Goal: Task Accomplishment & Management: Complete application form

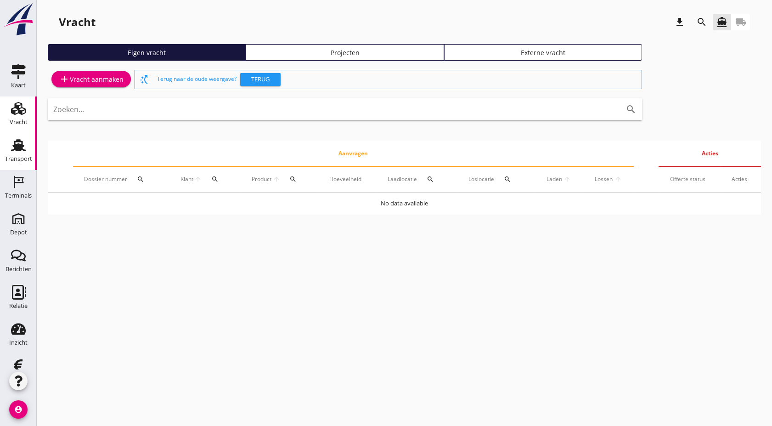
click at [7, 150] on div "Transport" at bounding box center [18, 145] width 22 height 15
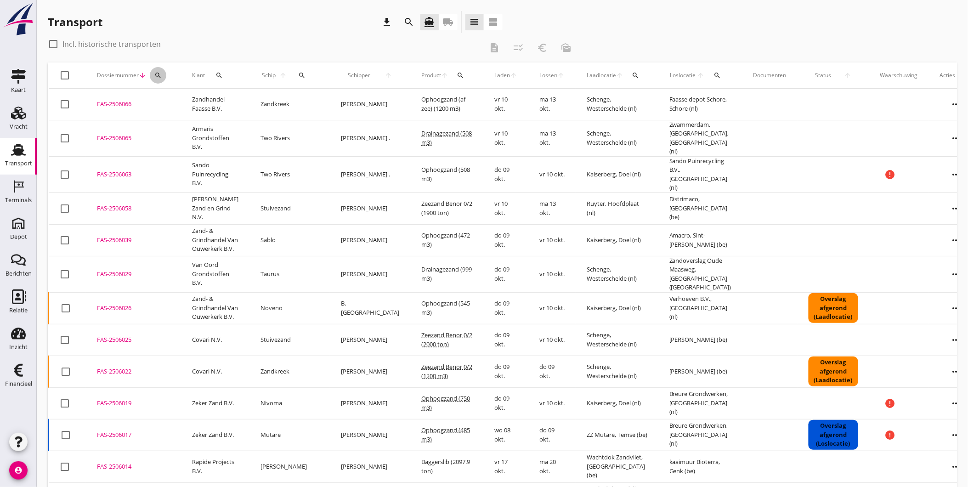
click at [157, 75] on icon "search" at bounding box center [157, 75] width 7 height 7
click at [213, 95] on input "Zoeken op dossiernummer..." at bounding box center [201, 102] width 96 height 15
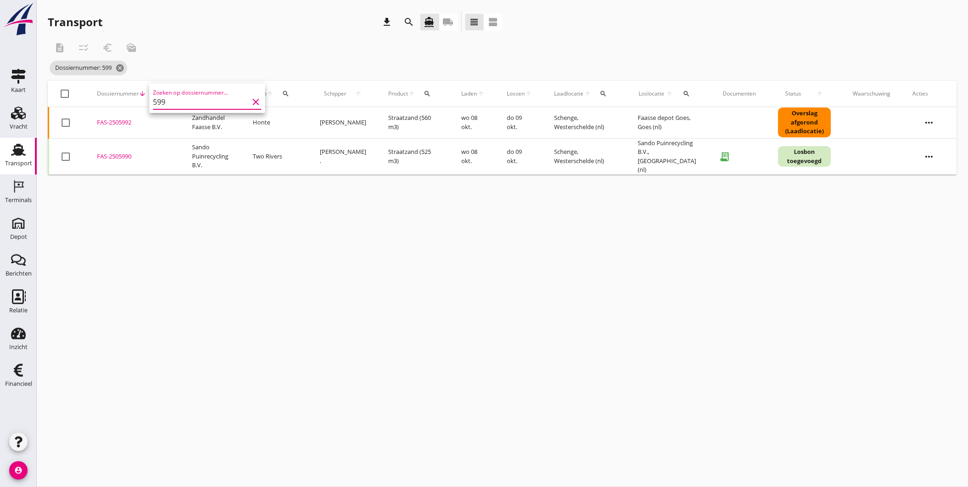
type input "5990"
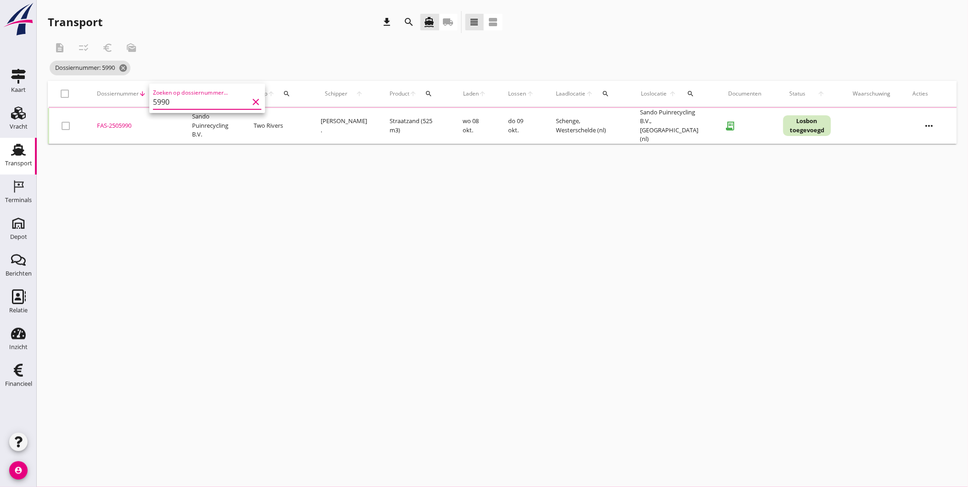
click at [127, 125] on div "FAS-2505990" at bounding box center [133, 125] width 73 height 9
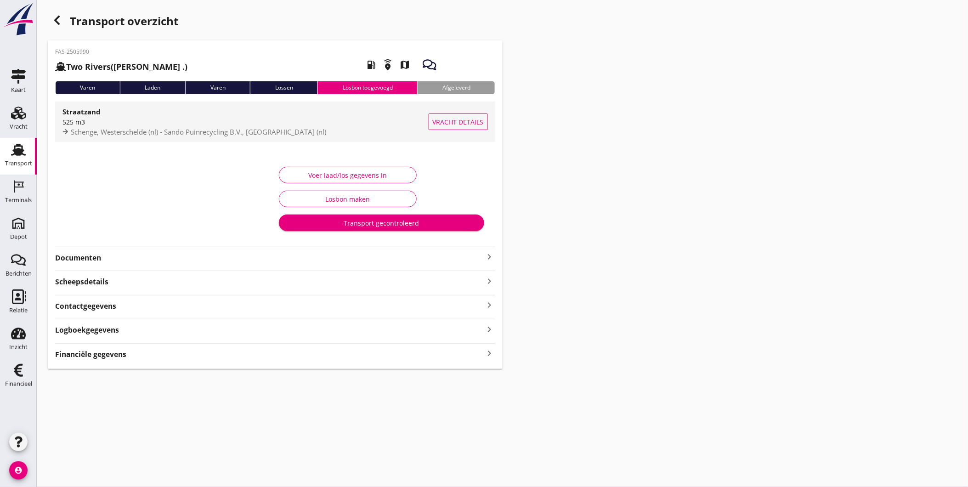
click at [269, 119] on div "525 m3" at bounding box center [245, 122] width 366 height 10
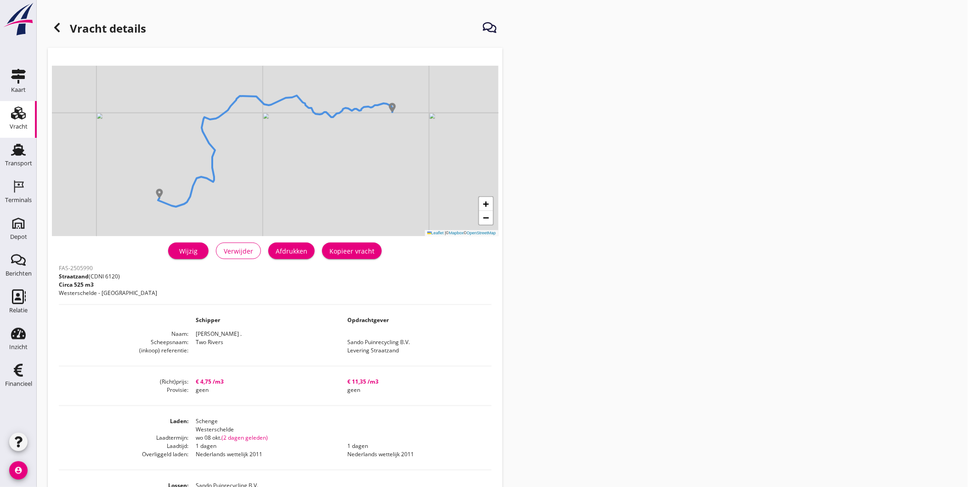
click at [66, 31] on h1 "Vracht details" at bounding box center [97, 29] width 98 height 22
click at [59, 30] on use at bounding box center [57, 27] width 6 height 9
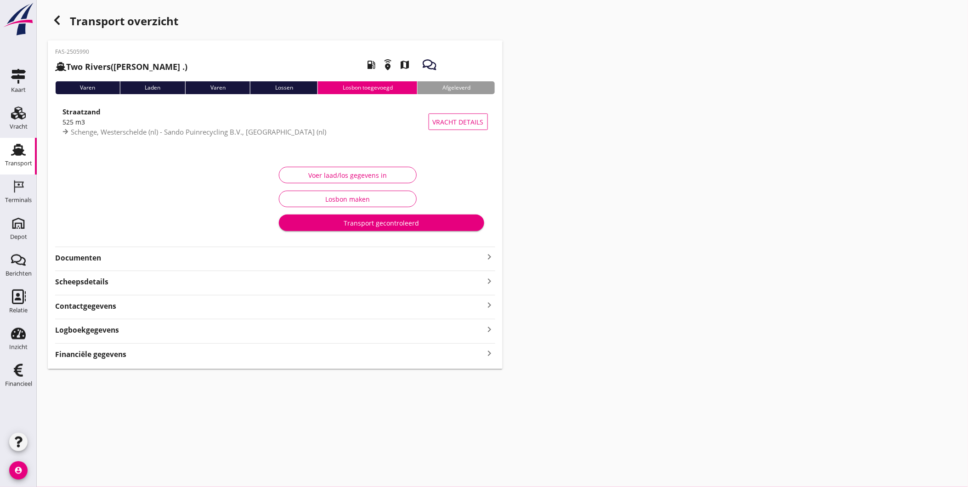
click at [141, 327] on div "Logboekgegevens keyboard_arrow_right" at bounding box center [275, 329] width 440 height 12
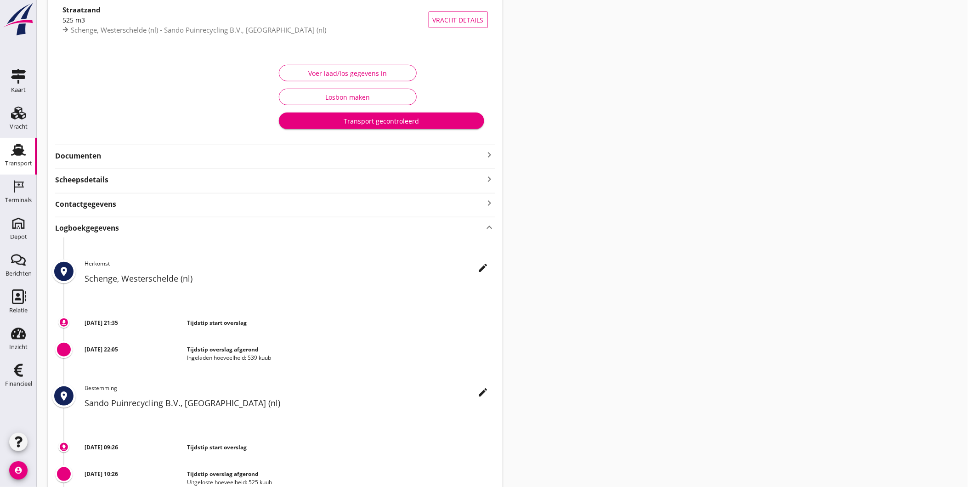
scroll to position [178, 0]
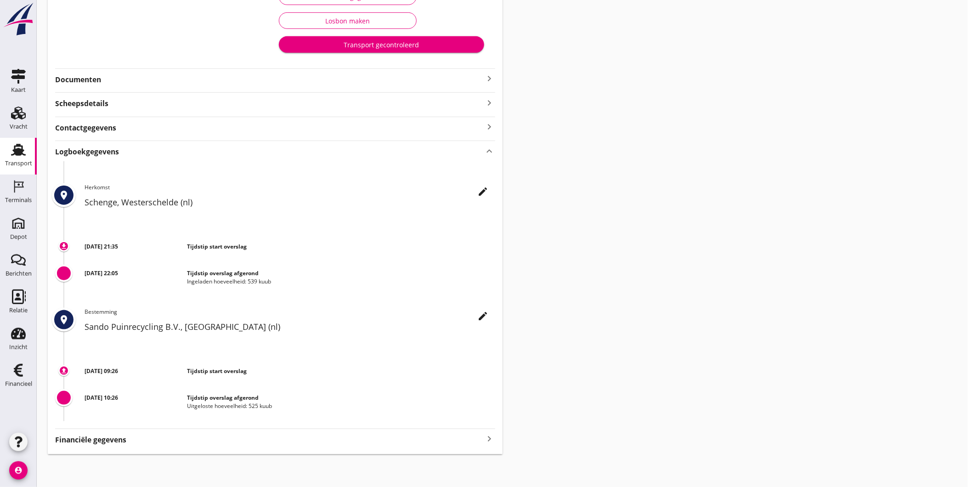
click at [200, 102] on div "Scheepsdetails keyboard_arrow_right" at bounding box center [275, 102] width 440 height 12
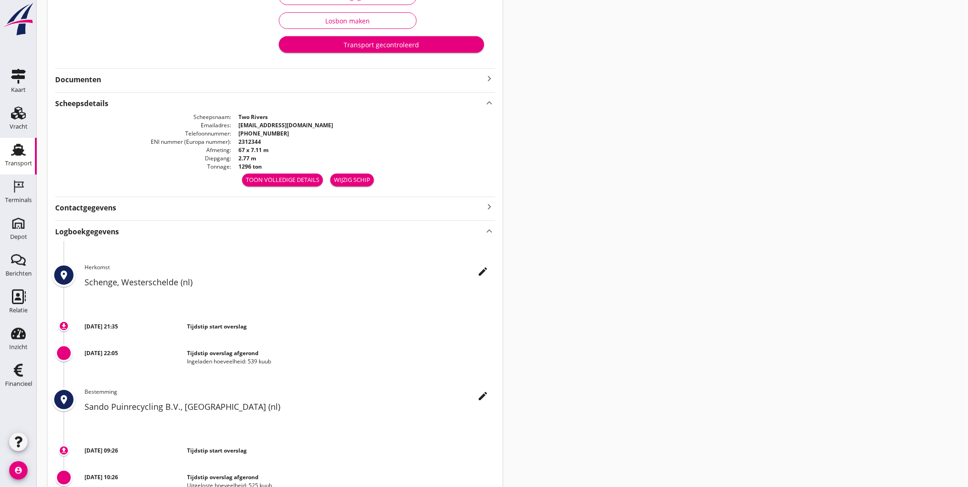
click at [158, 81] on strong "Documenten" at bounding box center [269, 79] width 429 height 11
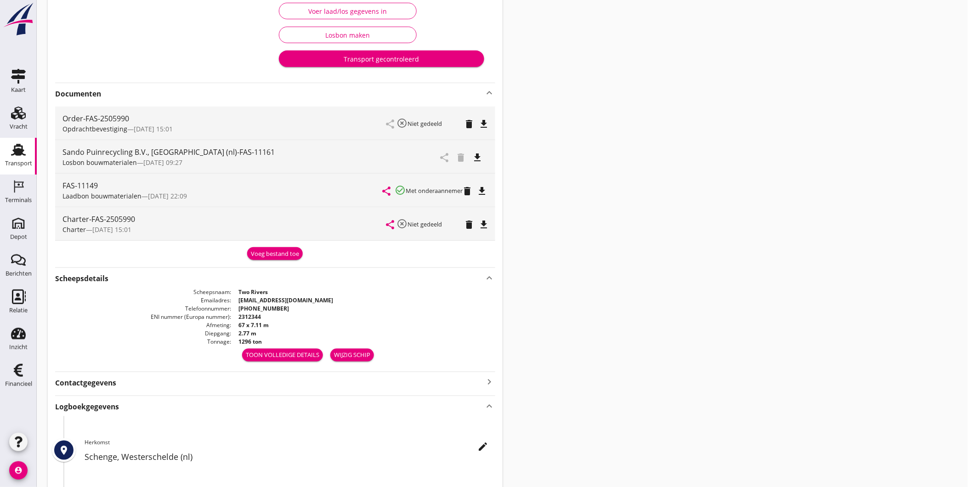
scroll to position [0, 0]
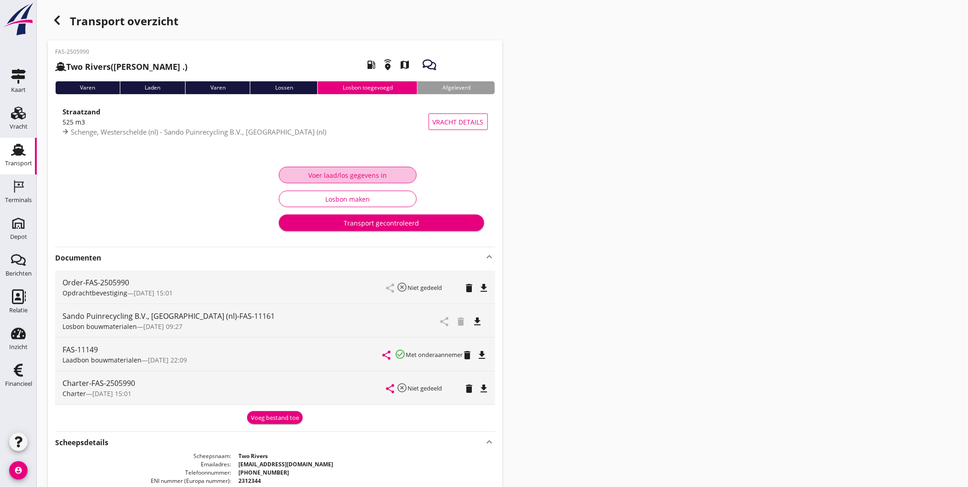
click at [356, 175] on div "Voer laad/los gegevens in" at bounding box center [348, 175] width 122 height 10
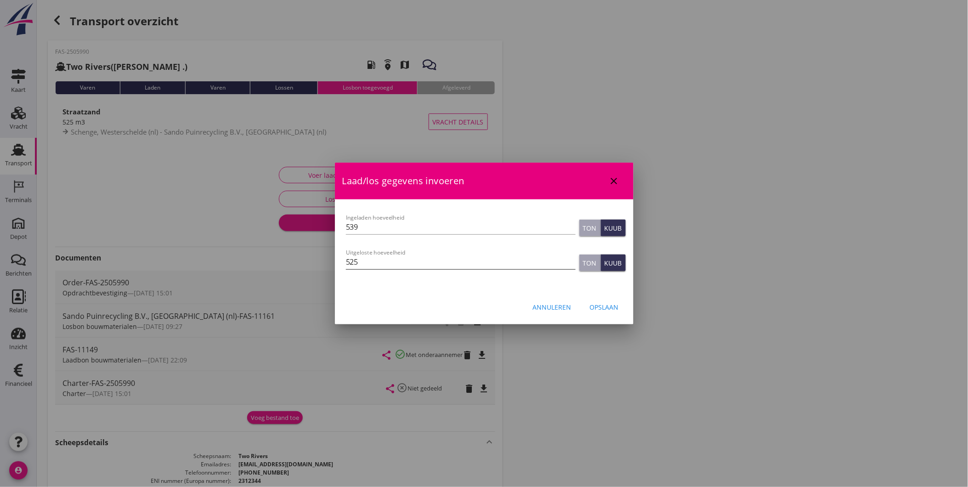
click at [401, 267] on input "525" at bounding box center [461, 262] width 230 height 15
type input "525"
click at [599, 309] on div "Opslaan" at bounding box center [604, 307] width 29 height 10
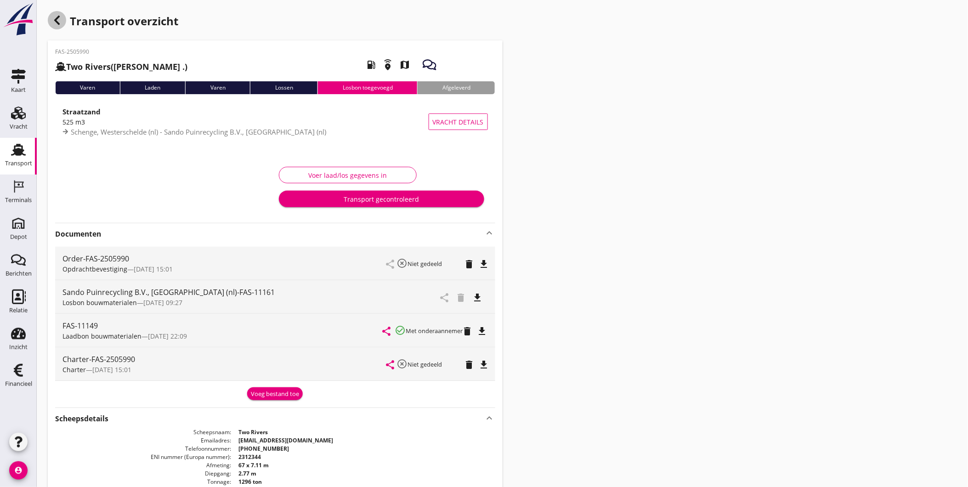
click at [63, 17] on div "button" at bounding box center [57, 20] width 18 height 18
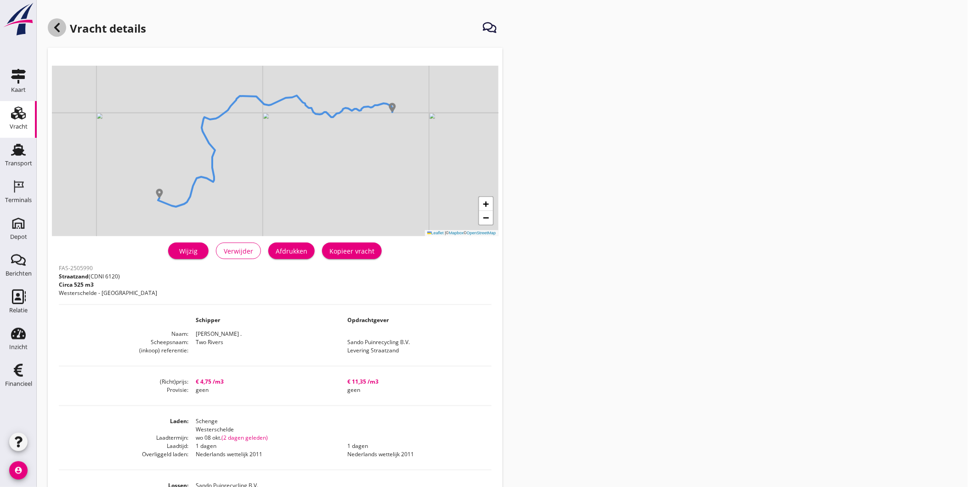
click at [55, 29] on icon at bounding box center [56, 27] width 11 height 11
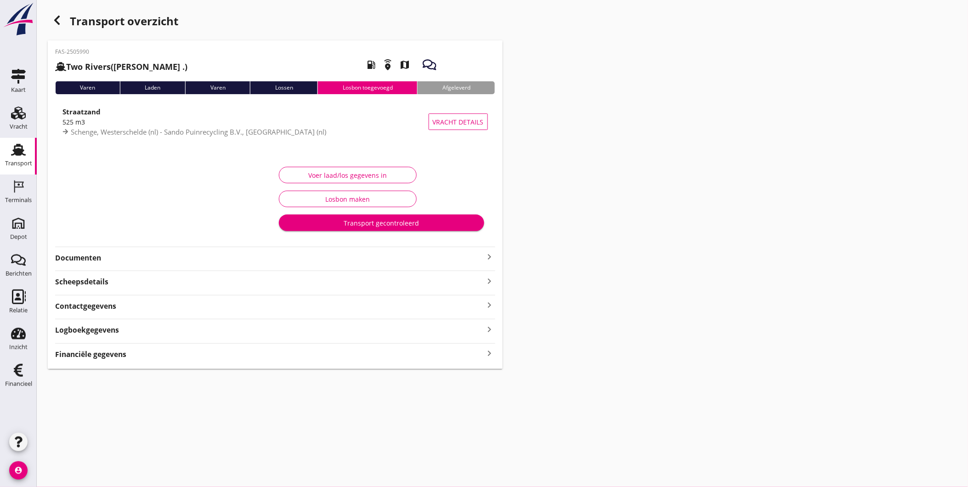
click at [23, 157] on div "Transport" at bounding box center [18, 163] width 27 height 13
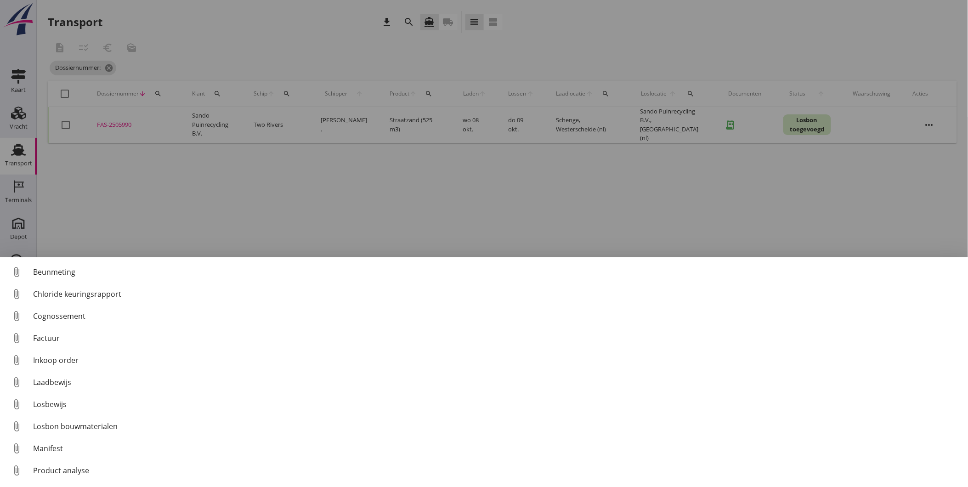
click at [193, 217] on div at bounding box center [484, 243] width 968 height 487
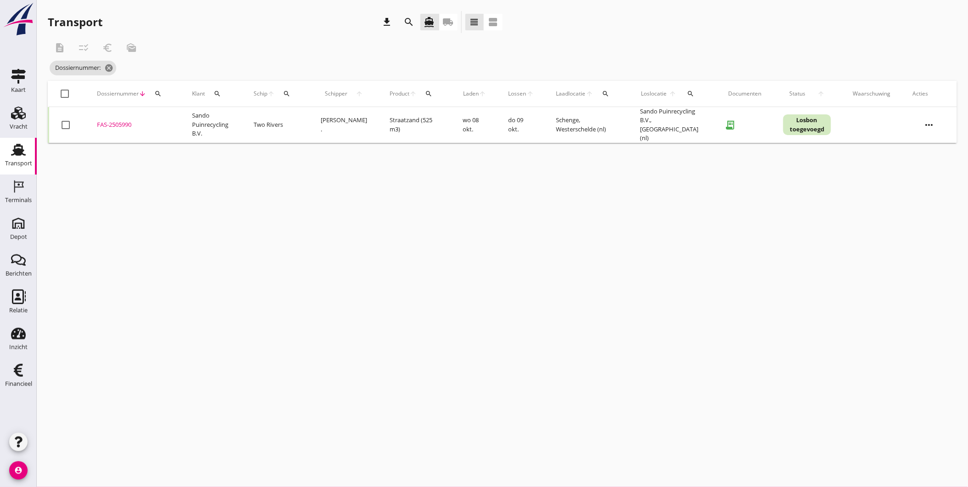
click at [123, 117] on td "FAS-2505990 upload_file Drop hier uw bestand om het aan het dossier toe te voeg…" at bounding box center [133, 125] width 95 height 36
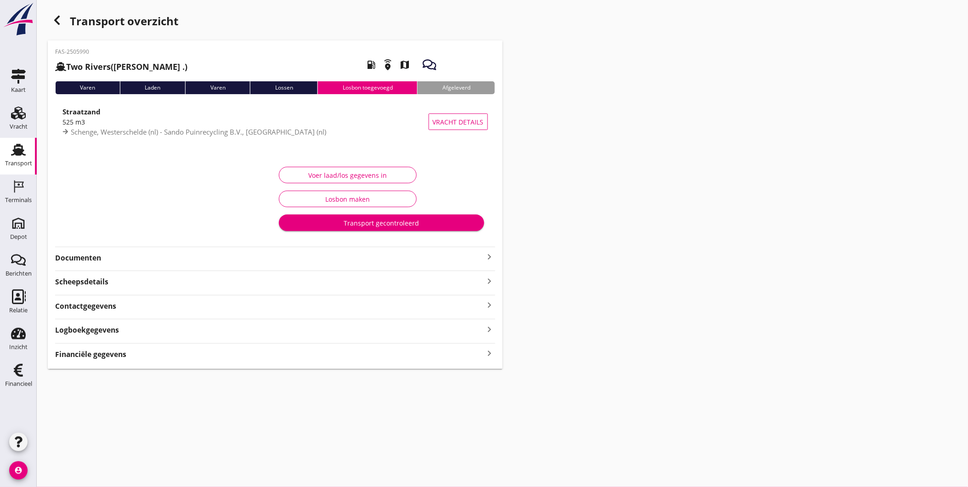
click at [108, 254] on strong "Documenten" at bounding box center [269, 258] width 429 height 11
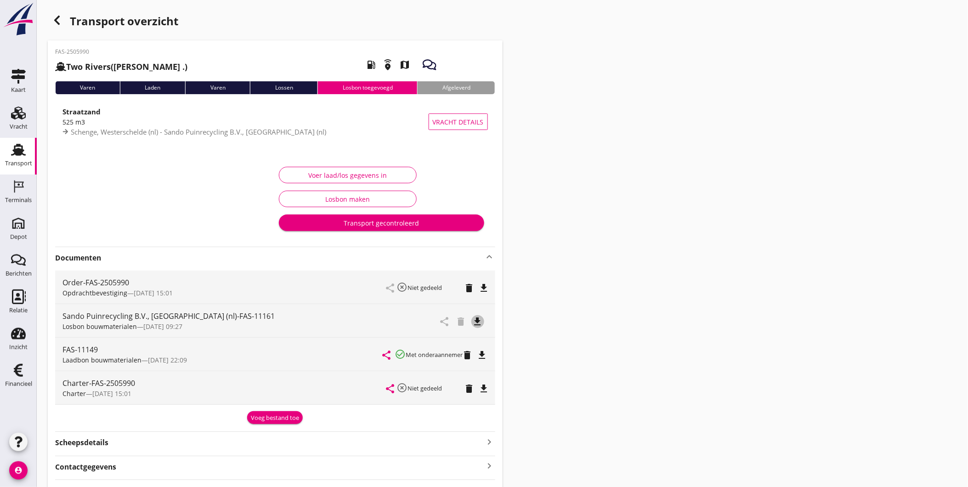
click at [478, 321] on icon "file_download" at bounding box center [477, 321] width 11 height 11
click at [57, 23] on use "button" at bounding box center [57, 20] width 6 height 9
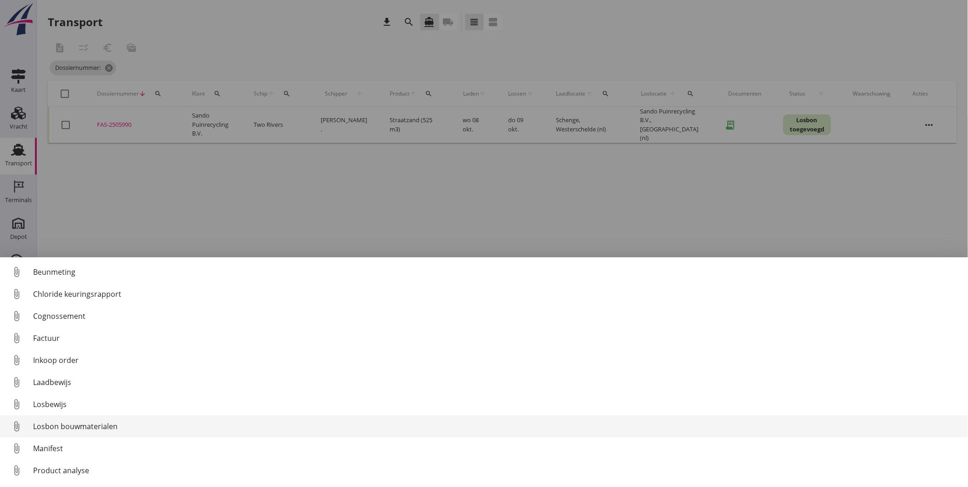
click at [107, 423] on div "Losbon bouwmaterialen" at bounding box center [497, 426] width 928 height 11
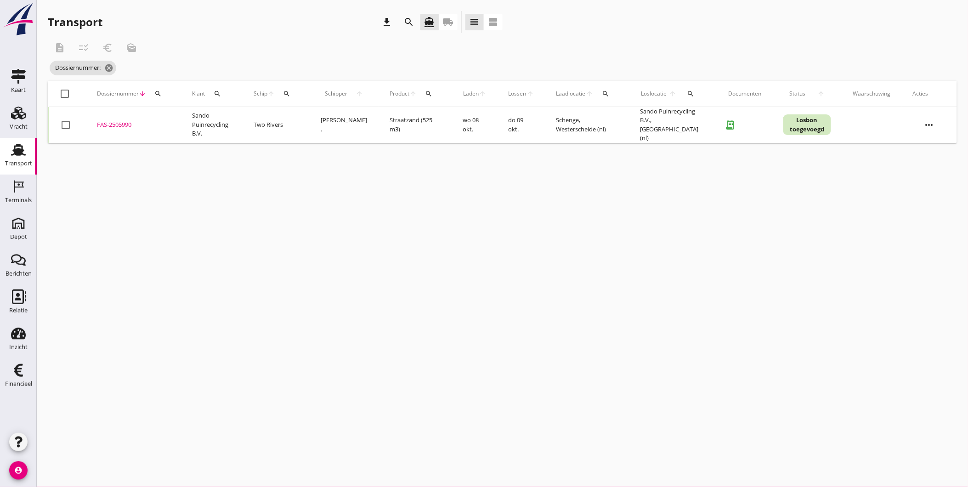
click at [126, 121] on div "FAS-2505990" at bounding box center [133, 124] width 73 height 9
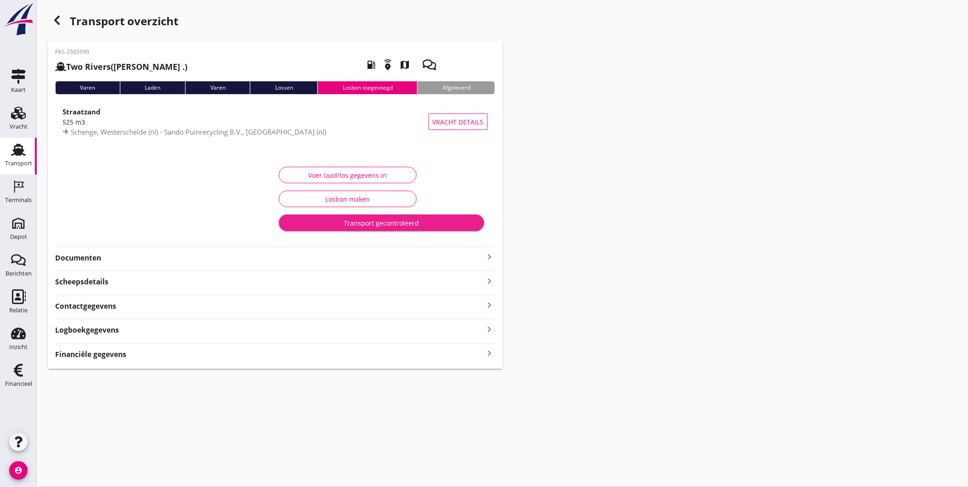
click at [387, 222] on div "Transport gecontroleerd" at bounding box center [381, 223] width 191 height 10
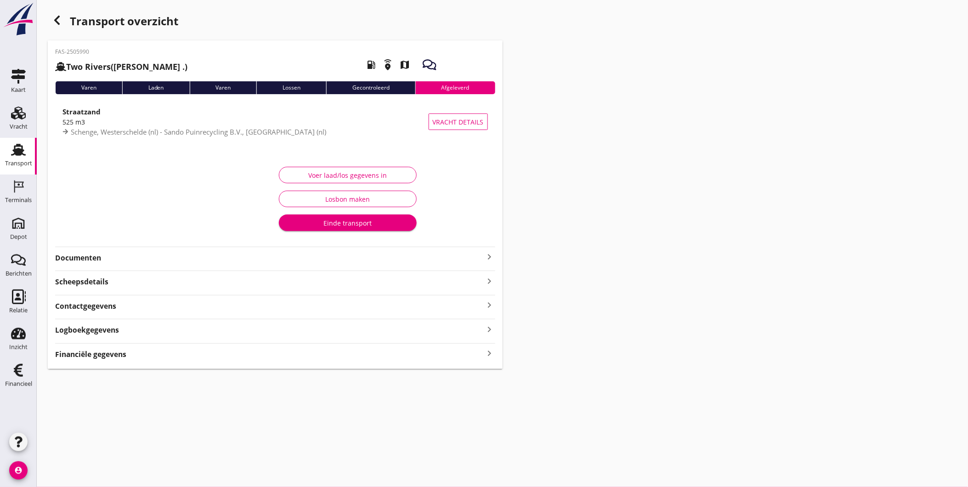
click at [19, 157] on div "Transport" at bounding box center [18, 163] width 27 height 13
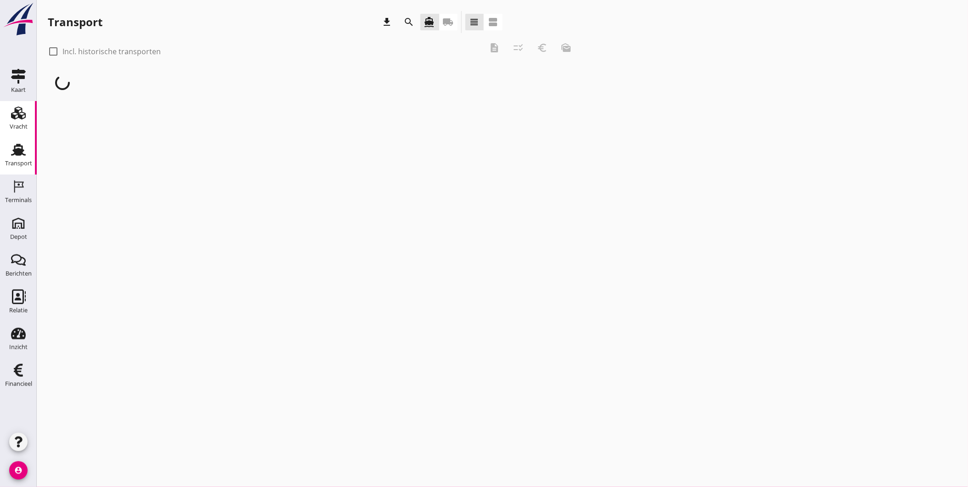
click at [8, 127] on link "Vracht Vracht" at bounding box center [18, 119] width 37 height 37
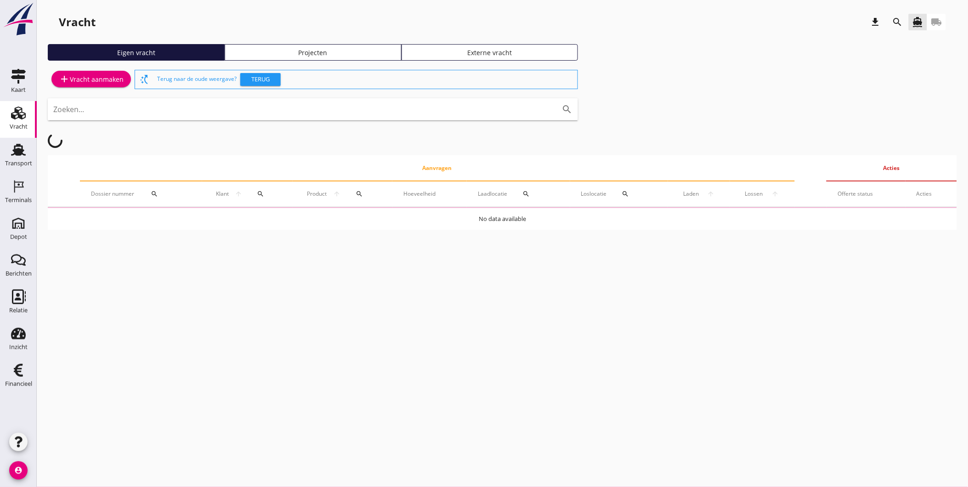
click at [384, 54] on div "Projecten" at bounding box center [313, 53] width 169 height 10
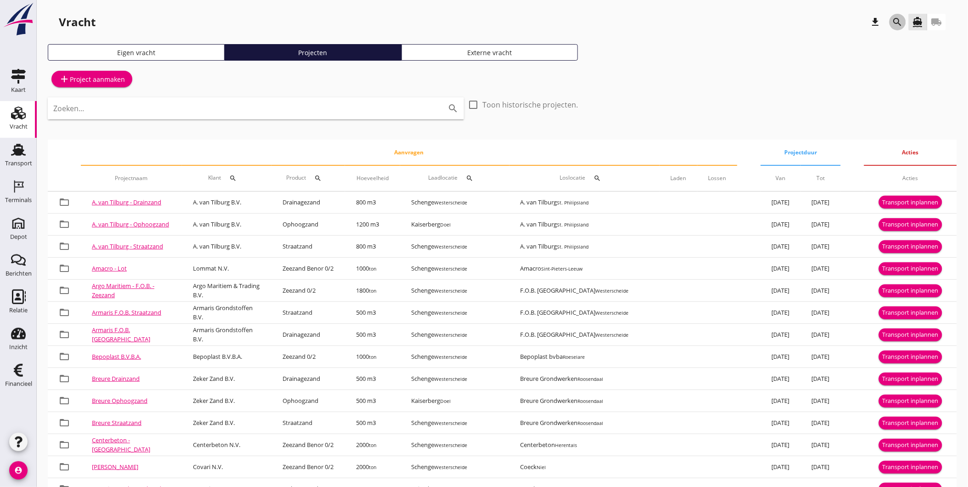
click at [900, 21] on icon "search" at bounding box center [897, 22] width 11 height 11
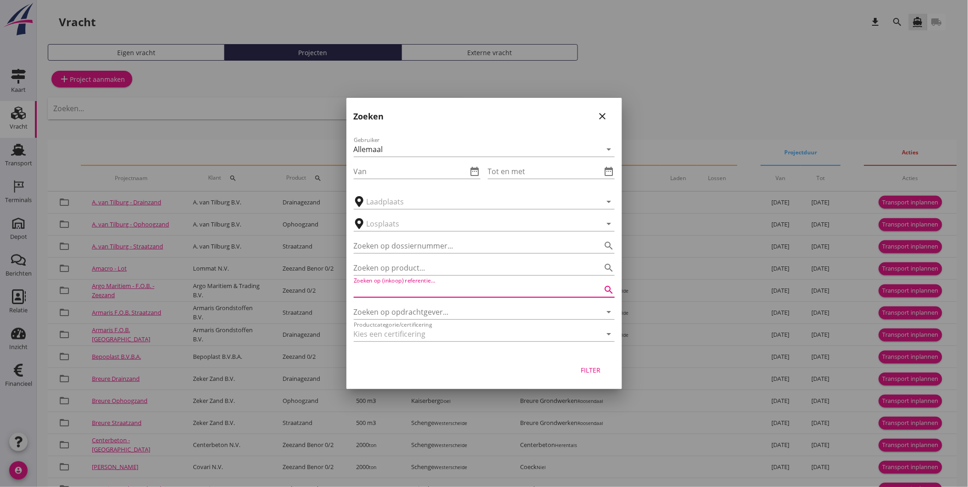
click at [425, 285] on input "Zoeken op (inkoop) referentie…" at bounding box center [471, 290] width 235 height 15
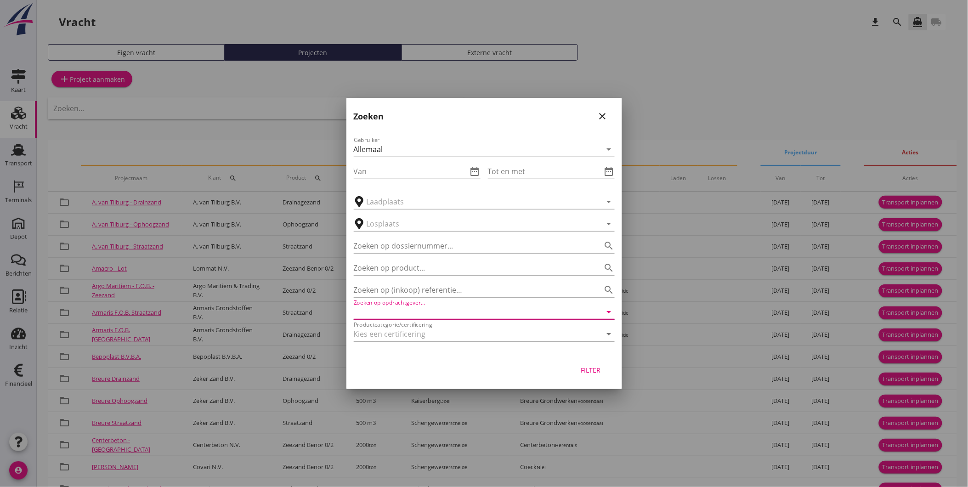
click at [433, 311] on input "Zoeken op opdrachtgever..." at bounding box center [471, 312] width 235 height 15
drag, startPoint x: 396, startPoint y: 313, endPoint x: 297, endPoint y: 311, distance: 99.2
click at [297, 311] on div "Allemaal Dirk Hogerwerf Jappe Mulder Tirza Fieman THSD SCHENGE Arjen Berrevoets…" at bounding box center [484, 435] width 968 height 871
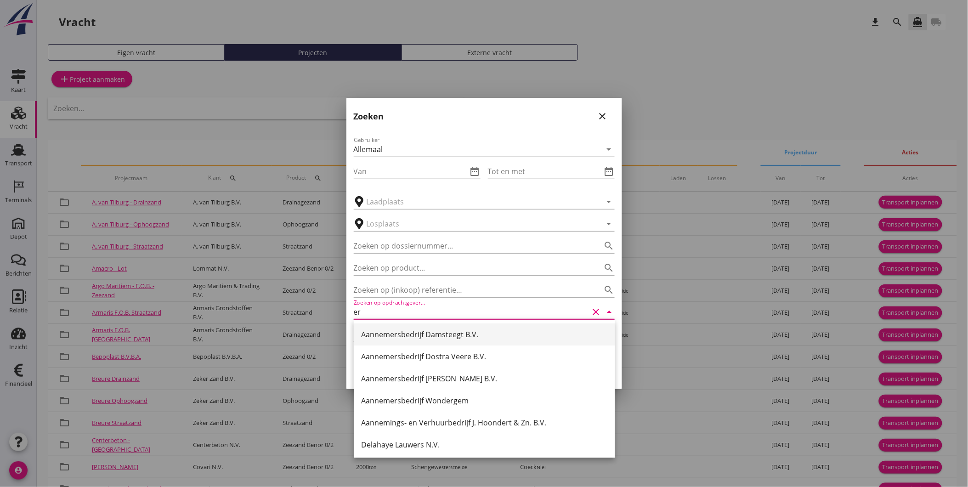
type input "e"
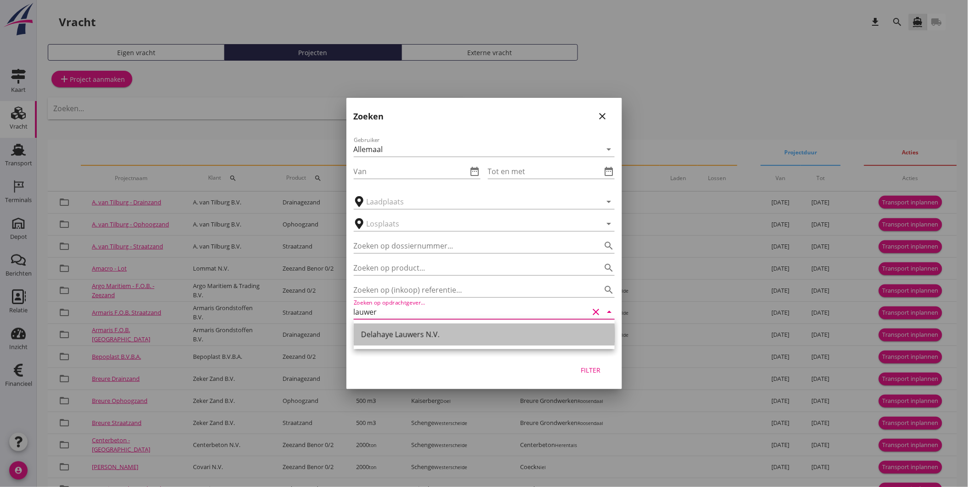
click at [450, 337] on div "Delahaye Lauwers N.V." at bounding box center [484, 334] width 246 height 11
type input "Delahaye Lauwers N.V."
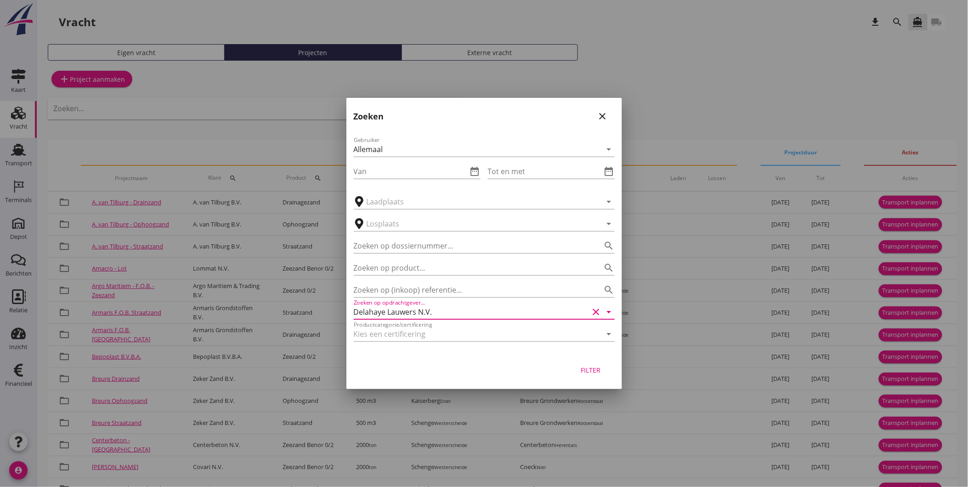
click at [595, 365] on div "Filter" at bounding box center [591, 370] width 26 height 10
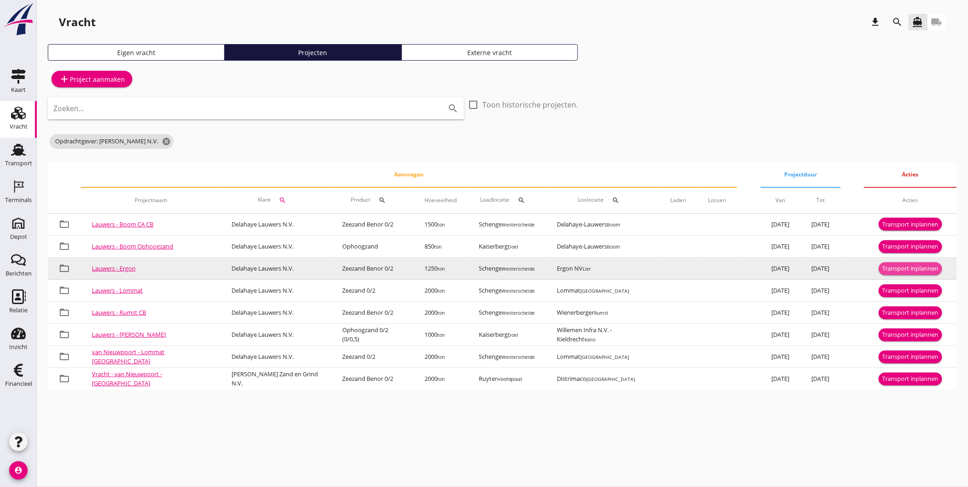
click at [908, 266] on div "Transport inplannen" at bounding box center [911, 268] width 56 height 9
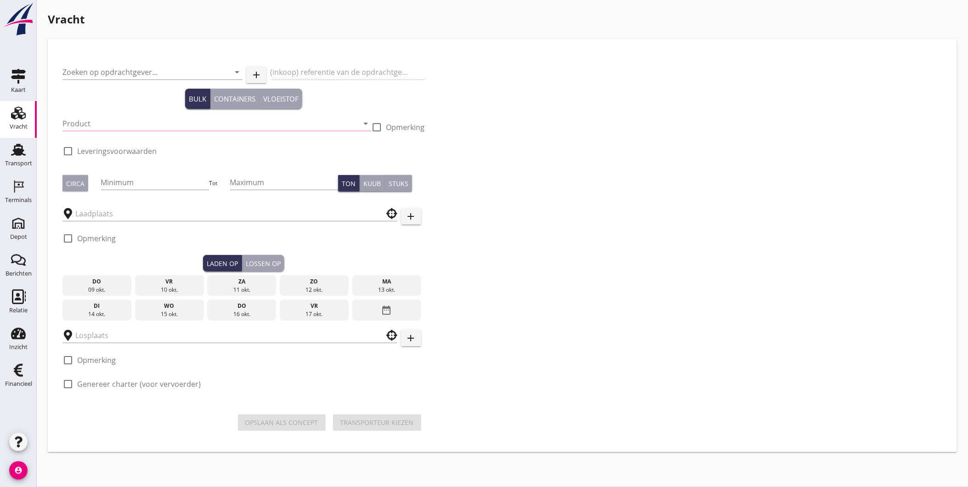
type input "Delahaye Lauwers N.V."
type input "Levering Zeezand - Ergon te Lier"
type input "Zeezand Benor 0/2 (6120)"
checkbox input "true"
type input "1250"
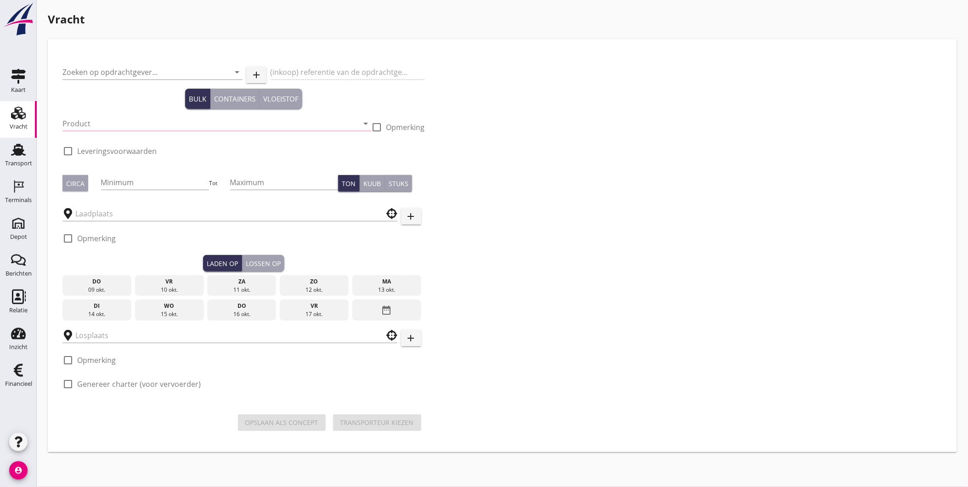
checkbox input "true"
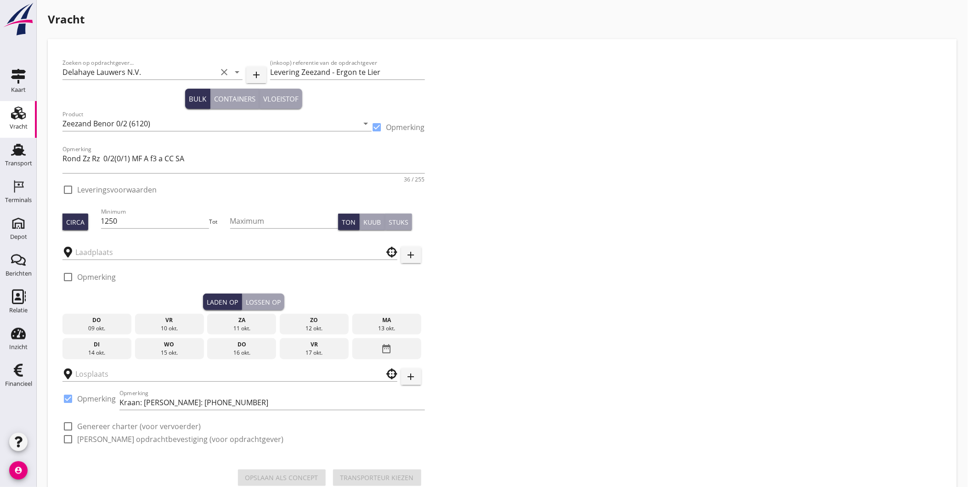
type input "Schenge"
checkbox input "true"
type input "Ergon NV"
checkbox input "true"
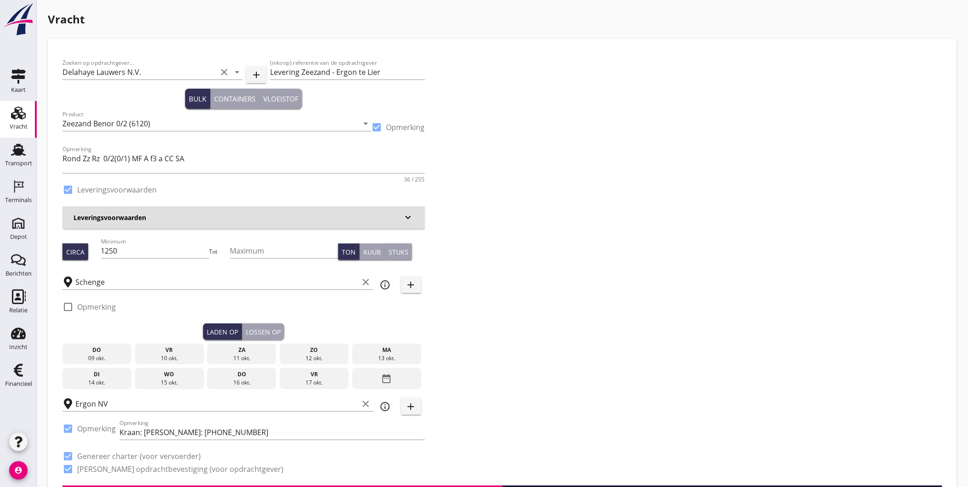
type input "3.38"
checkbox input "false"
radio input "false"
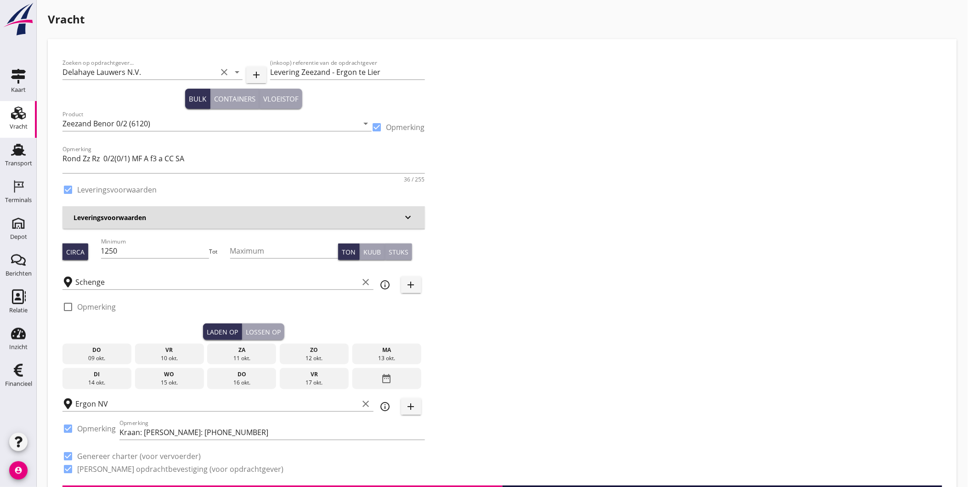
checkbox input "true"
type input "1"
type input "9.4"
checkbox input "false"
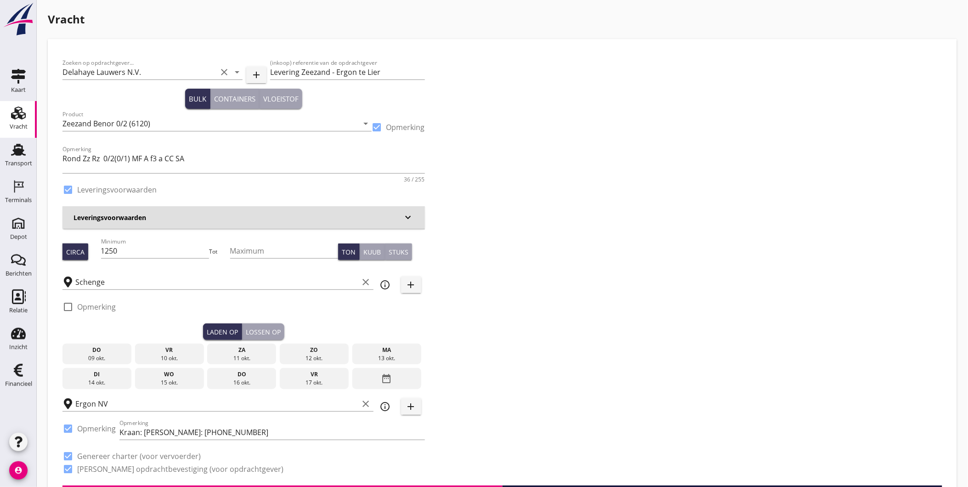
radio input "false"
checkbox input "true"
type input "1"
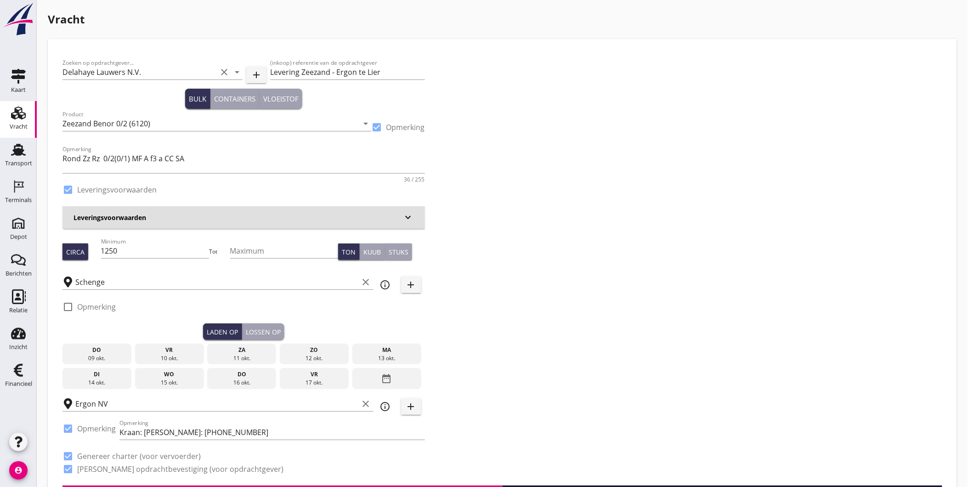
type input "1"
click at [387, 348] on div "ma" at bounding box center [387, 350] width 64 height 8
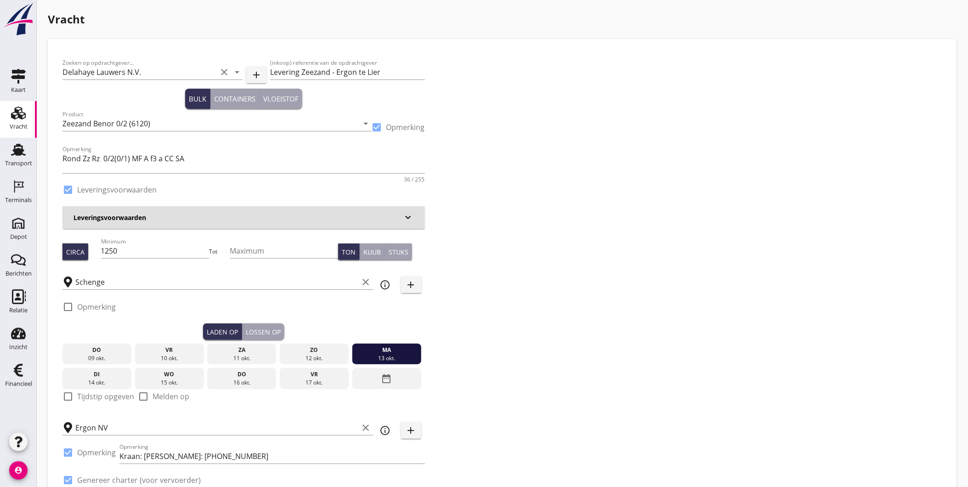
drag, startPoint x: 254, startPoint y: 329, endPoint x: 250, endPoint y: 333, distance: 5.2
click at [255, 331] on div "Lossen op" at bounding box center [263, 332] width 35 height 10
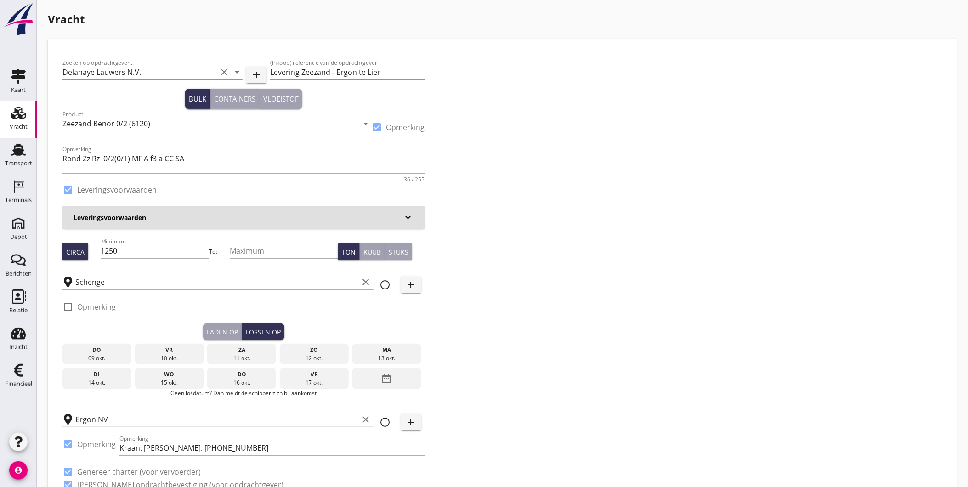
click at [94, 386] on div "14 okt." at bounding box center [97, 383] width 64 height 8
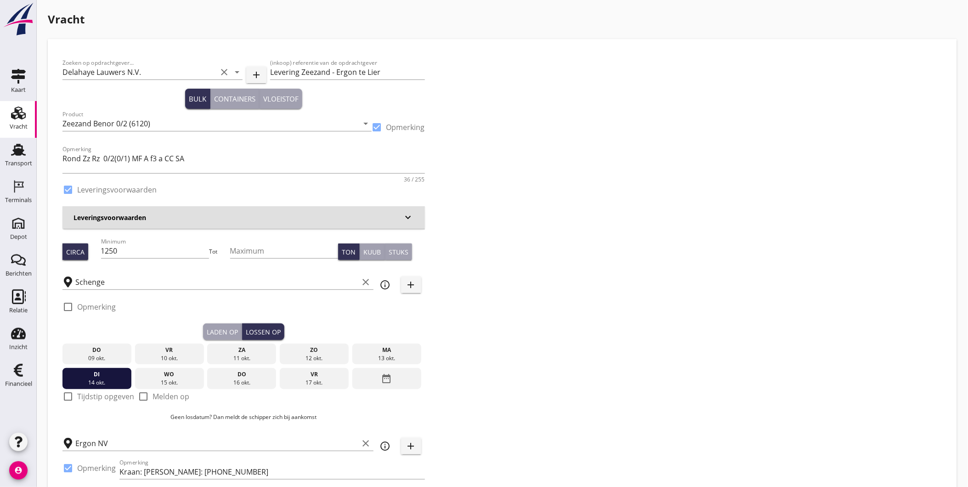
click at [233, 328] on div "Laden op" at bounding box center [222, 332] width 31 height 10
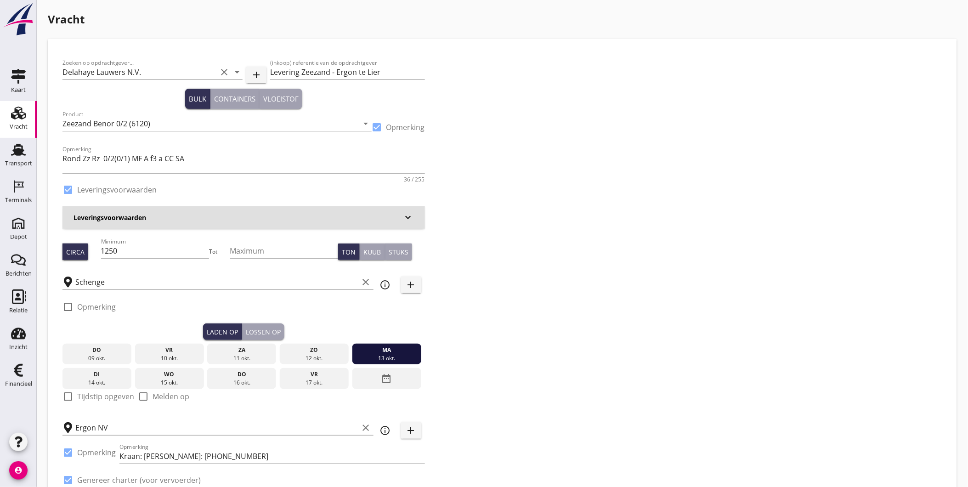
click at [258, 330] on div "Lossen op" at bounding box center [263, 332] width 35 height 10
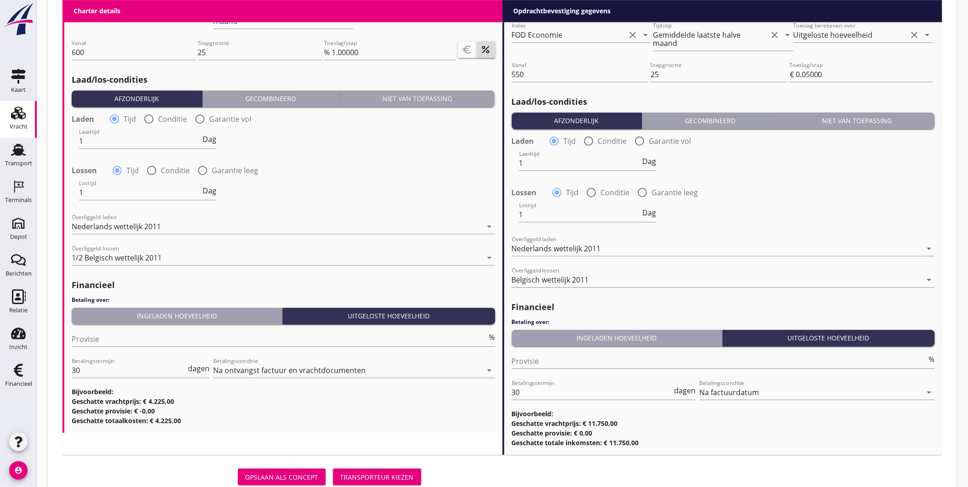
scroll to position [1045, 0]
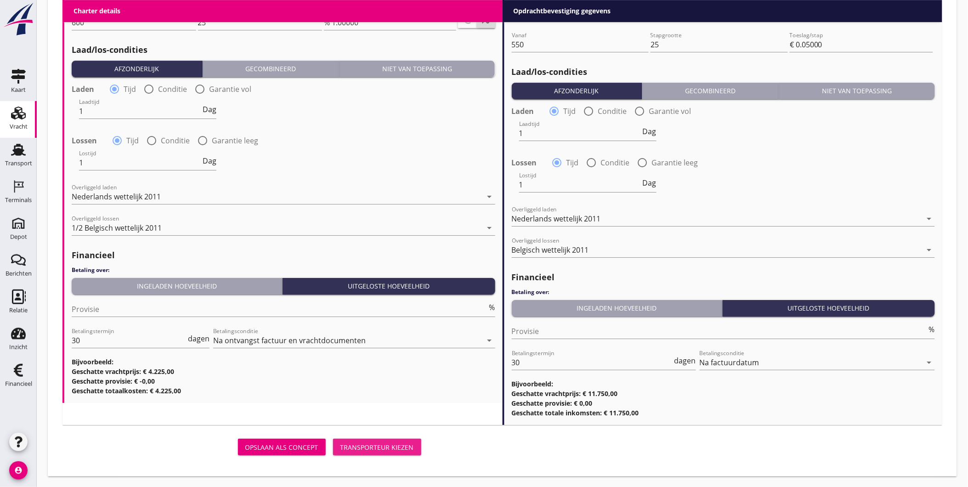
click at [364, 444] on div "Transporteur kiezen" at bounding box center [377, 447] width 74 height 10
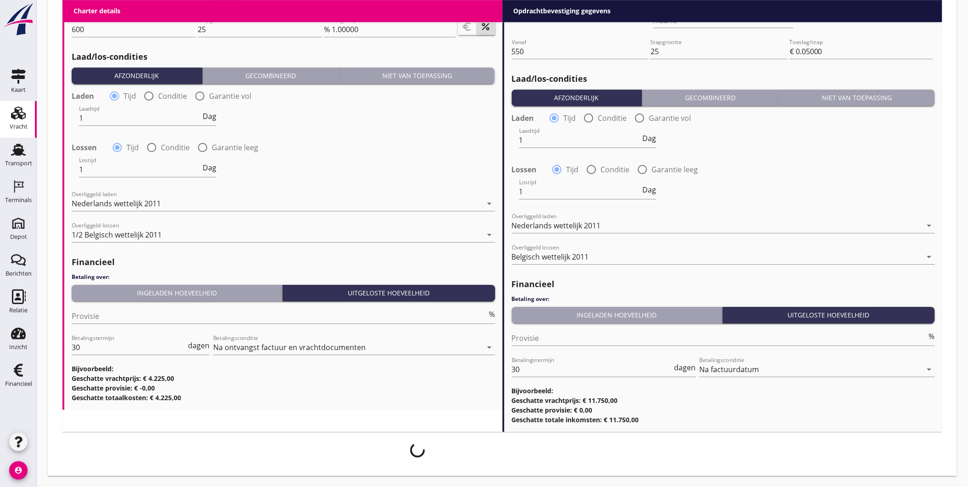
scroll to position [1037, 0]
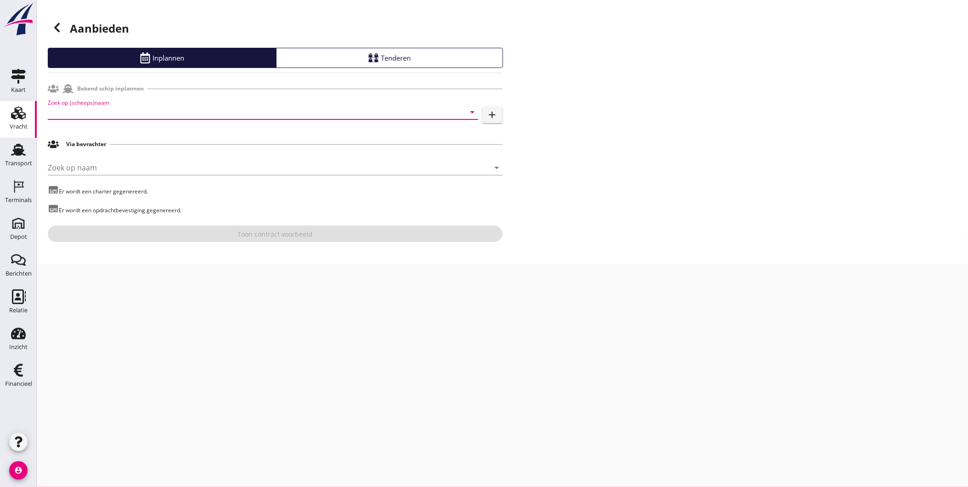
click at [120, 117] on input "Zoek op (scheeps)naam" at bounding box center [250, 112] width 405 height 15
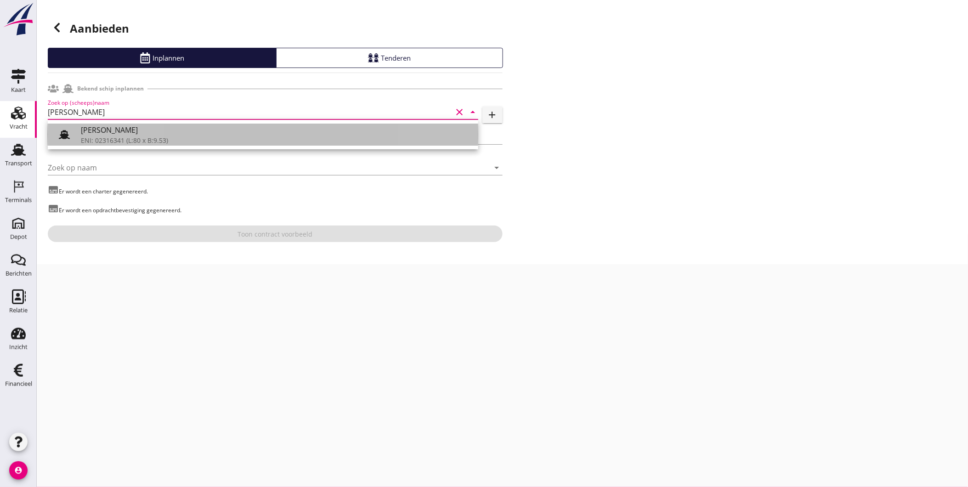
click at [131, 132] on div "[PERSON_NAME]" at bounding box center [276, 129] width 390 height 11
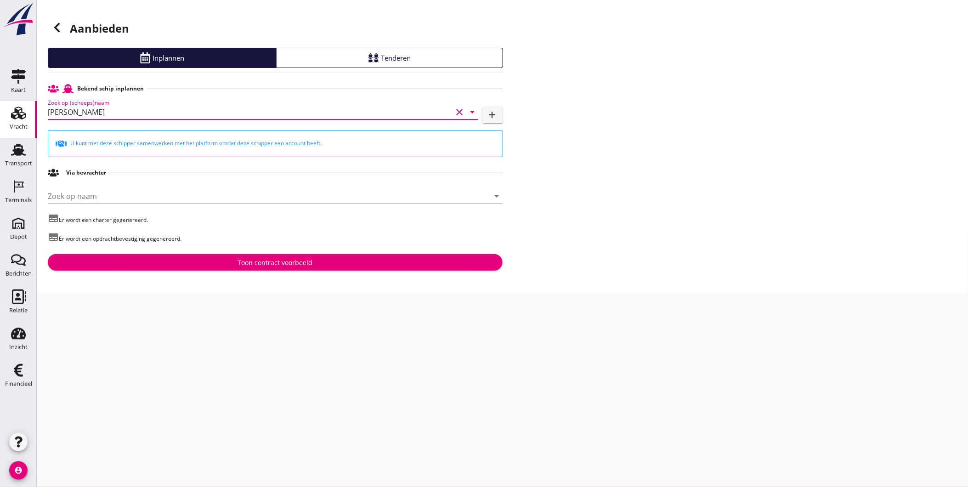
type input "[PERSON_NAME]"
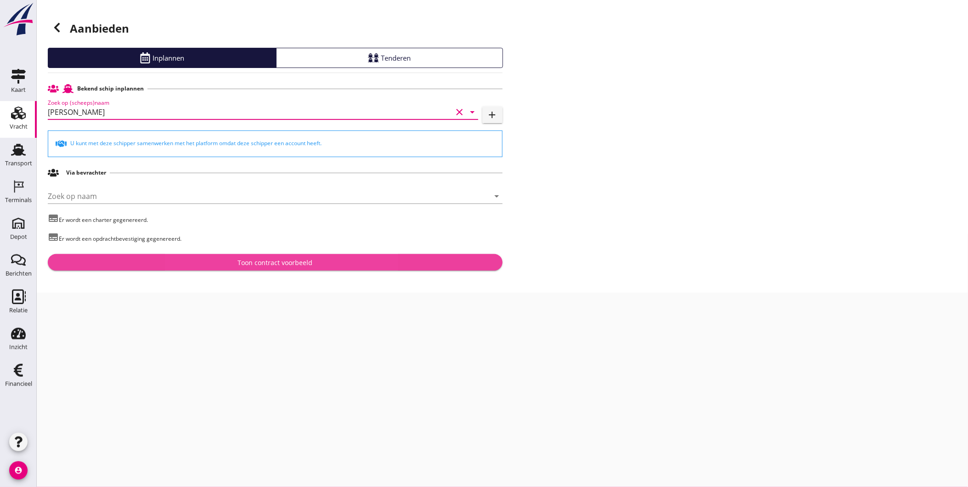
click at [167, 261] on div "Toon contract voorbeeld" at bounding box center [275, 263] width 440 height 10
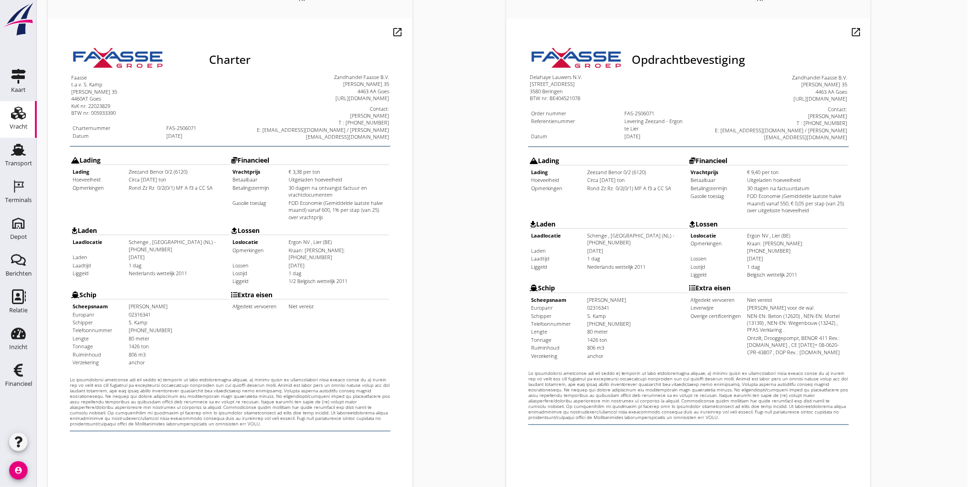
scroll to position [193, 0]
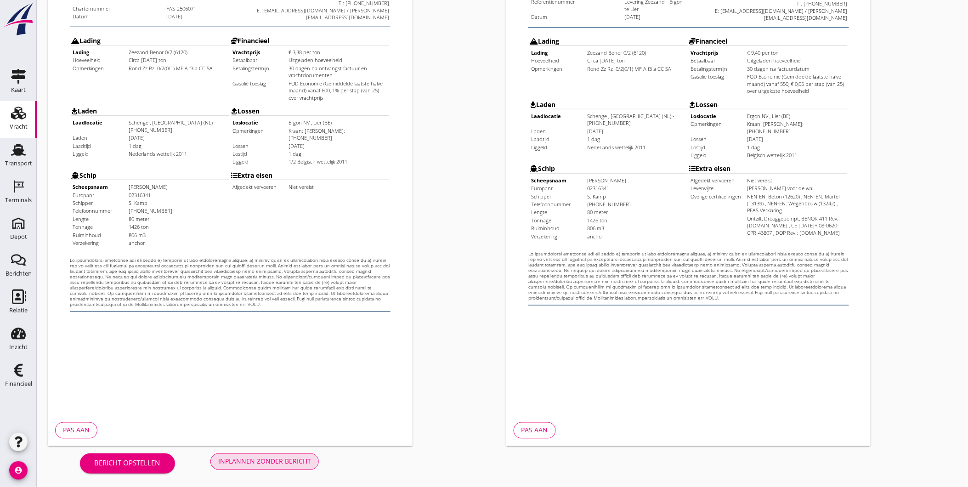
click at [260, 457] on div "Inplannen zonder bericht" at bounding box center [264, 462] width 93 height 10
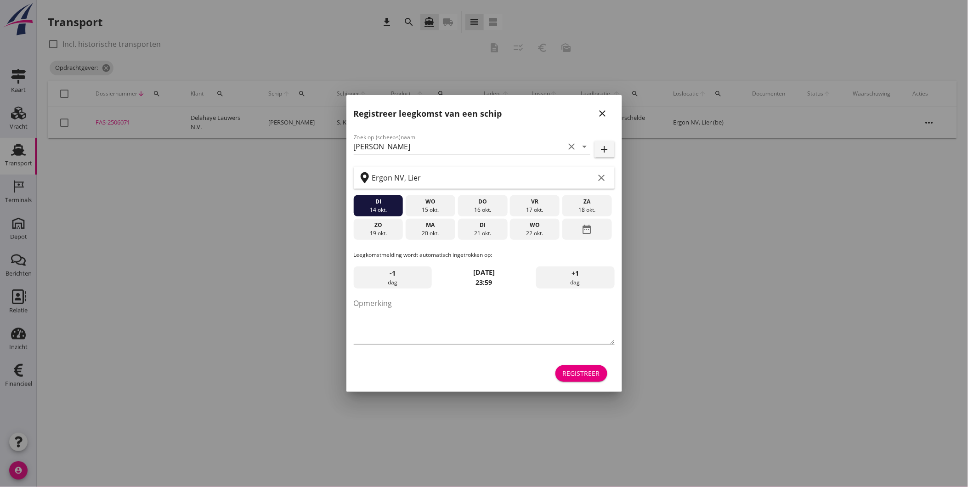
click at [15, 196] on div at bounding box center [484, 243] width 968 height 487
click at [19, 191] on div at bounding box center [484, 243] width 968 height 487
click at [604, 117] on icon "close" at bounding box center [602, 113] width 11 height 11
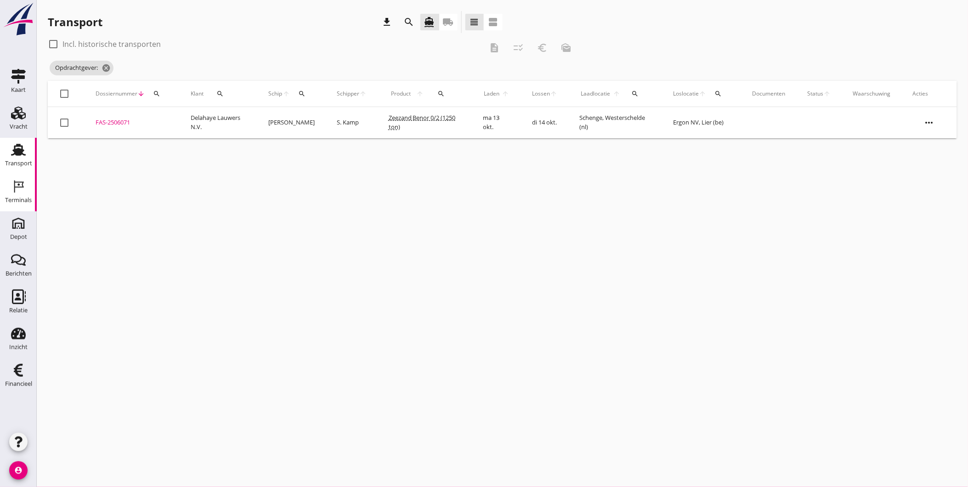
click at [20, 181] on use at bounding box center [19, 187] width 10 height 12
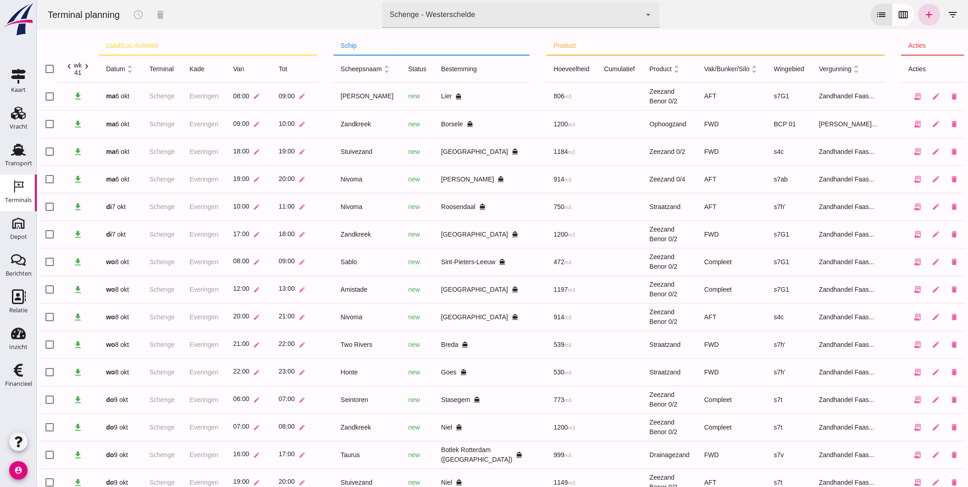
click at [91, 67] on icon "chevron_right" at bounding box center [86, 67] width 10 height 10
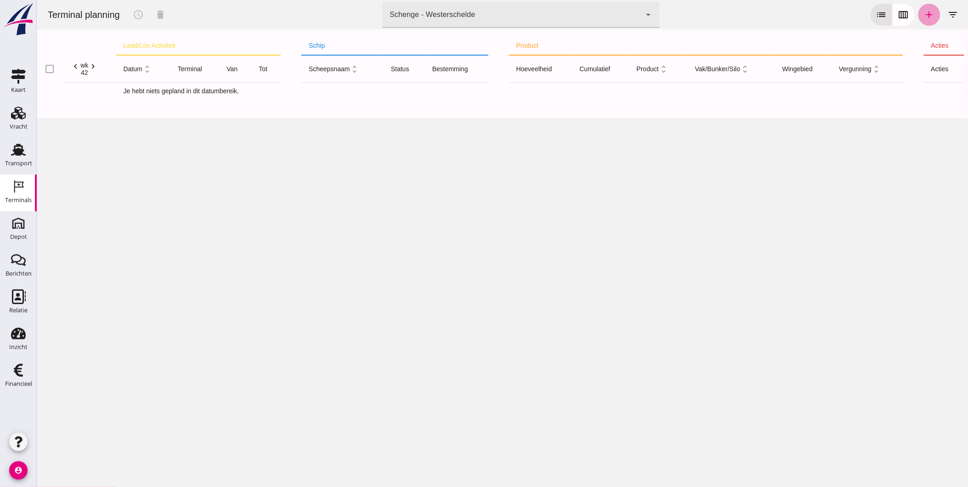
click at [924, 15] on icon "add" at bounding box center [928, 14] width 11 height 11
type input "Zandhandel Faasse B.V."
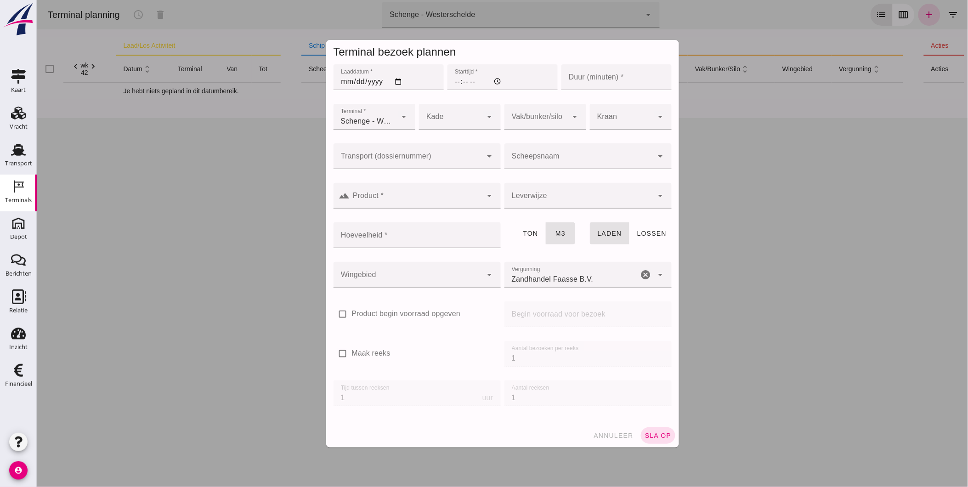
click at [341, 80] on input "Laaddatum *" at bounding box center [388, 77] width 110 height 26
click at [334, 74] on input "Laaddatum *" at bounding box center [388, 77] width 110 height 26
type input "[DATE]"
click at [453, 81] on input "Starttijd *" at bounding box center [502, 77] width 110 height 26
type input "05:00"
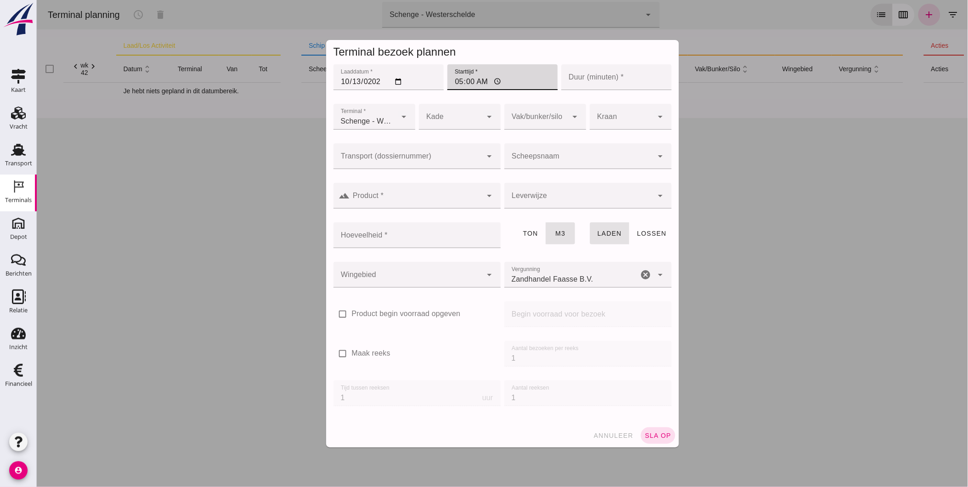
click at [588, 80] on input "Duur (minuten) *" at bounding box center [616, 77] width 110 height 26
type input "60"
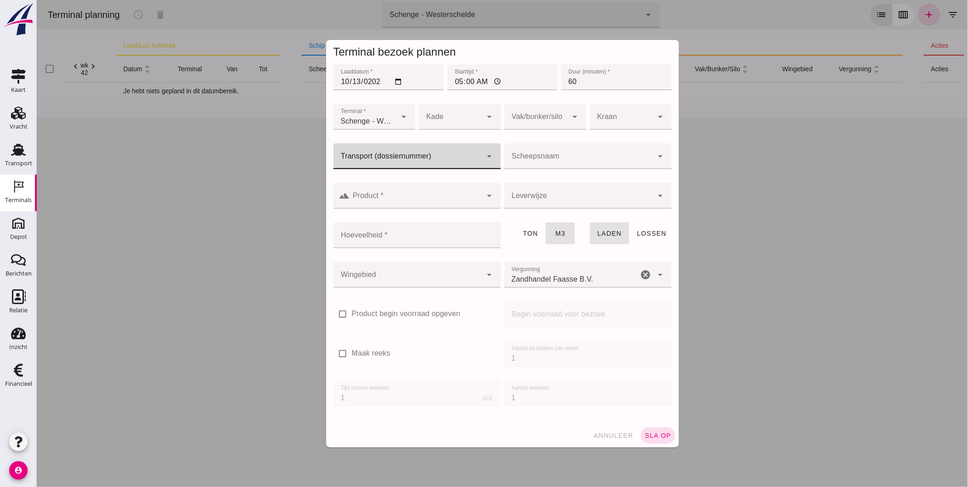
click at [382, 159] on input "Transport (dossiernummer)" at bounding box center [407, 160] width 149 height 11
drag, startPoint x: 398, startPoint y: 185, endPoint x: 475, endPoint y: 191, distance: 77.9
click at [398, 184] on div "FAS-2506071" at bounding box center [413, 180] width 153 height 11
type input "FAS-2506071"
type input "franco_on_shore"
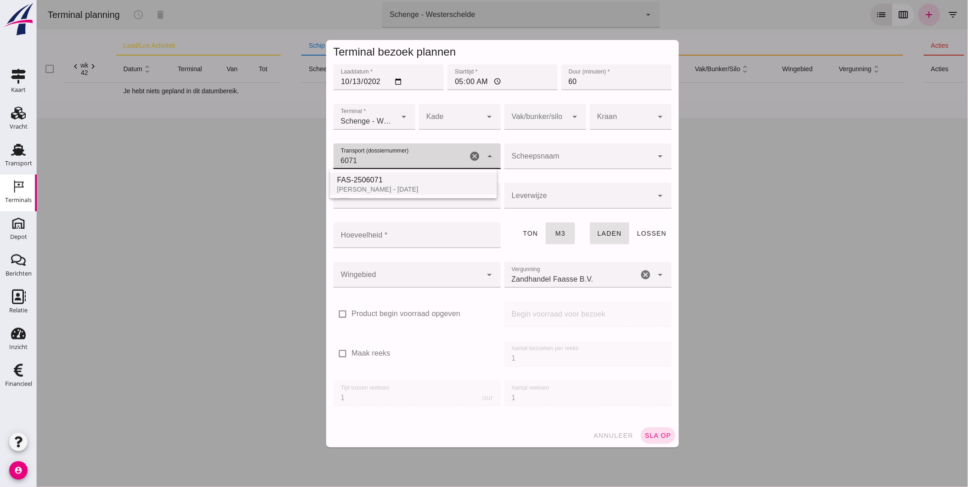
type input "806"
type input "FAS-2506071"
click at [387, 240] on input "806" at bounding box center [406, 235] width 147 height 26
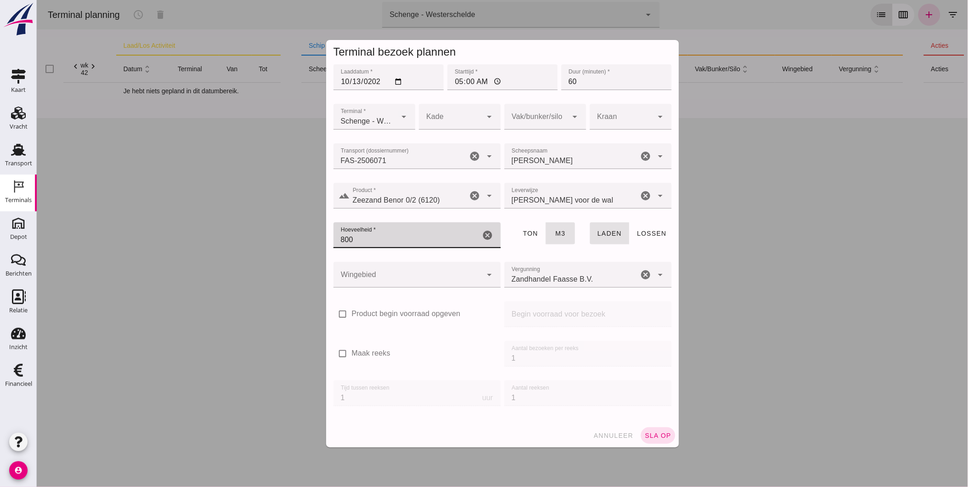
type input "800"
click at [367, 276] on div at bounding box center [407, 275] width 149 height 26
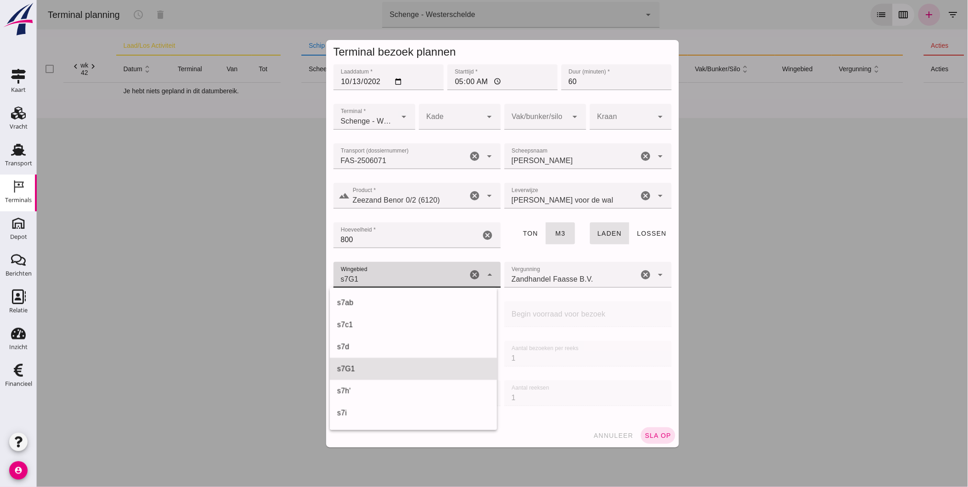
scroll to position [331, 0]
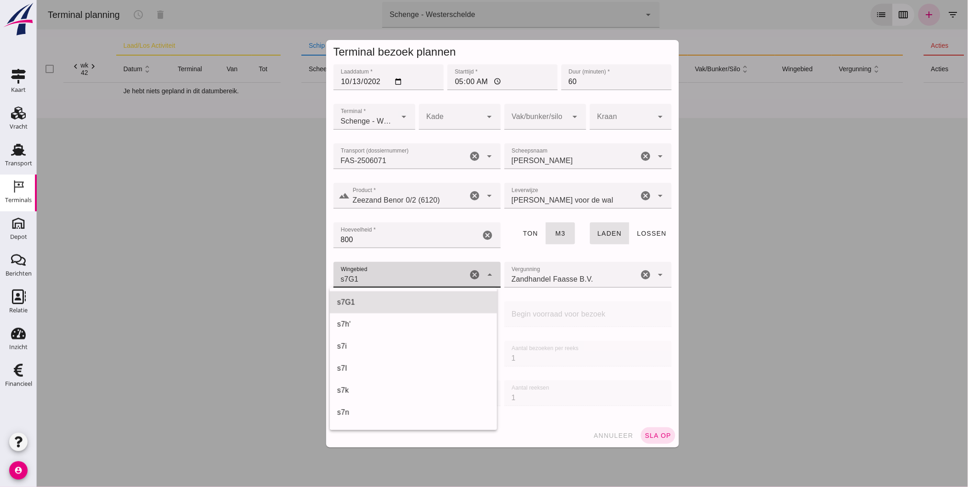
click at [378, 301] on div "s7G1" at bounding box center [413, 302] width 153 height 11
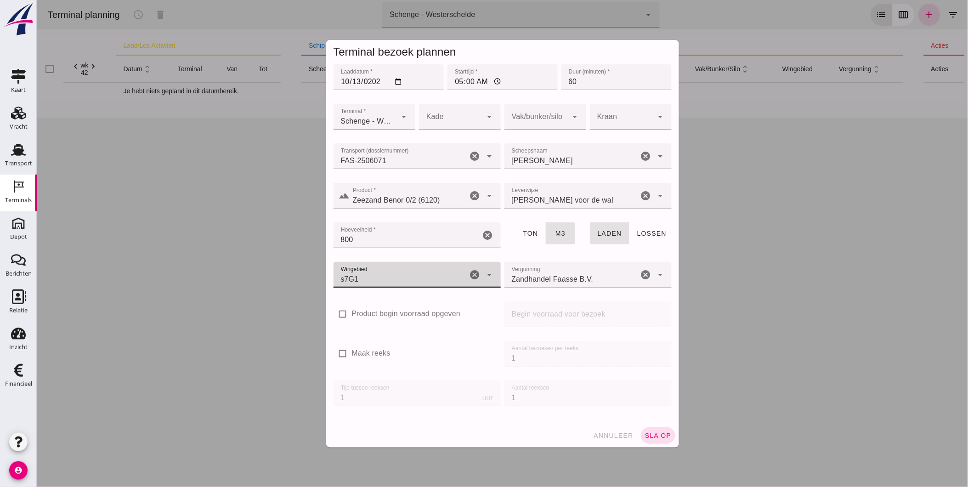
type input "224"
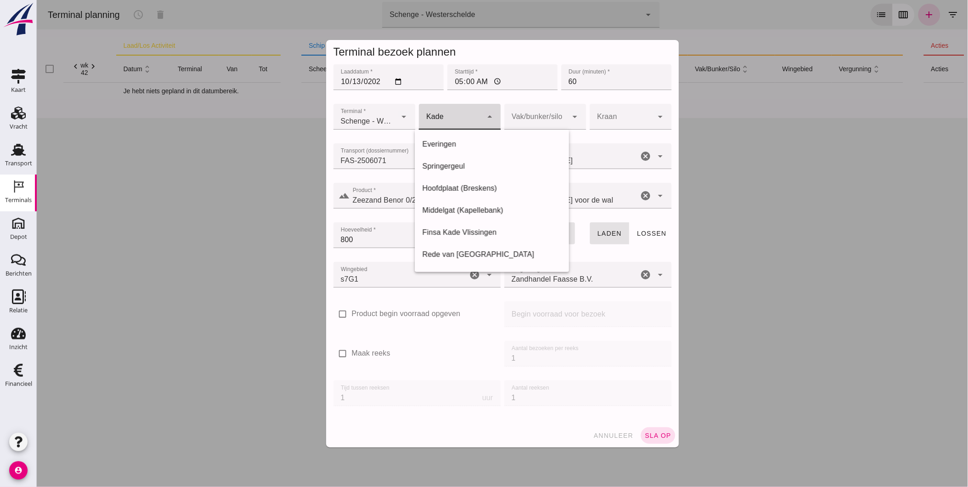
click at [455, 121] on div at bounding box center [450, 117] width 63 height 26
click at [456, 144] on div "Everingen" at bounding box center [492, 144] width 140 height 11
type input "7"
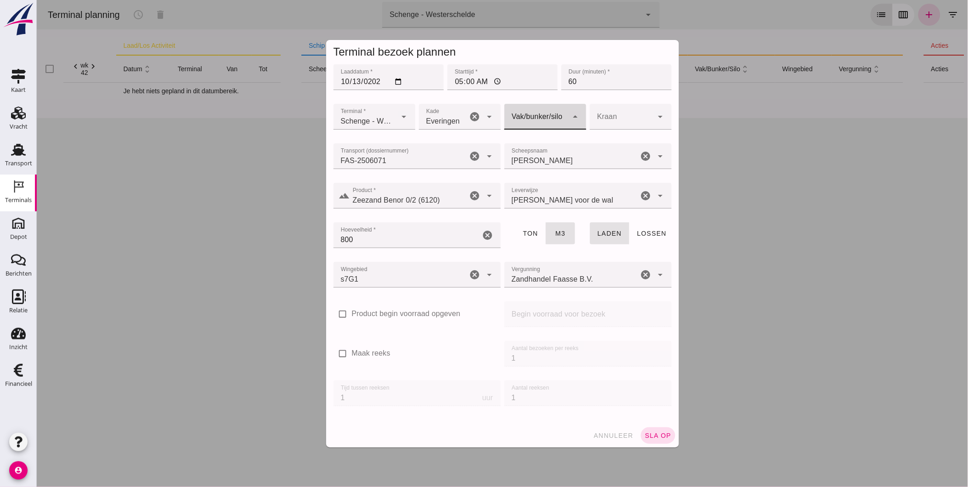
click at [556, 120] on div at bounding box center [535, 117] width 63 height 26
click at [539, 187] on div "Compleet" at bounding box center [541, 188] width 67 height 11
type input "291"
click at [654, 434] on span "sla op" at bounding box center [657, 435] width 27 height 7
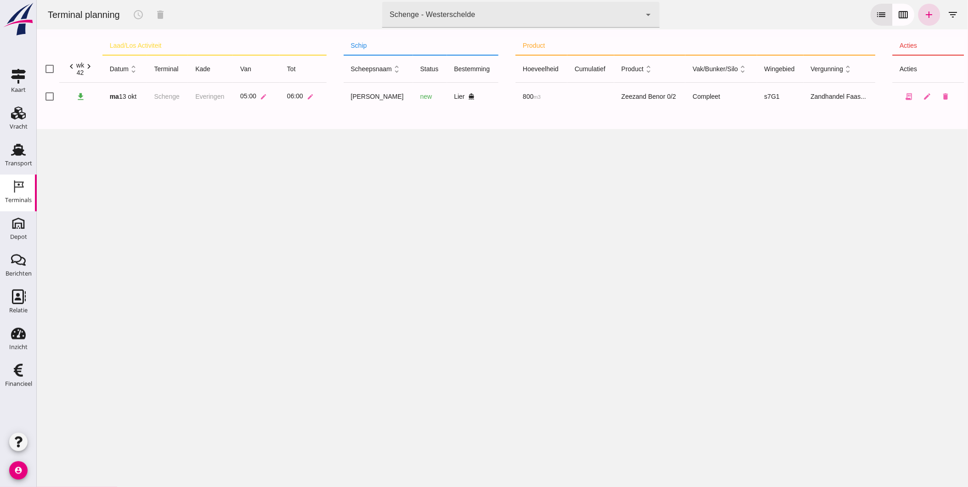
drag, startPoint x: 20, startPoint y: 159, endPoint x: 44, endPoint y: 153, distance: 24.4
click at [20, 159] on div "Transport" at bounding box center [18, 163] width 27 height 13
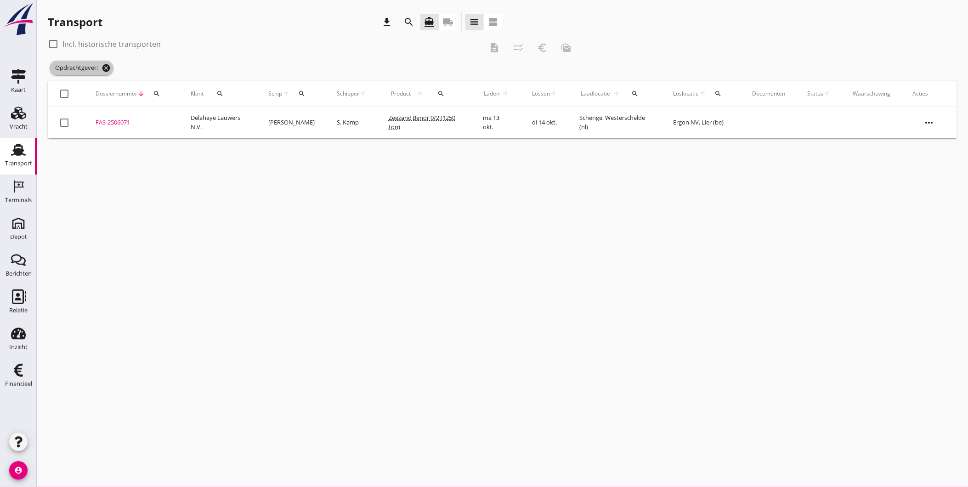
click at [107, 70] on icon "cancel" at bounding box center [106, 67] width 9 height 9
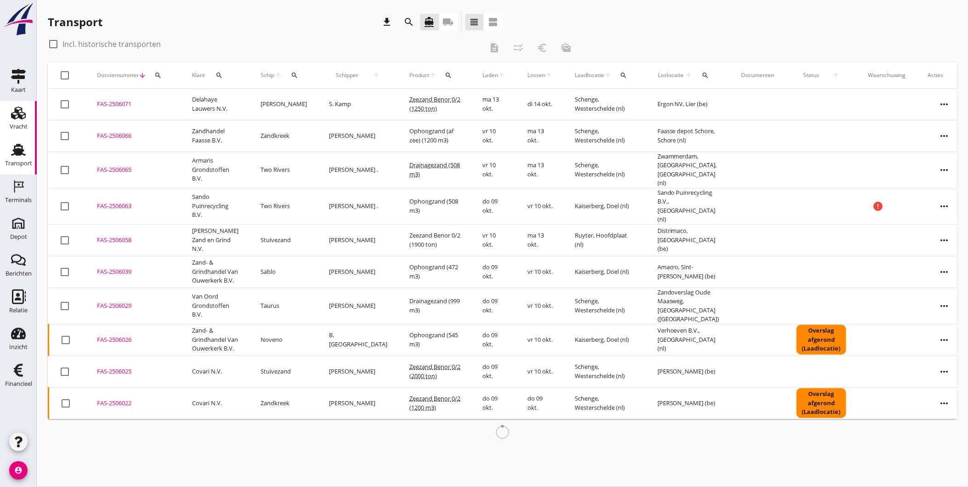
click at [29, 114] on link "Vracht Vracht" at bounding box center [18, 119] width 37 height 37
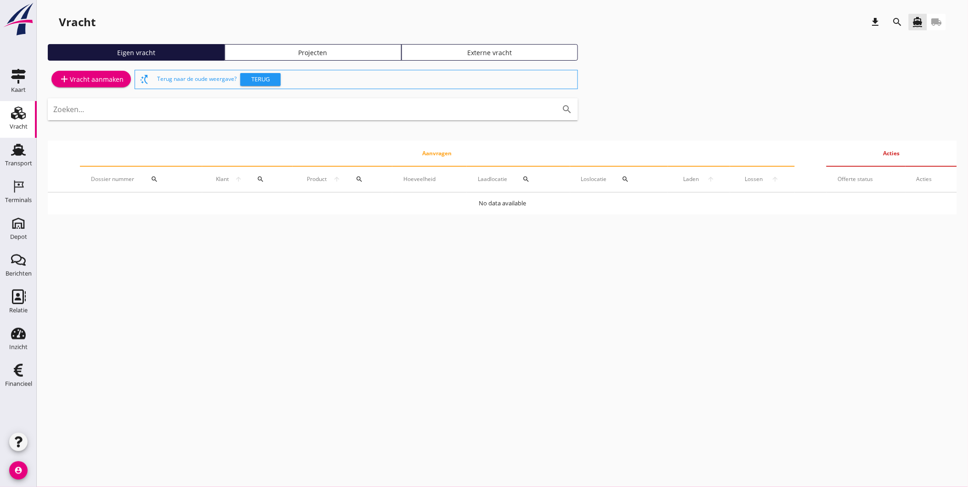
click at [374, 51] on div "Projecten" at bounding box center [313, 53] width 169 height 10
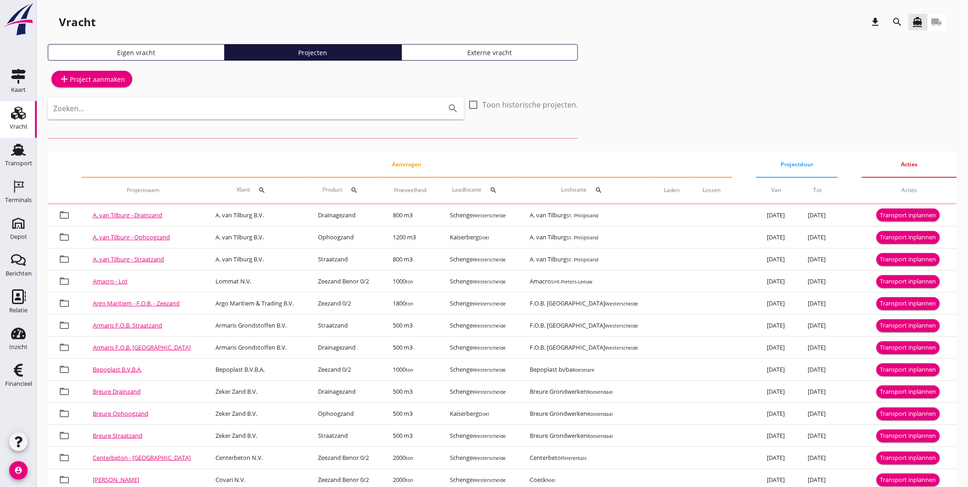
click at [899, 21] on icon "search" at bounding box center [897, 22] width 11 height 11
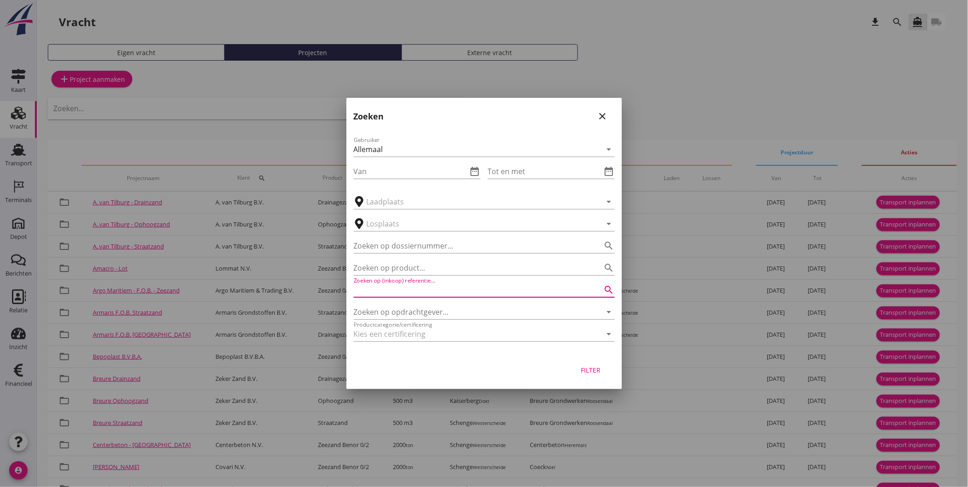
click at [433, 287] on input "Zoeken op (inkoop) referentie…" at bounding box center [471, 290] width 235 height 15
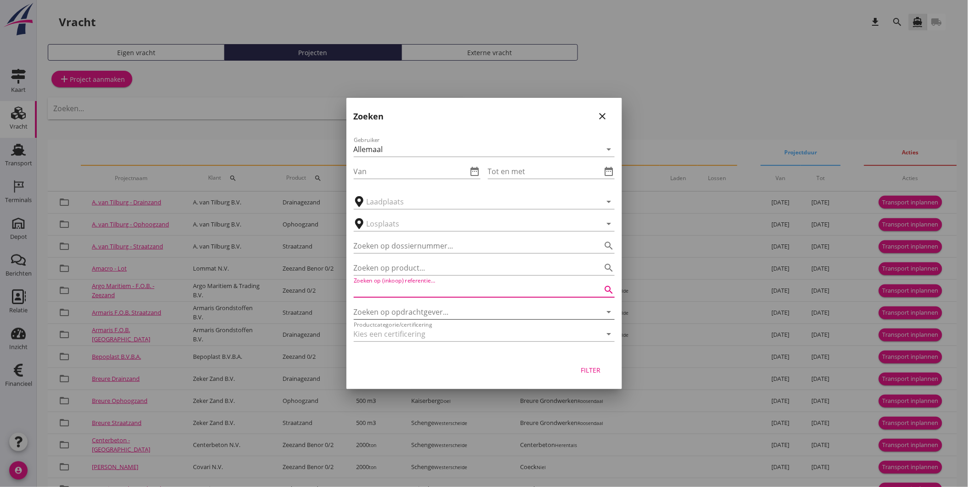
click at [430, 310] on input "Zoeken op opdrachtgever..." at bounding box center [471, 312] width 235 height 15
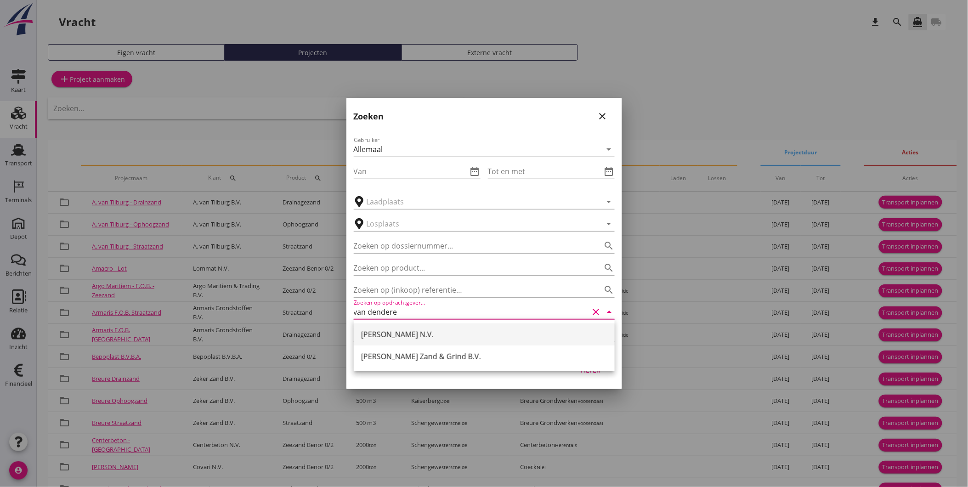
click at [449, 338] on div "[PERSON_NAME] N.V." at bounding box center [484, 334] width 246 height 11
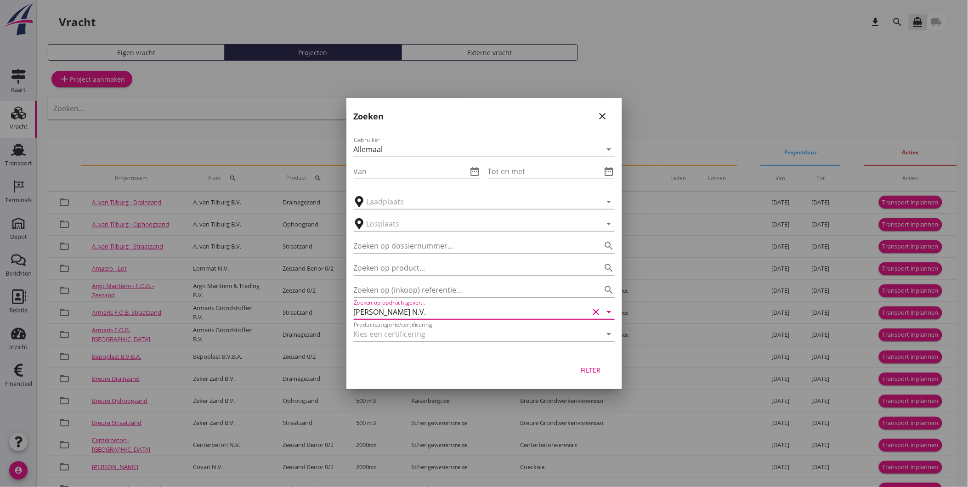
type input "[PERSON_NAME] N.V."
click at [588, 368] on div "Filter" at bounding box center [591, 370] width 26 height 10
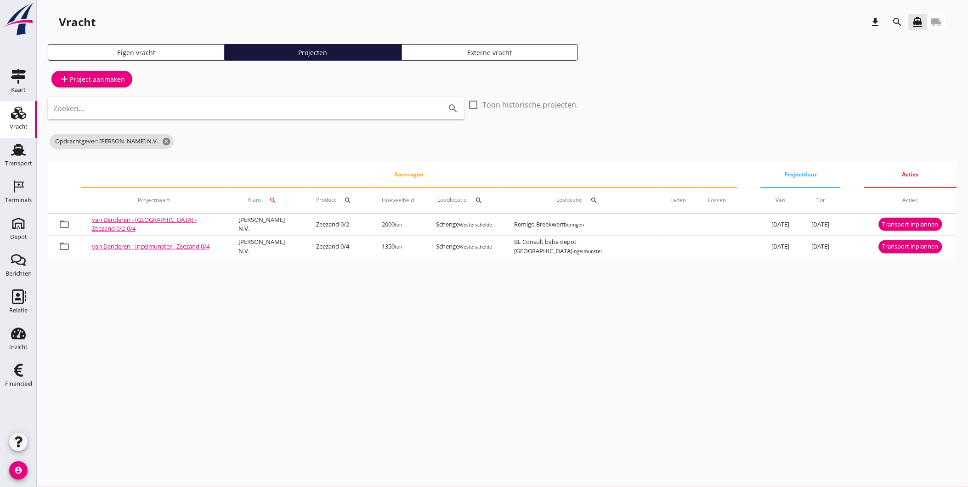
click at [17, 119] on icon "Vracht" at bounding box center [18, 113] width 15 height 15
click at [24, 197] on div "Terminals" at bounding box center [18, 200] width 27 height 6
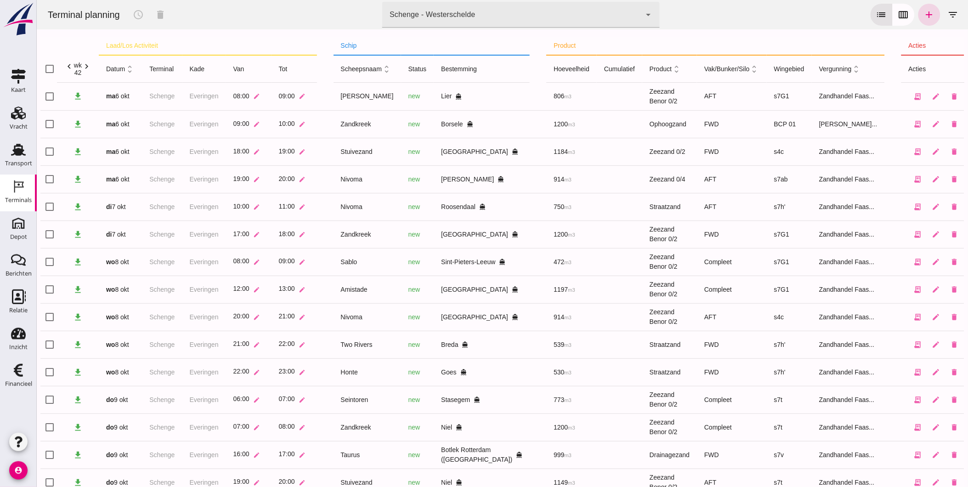
click at [87, 67] on icon "chevron_right" at bounding box center [86, 67] width 10 height 10
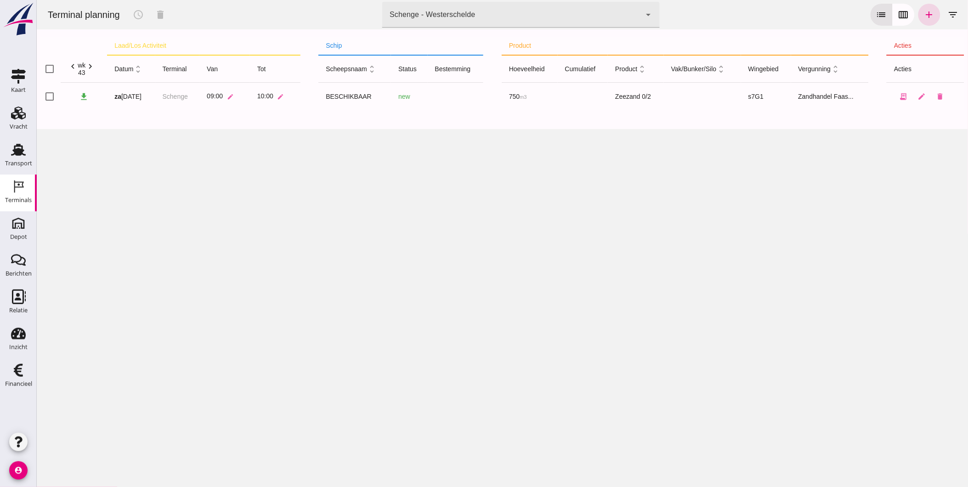
click at [71, 67] on icon "chevron_left" at bounding box center [73, 67] width 10 height 10
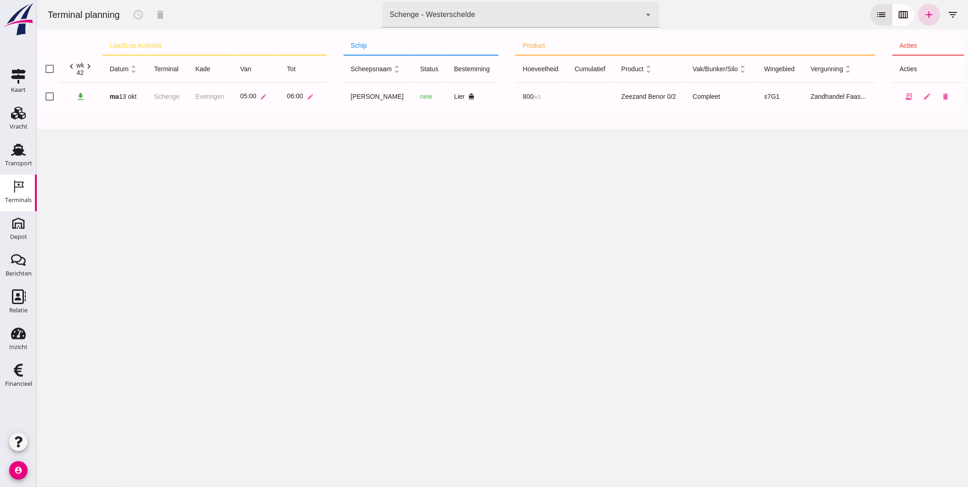
click at [91, 66] on icon "chevron_right" at bounding box center [89, 67] width 10 height 10
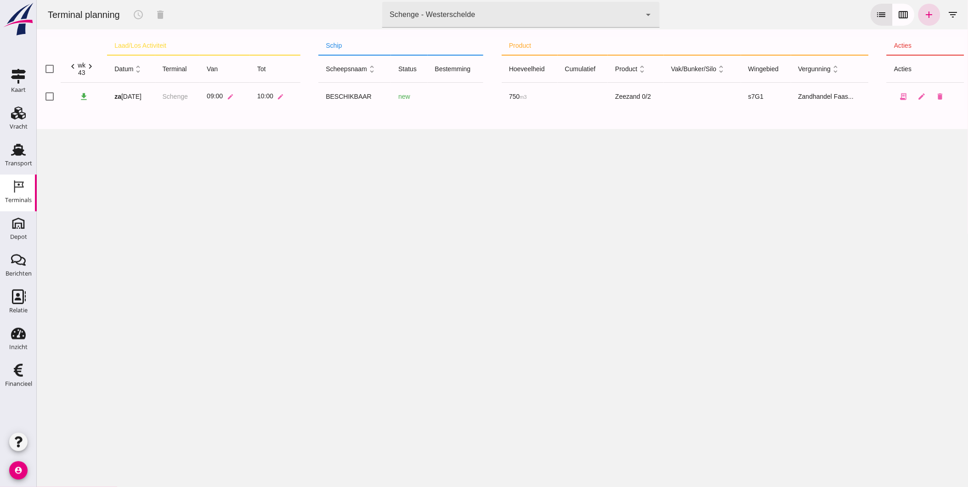
click at [91, 69] on icon "chevron_right" at bounding box center [90, 67] width 10 height 10
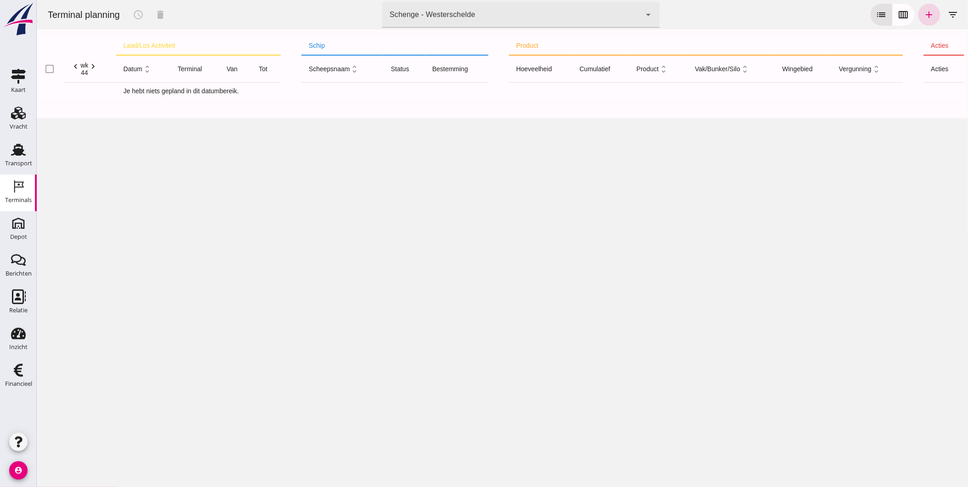
click at [72, 67] on icon "chevron_left" at bounding box center [75, 67] width 10 height 10
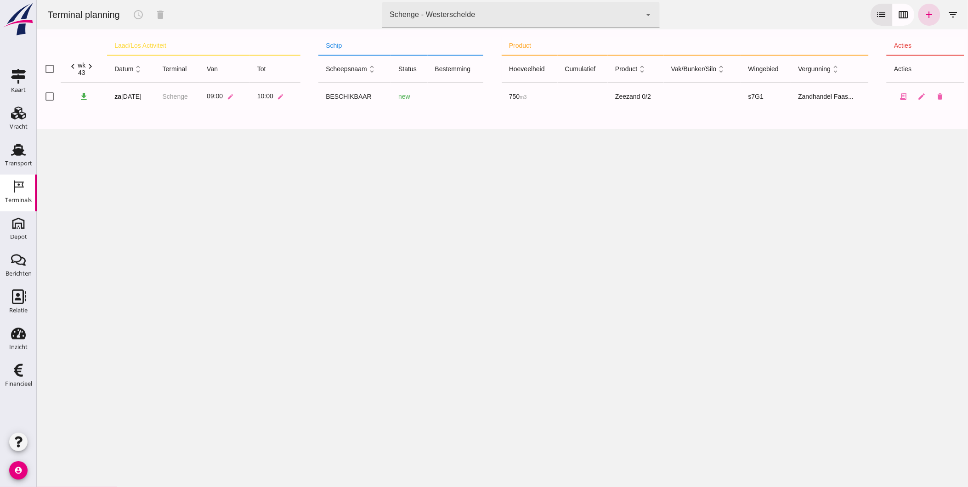
click at [72, 67] on icon "chevron_left" at bounding box center [73, 67] width 10 height 10
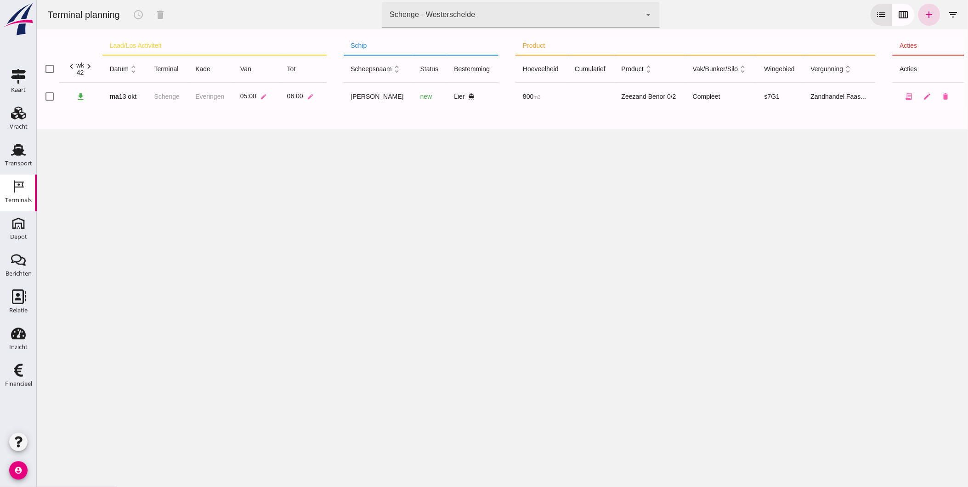
click at [92, 67] on icon "chevron_right" at bounding box center [89, 67] width 10 height 10
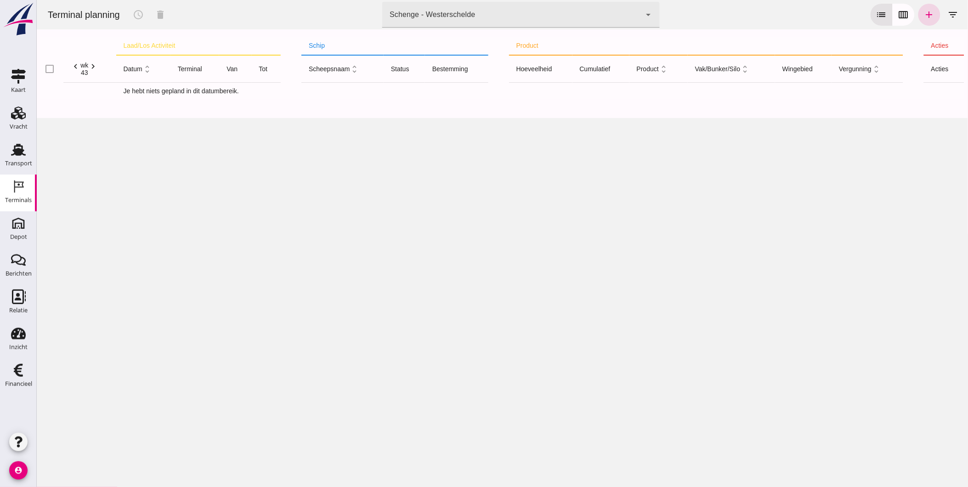
click at [72, 67] on icon "chevron_left" at bounding box center [75, 67] width 10 height 10
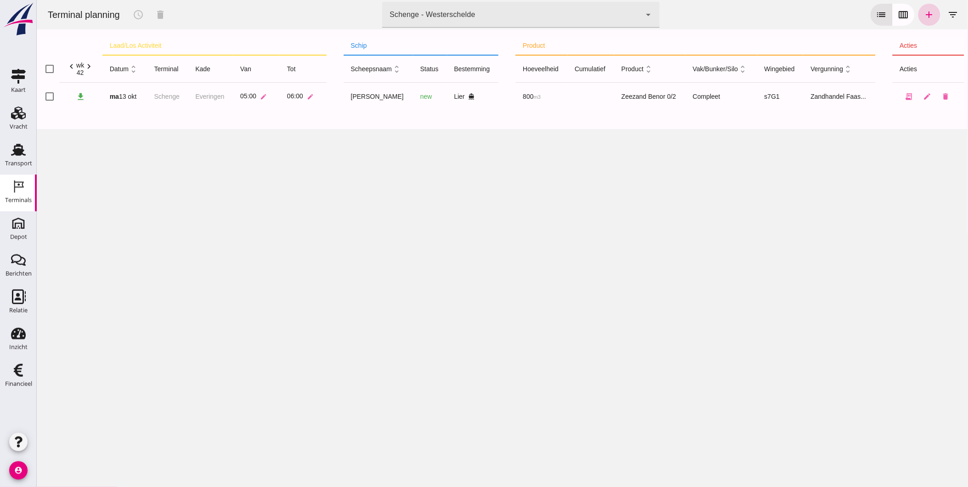
click at [923, 14] on icon "add" at bounding box center [928, 14] width 11 height 11
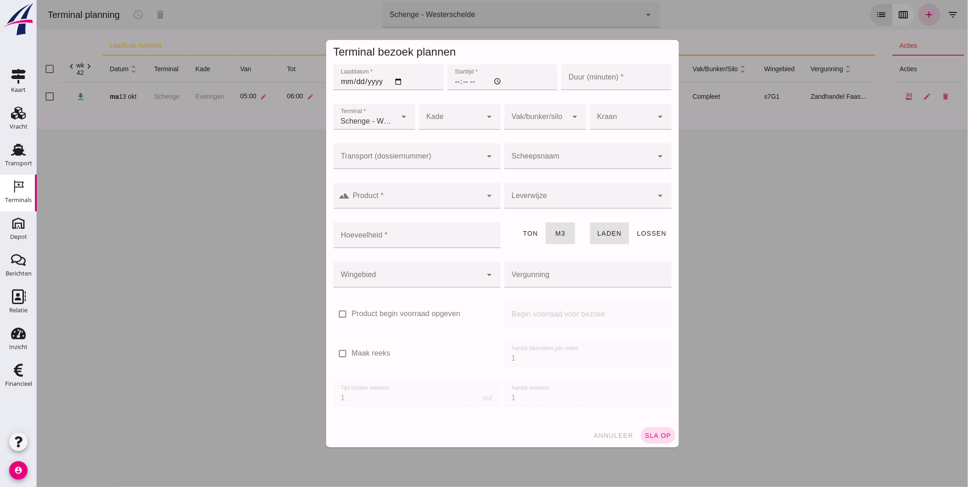
type input "Zandhandel Faasse B.V."
click at [411, 149] on div at bounding box center [407, 156] width 149 height 26
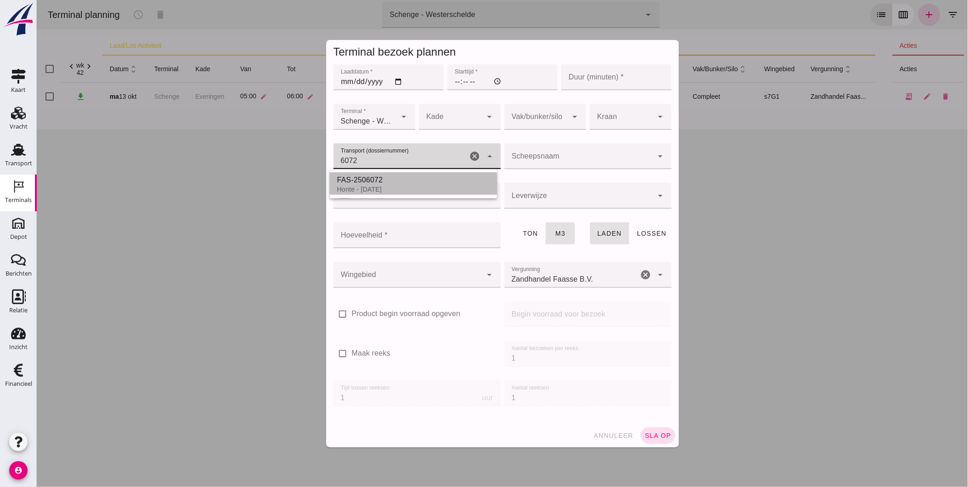
click at [400, 185] on div "FAS-2506072" at bounding box center [413, 180] width 153 height 11
type input "FAS-2506072"
type input "franco_on_shore"
type input "560"
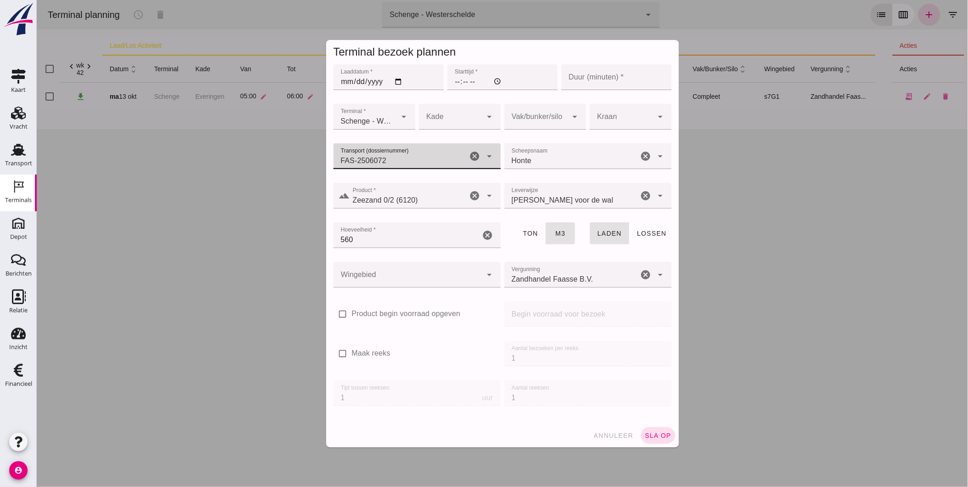
type input "FAS-2506072"
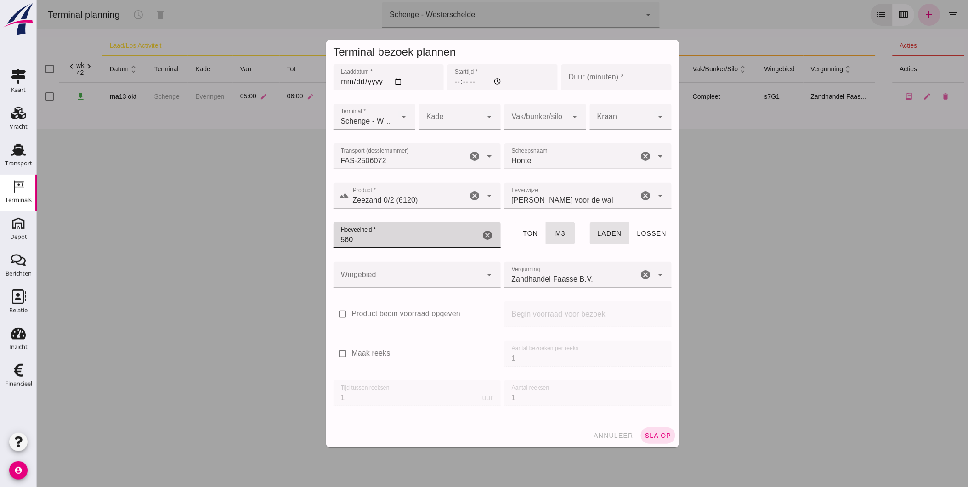
click at [384, 236] on input "560" at bounding box center [406, 235] width 147 height 26
type input "530"
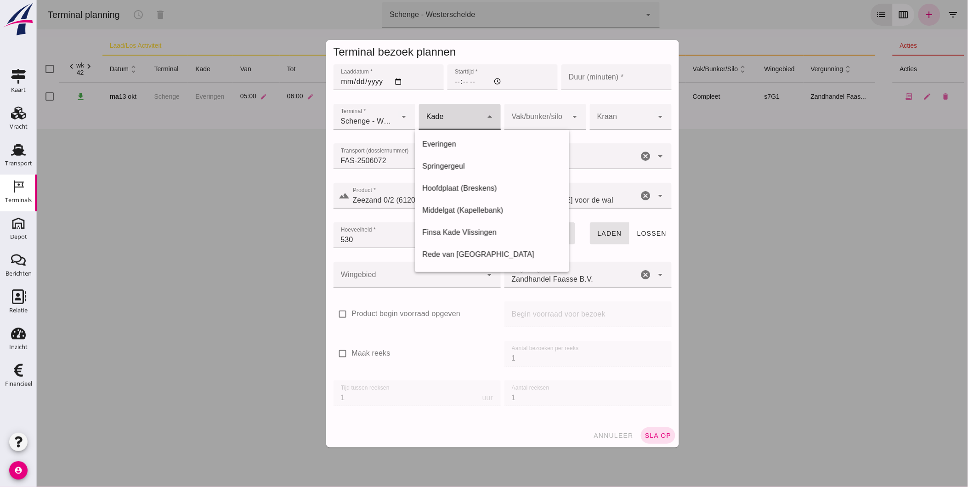
click at [444, 122] on div at bounding box center [450, 117] width 63 height 26
click at [451, 145] on div "Everingen" at bounding box center [492, 144] width 140 height 11
type input "7"
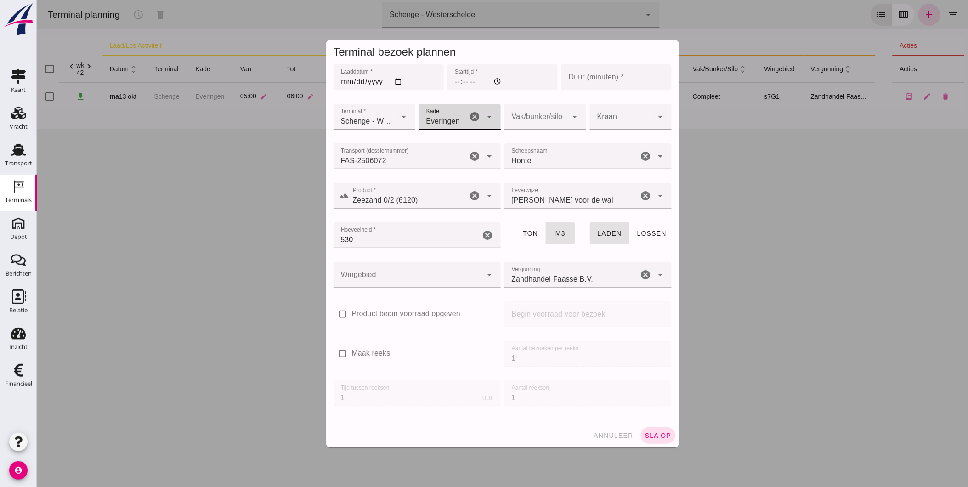
click at [505, 123] on div at bounding box center [535, 117] width 63 height 26
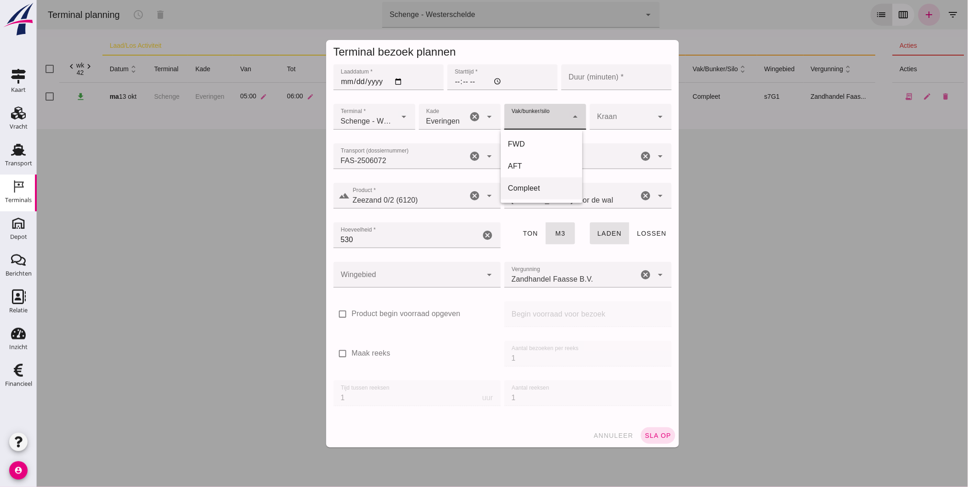
click at [555, 190] on div "Compleet" at bounding box center [541, 188] width 67 height 11
type input "291"
click at [503, 80] on input "Starttijd *" at bounding box center [502, 77] width 110 height 26
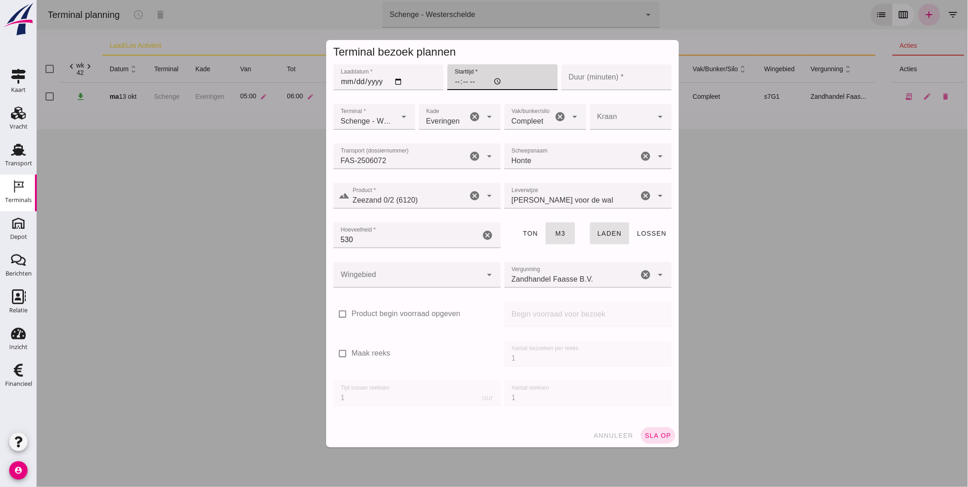
type input "07:00"
click at [603, 77] on input "Duur (minuten) *" at bounding box center [616, 77] width 110 height 26
type input "60"
click at [384, 234] on input "530" at bounding box center [406, 235] width 147 height 26
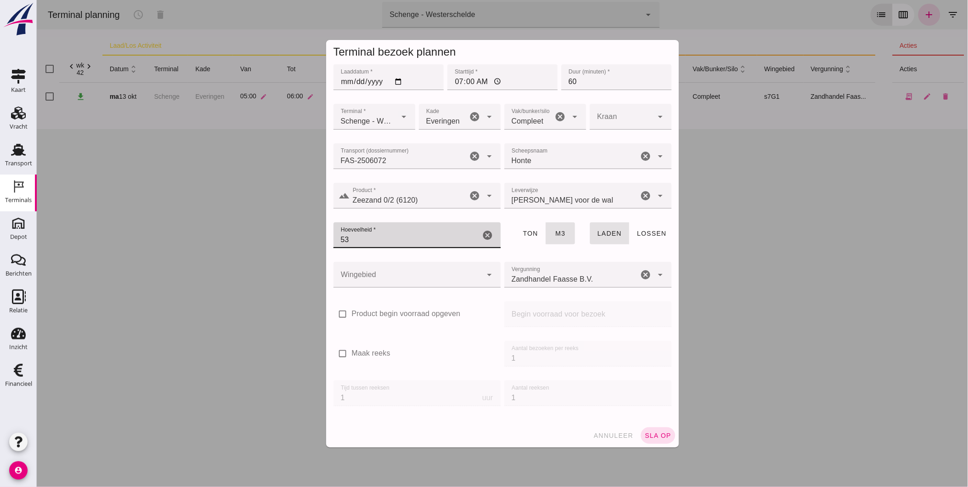
type input "530"
click at [419, 276] on div at bounding box center [407, 275] width 149 height 26
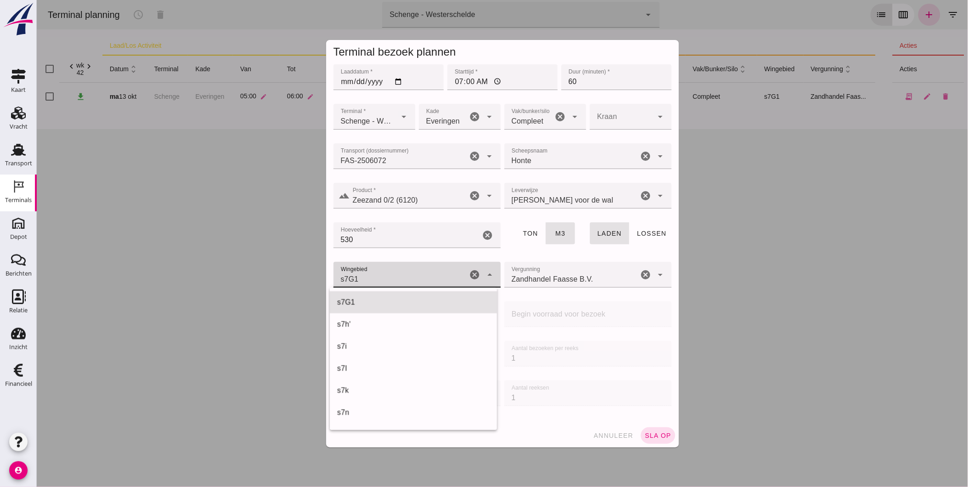
scroll to position [331, 0]
click at [378, 301] on div "s7G1" at bounding box center [413, 302] width 153 height 11
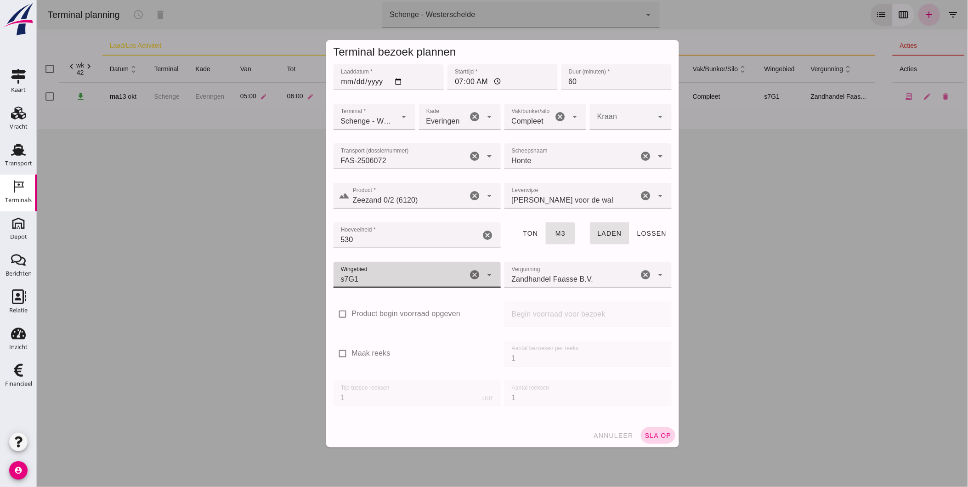
type input "224"
click at [648, 432] on span "sla op" at bounding box center [657, 435] width 27 height 7
click at [339, 84] on input "Laaddatum *" at bounding box center [388, 77] width 110 height 26
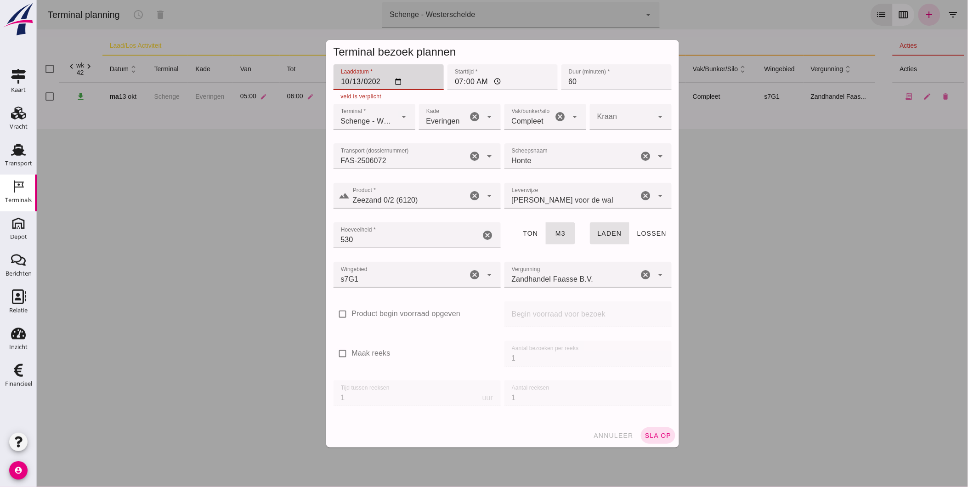
type input "[DATE]"
click at [656, 437] on span "sla op" at bounding box center [657, 435] width 27 height 7
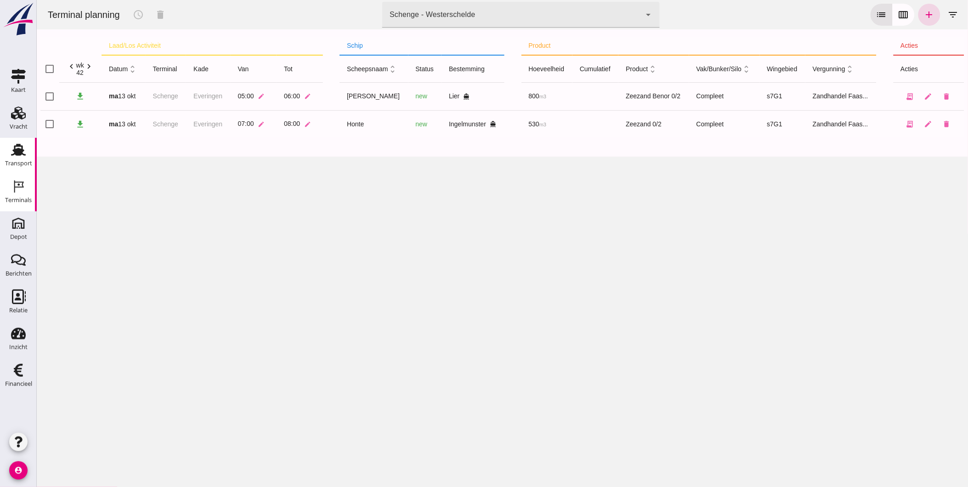
click at [7, 153] on div "Transport" at bounding box center [18, 149] width 22 height 15
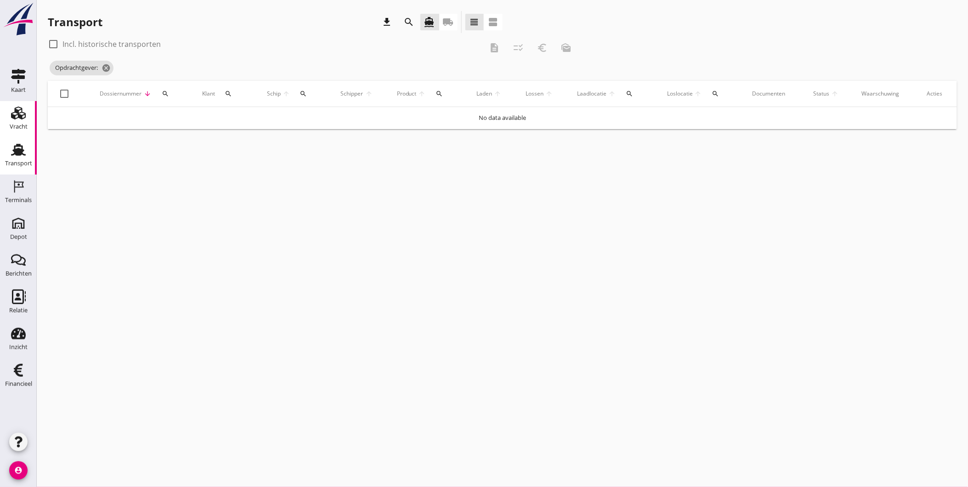
click at [16, 116] on icon "Vracht" at bounding box center [18, 113] width 15 height 15
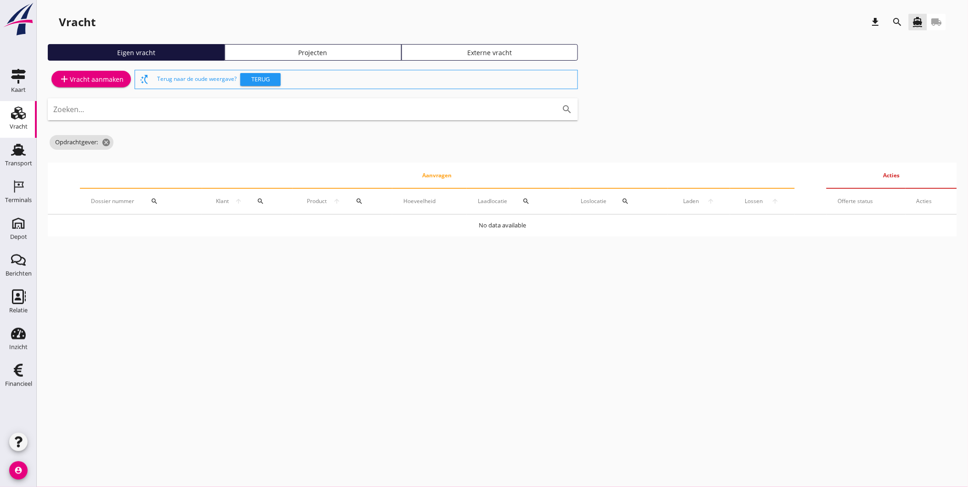
click at [330, 52] on div "Projecten" at bounding box center [313, 53] width 169 height 10
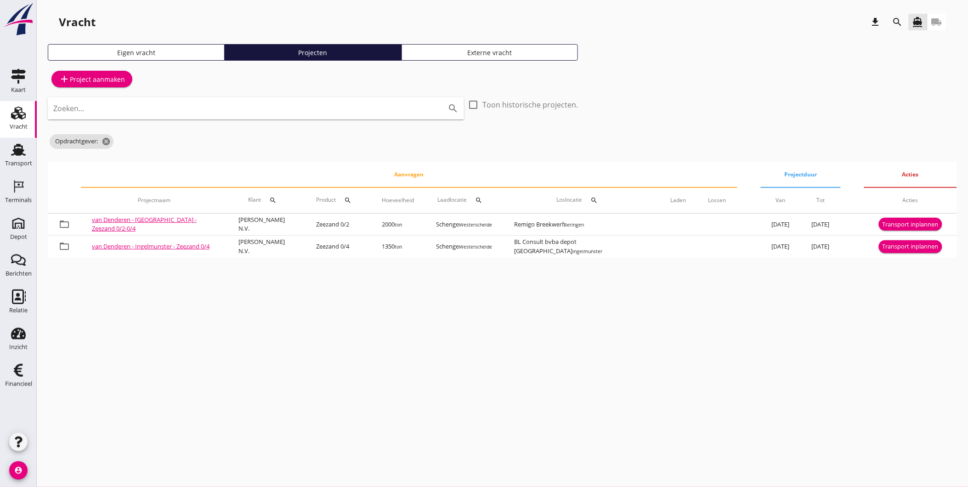
click at [898, 28] on button "search" at bounding box center [897, 22] width 17 height 17
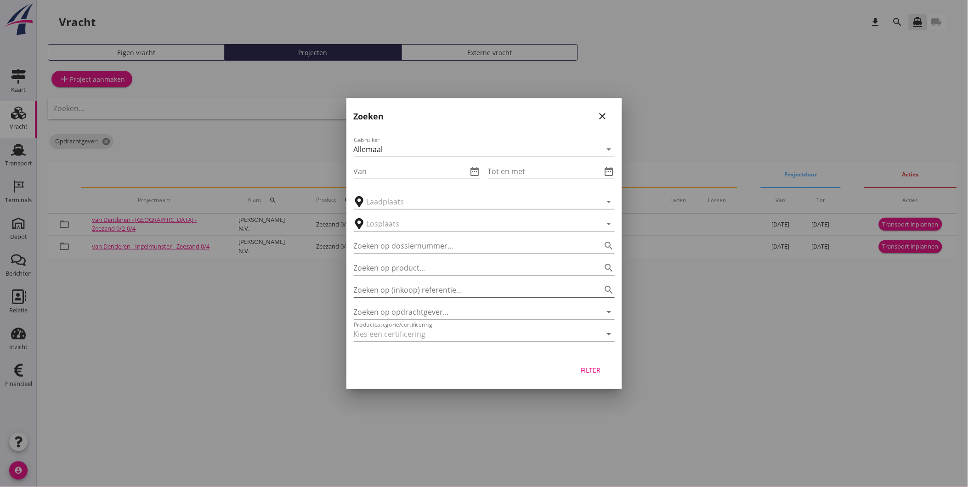
click at [430, 288] on input "Zoeken op (inkoop) referentie…" at bounding box center [471, 290] width 235 height 15
click at [433, 309] on input "Zoeken op opdrachtgever..." at bounding box center [471, 312] width 235 height 15
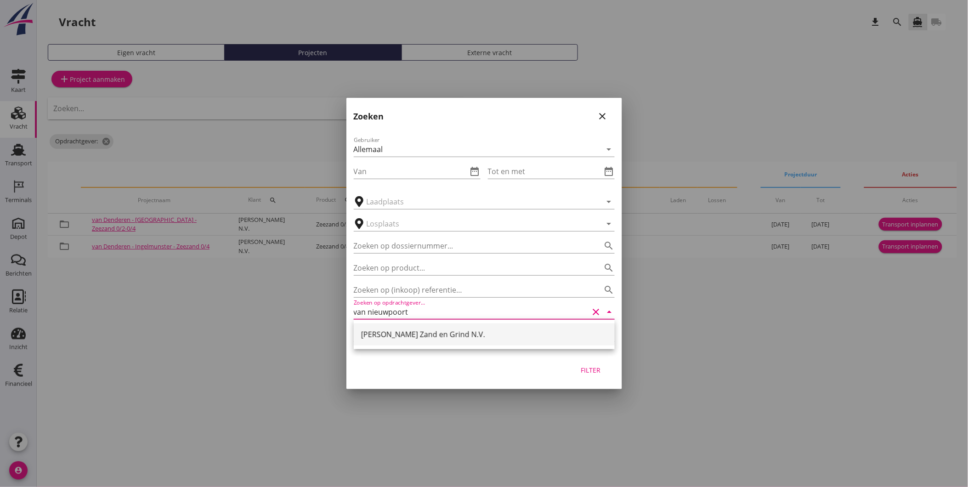
click at [448, 343] on div "[PERSON_NAME] Zand en Grind N.V." at bounding box center [484, 334] width 246 height 22
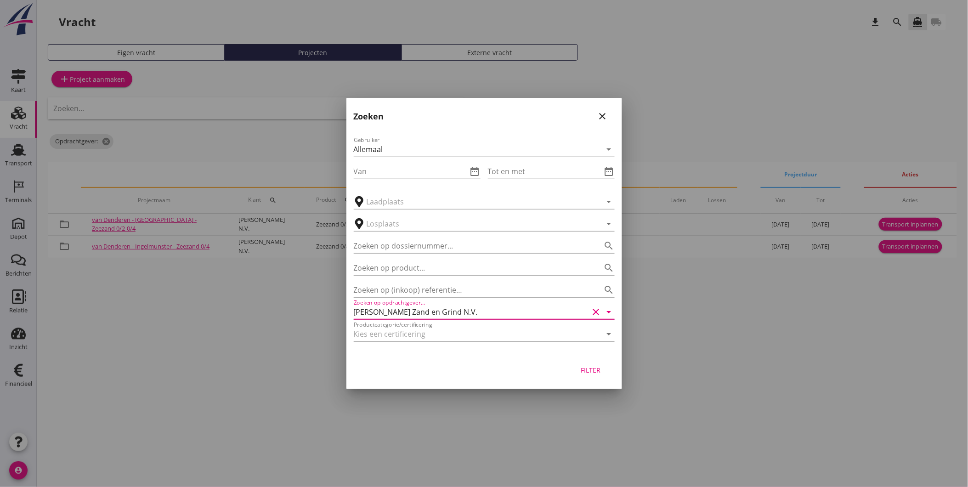
type input "[PERSON_NAME] Zand en Grind N.V."
click at [597, 368] on div "Filter" at bounding box center [591, 370] width 26 height 10
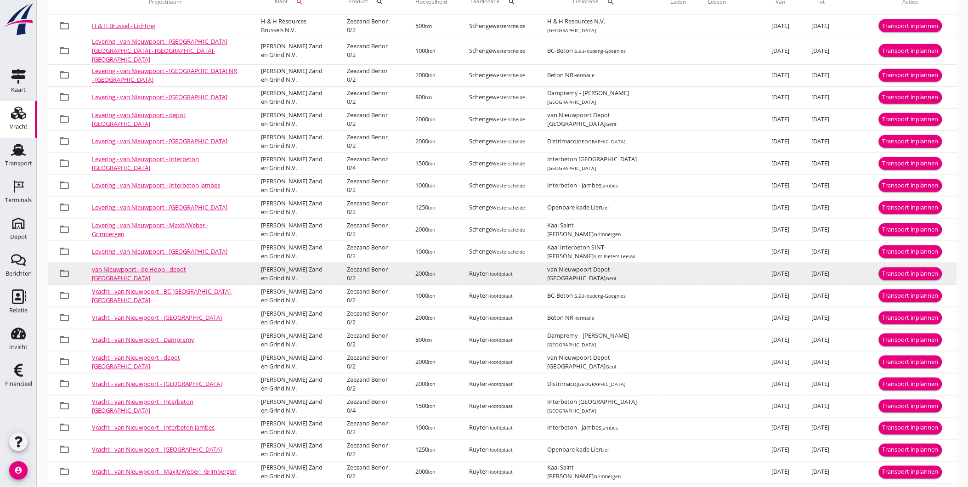
scroll to position [230, 0]
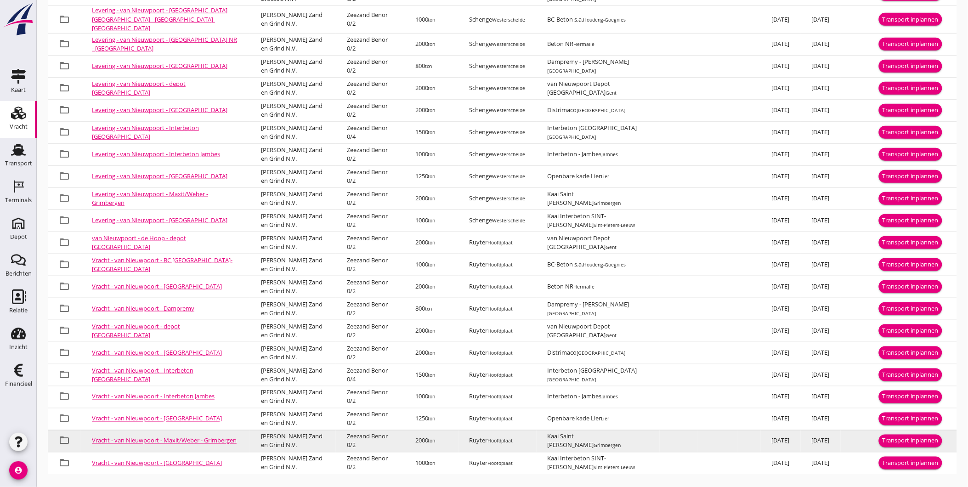
click at [909, 436] on div "Transport inplannen" at bounding box center [911, 440] width 56 height 9
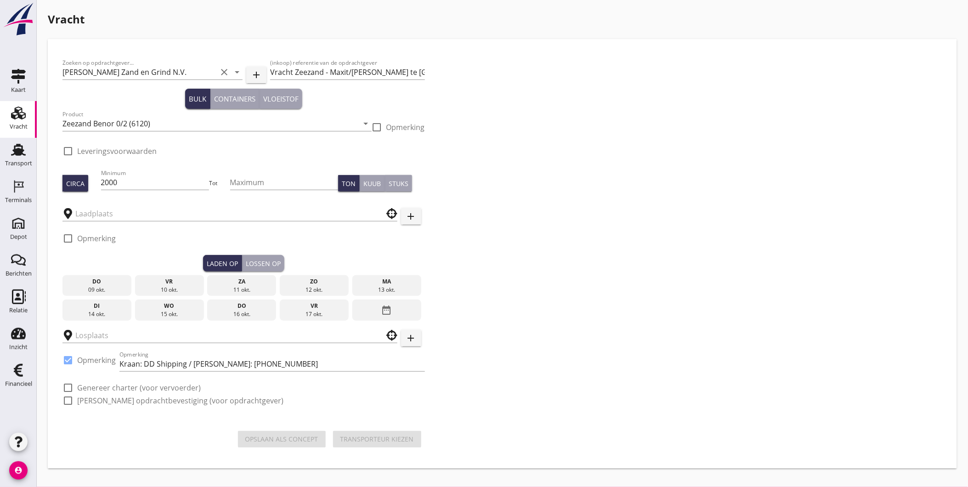
type input "Ruyter"
type input "Kaai Saint Gobin Weber"
checkbox input "true"
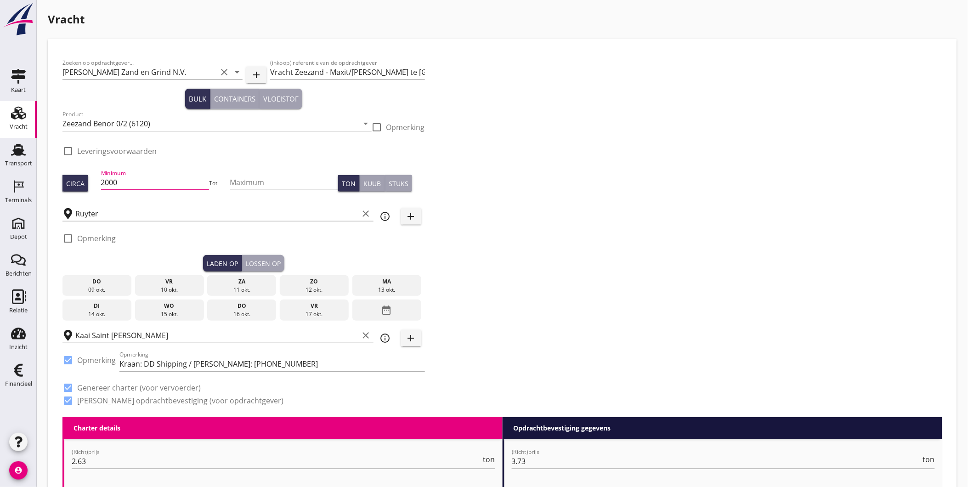
drag, startPoint x: 129, startPoint y: 178, endPoint x: 46, endPoint y: 177, distance: 82.7
type input "1500"
click at [398, 284] on div "ma" at bounding box center [387, 281] width 64 height 8
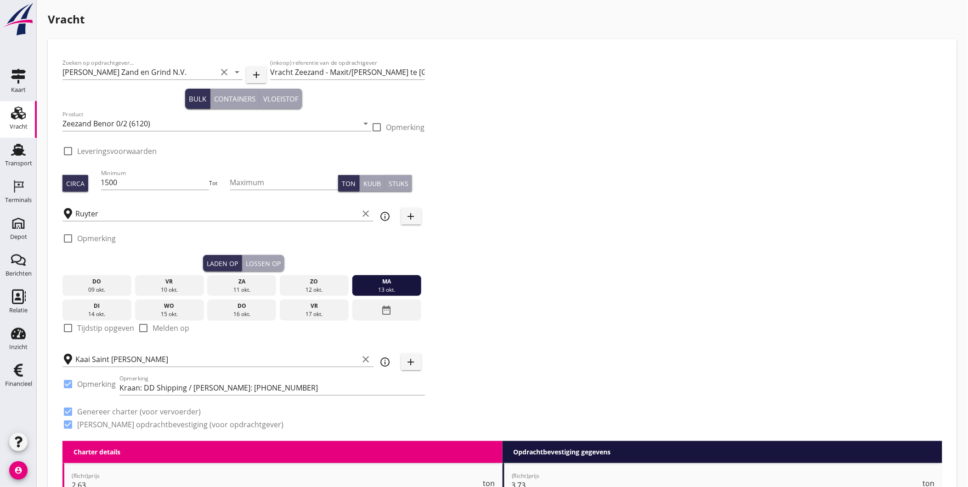
click at [249, 261] on div "Lossen op" at bounding box center [263, 264] width 35 height 10
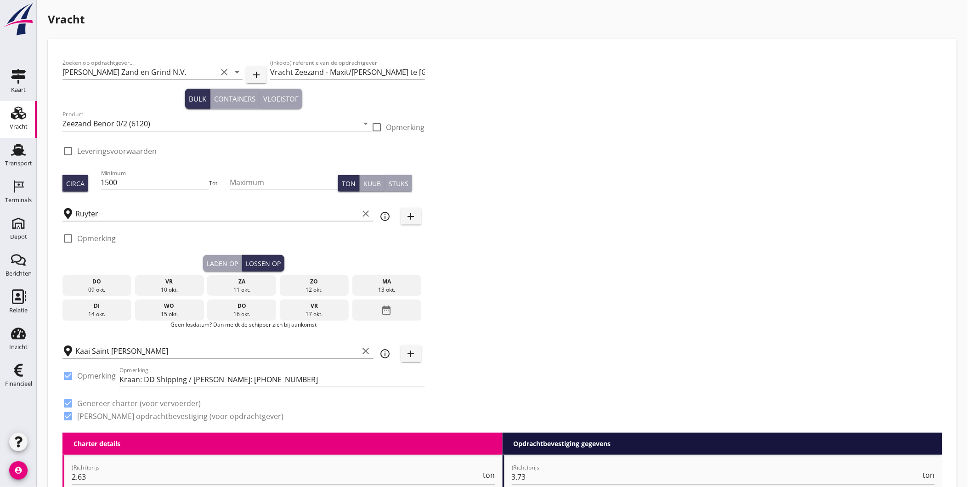
click at [115, 305] on div "di" at bounding box center [97, 306] width 64 height 8
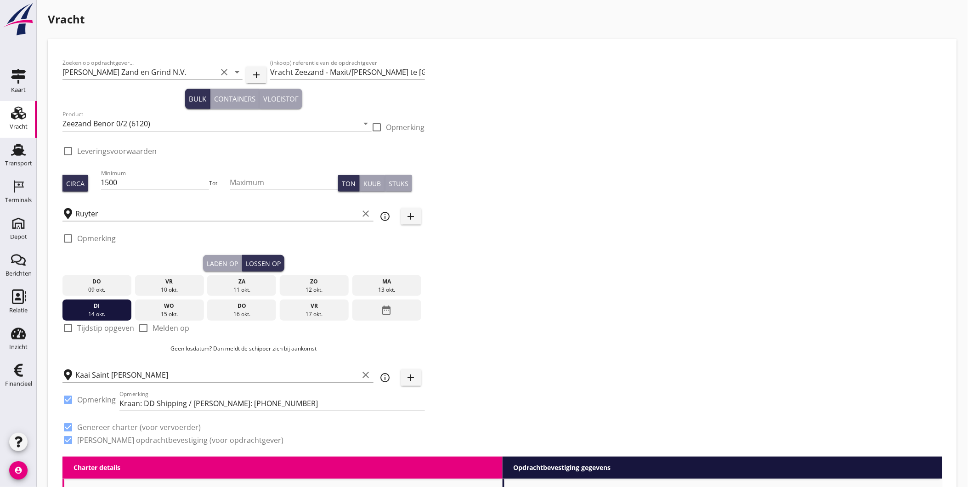
click at [225, 262] on div "Laden op" at bounding box center [222, 264] width 31 height 10
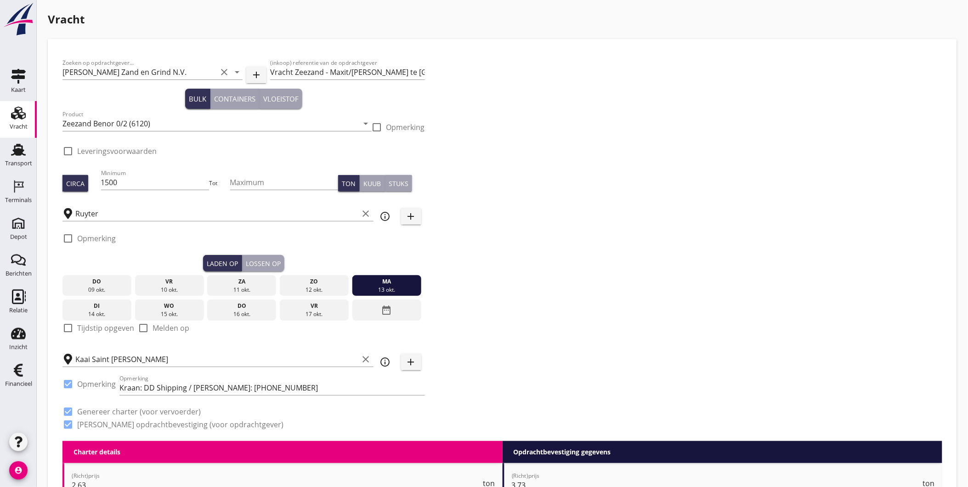
click at [286, 258] on div "Laden op Lossen op" at bounding box center [243, 263] width 362 height 17
click at [281, 260] on button "Lossen op" at bounding box center [263, 263] width 42 height 17
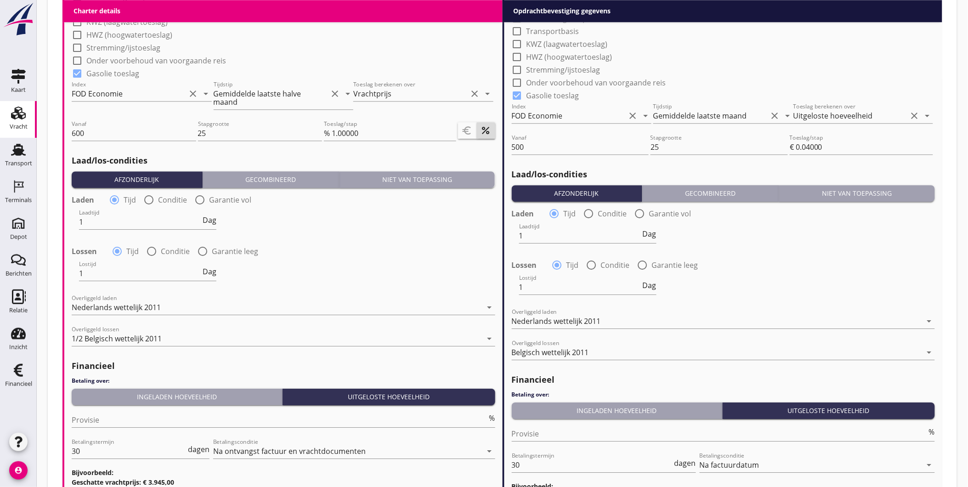
scroll to position [968, 0]
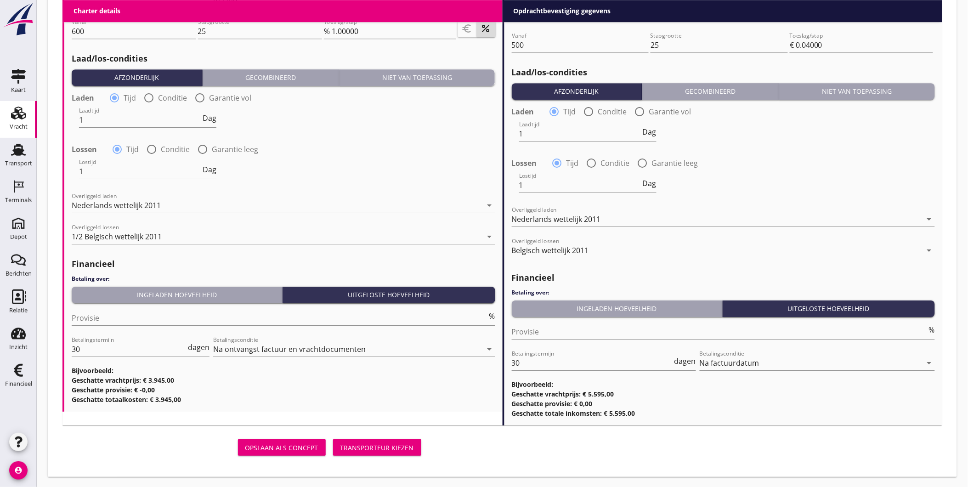
click at [370, 446] on div "Transporteur kiezen" at bounding box center [377, 448] width 74 height 10
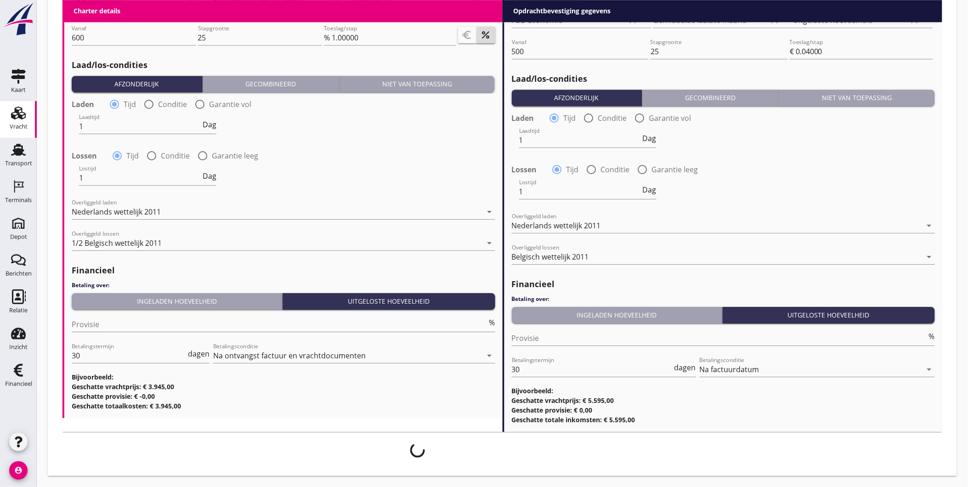
scroll to position [961, 0]
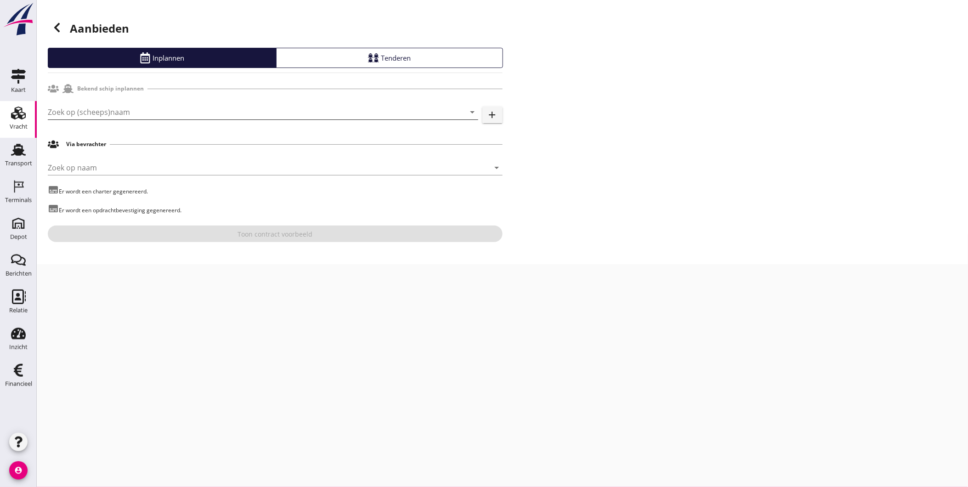
click at [180, 115] on input "Zoek op (scheeps)naam" at bounding box center [250, 112] width 405 height 15
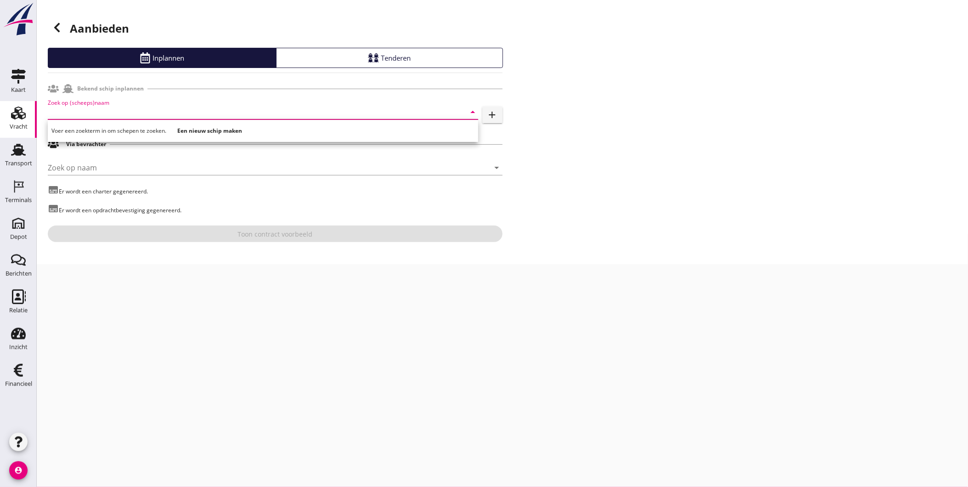
click at [125, 112] on input "Zoek op (scheeps)naam" at bounding box center [250, 112] width 405 height 15
type input "m"
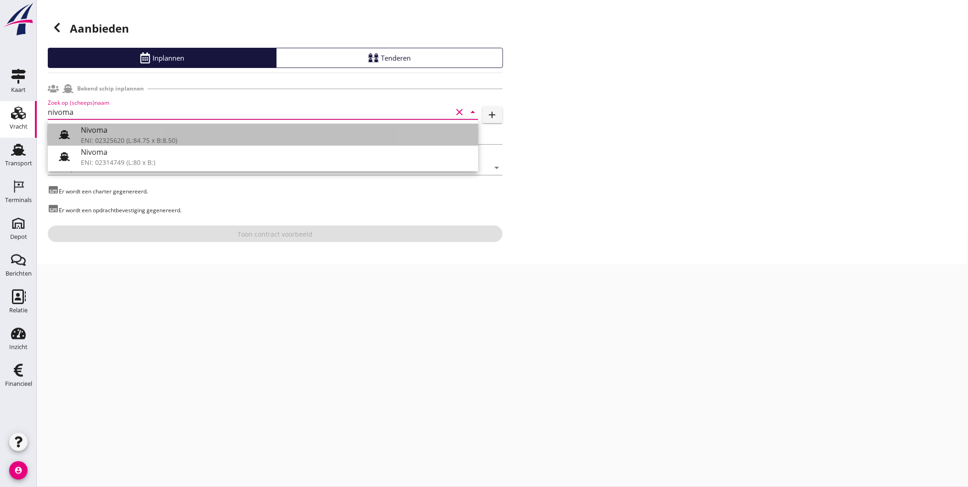
click at [125, 138] on div "ENI: 02325620 (L:84.75 x B:8.50)" at bounding box center [276, 141] width 390 height 10
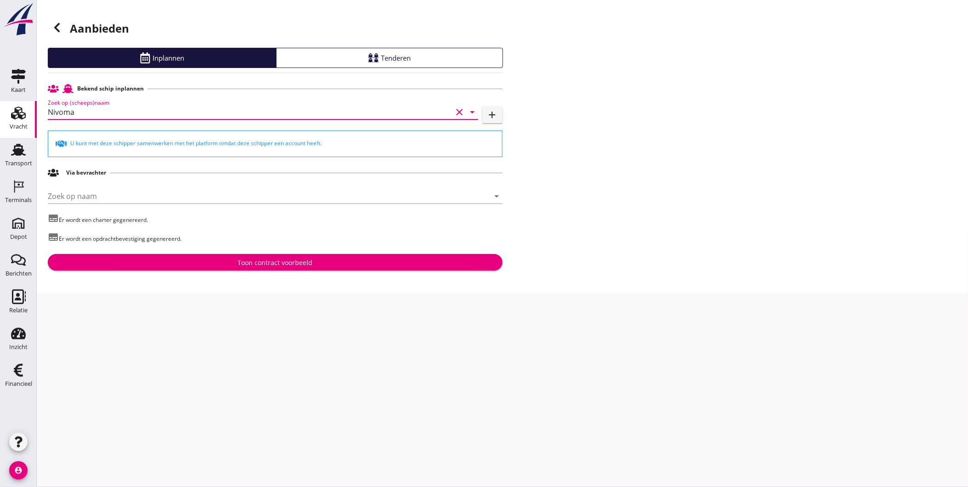
click at [120, 118] on div "Zoek op (scheeps)naam Nivoma clear arrow_drop_down" at bounding box center [263, 112] width 430 height 15
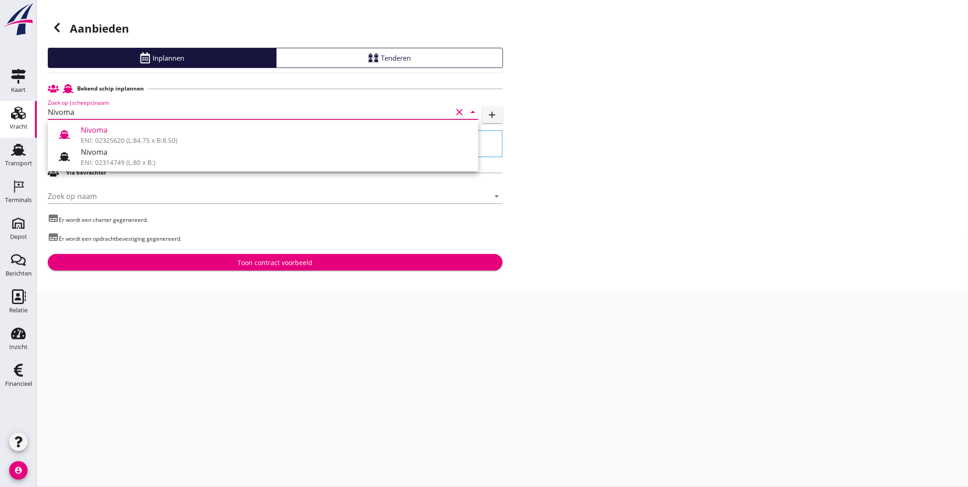
type input "Nivoma"
click at [163, 289] on div "Aanbieden Inplannen Tenderen Bekend schip inplannen Zoek op (scheeps)naam Nivom…" at bounding box center [502, 146] width 931 height 293
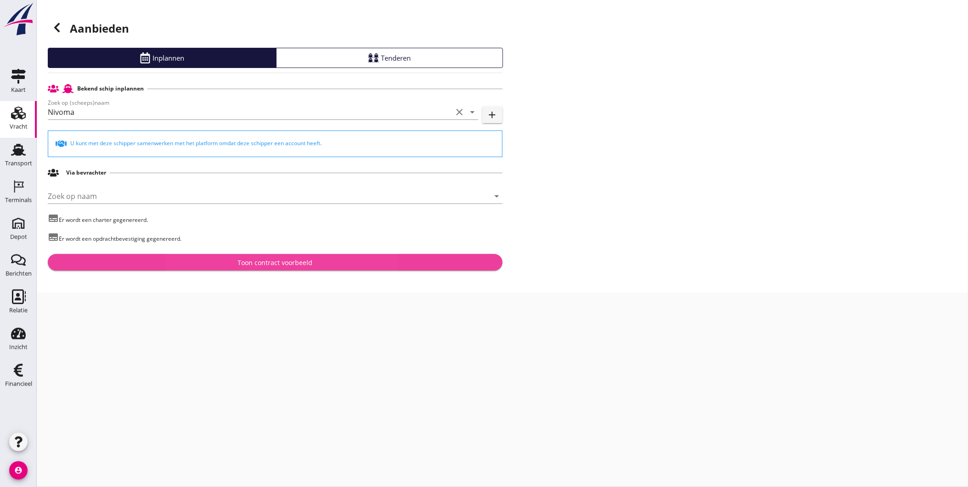
click at [190, 261] on div "Toon contract voorbeeld" at bounding box center [275, 263] width 440 height 10
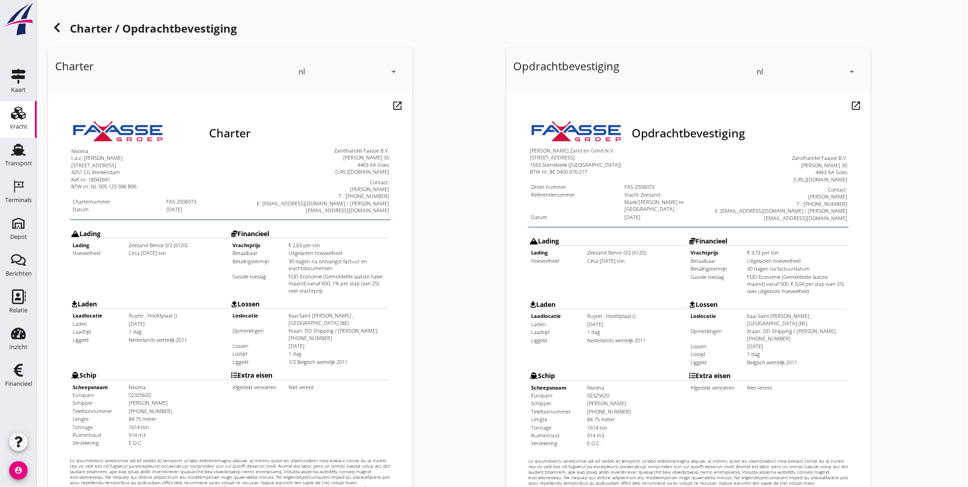
scroll to position [193, 0]
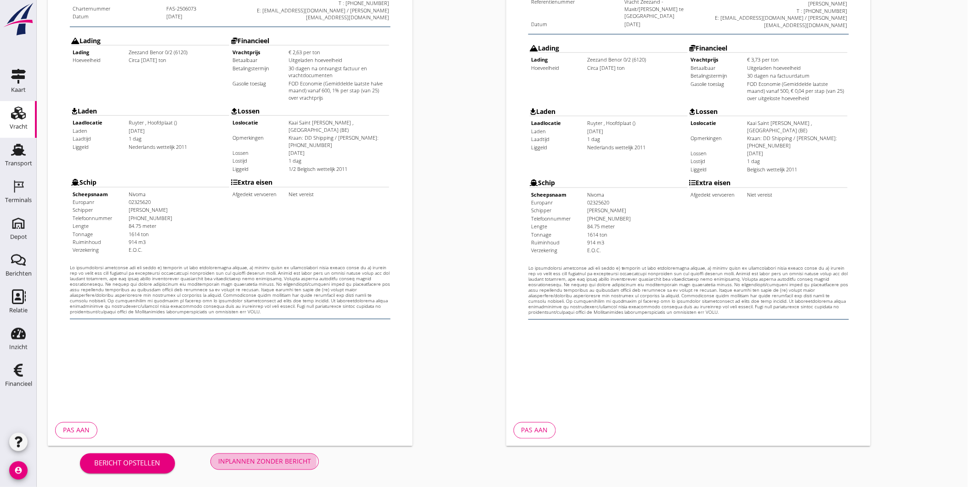
click at [257, 458] on div "Inplannen zonder bericht" at bounding box center [264, 462] width 93 height 10
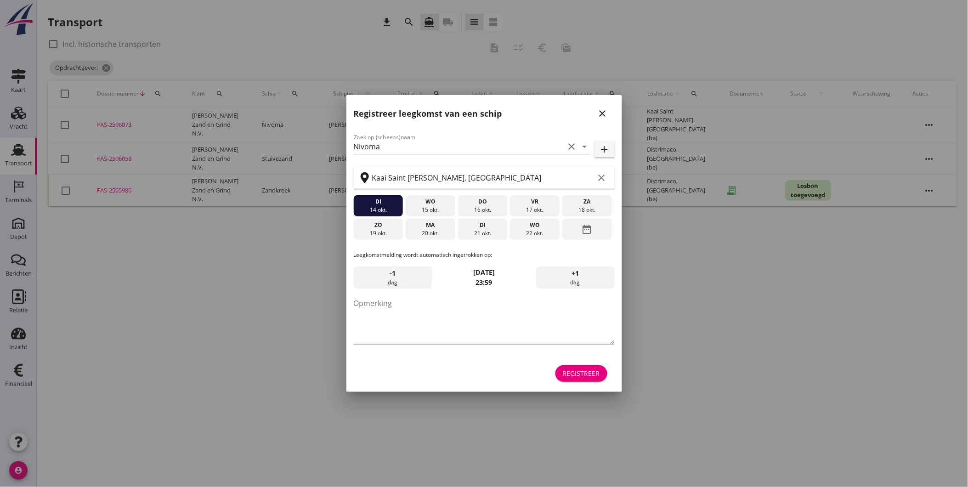
click at [598, 109] on icon "close" at bounding box center [602, 113] width 11 height 11
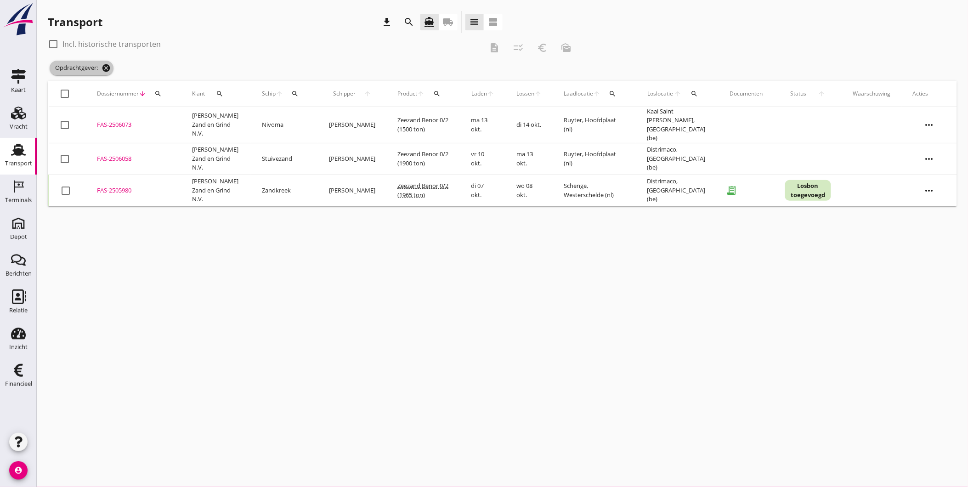
click at [107, 69] on icon "cancel" at bounding box center [106, 67] width 9 height 9
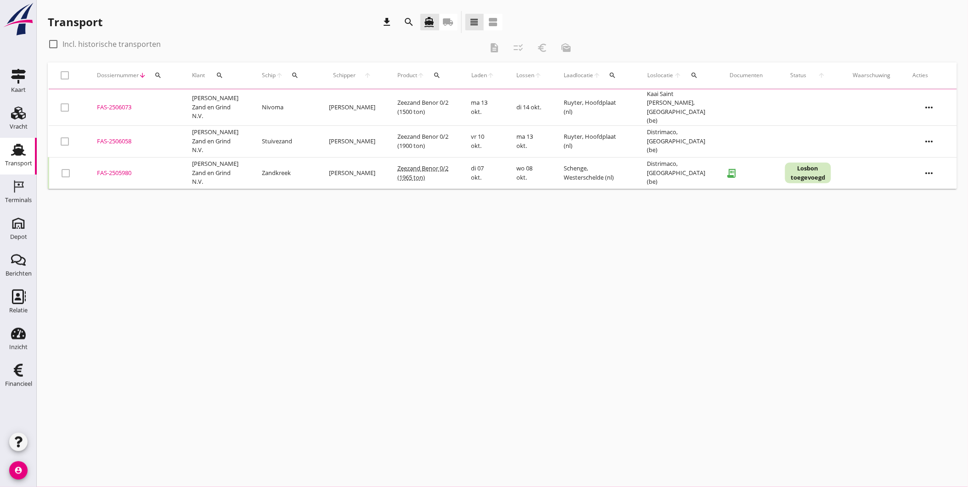
click at [409, 20] on icon "search" at bounding box center [409, 22] width 11 height 11
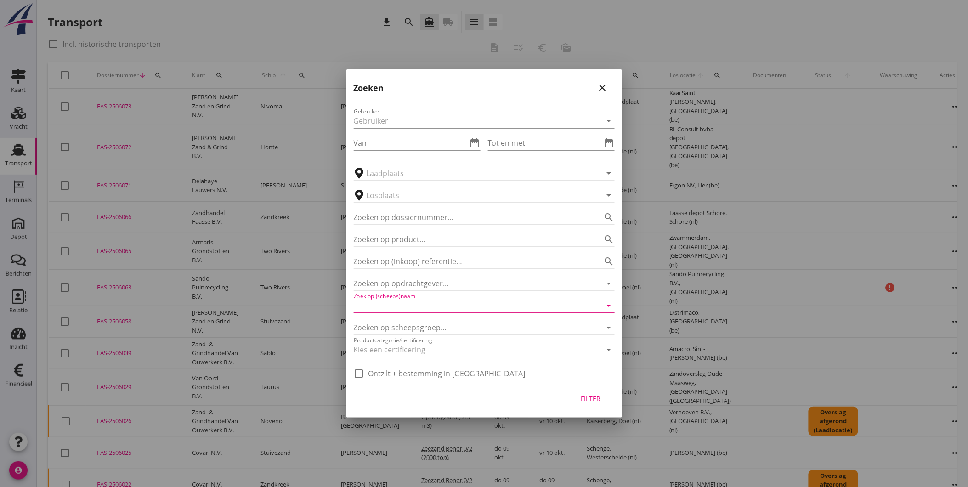
click at [442, 302] on input "Zoek op (scheeps)naam" at bounding box center [471, 305] width 235 height 15
click at [457, 351] on div at bounding box center [471, 349] width 235 height 15
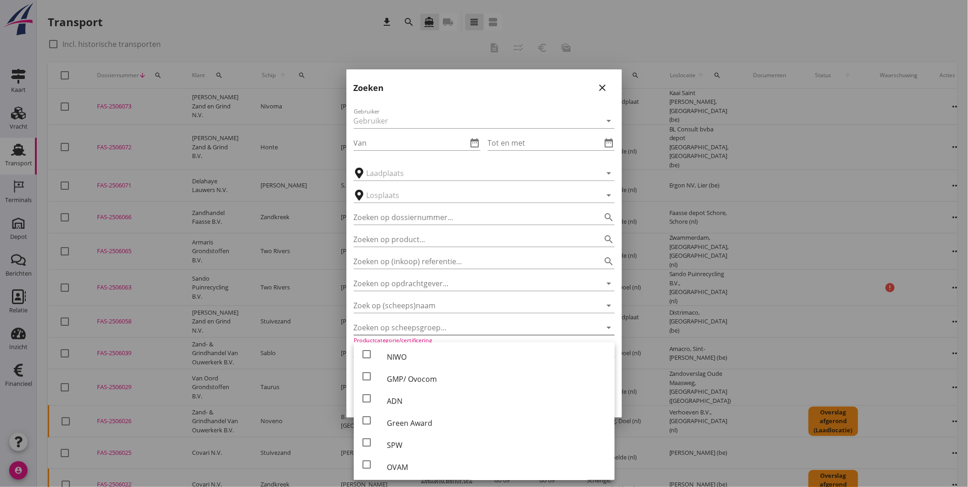
click at [457, 325] on div at bounding box center [471, 327] width 235 height 15
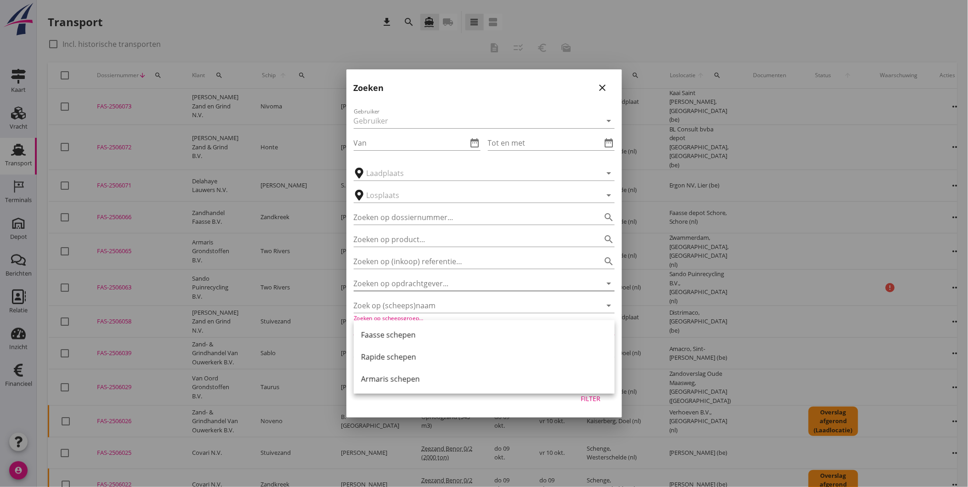
click at [484, 280] on input "Zoeken op opdrachtgever..." at bounding box center [471, 283] width 235 height 15
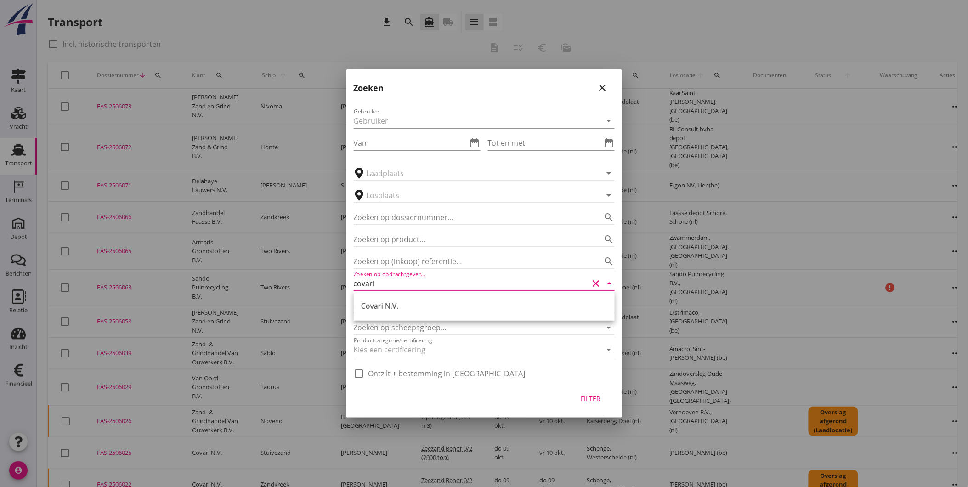
click at [438, 307] on div "Covari N.V." at bounding box center [484, 305] width 246 height 11
type input "Covari N.V."
click at [594, 397] on div "Filter" at bounding box center [591, 399] width 26 height 10
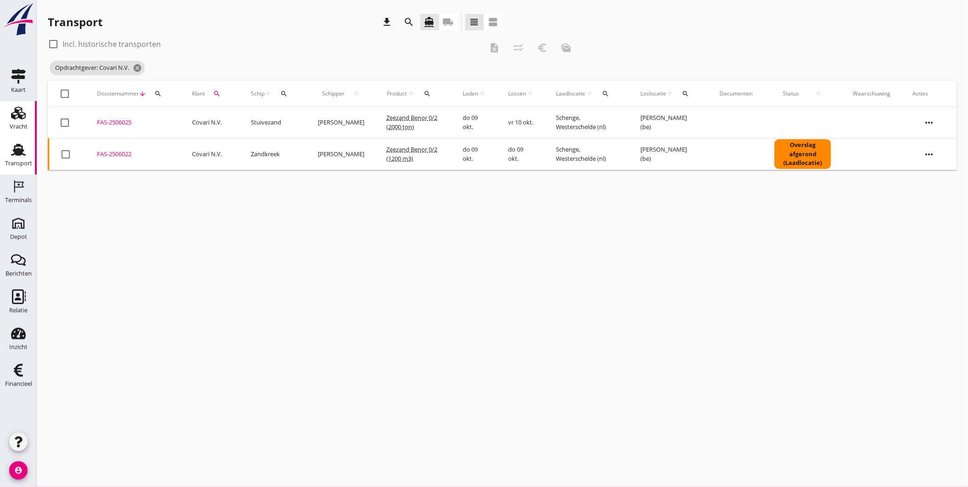
click at [24, 119] on icon "Vracht" at bounding box center [18, 113] width 15 height 15
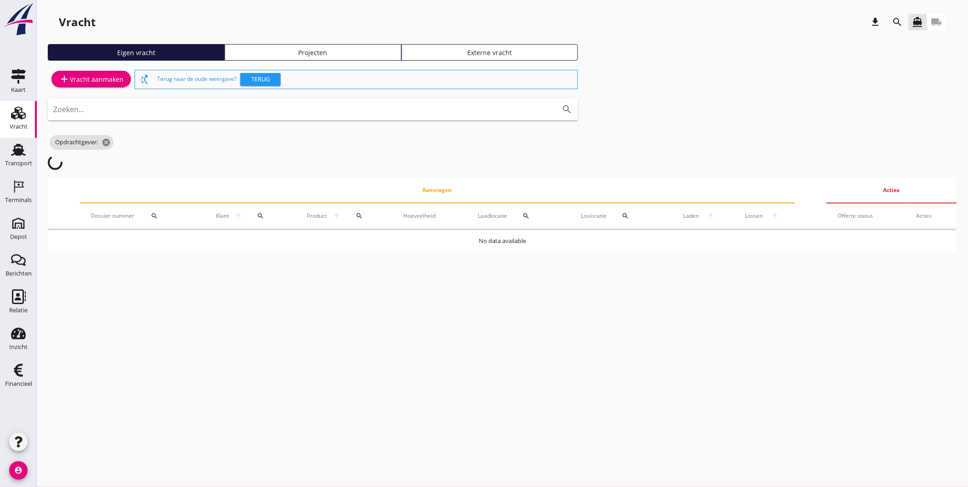
click at [345, 40] on div "Vracht download search directions_boat local_shipping Eigen vracht Projecten Ex…" at bounding box center [502, 135] width 931 height 271
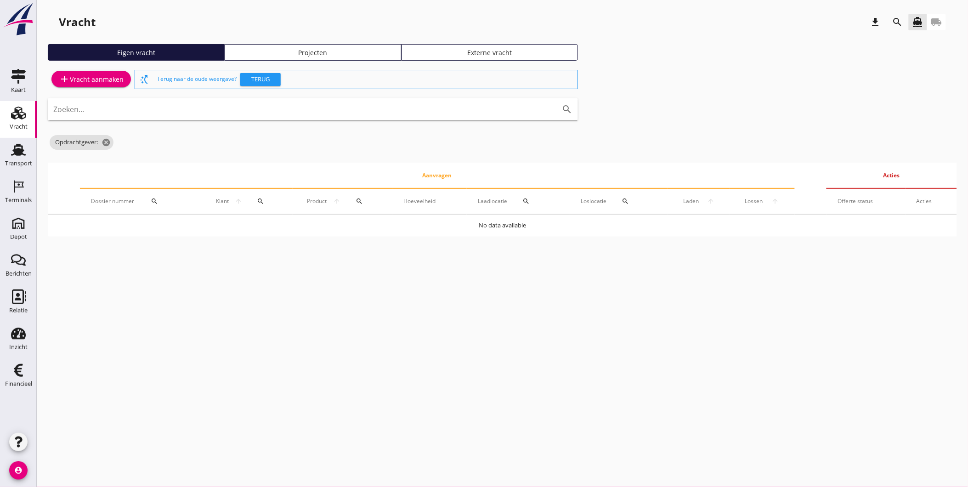
click at [344, 43] on div "Vracht download search directions_boat local_shipping Eigen vracht Projecten Ex…" at bounding box center [502, 127] width 931 height 255
click at [342, 47] on link "Projecten" at bounding box center [313, 52] width 177 height 17
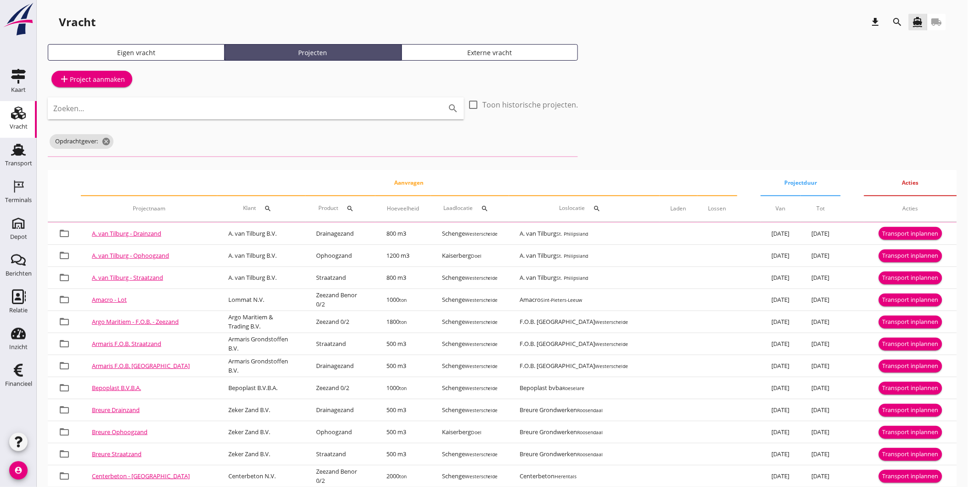
click at [341, 51] on div "Projecten" at bounding box center [313, 53] width 169 height 10
click at [889, 17] on div "search" at bounding box center [898, 22] width 22 height 22
click at [896, 22] on icon "search" at bounding box center [897, 22] width 11 height 11
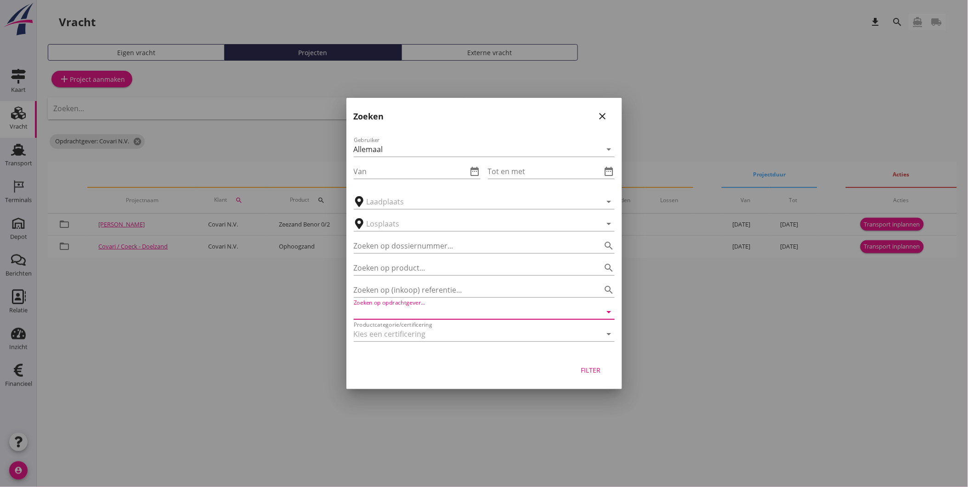
click at [441, 309] on input "Zoeken op opdrachtgever..." at bounding box center [471, 312] width 235 height 15
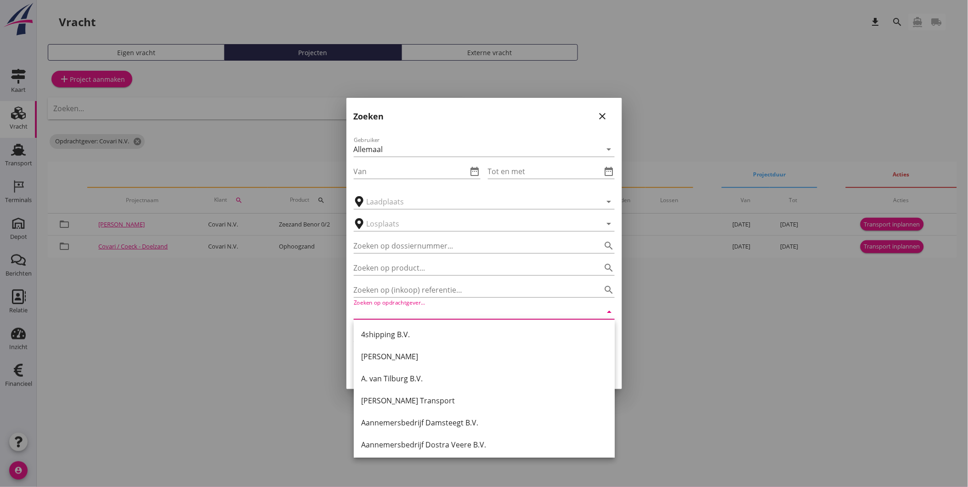
click at [710, 337] on div at bounding box center [484, 243] width 968 height 487
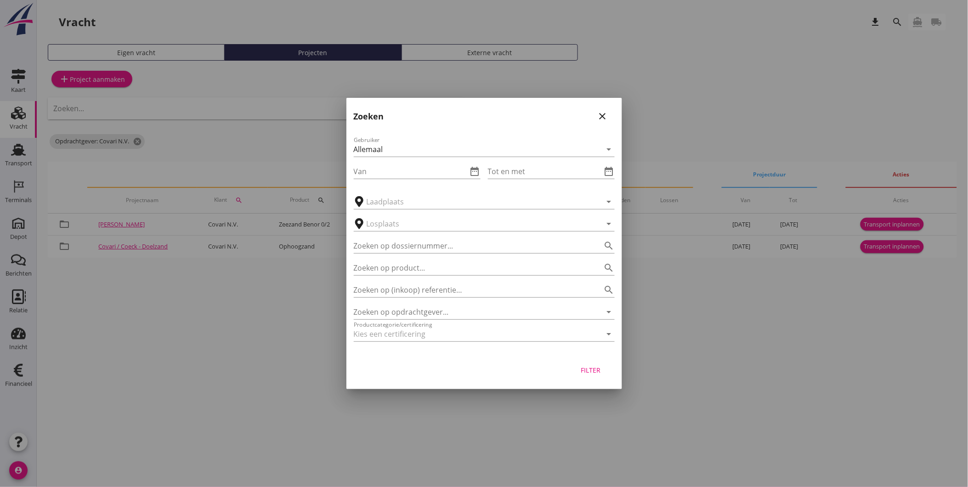
click at [612, 108] on div "Zoeken close" at bounding box center [484, 112] width 276 height 29
click at [609, 111] on button "close" at bounding box center [602, 116] width 17 height 17
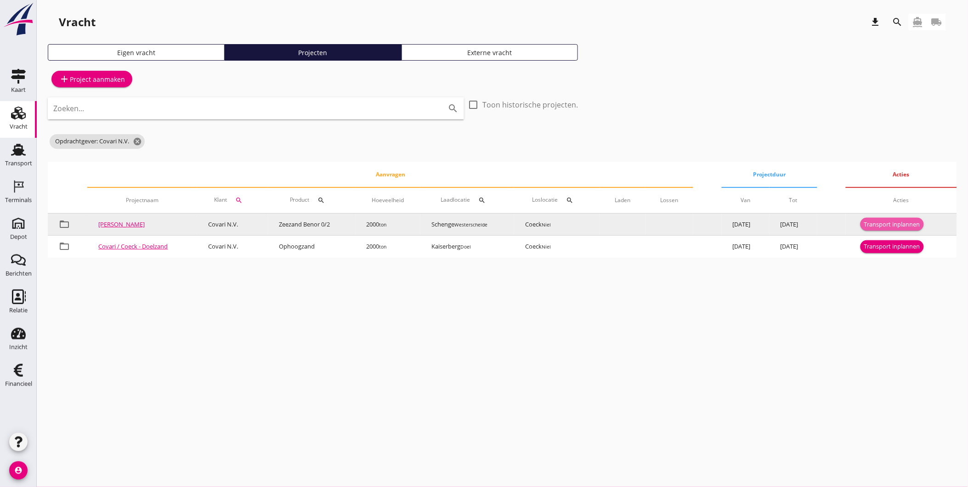
click at [881, 221] on div "Transport inplannen" at bounding box center [892, 224] width 56 height 9
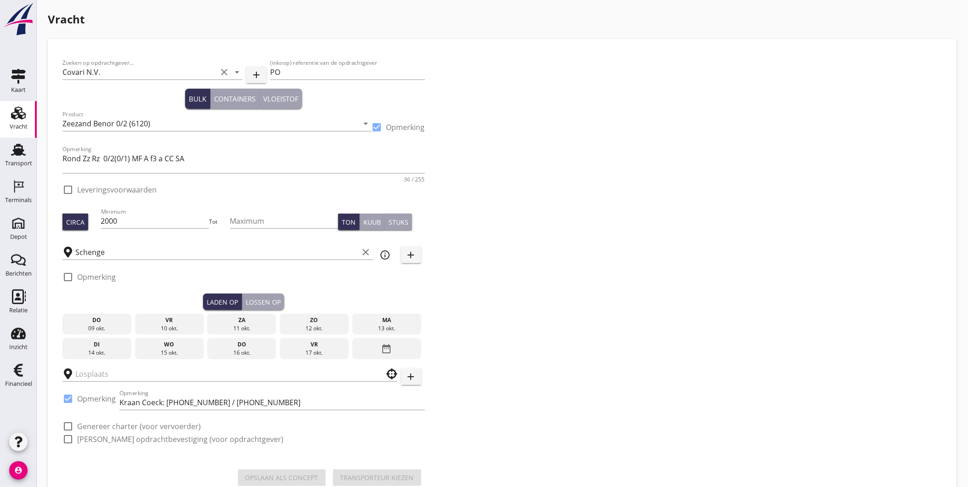
checkbox input "true"
type input "Coeck"
checkbox input "true"
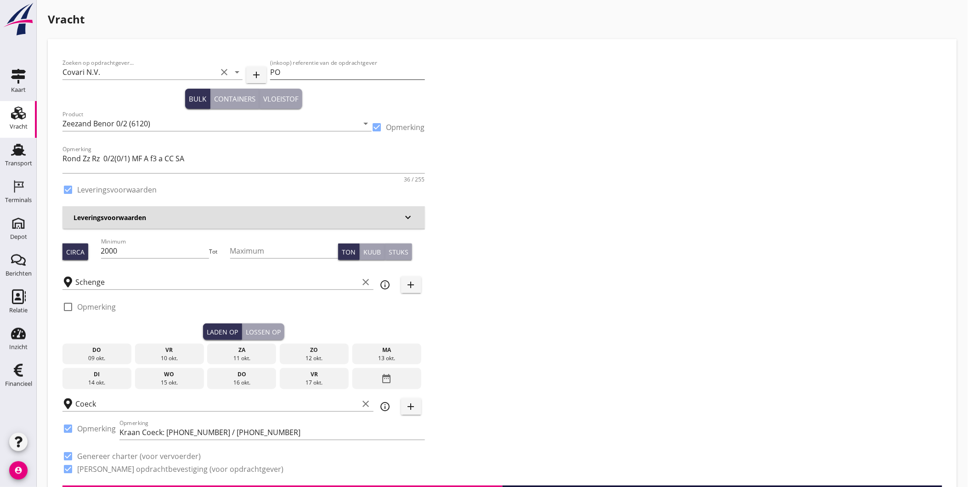
click at [315, 71] on input "PO" at bounding box center [347, 72] width 154 height 15
paste input "25014326"
click at [280, 70] on input "PO25014326" at bounding box center [347, 72] width 154 height 15
type input "PO 25014326"
click at [230, 158] on textarea "Rond Zz Rz 0/2(0/1) MF A f3 a CC SA" at bounding box center [243, 162] width 362 height 22
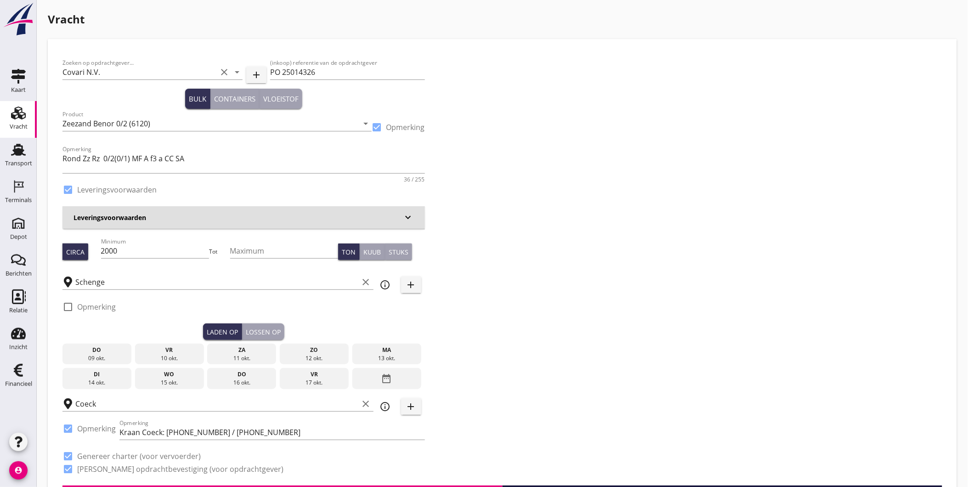
click at [264, 328] on div "Lossen op" at bounding box center [263, 332] width 35 height 10
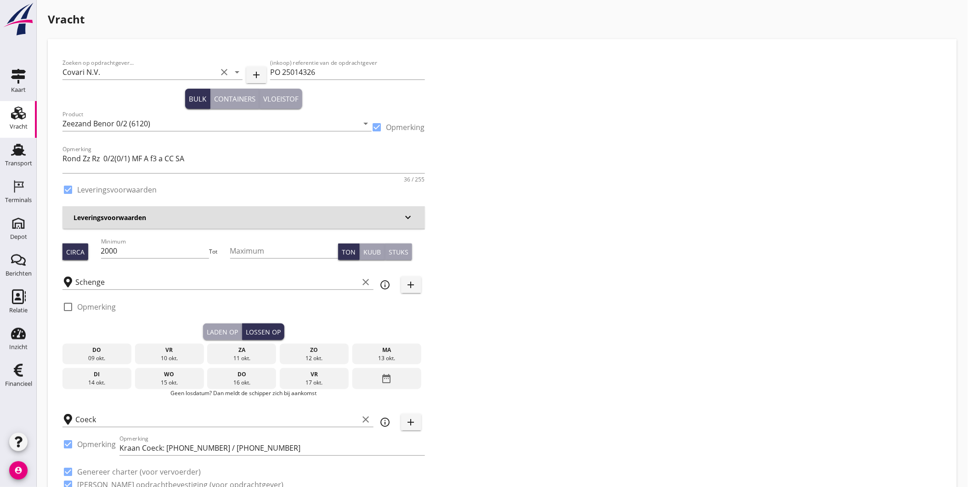
click at [105, 378] on div "di" at bounding box center [97, 374] width 64 height 8
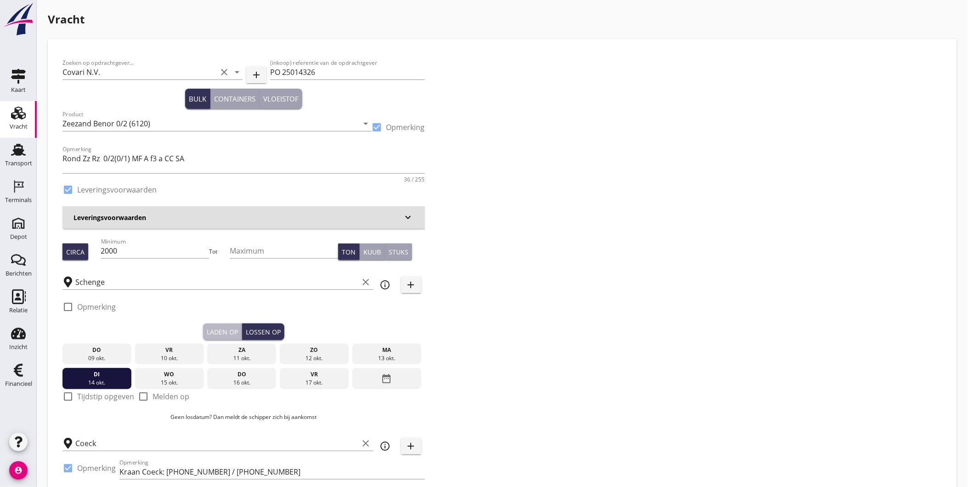
click at [225, 333] on div "Laden op" at bounding box center [222, 332] width 31 height 10
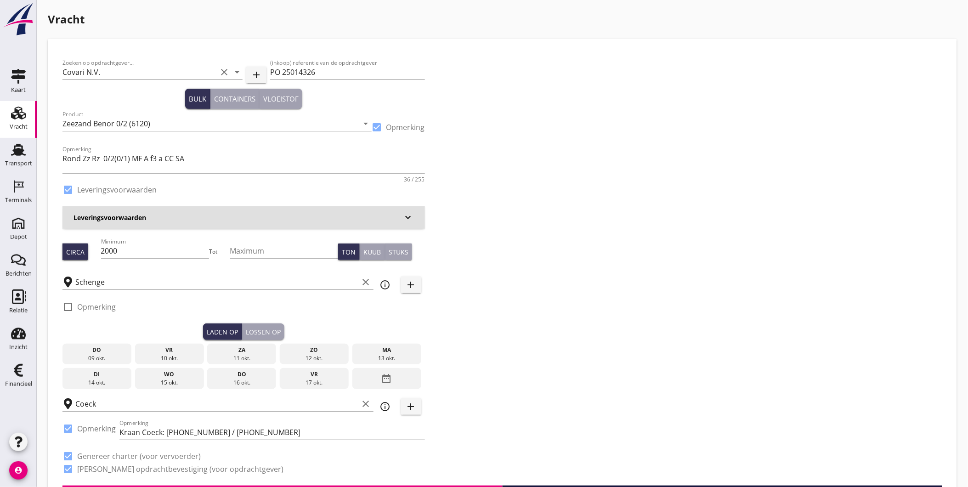
click at [404, 350] on div "ma" at bounding box center [387, 350] width 64 height 8
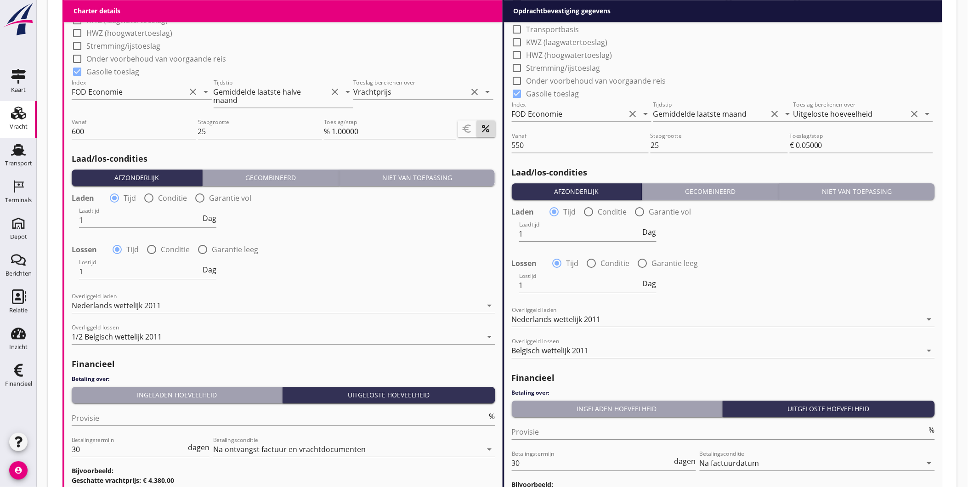
scroll to position [1021, 0]
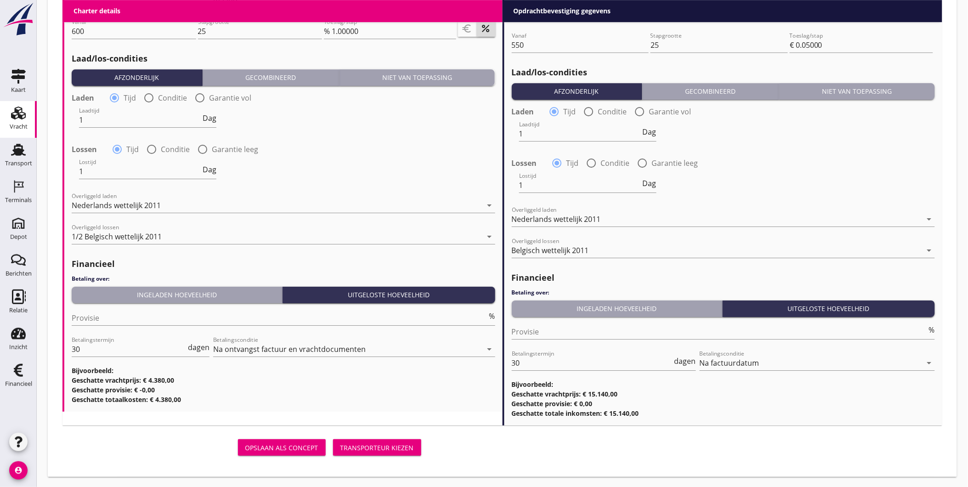
click at [369, 441] on button "Transporteur kiezen" at bounding box center [377, 447] width 88 height 17
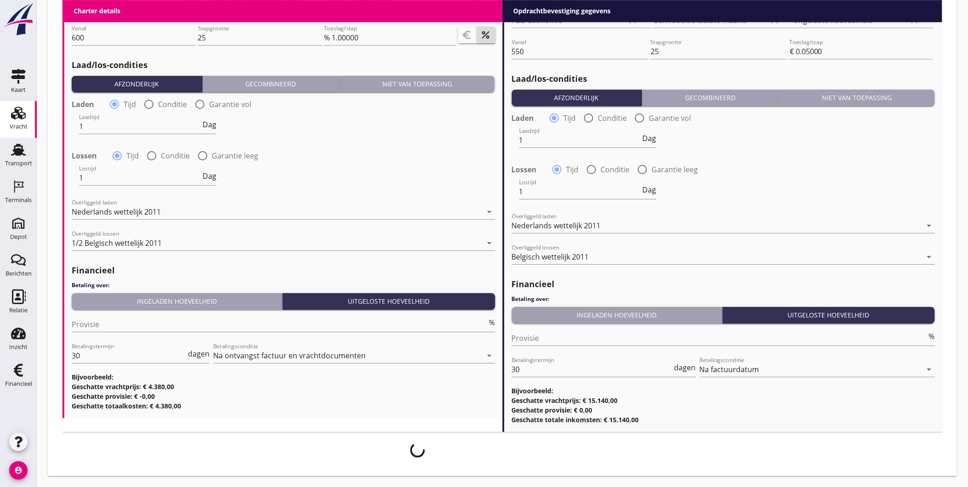
scroll to position [1014, 0]
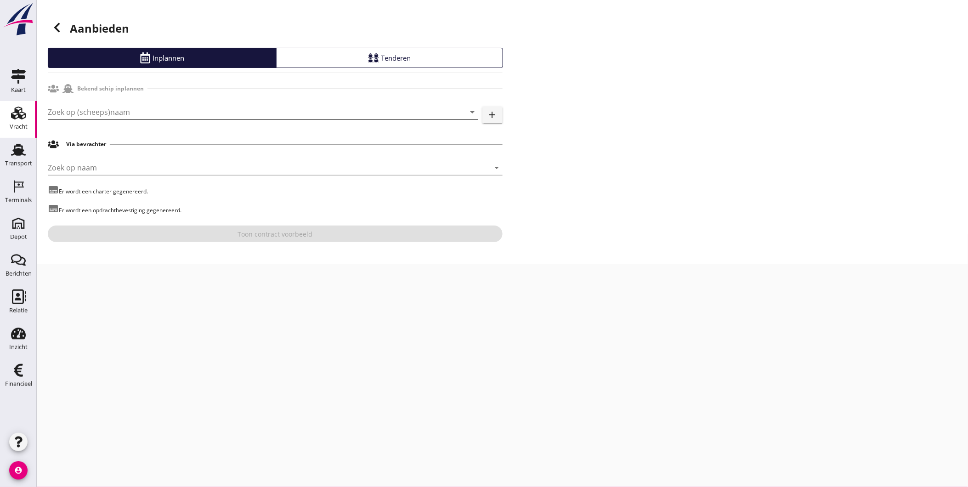
click at [158, 115] on input "Zoek op (scheeps)naam" at bounding box center [250, 112] width 405 height 15
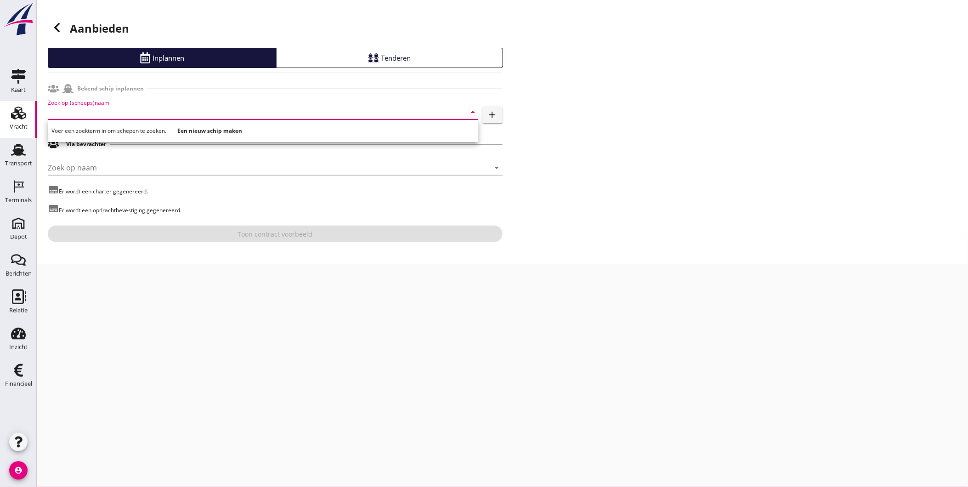
click at [122, 120] on div "Voer een zoekterm in om schepen te zoeken. Een nieuw schip maken" at bounding box center [263, 131] width 430 height 22
click at [119, 113] on input "Zoek op (scheeps)naam" at bounding box center [250, 112] width 405 height 15
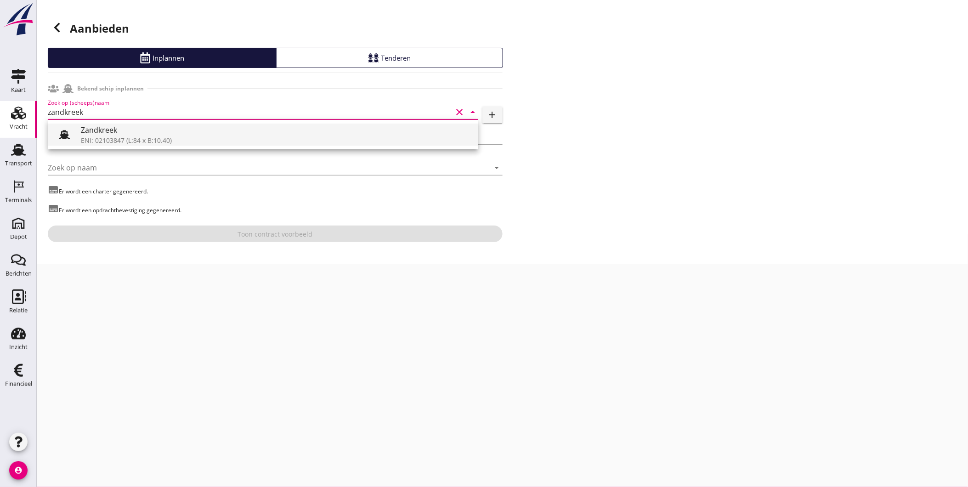
click at [120, 134] on div "Zandkreek" at bounding box center [276, 129] width 390 height 11
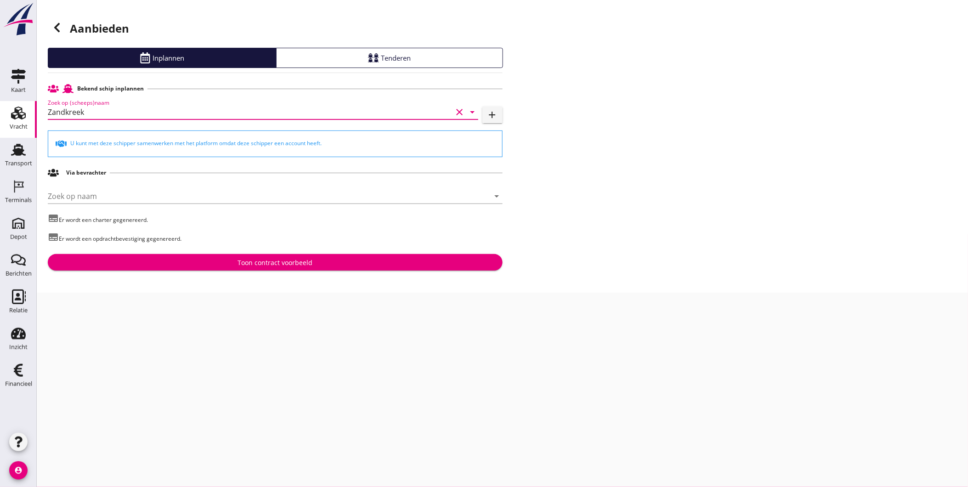
type input "Zandkreek"
click at [178, 262] on div "Toon contract voorbeeld" at bounding box center [275, 263] width 440 height 10
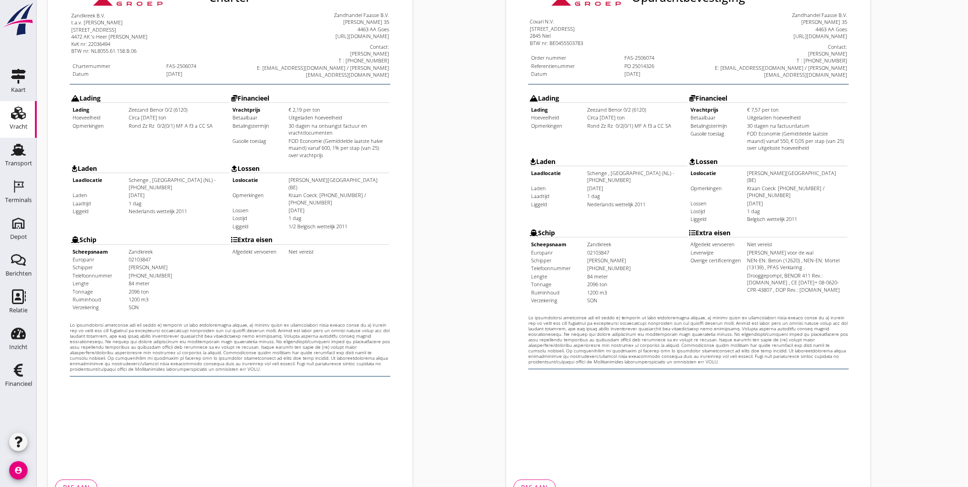
scroll to position [193, 0]
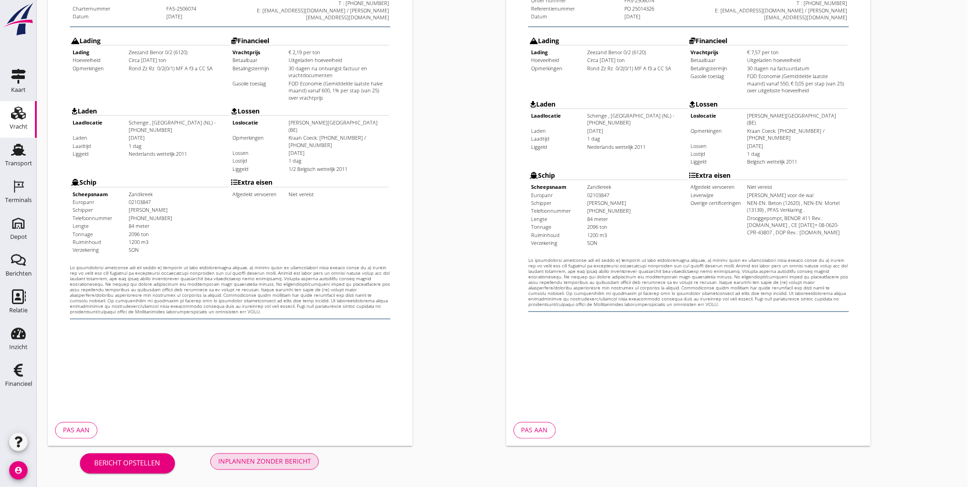
click at [262, 453] on button "Inplannen zonder bericht" at bounding box center [264, 461] width 108 height 17
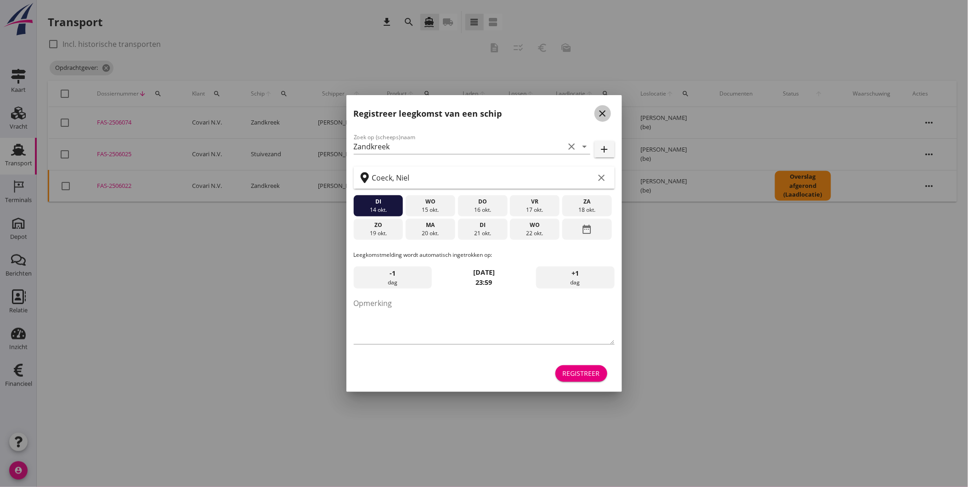
click at [605, 112] on icon "close" at bounding box center [602, 113] width 11 height 11
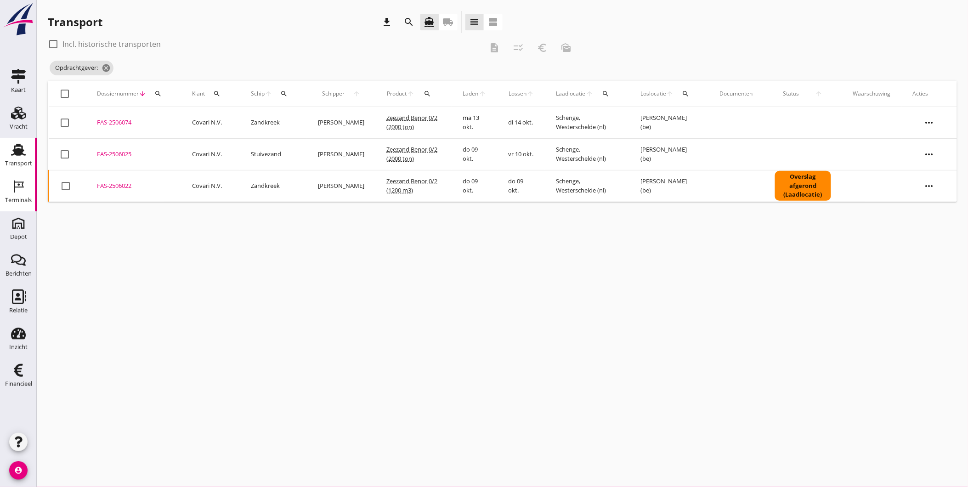
click at [33, 192] on link "Terminals Terminals" at bounding box center [18, 193] width 37 height 37
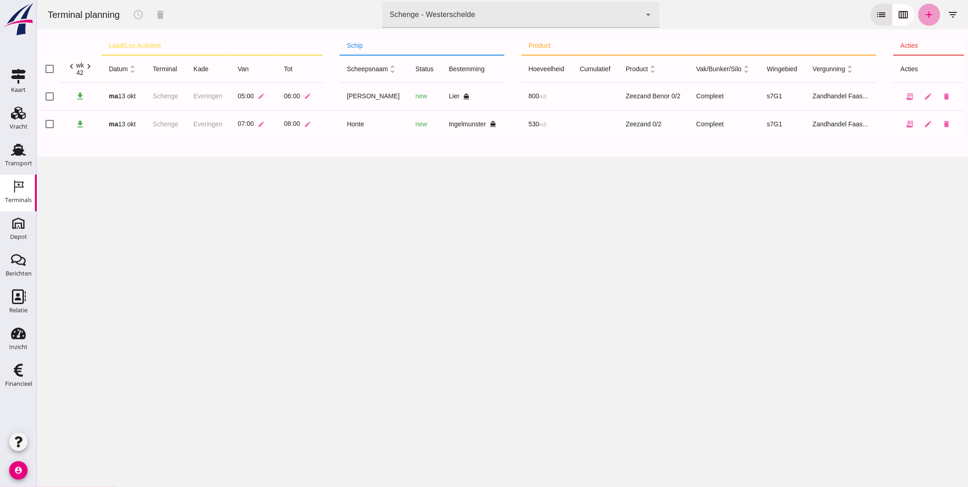
click at [924, 21] on link "add" at bounding box center [929, 15] width 22 height 22
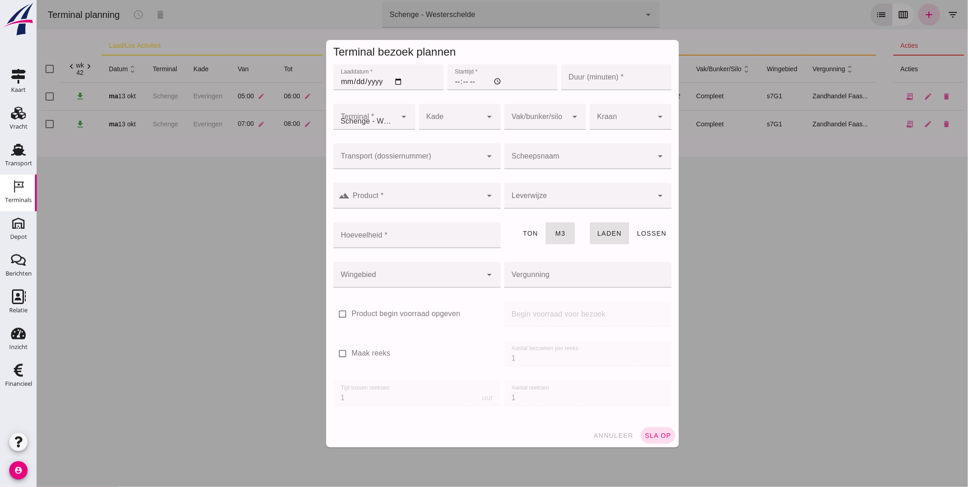
type input "Zandhandel Faasse B.V."
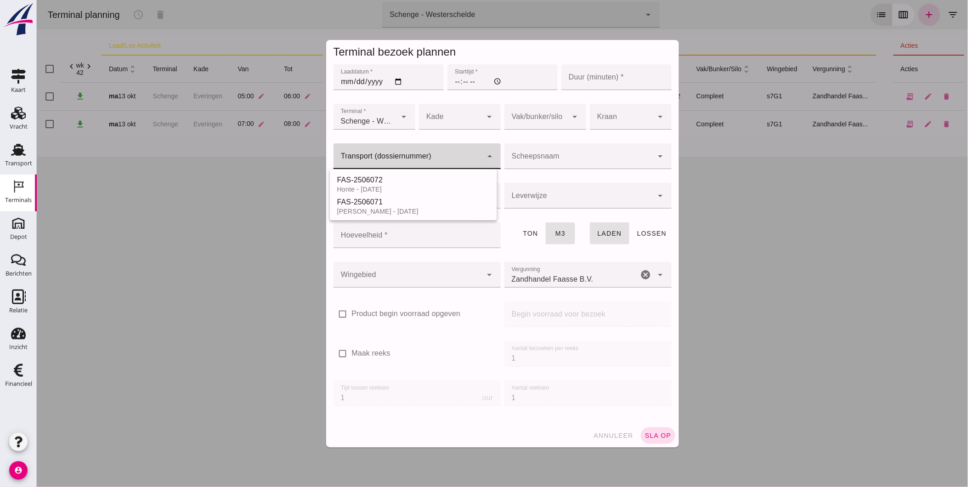
click at [388, 163] on input "Transport (dossiernummer)" at bounding box center [407, 160] width 149 height 11
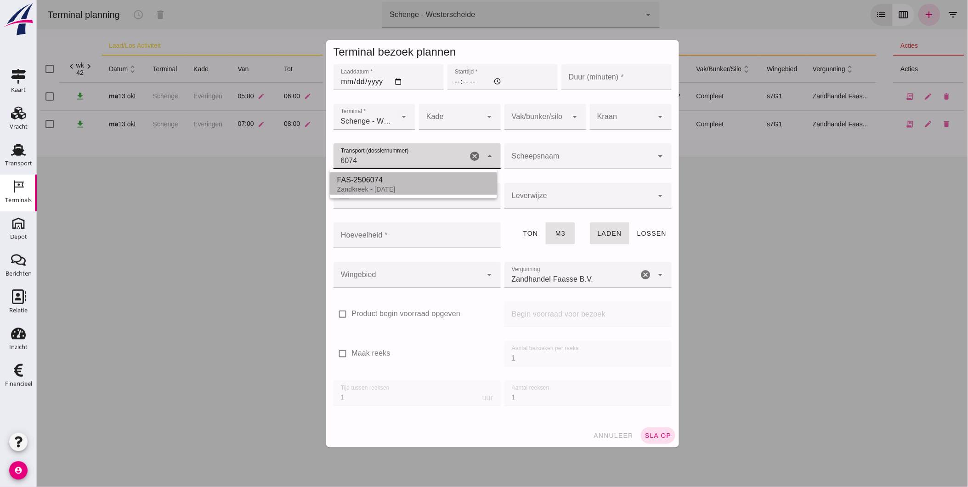
click at [390, 181] on div "FAS-2506074" at bounding box center [413, 180] width 153 height 11
type input "FAS-2506074"
type input "franco_on_shore"
type input "1200"
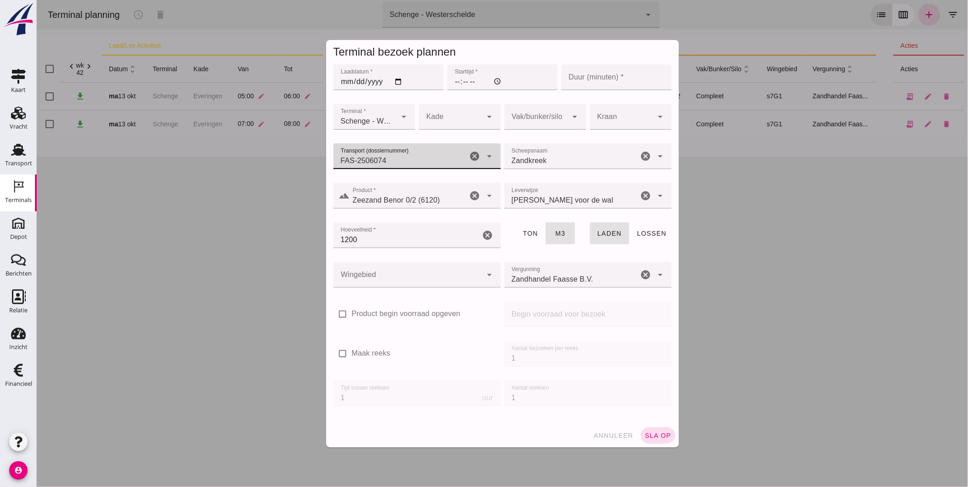
type input "FAS-2506074"
click at [340, 81] on input "Laaddatum *" at bounding box center [388, 77] width 110 height 26
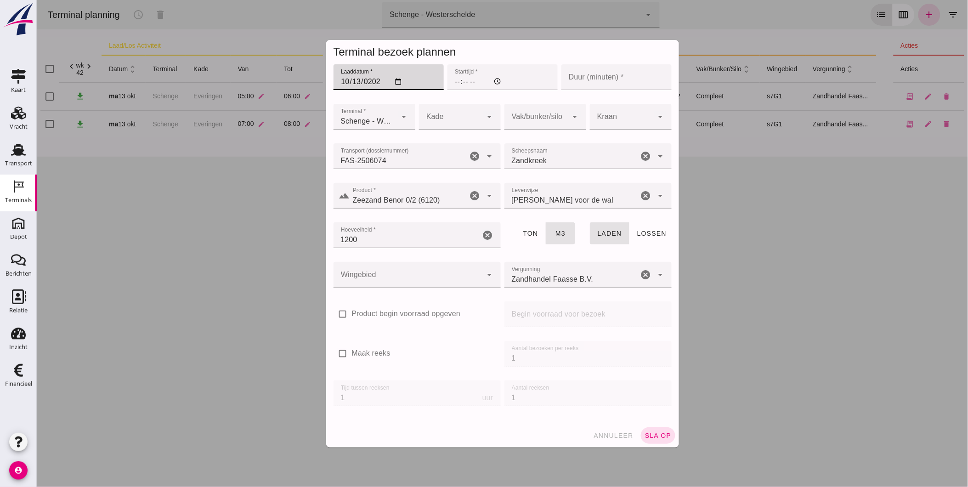
type input "[DATE]"
click at [453, 79] on input "Starttijd *" at bounding box center [502, 77] width 110 height 26
type input "15:00"
click at [613, 72] on input "Duur (minuten) *" at bounding box center [616, 77] width 110 height 26
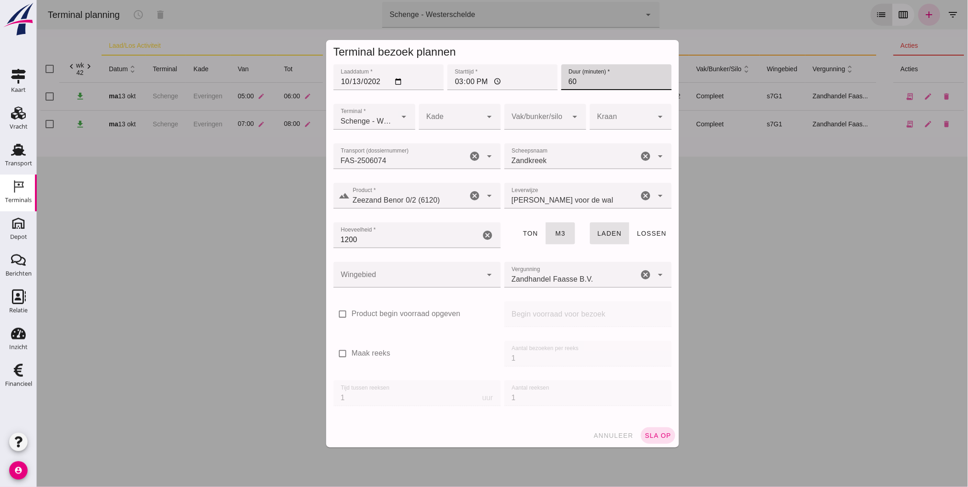
type input "60"
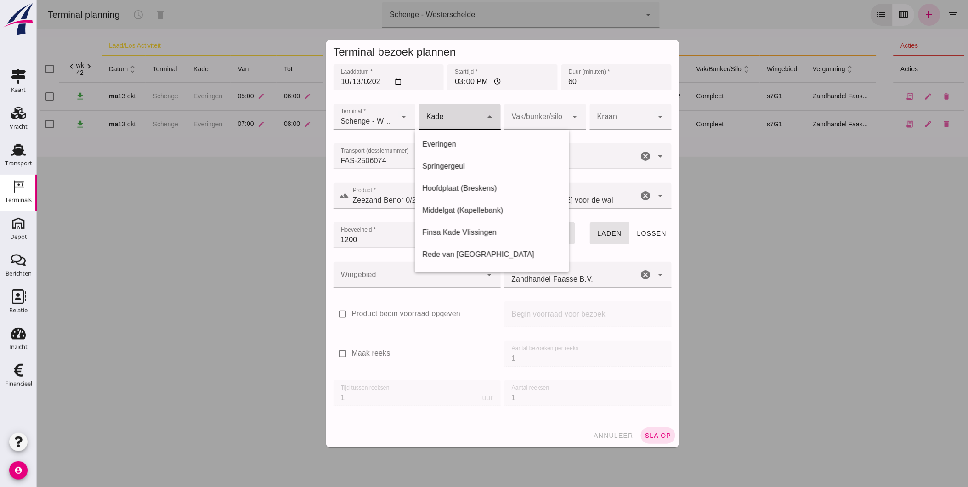
click at [457, 122] on div at bounding box center [450, 117] width 63 height 26
drag, startPoint x: 448, startPoint y: 149, endPoint x: 494, endPoint y: 127, distance: 51.6
click at [449, 148] on div "Everingen" at bounding box center [492, 144] width 140 height 11
type input "7"
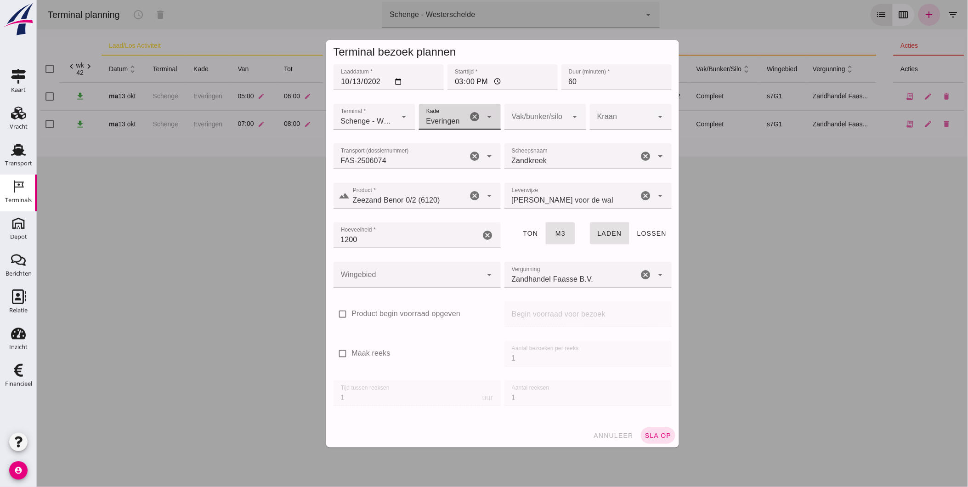
click at [520, 108] on div at bounding box center [535, 117] width 63 height 26
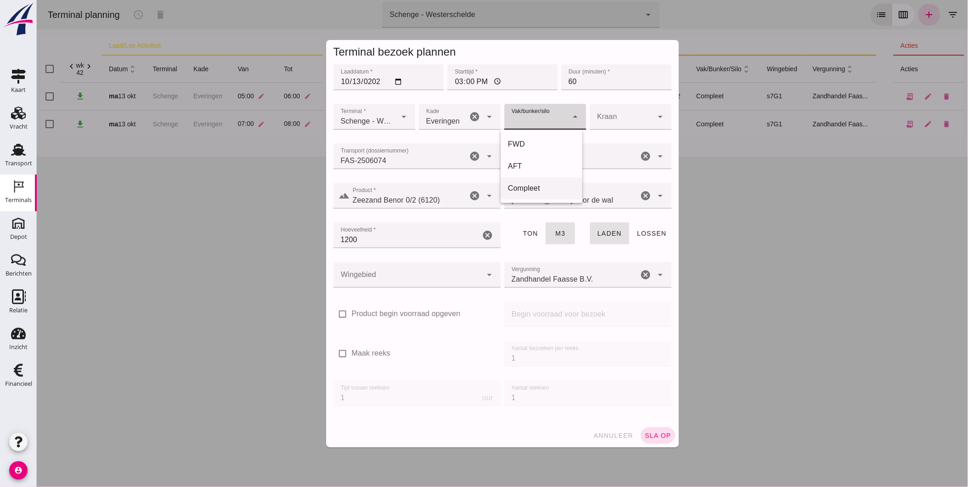
click at [537, 186] on div "Compleet" at bounding box center [541, 188] width 67 height 11
type input "291"
click at [424, 275] on div at bounding box center [407, 275] width 149 height 26
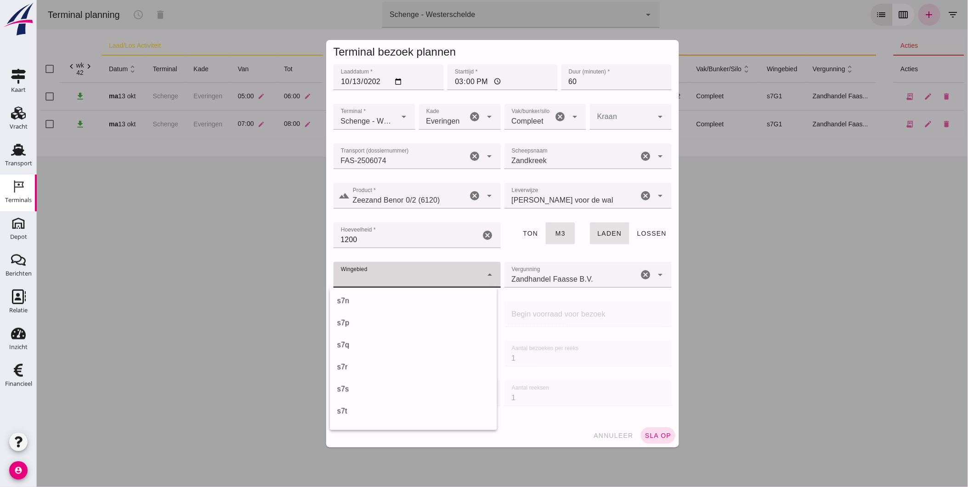
scroll to position [459, 0]
click at [354, 396] on div "s7t" at bounding box center [413, 394] width 153 height 11
type input "234"
click at [644, 434] on span "sla op" at bounding box center [657, 435] width 27 height 7
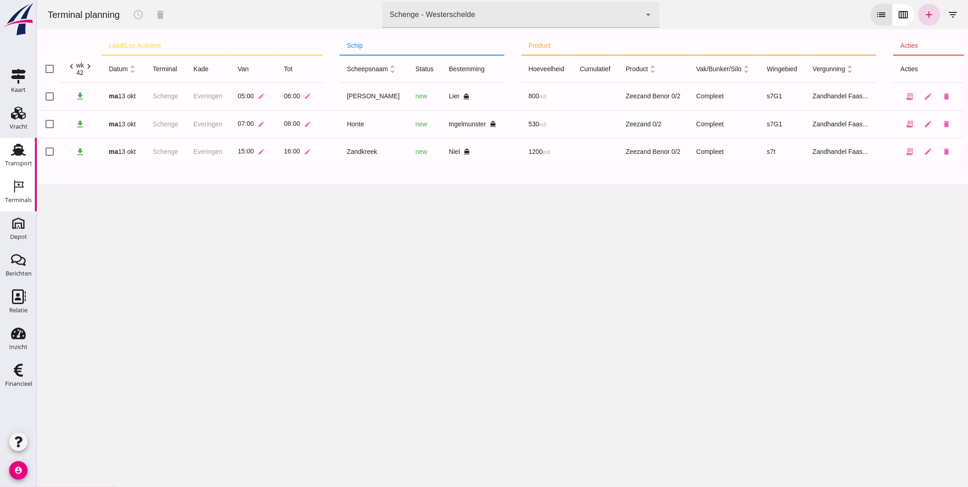
click at [28, 151] on div "Transport" at bounding box center [18, 149] width 22 height 15
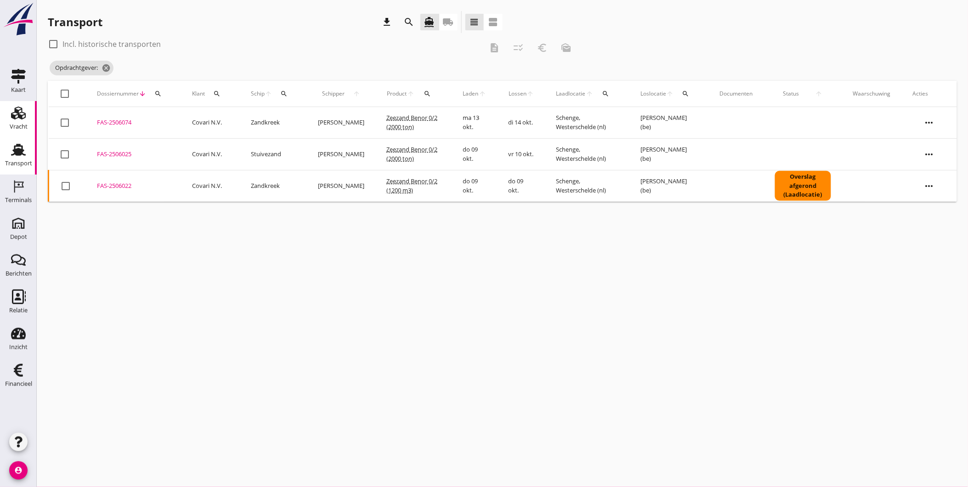
click at [20, 124] on div "Vracht" at bounding box center [19, 127] width 18 height 6
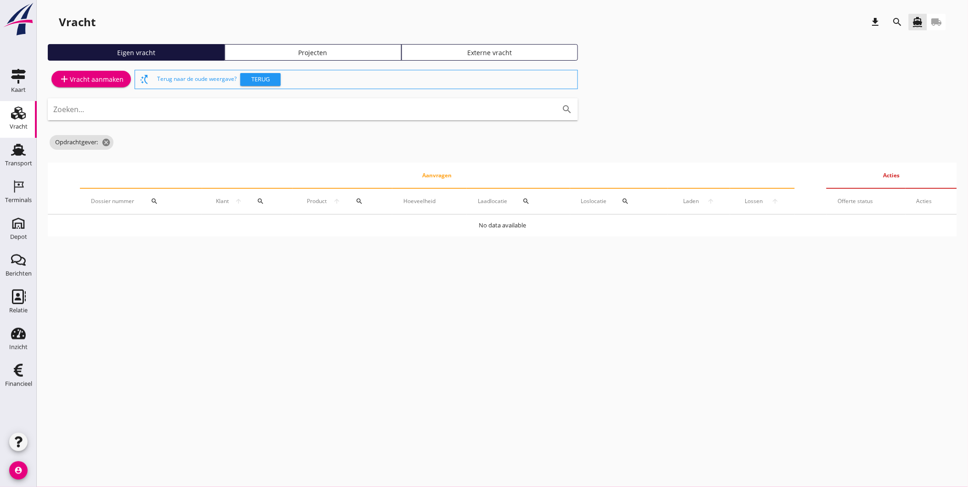
click at [277, 48] on div "Projecten" at bounding box center [313, 53] width 169 height 10
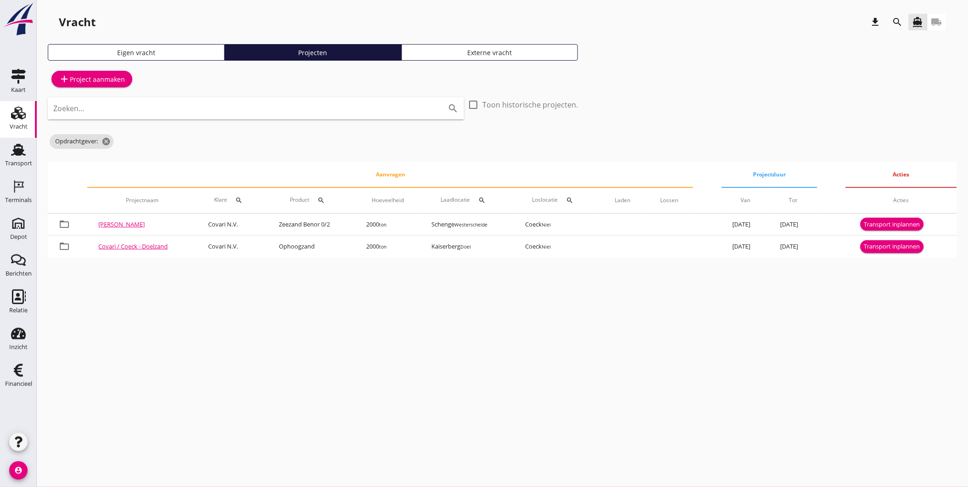
click at [888, 20] on div "search" at bounding box center [898, 22] width 22 height 22
click at [897, 20] on icon "search" at bounding box center [897, 22] width 11 height 11
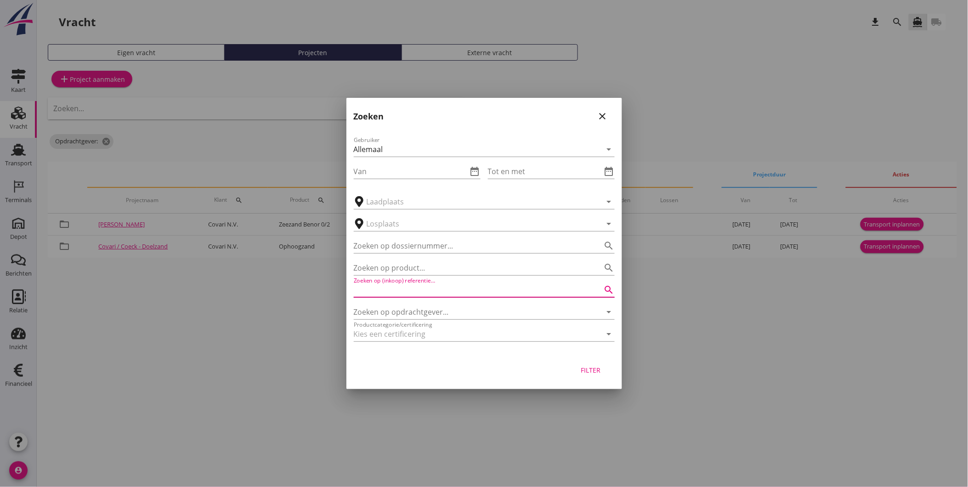
click at [405, 288] on input "Zoeken op (inkoop) referentie…" at bounding box center [471, 290] width 235 height 15
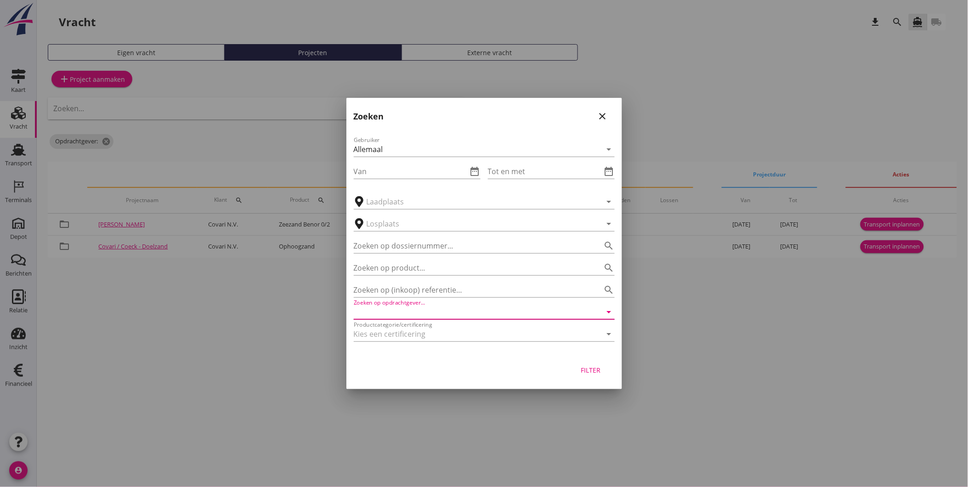
click at [407, 310] on input "Zoeken op opdrachtgever..." at bounding box center [471, 312] width 235 height 15
click at [406, 336] on div "Lommat N.V." at bounding box center [484, 334] width 246 height 11
click at [594, 368] on div "Filter" at bounding box center [591, 370] width 26 height 10
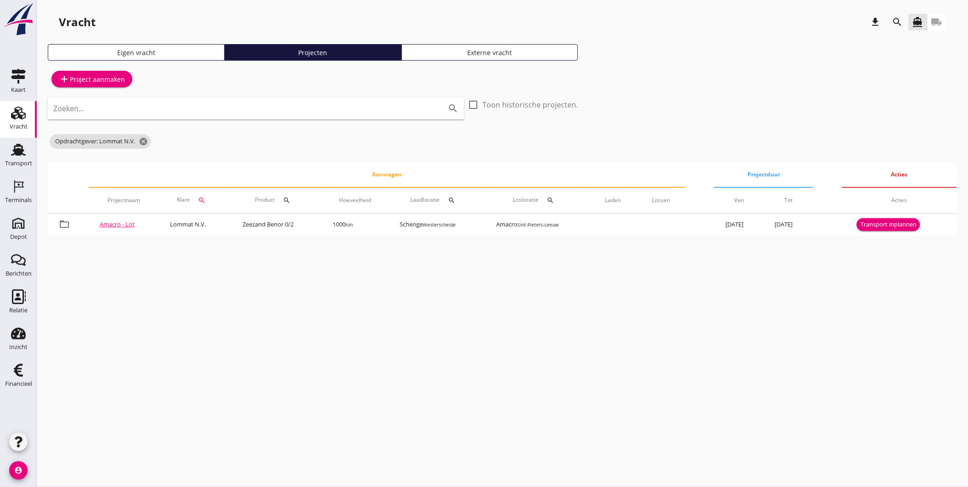
click at [904, 21] on div "search" at bounding box center [897, 22] width 17 height 11
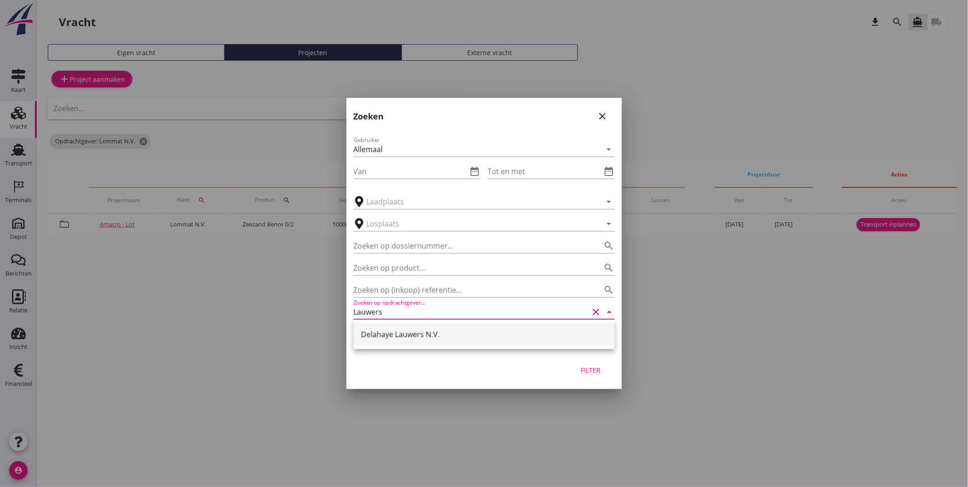
click at [415, 336] on div "Delahaye Lauwers N.V." at bounding box center [484, 334] width 246 height 11
type input "Delahaye Lauwers N.V."
click at [593, 373] on div "Filter" at bounding box center [591, 370] width 26 height 10
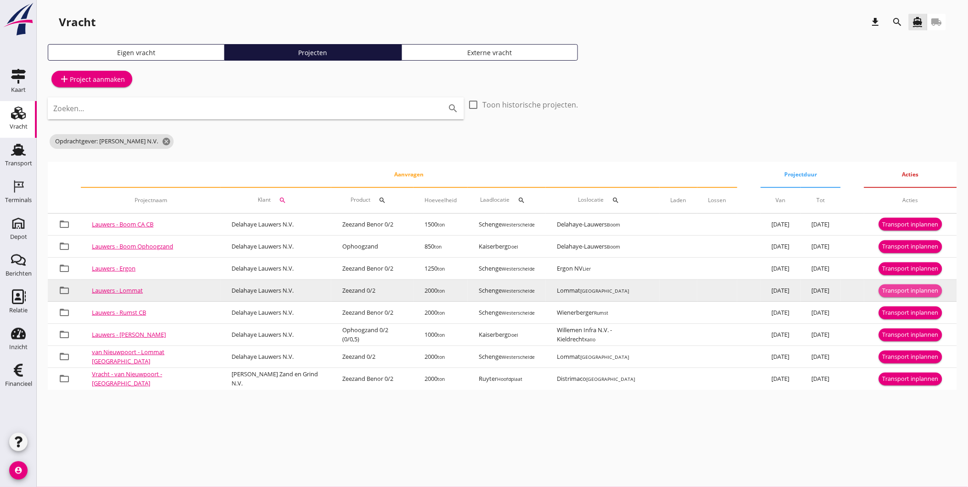
click at [900, 293] on div "Transport inplannen" at bounding box center [911, 290] width 56 height 9
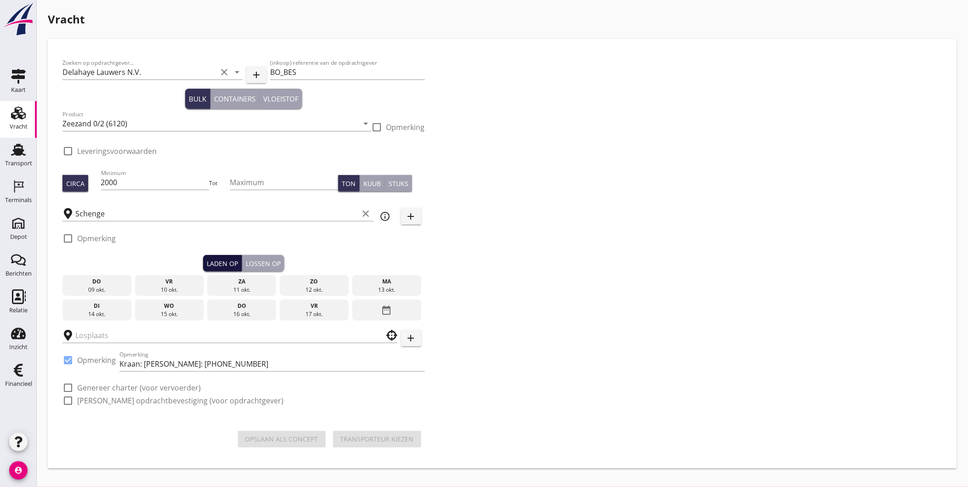
checkbox input "true"
type input "Lommat"
checkbox input "true"
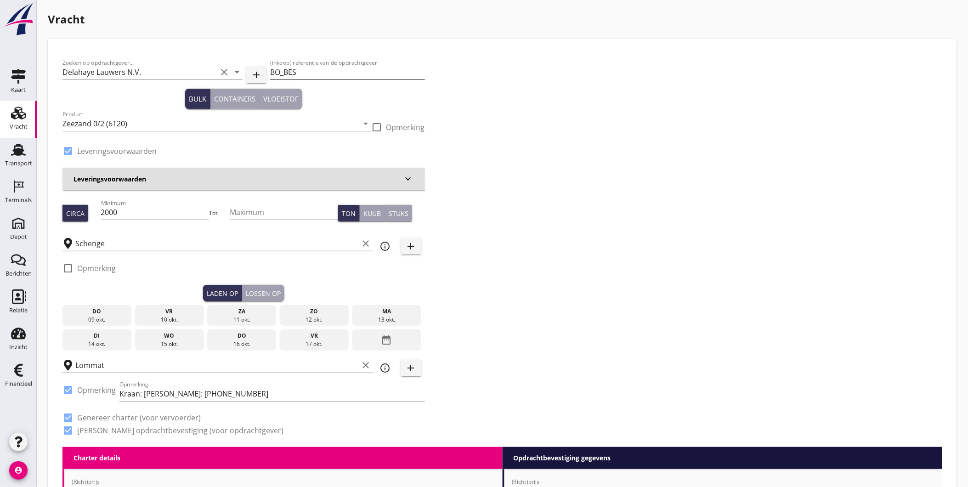
click at [324, 71] on input "BO_BES" at bounding box center [347, 72] width 154 height 15
paste input "6259 /2025"
type input "BO_BES 6259 /2025"
click at [291, 121] on input "Zeezand 0/2 (6120)" at bounding box center [210, 123] width 296 height 15
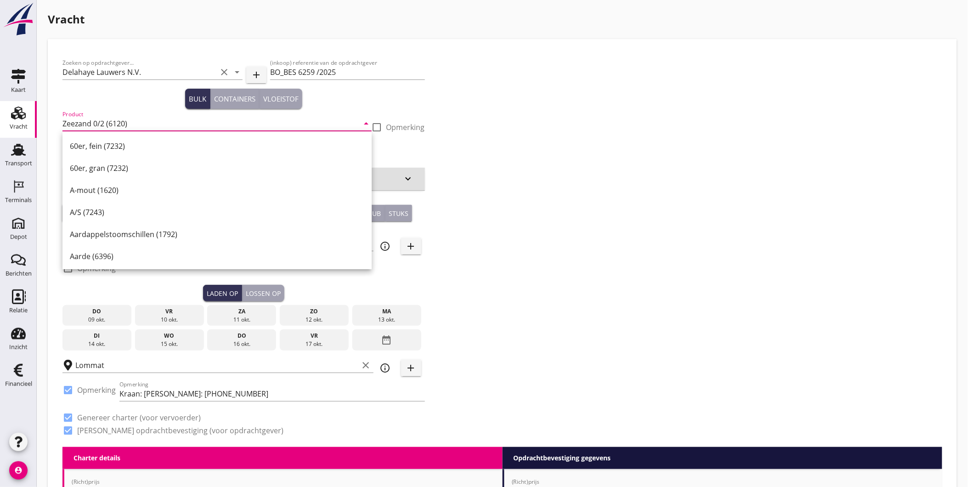
click at [607, 141] on div "Zoeken op opdrachtgever... Delahaye Lauwers N.V. clear arrow_drop_down add (ink…" at bounding box center [502, 250] width 887 height 393
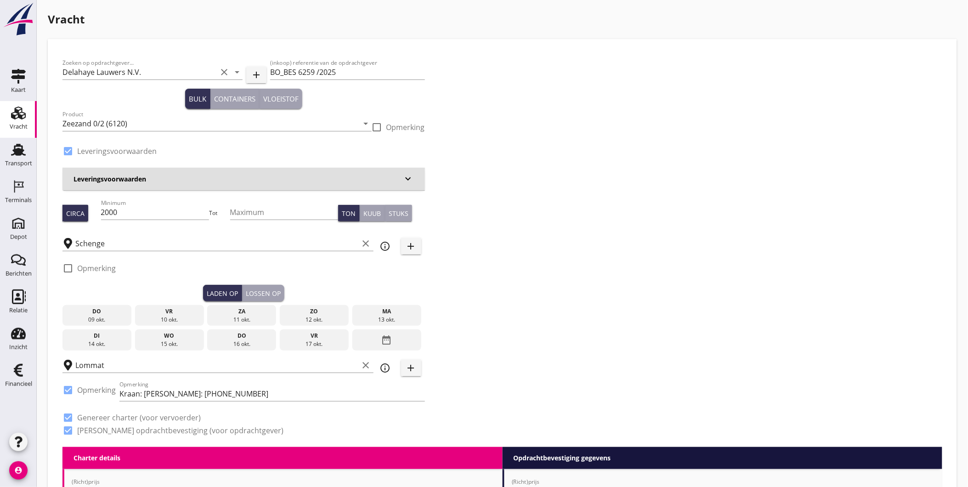
drag, startPoint x: 384, startPoint y: 312, endPoint x: 334, endPoint y: 305, distance: 51.0
click at [384, 311] on div "ma" at bounding box center [387, 311] width 64 height 8
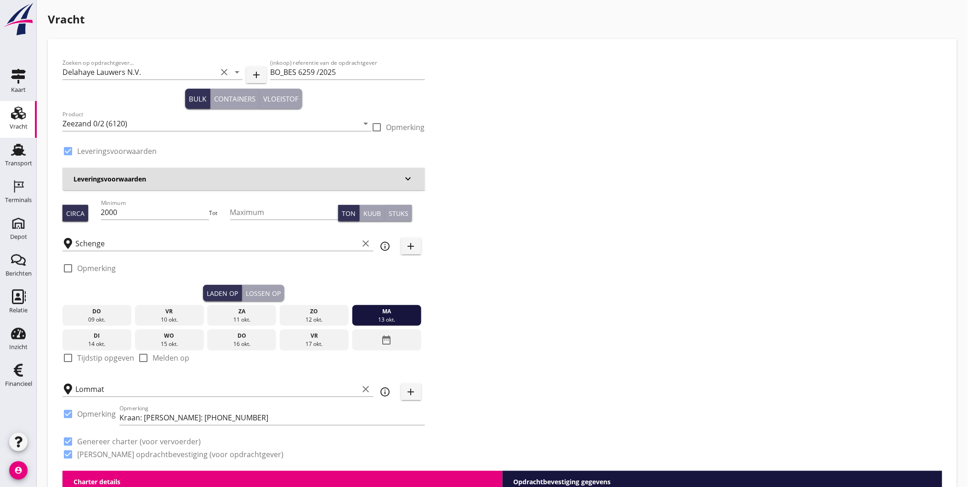
click at [267, 290] on div "Lossen op" at bounding box center [263, 294] width 35 height 10
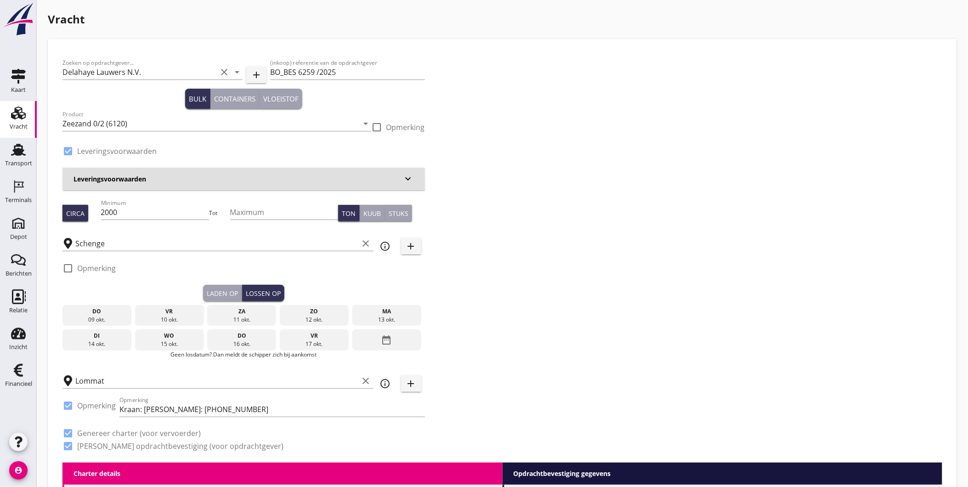
click at [92, 339] on div "di" at bounding box center [97, 336] width 64 height 8
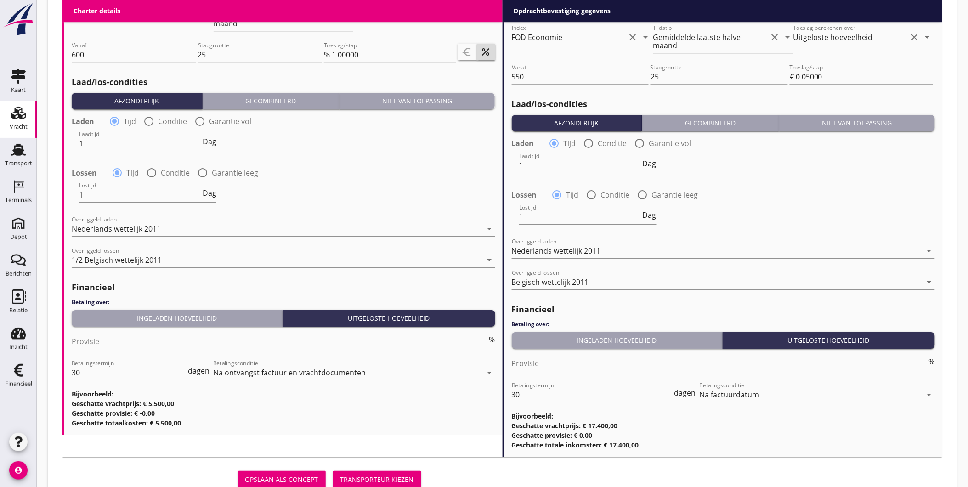
scroll to position [1007, 0]
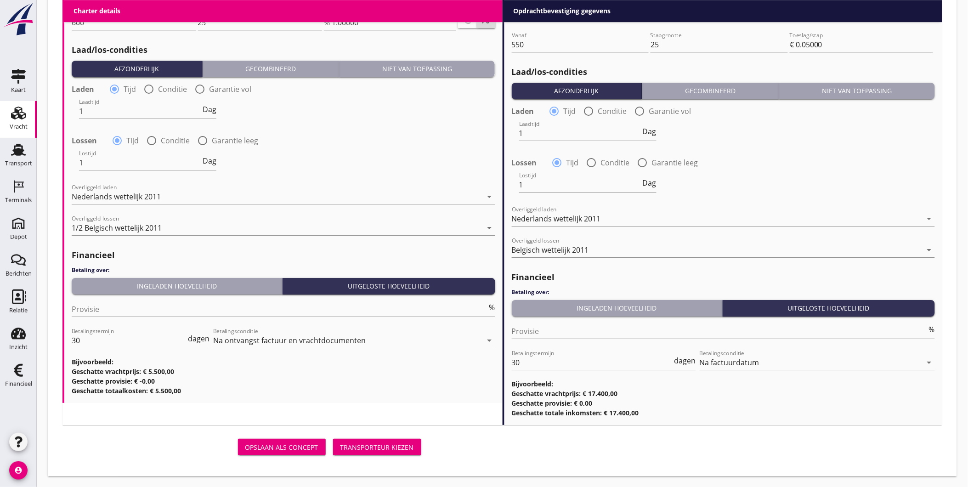
click at [375, 444] on div "Transporteur kiezen" at bounding box center [377, 447] width 74 height 10
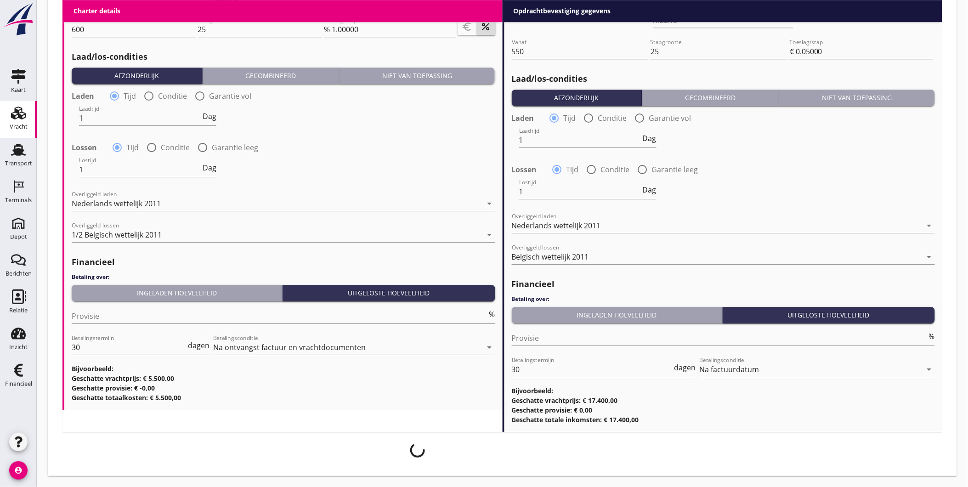
scroll to position [999, 0]
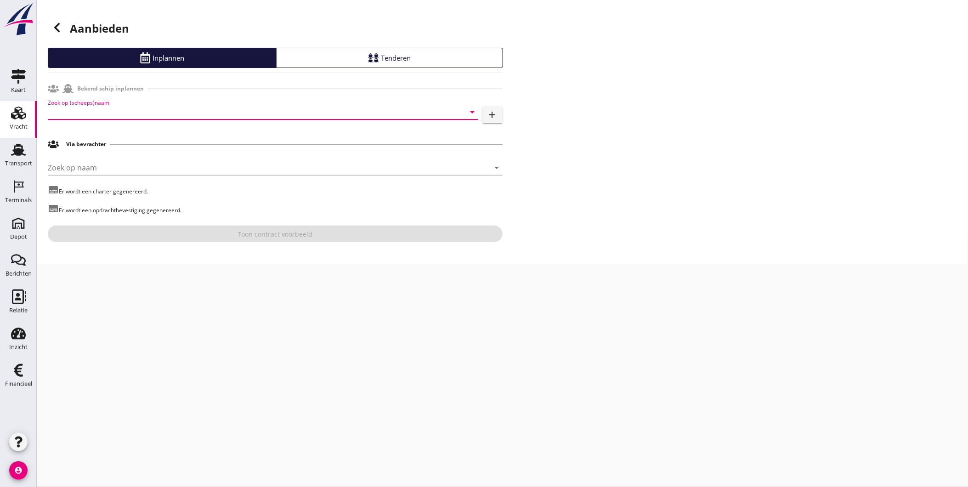
click at [188, 108] on input "Zoek op (scheeps)naam" at bounding box center [250, 112] width 405 height 15
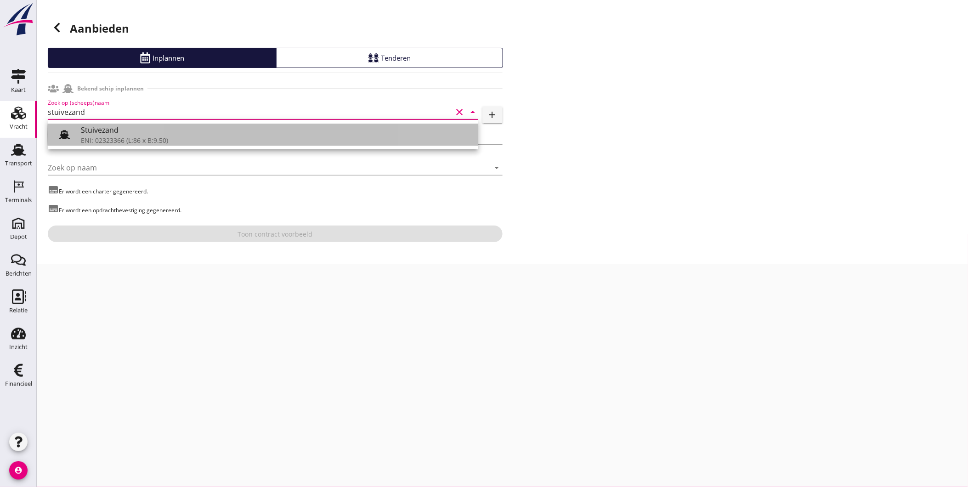
click at [167, 129] on div "Stuivezand" at bounding box center [276, 129] width 390 height 11
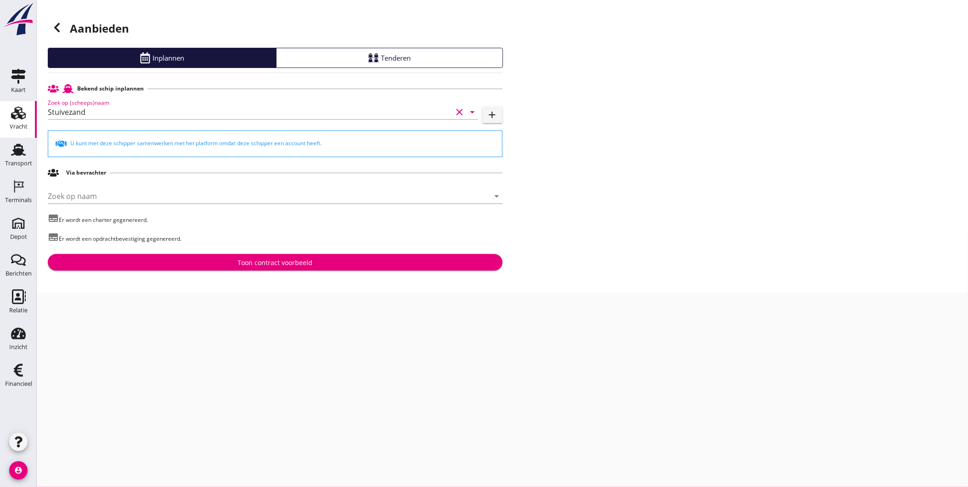
type input "Stuivezand"
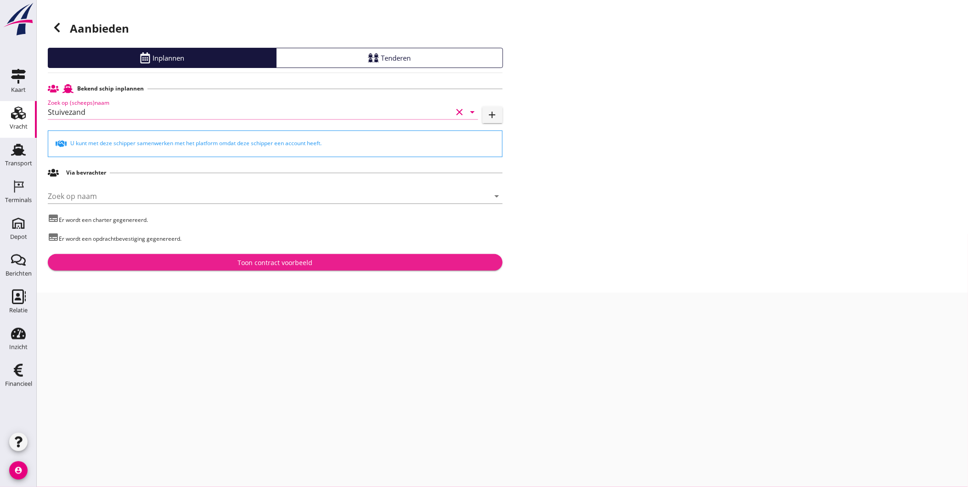
click at [246, 264] on div "Toon contract voorbeeld" at bounding box center [275, 263] width 75 height 10
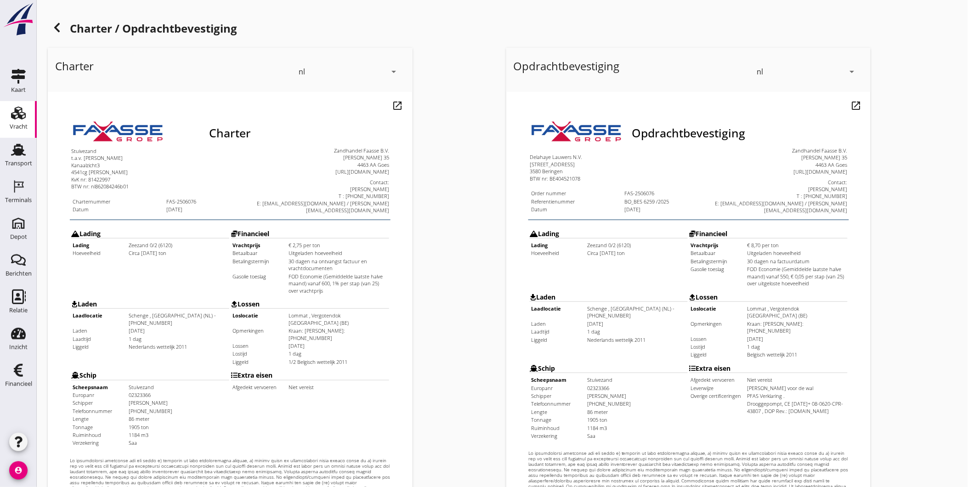
click at [299, 277] on div "Lossen" at bounding box center [291, 280] width 158 height 7
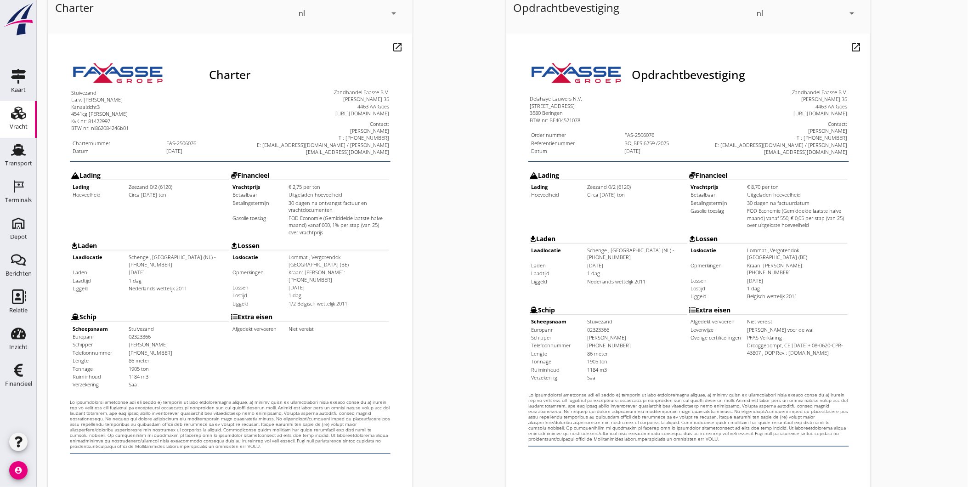
scroll to position [193, 0]
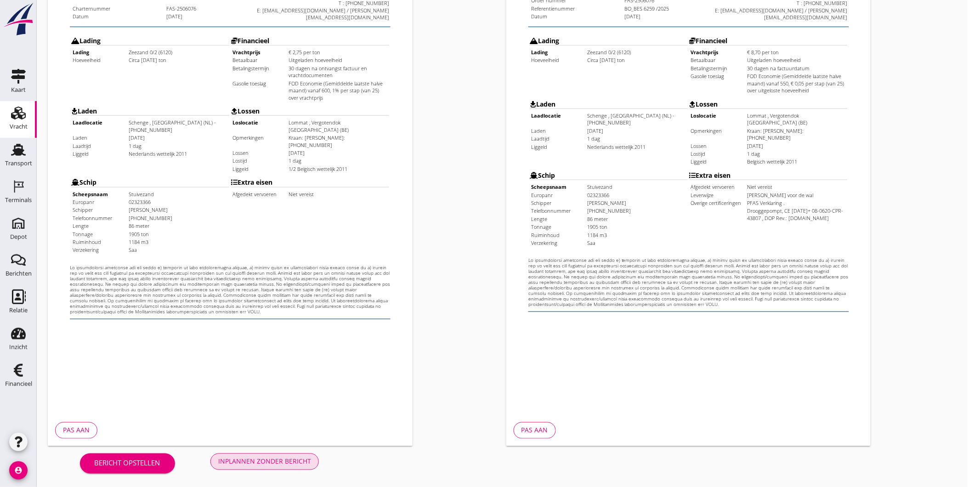
click at [296, 453] on button "Inplannen zonder bericht" at bounding box center [264, 461] width 108 height 17
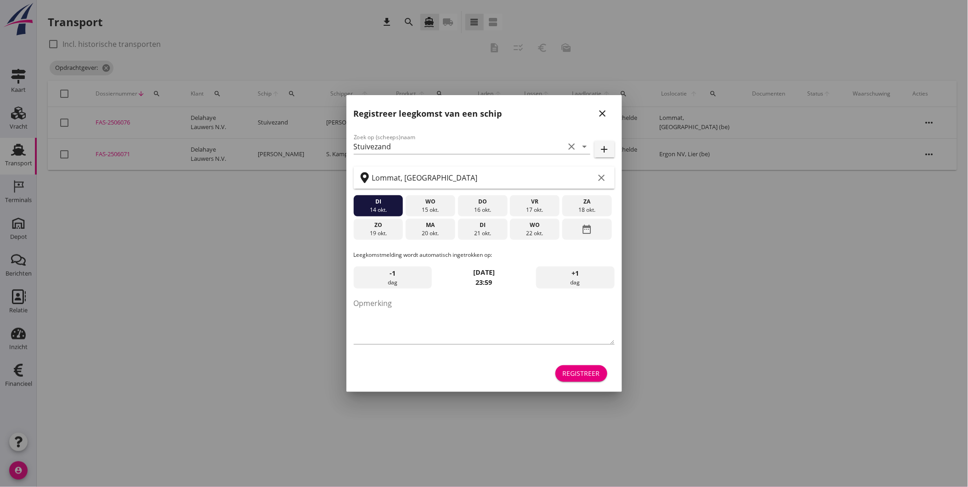
click at [611, 114] on div "Registreer leegkomst van een schip close" at bounding box center [484, 109] width 276 height 29
drag, startPoint x: 607, startPoint y: 112, endPoint x: 599, endPoint y: 114, distance: 8.5
click at [605, 112] on icon "close" at bounding box center [602, 113] width 11 height 11
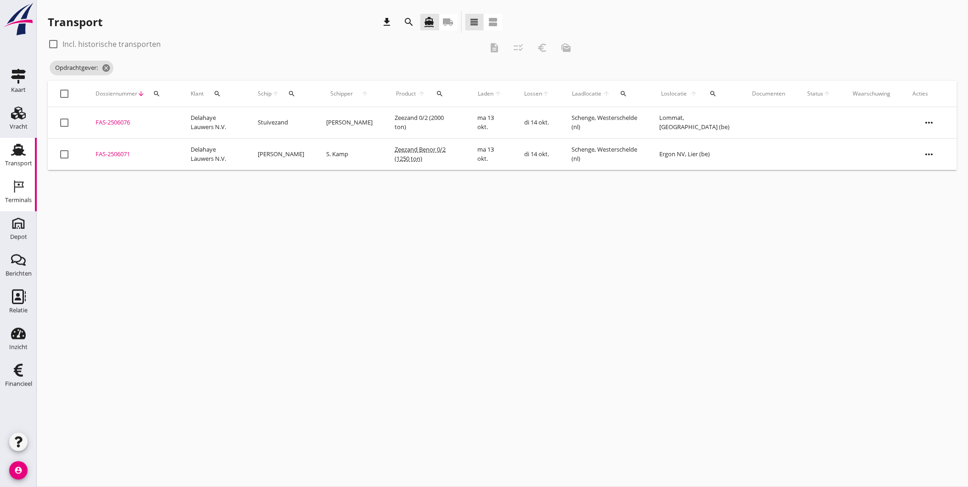
click at [14, 195] on div "Terminals" at bounding box center [18, 200] width 27 height 13
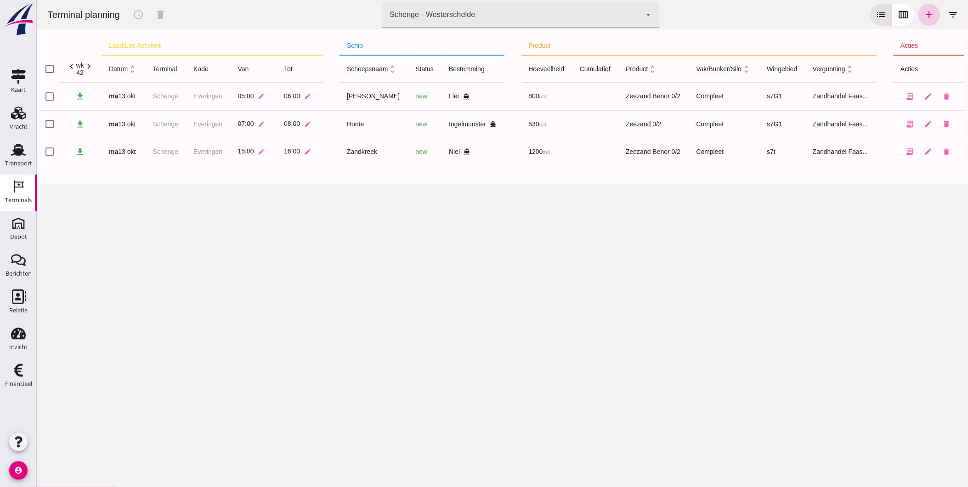
click at [923, 14] on icon "add" at bounding box center [928, 14] width 11 height 11
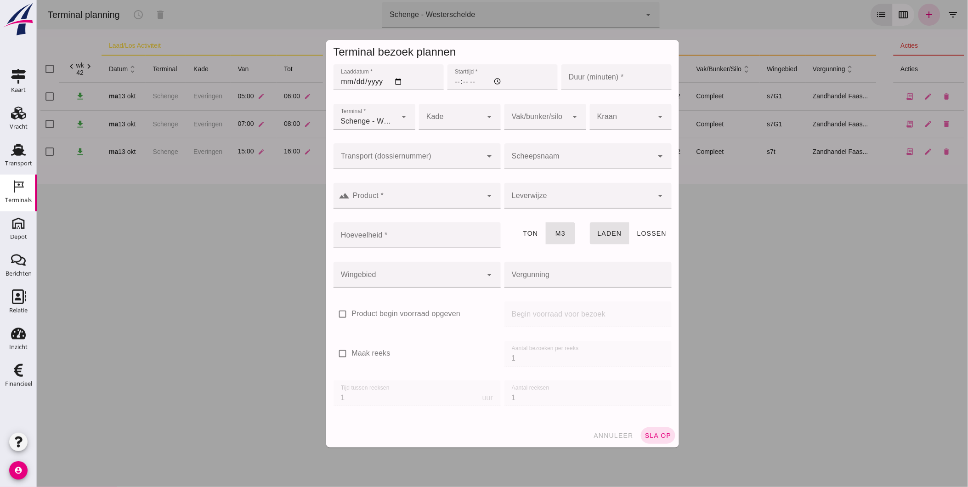
type input "Zandhandel Faasse B.V."
click at [393, 158] on input "Transport (dossiernummer)" at bounding box center [407, 160] width 149 height 11
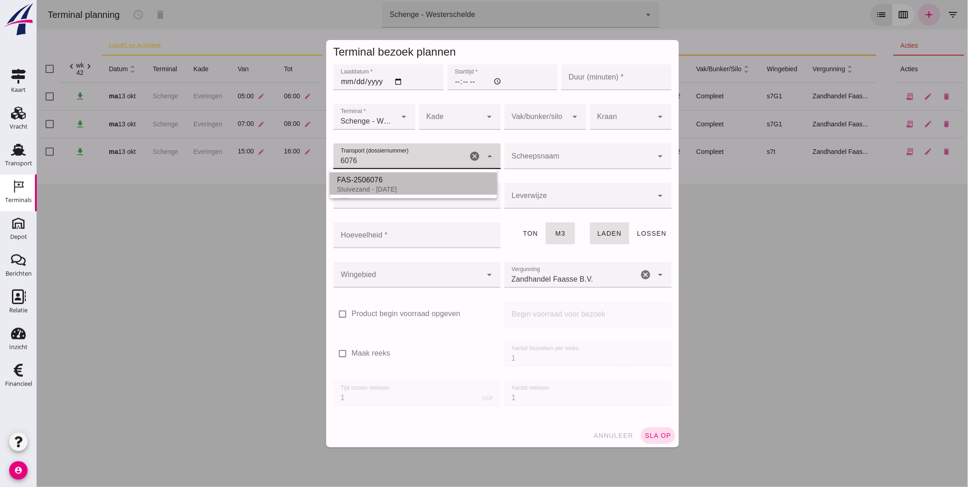
click at [375, 182] on div "FAS-2506076" at bounding box center [413, 180] width 153 height 11
type input "FAS-2506076"
type input "franco_on_shore"
type input "1184"
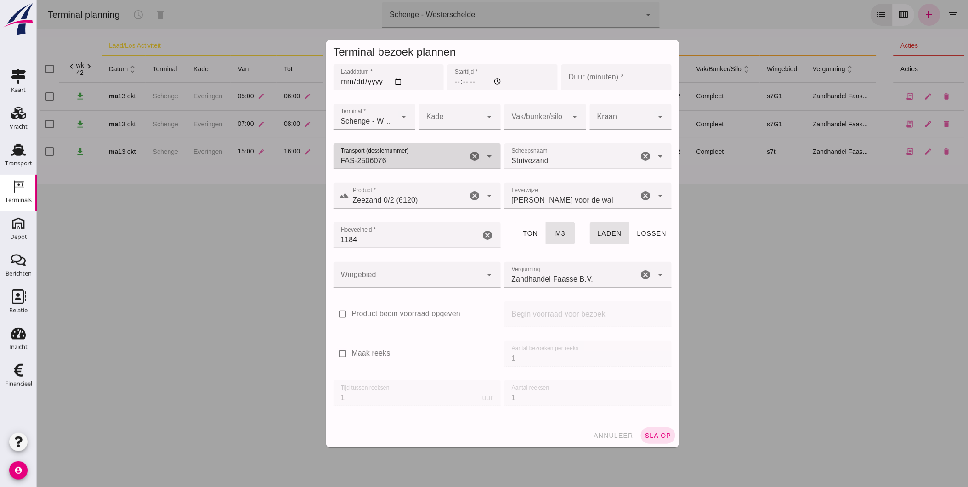
type input "FAS-2506076"
click at [342, 78] on input "Laaddatum *" at bounding box center [388, 77] width 110 height 26
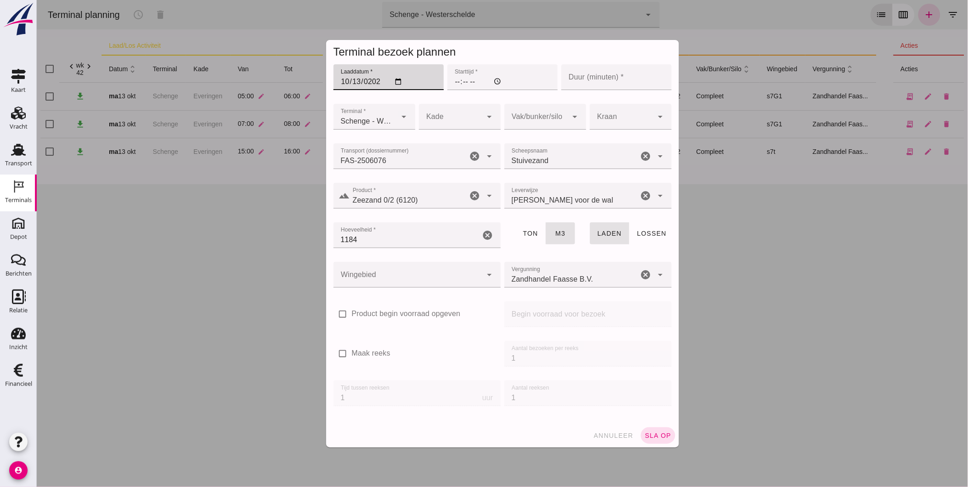
type input "[DATE]"
type input "16:00"
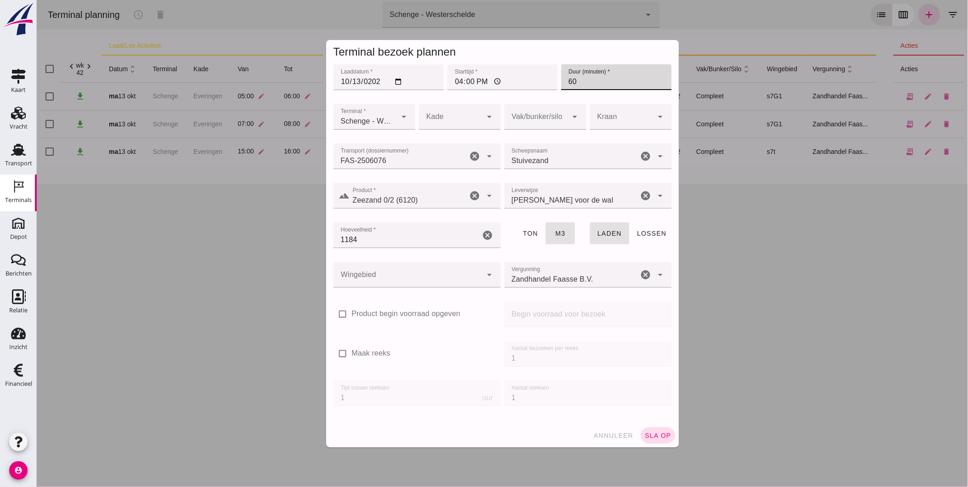
type input "60"
click at [476, 127] on div at bounding box center [450, 117] width 63 height 26
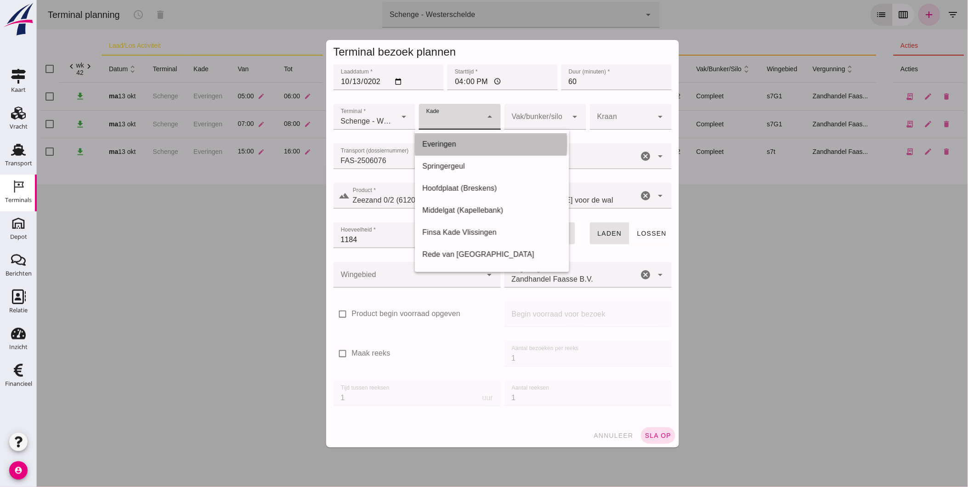
click at [455, 148] on div "Everingen" at bounding box center [492, 144] width 140 height 11
type input "7"
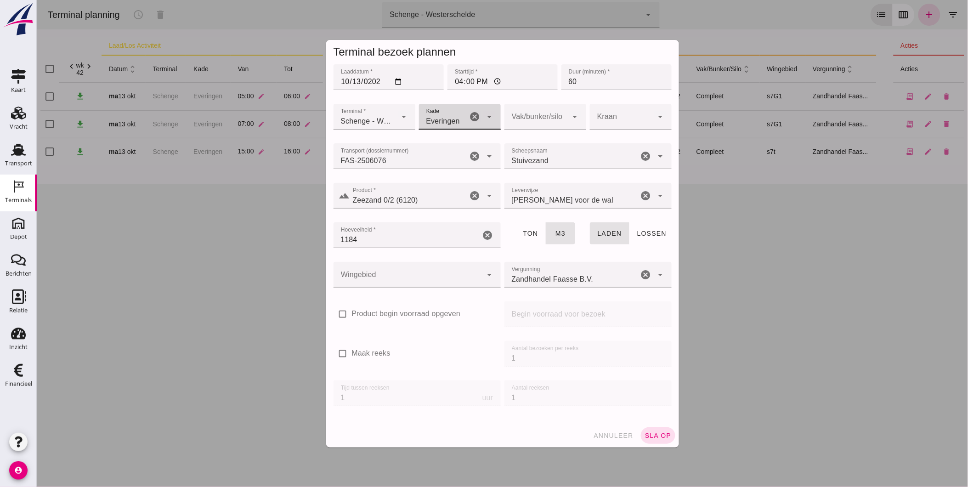
click at [529, 120] on div at bounding box center [535, 117] width 63 height 26
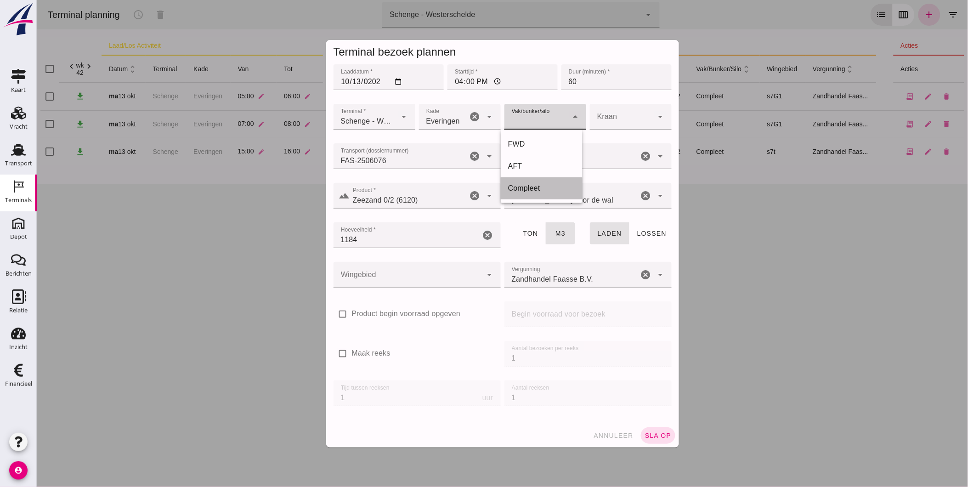
click at [522, 185] on div "Compleet" at bounding box center [541, 188] width 67 height 11
type input "291"
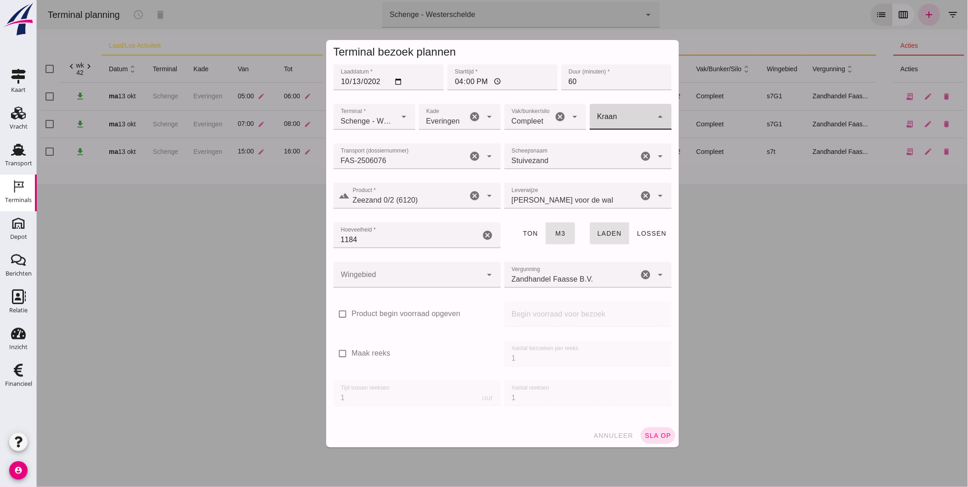
click at [609, 123] on div at bounding box center [620, 117] width 63 height 26
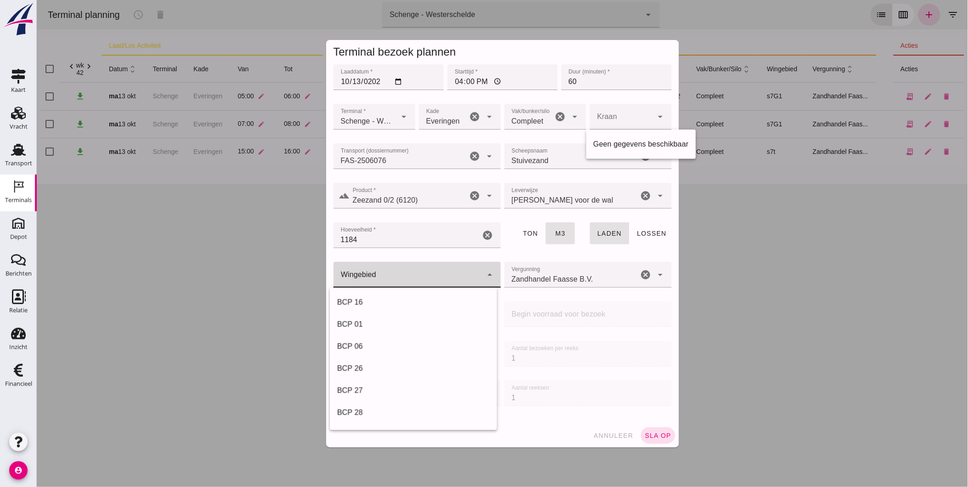
click at [420, 266] on div at bounding box center [407, 275] width 149 height 26
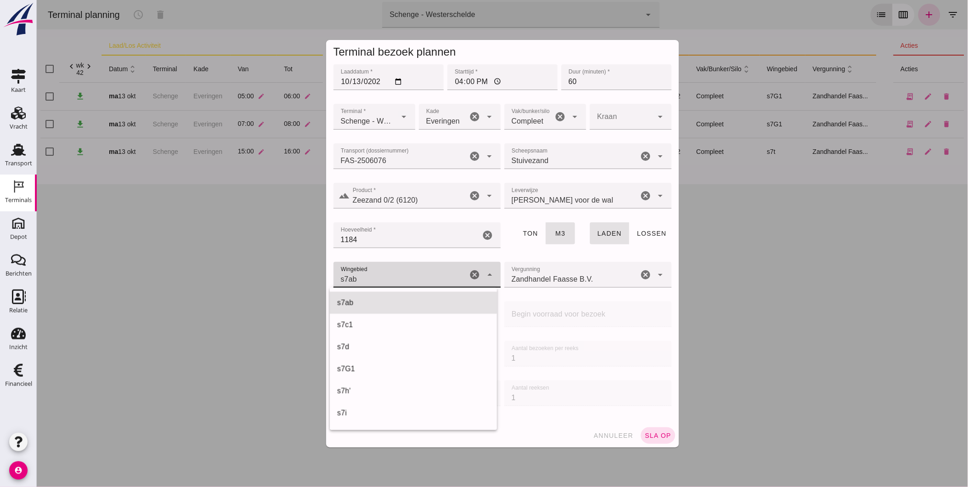
scroll to position [551, 0]
click at [400, 308] on div "s7t" at bounding box center [412, 302] width 167 height 22
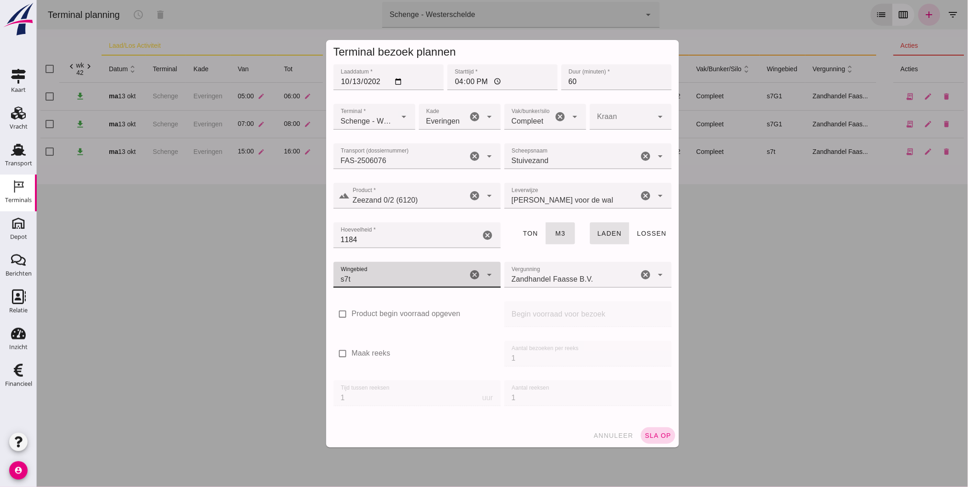
type input "234"
click at [652, 429] on button "sla op" at bounding box center [657, 435] width 34 height 17
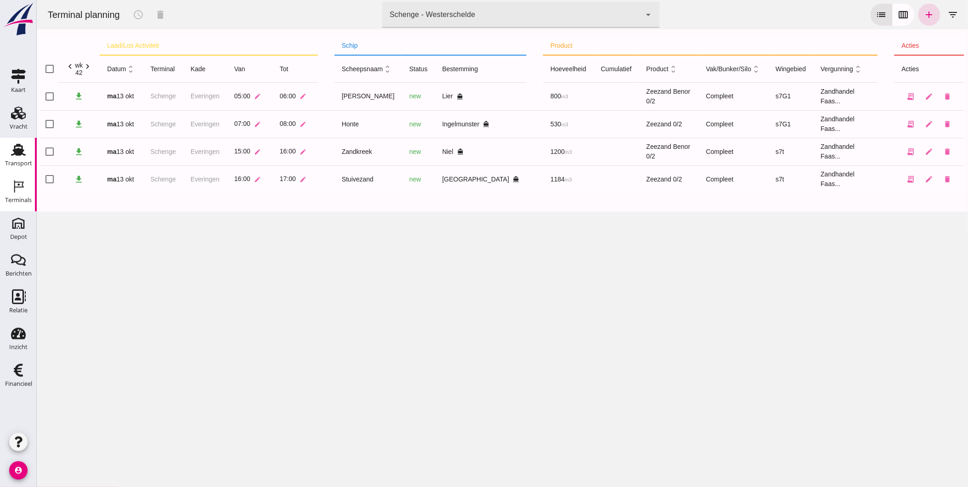
click at [22, 155] on icon "Transport" at bounding box center [18, 149] width 15 height 15
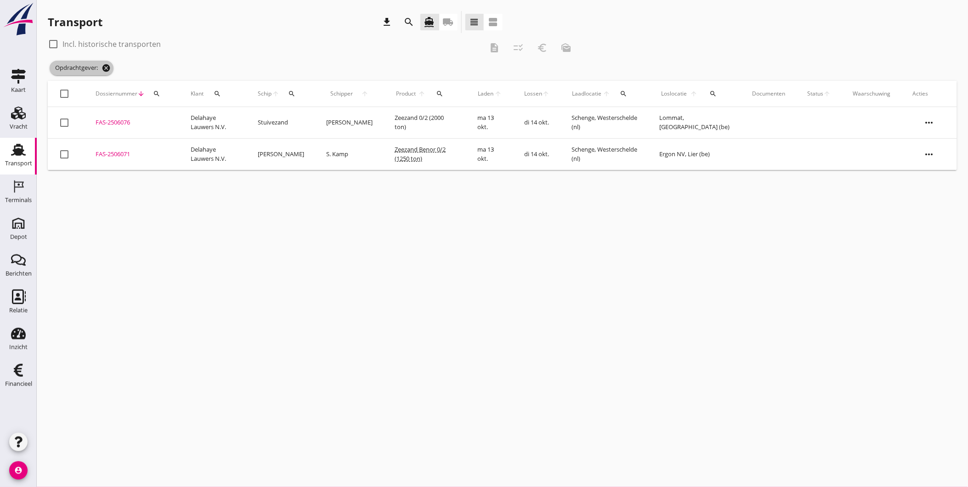
click at [108, 63] on icon "cancel" at bounding box center [106, 67] width 9 height 9
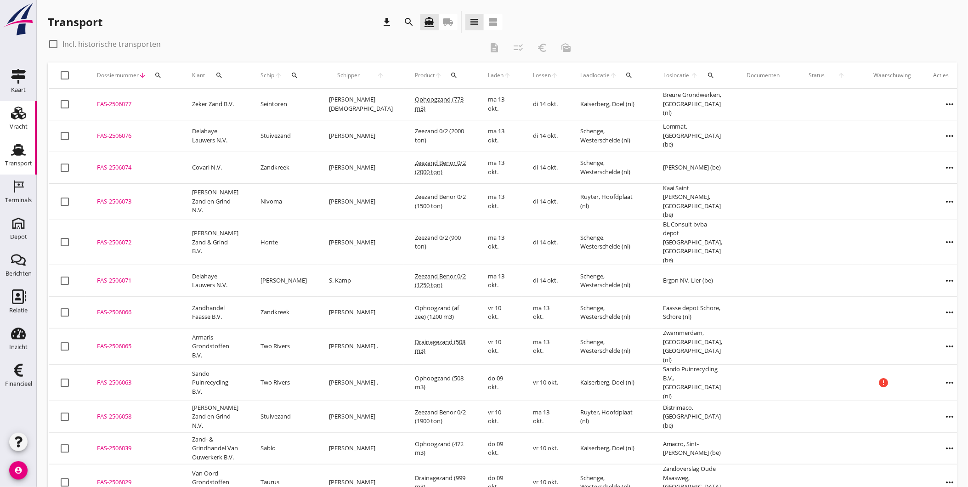
click at [16, 124] on div "Vracht" at bounding box center [19, 127] width 18 height 6
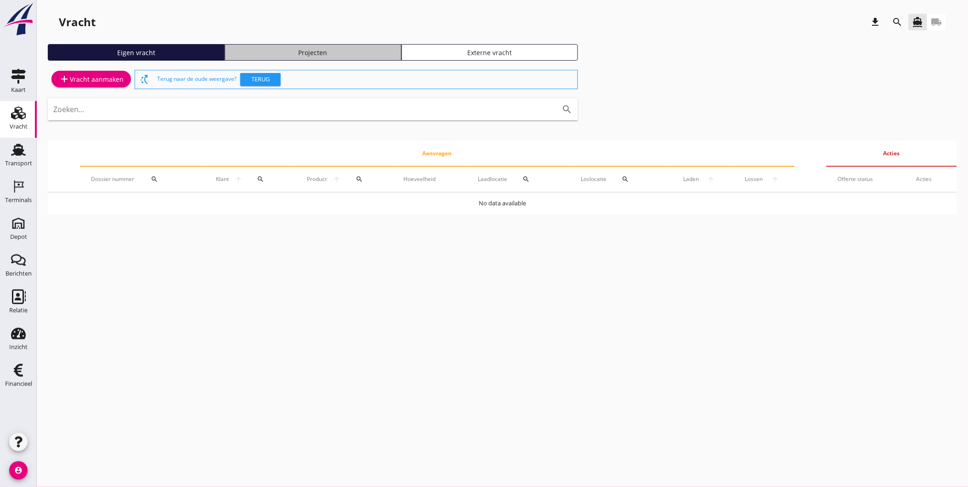
click at [316, 52] on div "Projecten" at bounding box center [313, 53] width 169 height 10
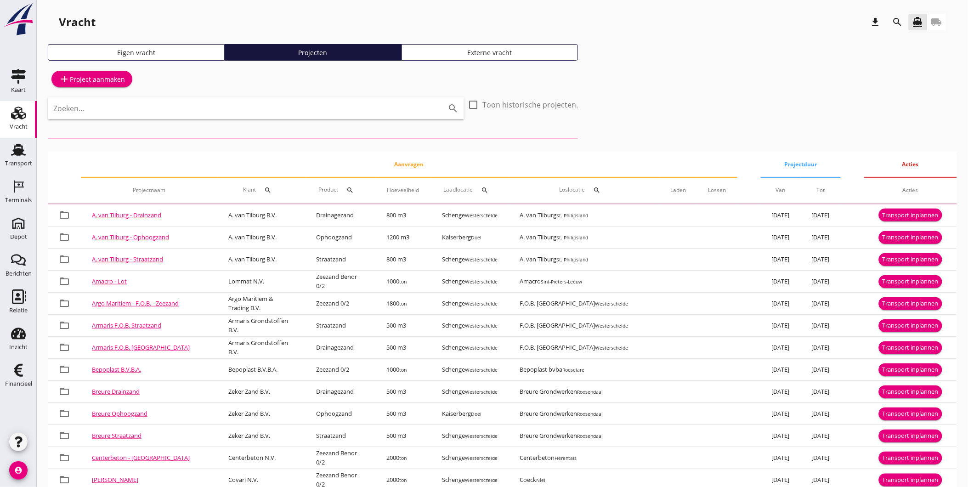
click at [897, 18] on icon "search" at bounding box center [897, 22] width 11 height 11
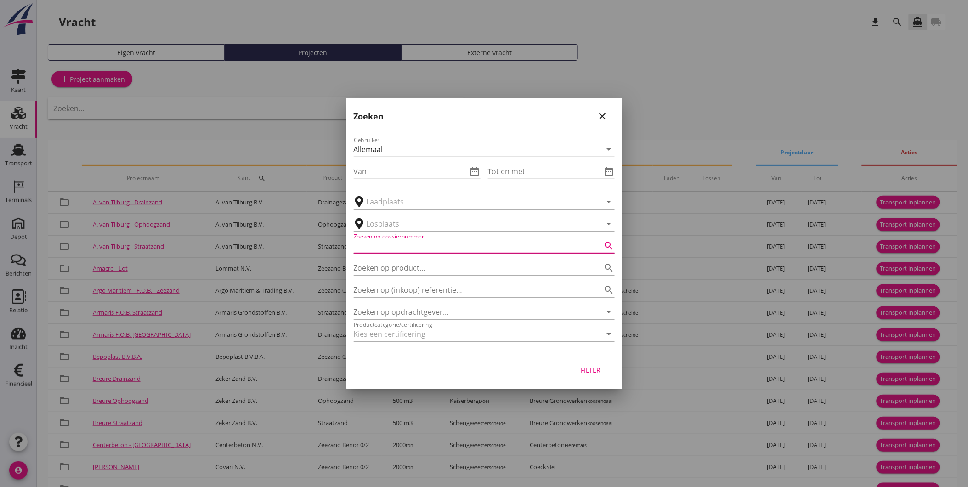
click at [426, 246] on input "Zoeken op dossiernummer..." at bounding box center [471, 245] width 235 height 15
click at [418, 271] on input "Zoeken op product..." at bounding box center [471, 267] width 235 height 15
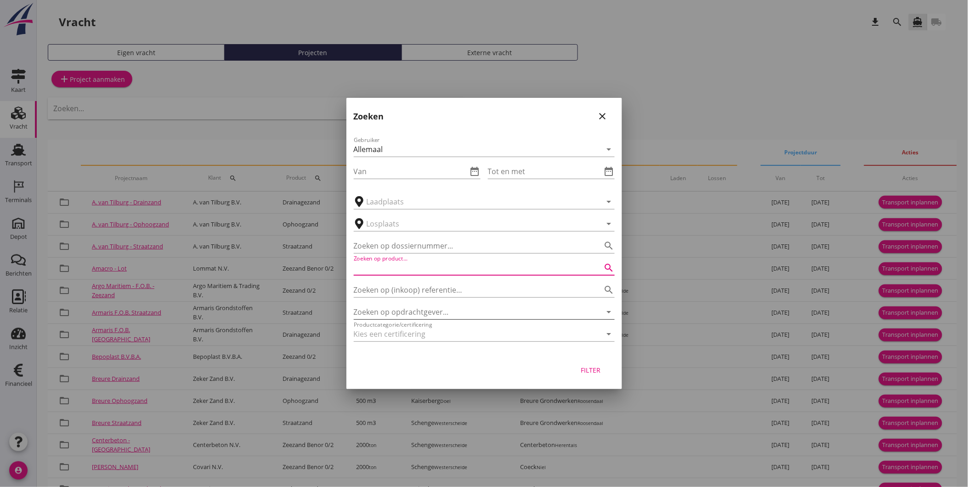
click at [421, 309] on input "Zoeken op opdrachtgever..." at bounding box center [471, 312] width 235 height 15
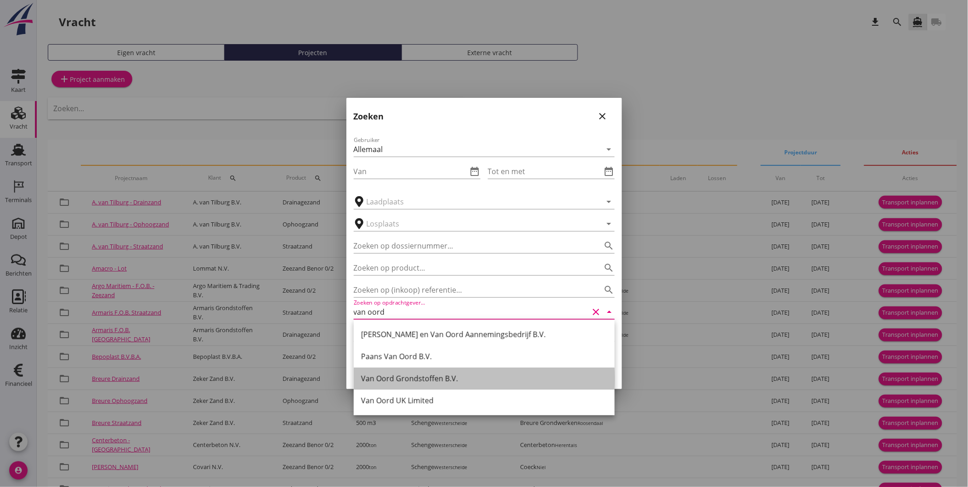
click at [418, 380] on div "Van Oord Grondstoffen B.V." at bounding box center [484, 378] width 246 height 11
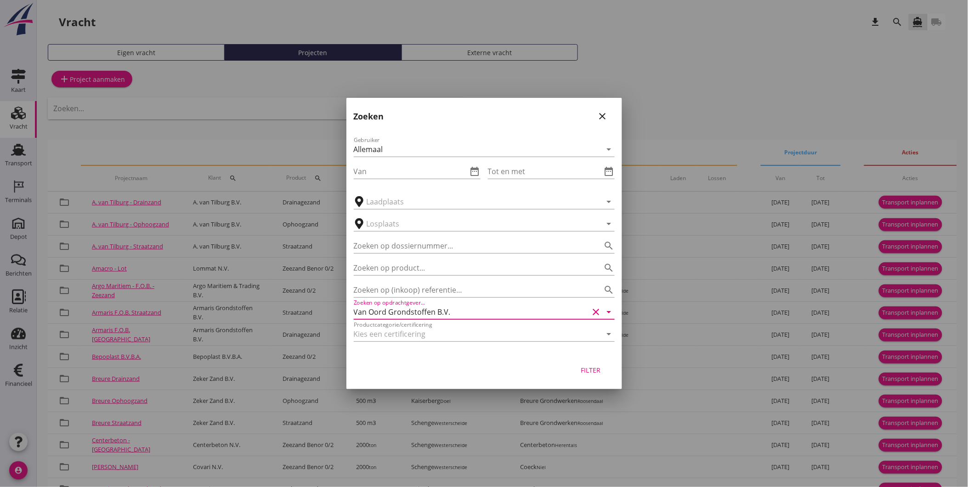
type input "Van Oord Grondstoffen B.V."
click at [596, 368] on div "Filter" at bounding box center [591, 370] width 26 height 10
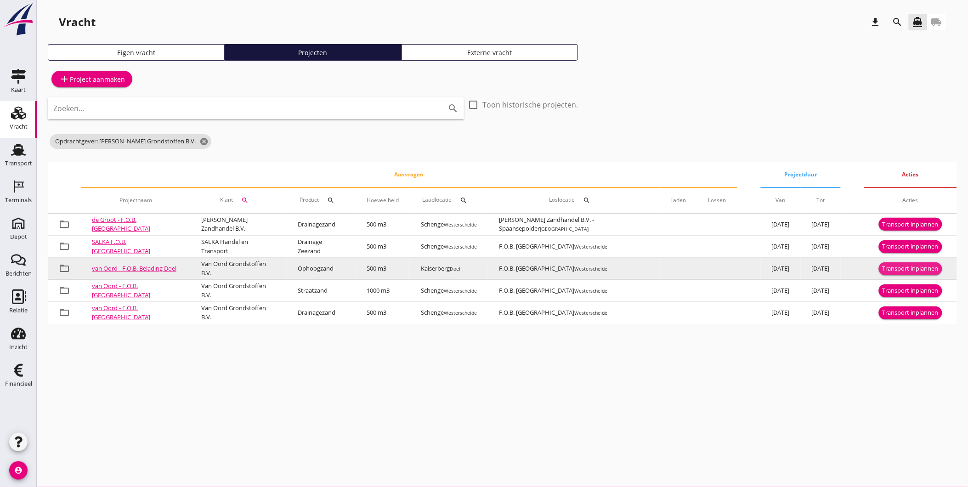
click at [919, 263] on button "Transport inplannen" at bounding box center [910, 268] width 63 height 13
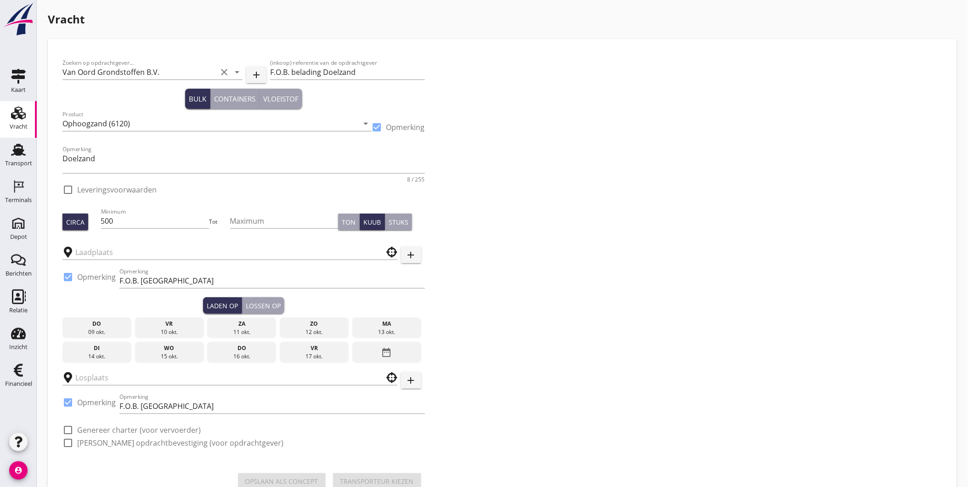
type input "Kaiserberg"
checkbox input "true"
type input "F.O.B. [GEOGRAPHIC_DATA]"
checkbox input "true"
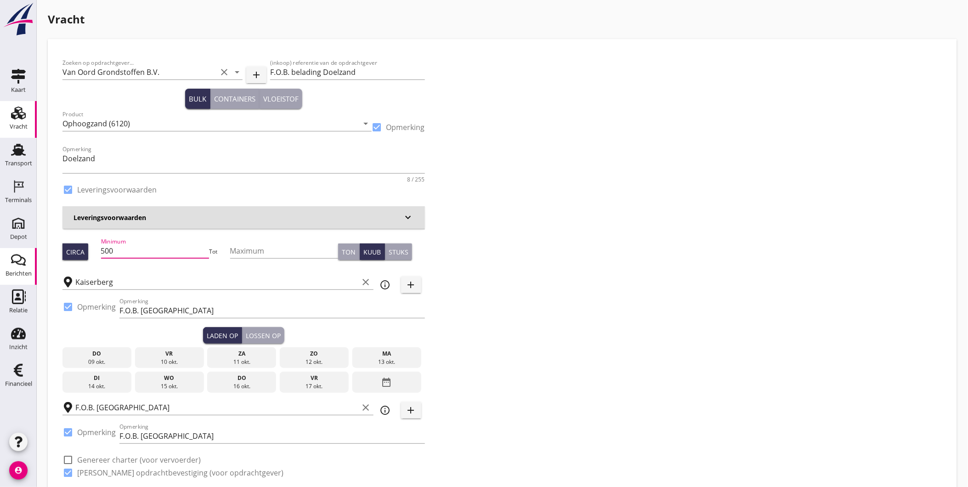
drag, startPoint x: 125, startPoint y: 249, endPoint x: 8, endPoint y: 253, distance: 117.7
type input "1505"
click at [401, 354] on div "ma" at bounding box center [387, 354] width 64 height 8
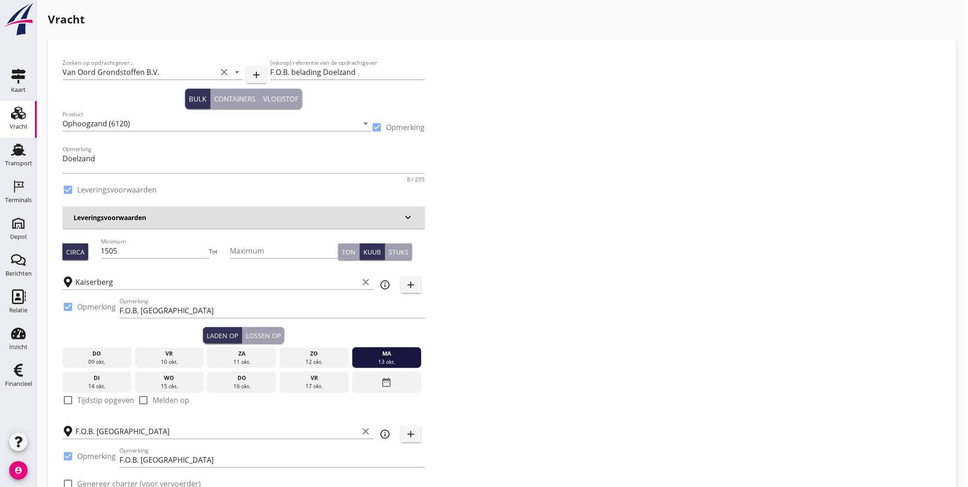
click at [258, 328] on button "Lossen op" at bounding box center [263, 335] width 42 height 17
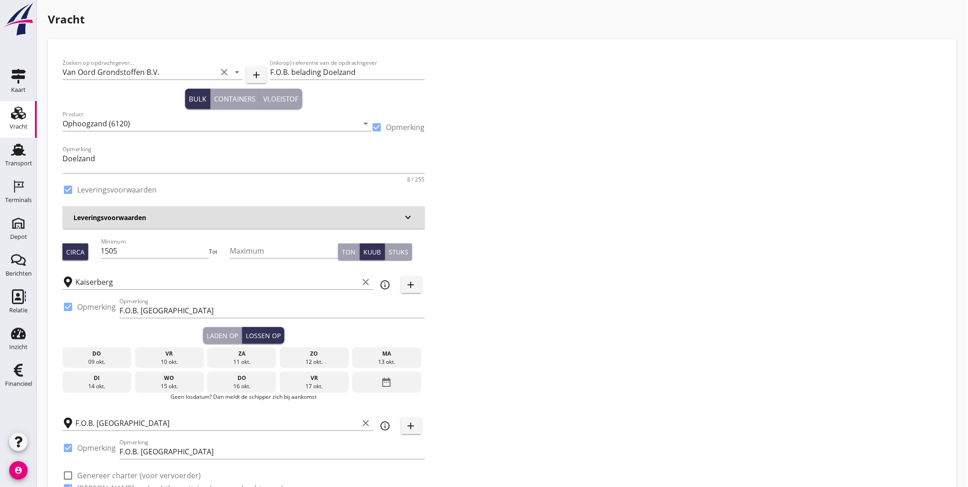
click at [111, 383] on div "14 okt." at bounding box center [97, 386] width 64 height 8
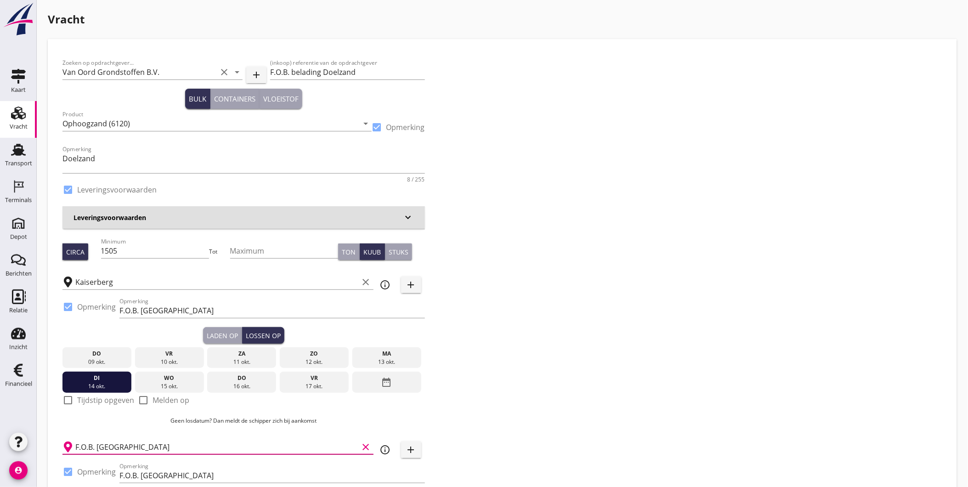
click at [139, 448] on input "F.O.B. [GEOGRAPHIC_DATA]" at bounding box center [216, 447] width 283 height 15
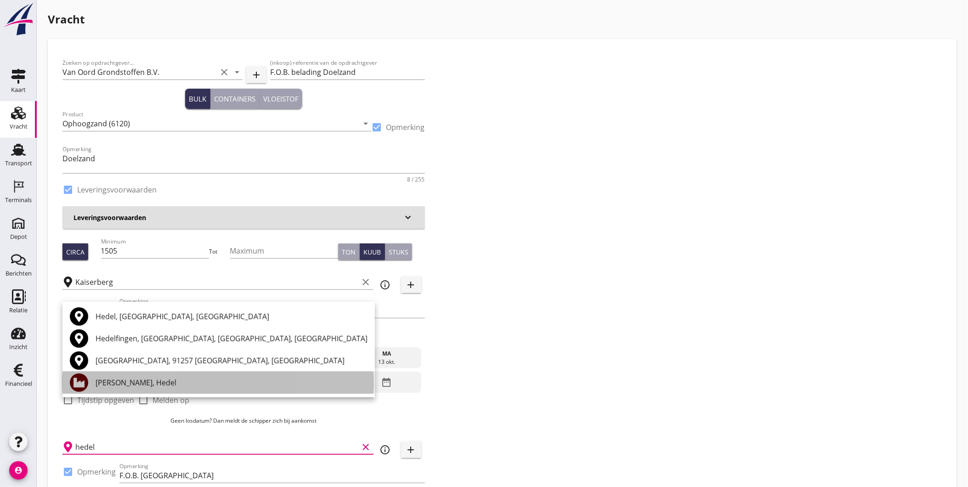
click at [129, 380] on div "Hofmans, Hedel" at bounding box center [232, 382] width 272 height 11
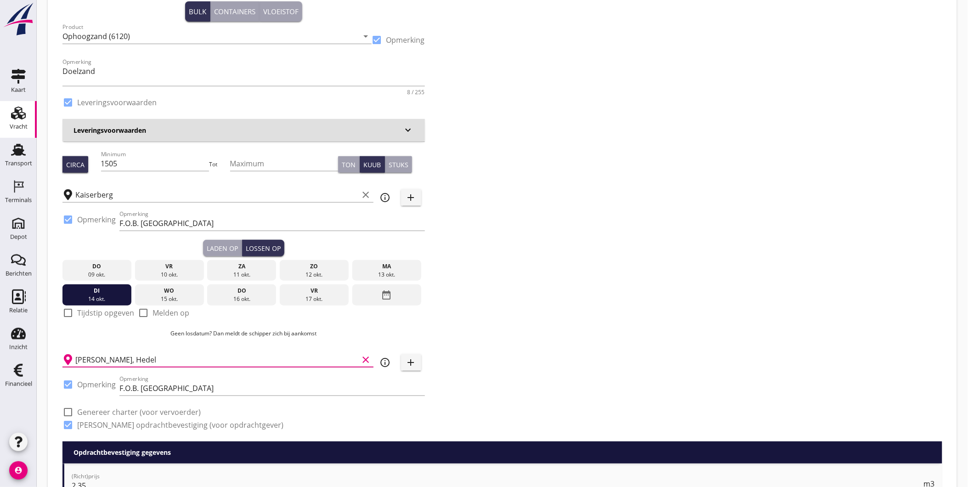
scroll to position [204, 0]
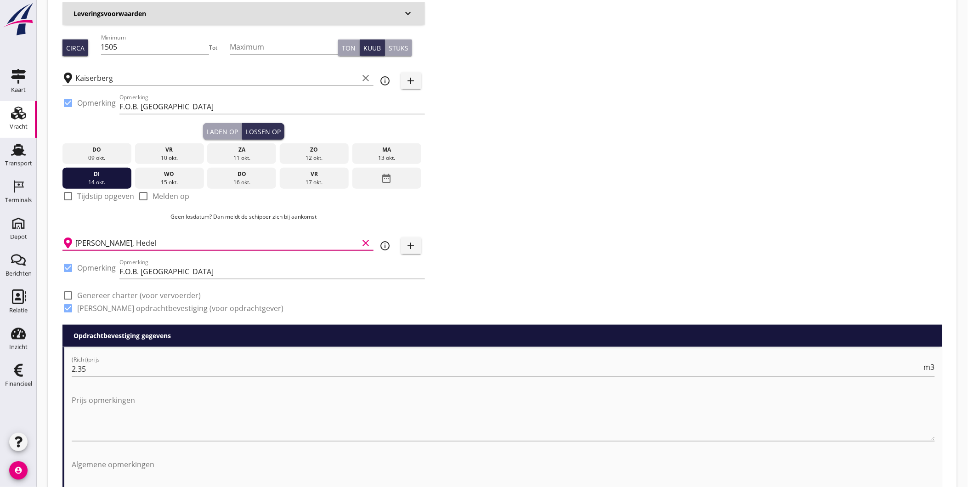
type input "Hofmans, Hedel"
click at [72, 268] on div at bounding box center [68, 268] width 16 height 16
checkbox input "false"
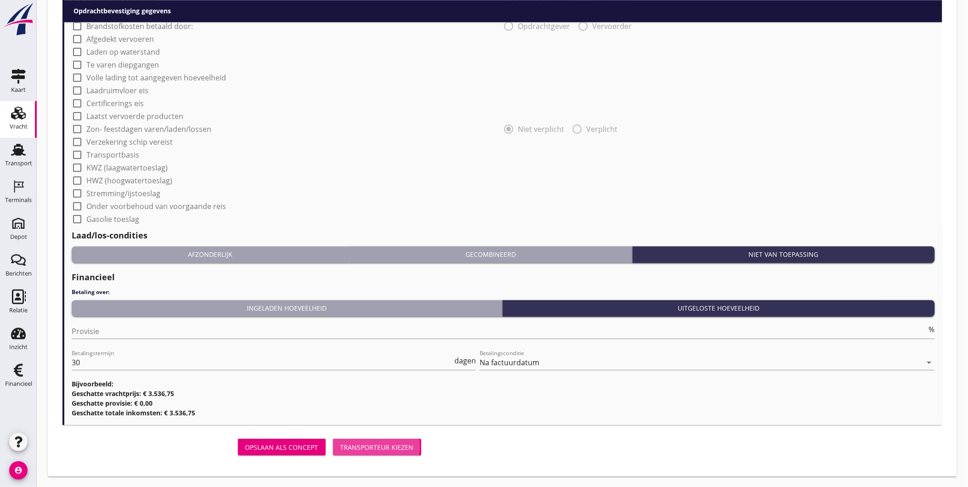
click at [417, 448] on button "Transporteur kiezen" at bounding box center [377, 447] width 88 height 17
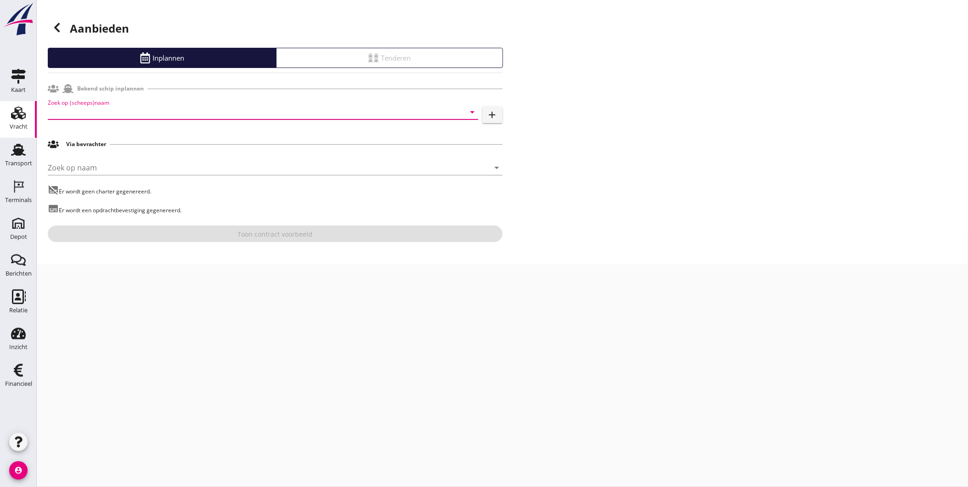
click at [102, 114] on input "Zoek op (scheeps)naam" at bounding box center [250, 112] width 405 height 15
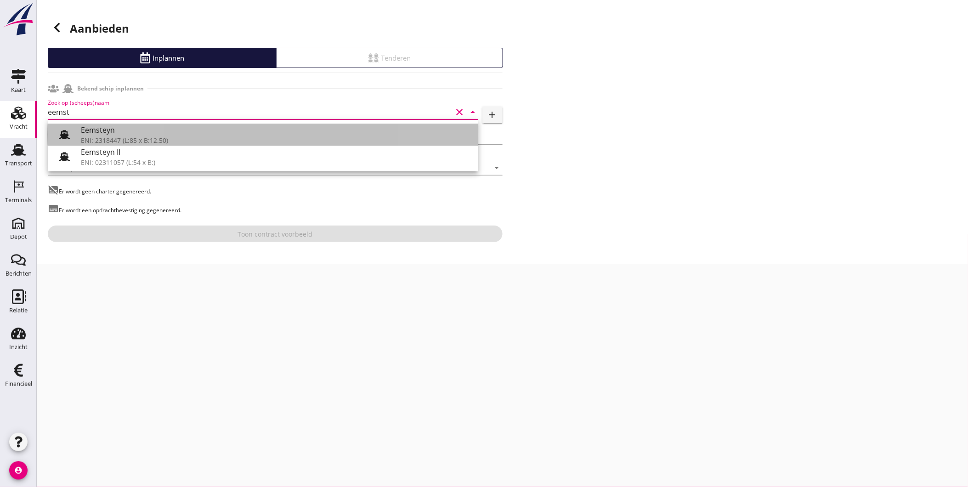
click at [143, 136] on div "ENI: 2318447 (L:85 x B:12.50)" at bounding box center [276, 141] width 390 height 10
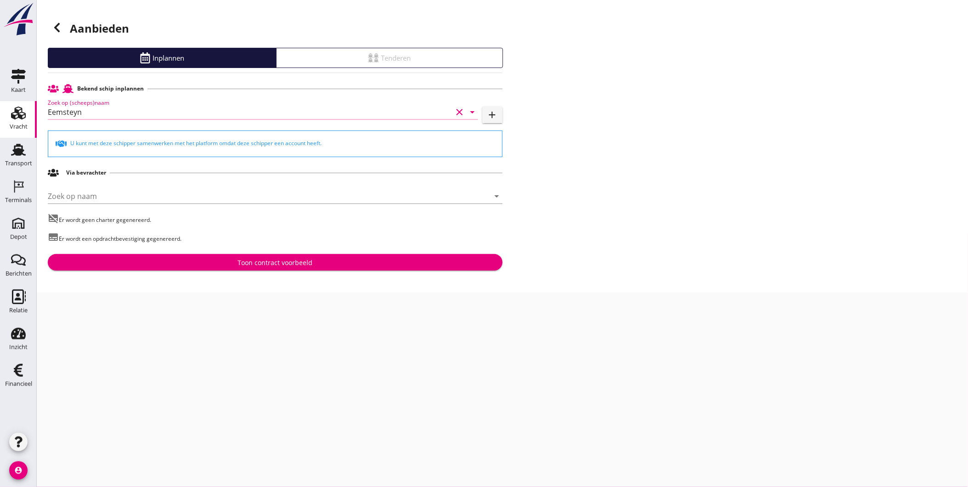
type input "Eemsteyn"
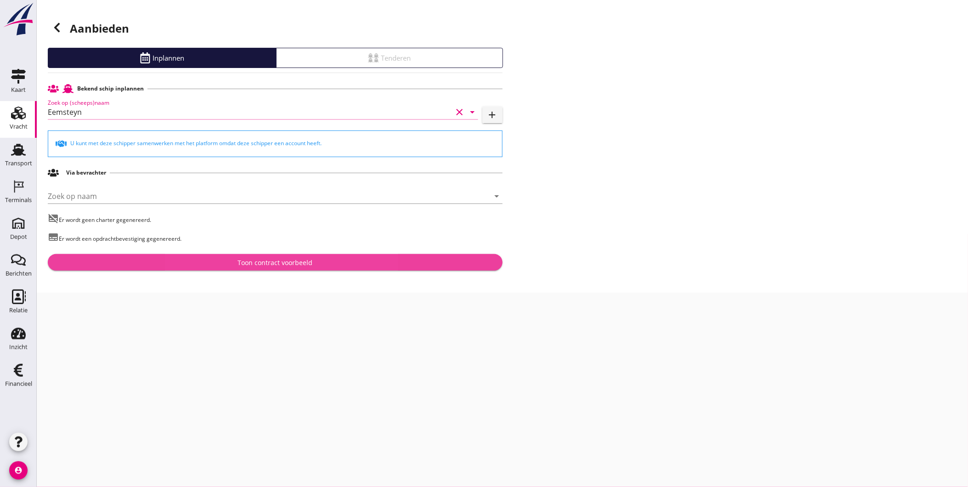
click at [282, 256] on button "Toon contract voorbeeld" at bounding box center [275, 262] width 455 height 17
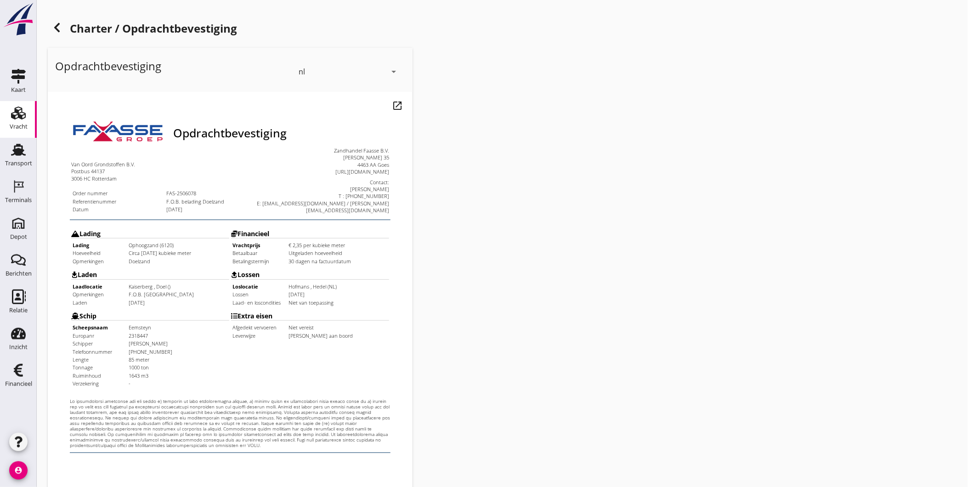
scroll to position [193, 0]
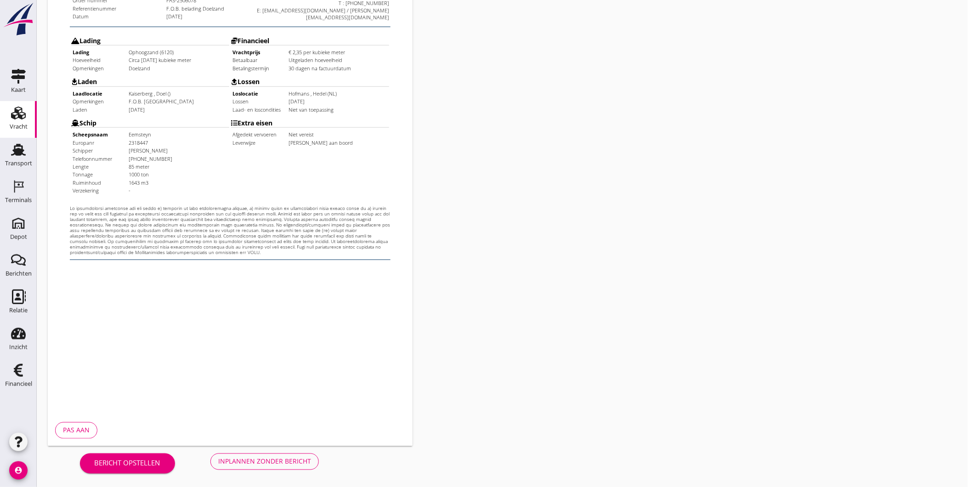
click at [267, 461] on div "Inplannen zonder bericht" at bounding box center [264, 462] width 93 height 10
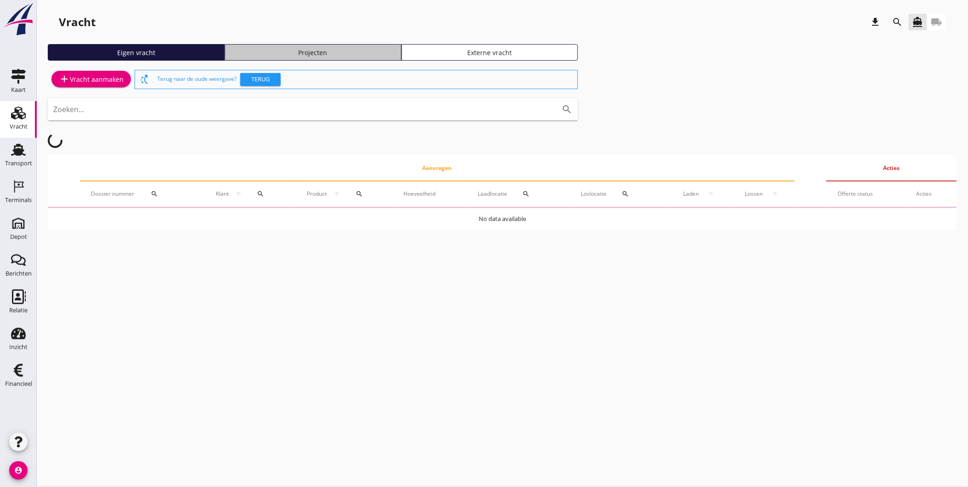
click at [334, 57] on div "Projecten" at bounding box center [313, 53] width 169 height 10
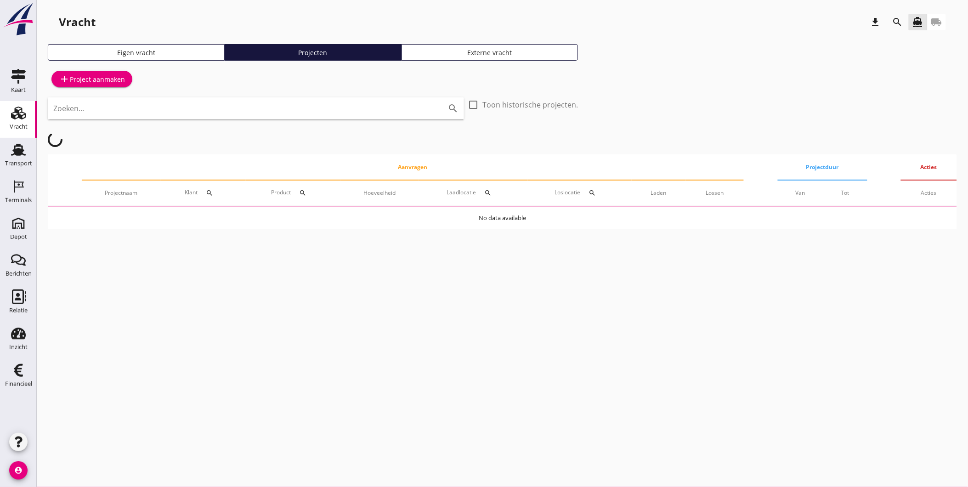
click at [900, 20] on icon "search" at bounding box center [897, 22] width 11 height 11
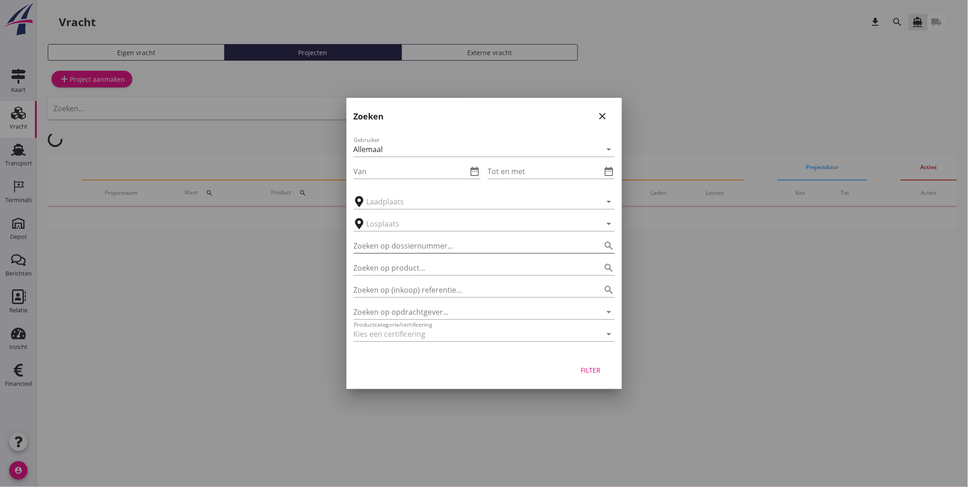
click at [435, 250] on input "Zoeken op dossiernummer..." at bounding box center [471, 245] width 235 height 15
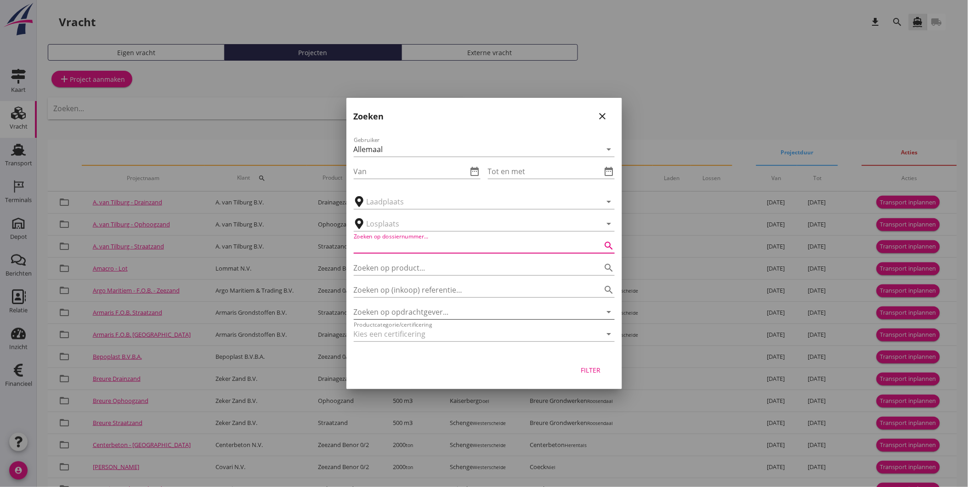
click at [429, 314] on input "Zoeken op opdrachtgever..." at bounding box center [471, 312] width 235 height 15
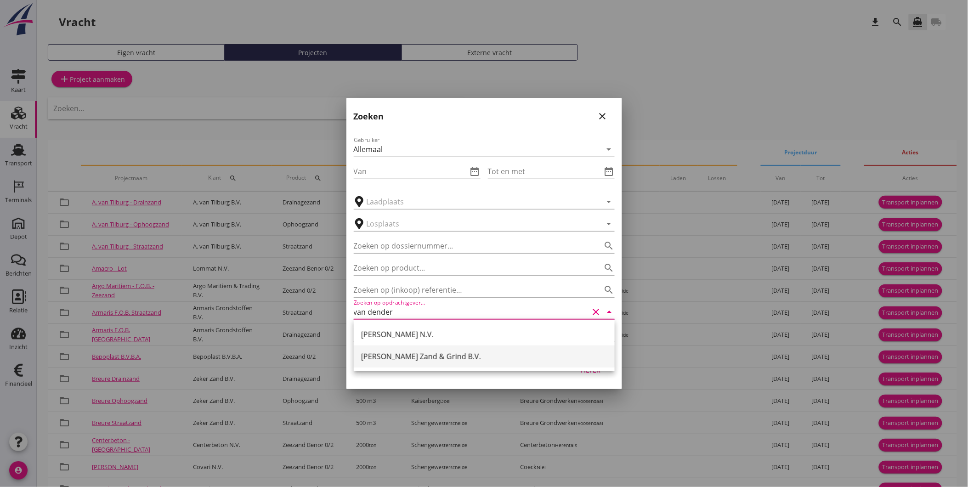
click at [435, 357] on div "[PERSON_NAME] Zand & Grind B.V." at bounding box center [484, 356] width 246 height 11
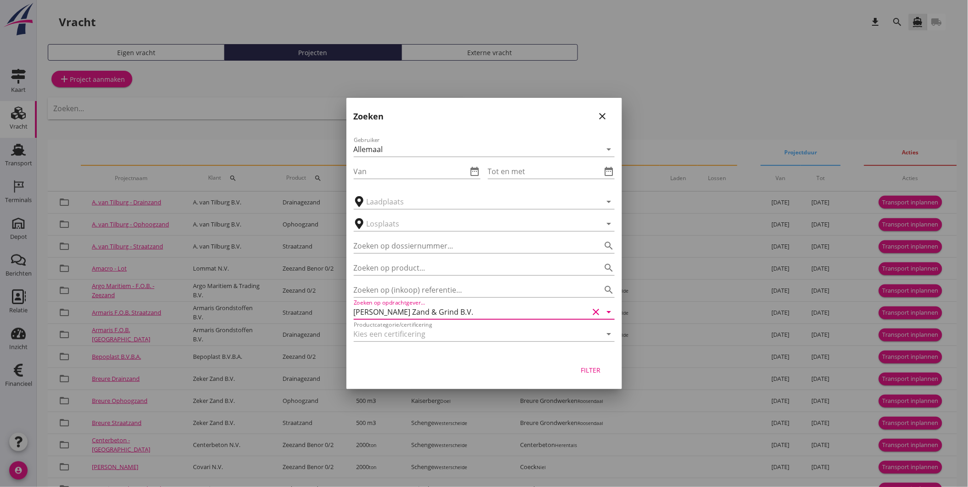
type input "[PERSON_NAME] Zand & Grind B.V."
click at [581, 363] on button "Filter" at bounding box center [591, 370] width 40 height 17
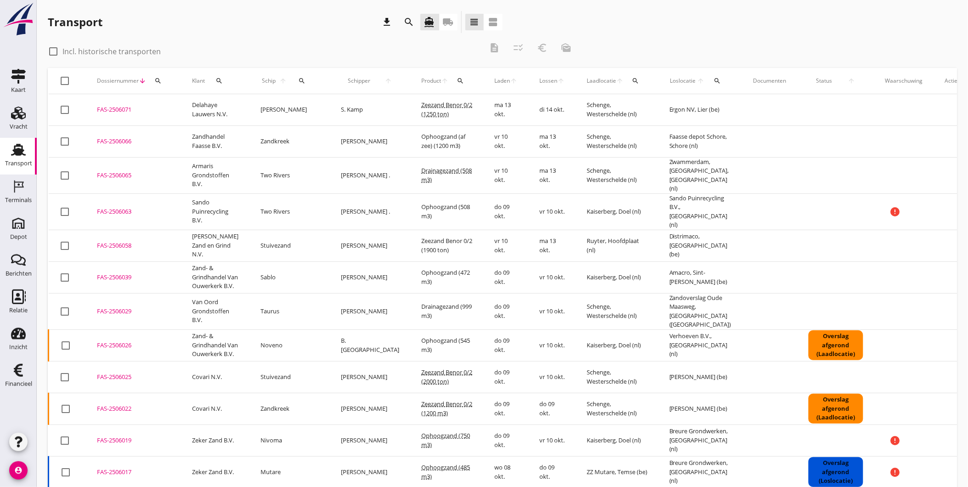
click at [51, 52] on div at bounding box center [53, 52] width 16 height 16
checkbox input "true"
click at [227, 81] on div "search" at bounding box center [220, 80] width 22 height 7
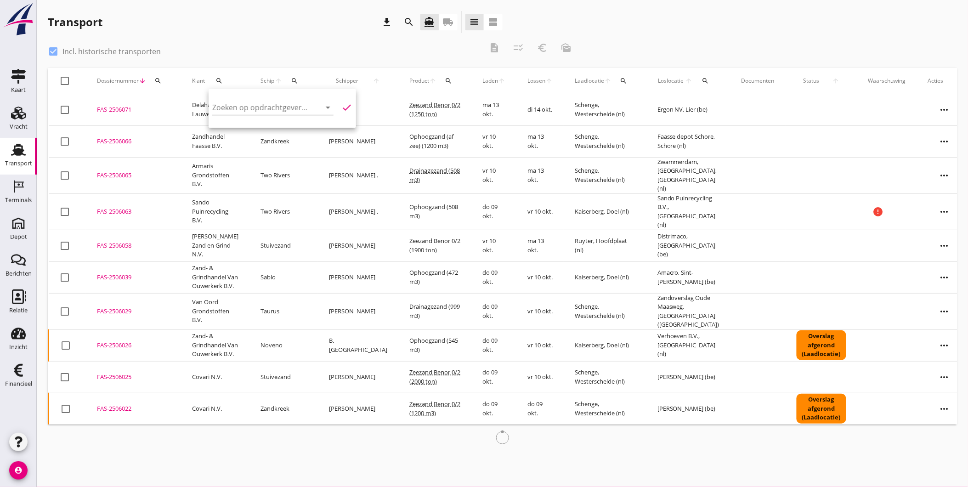
click at [232, 108] on input "Zoeken op opdrachtgever..." at bounding box center [260, 107] width 96 height 15
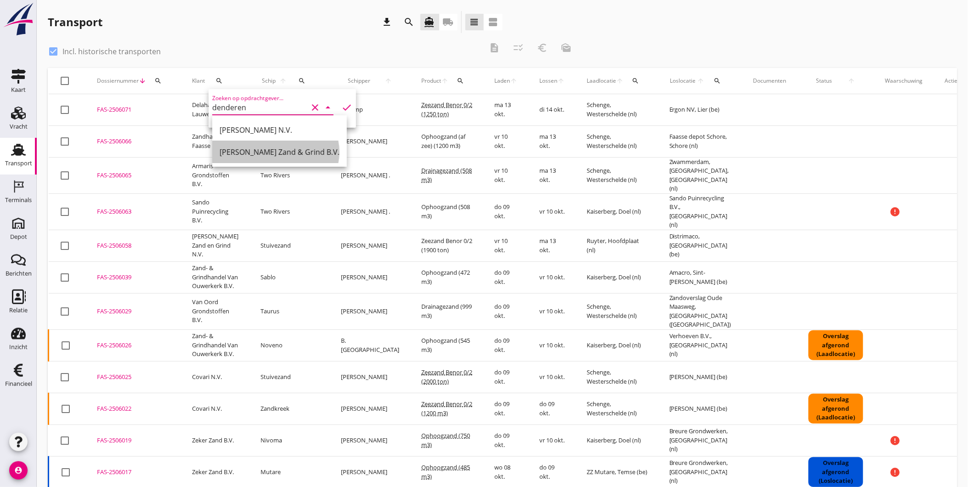
click at [296, 153] on div "[PERSON_NAME] Zand & Grind B.V." at bounding box center [280, 152] width 120 height 11
type input "[PERSON_NAME] Zand & Grind B.V."
click at [341, 106] on icon "check" at bounding box center [346, 107] width 11 height 11
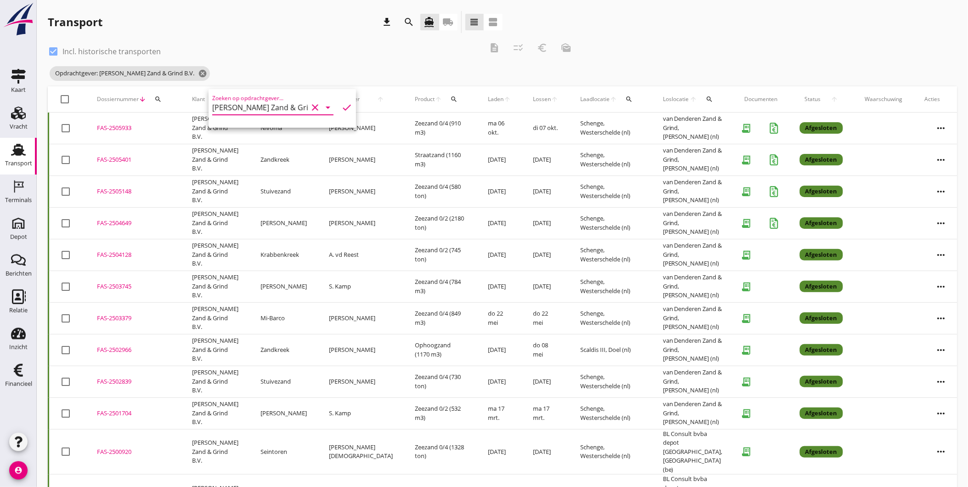
click at [432, 61] on div "check_box Incl. historische transporten description checklist_rtl euro_symbol m…" at bounding box center [313, 51] width 530 height 28
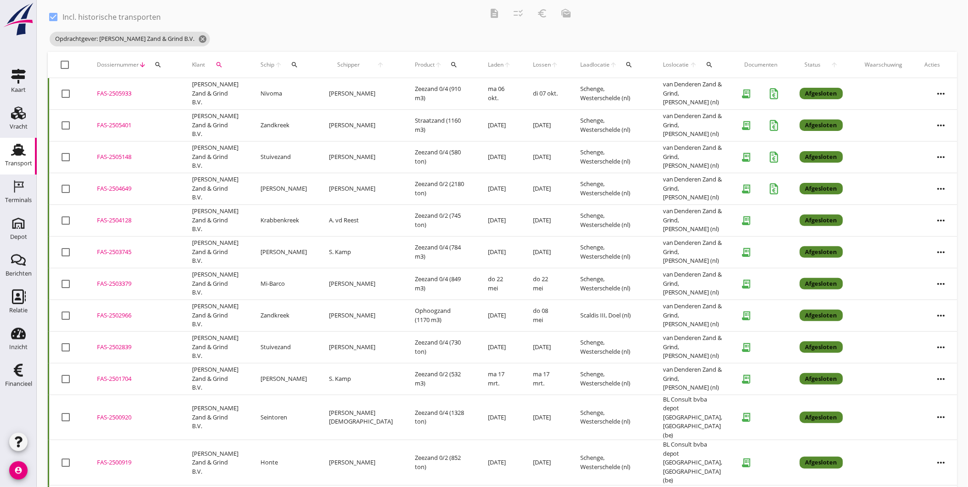
scroll to position [51, 0]
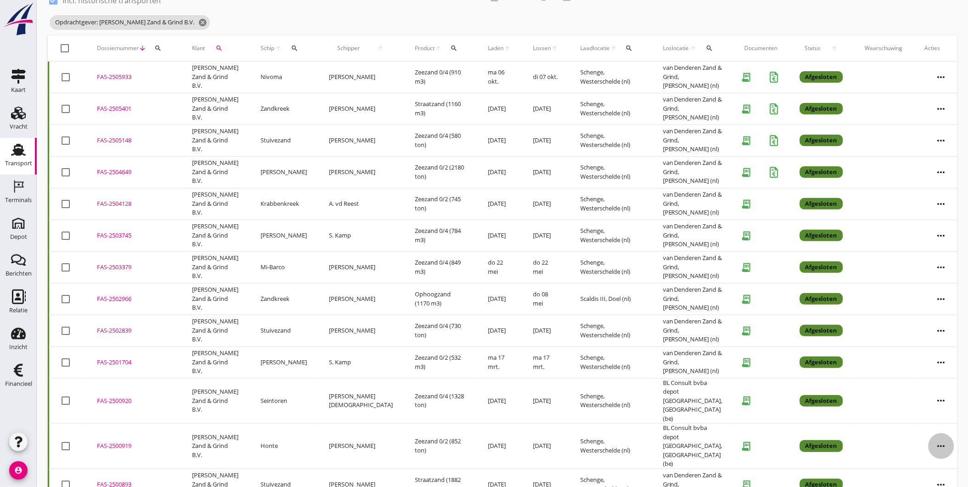
click at [933, 433] on icon "more_horiz" at bounding box center [941, 446] width 26 height 26
click at [931, 446] on div "Vracht kopieeren" at bounding box center [924, 444] width 66 height 11
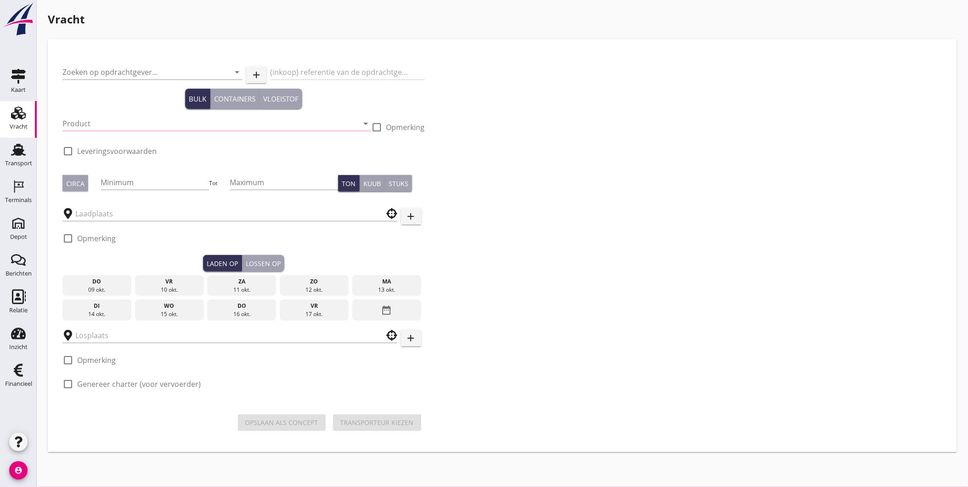
type input "[PERSON_NAME] Zand & Grind B.V."
type input "Levering Zeezand 0/2"
type input "Zeezand 0/2 (6120)"
type input "900"
checkbox input "true"
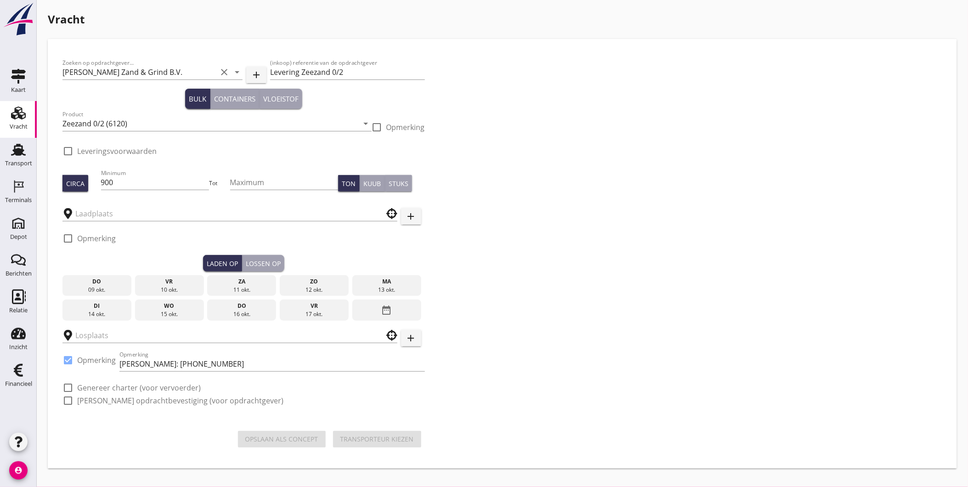
type input "Schenge"
checkbox input "true"
type input "BL Consult bvba depot [GEOGRAPHIC_DATA]"
checkbox input "true"
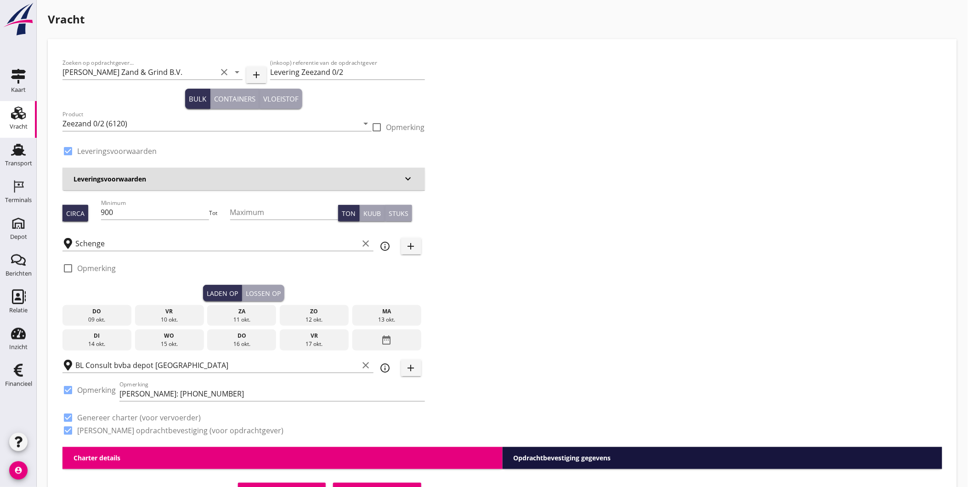
type input "3.55"
checkbox input "false"
radio input "false"
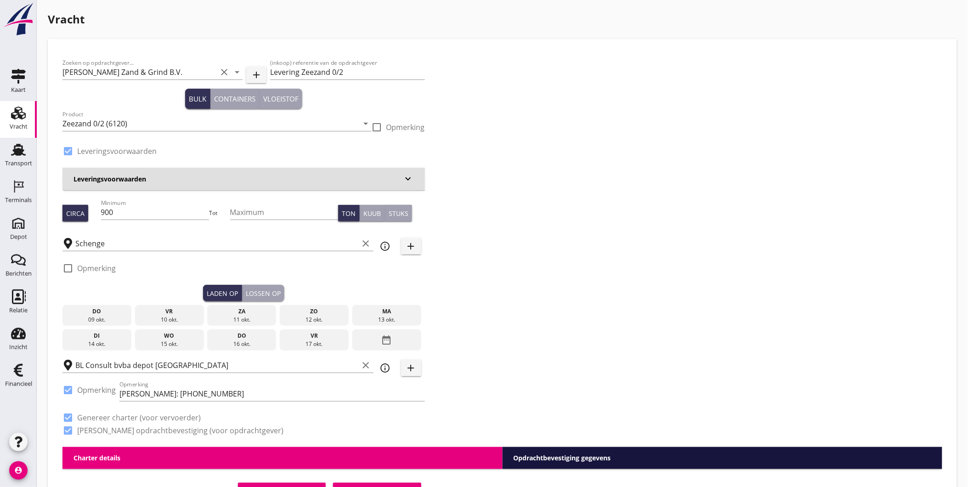
checkbox input "true"
type input "1"
type input "7.36"
checkbox input "false"
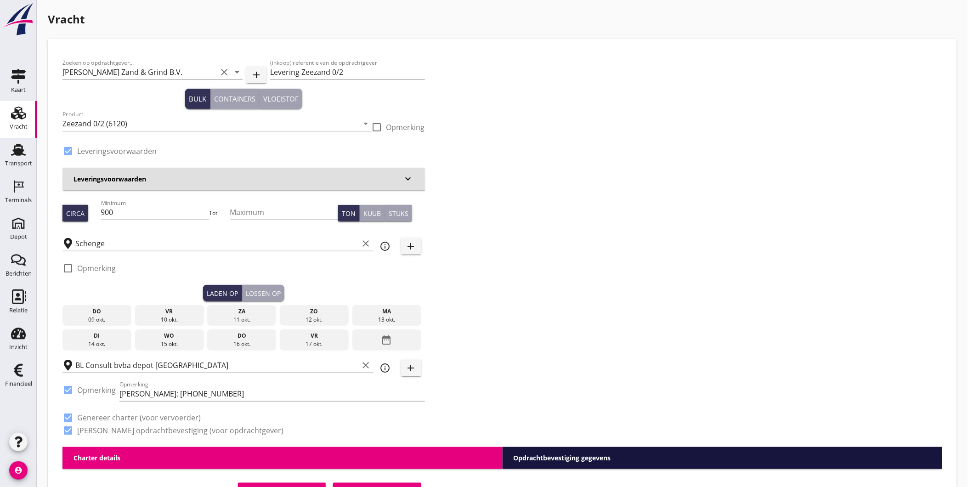
radio input "false"
checkbox input "true"
type input "1"
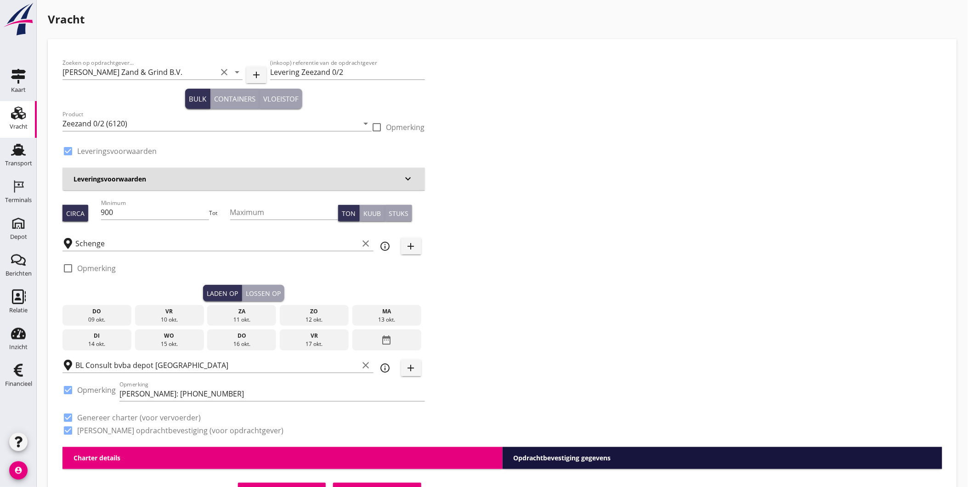
type input "1"
click at [393, 318] on div "13 okt." at bounding box center [387, 320] width 64 height 8
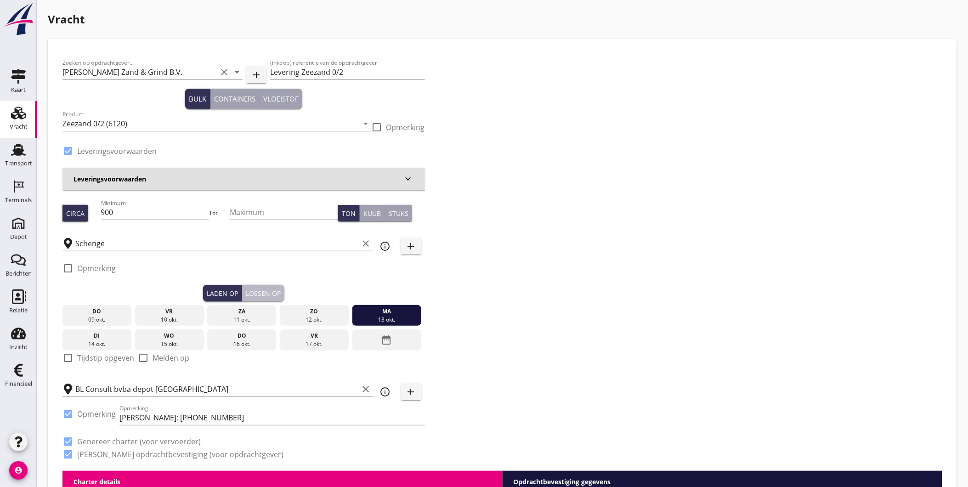
click at [258, 294] on div "Lossen op" at bounding box center [263, 294] width 35 height 10
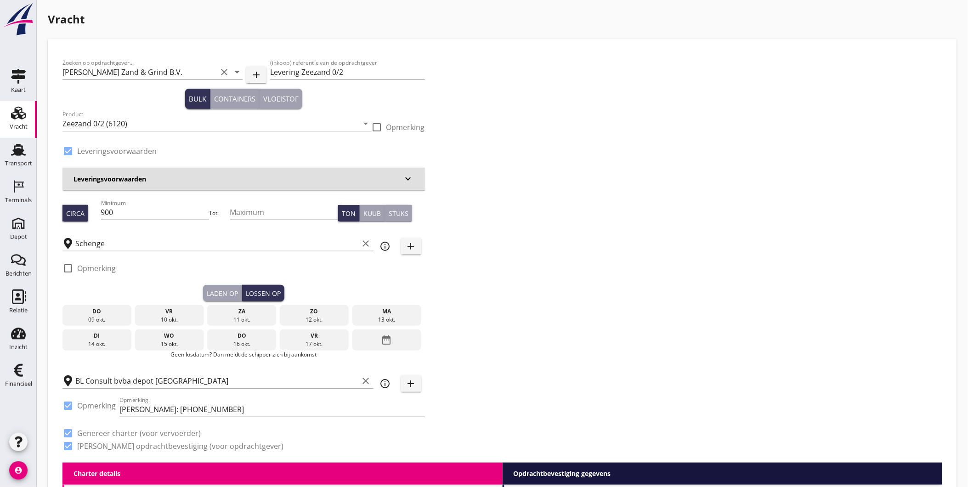
click at [91, 338] on div "di" at bounding box center [97, 336] width 64 height 8
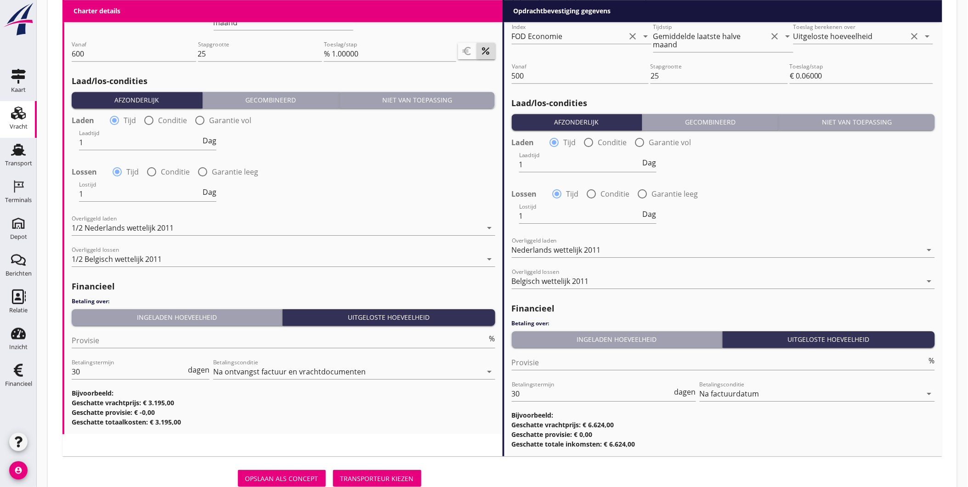
scroll to position [1007, 0]
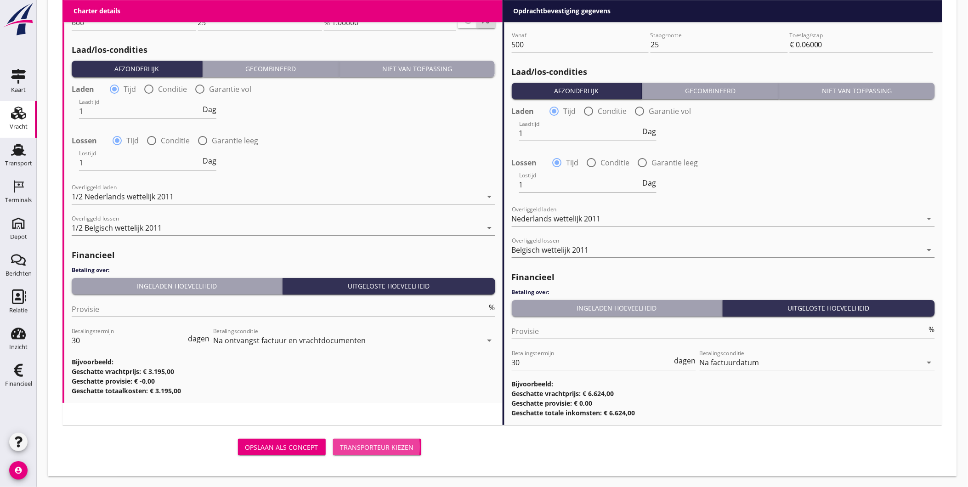
click at [363, 446] on div "Transporteur kiezen" at bounding box center [377, 447] width 74 height 10
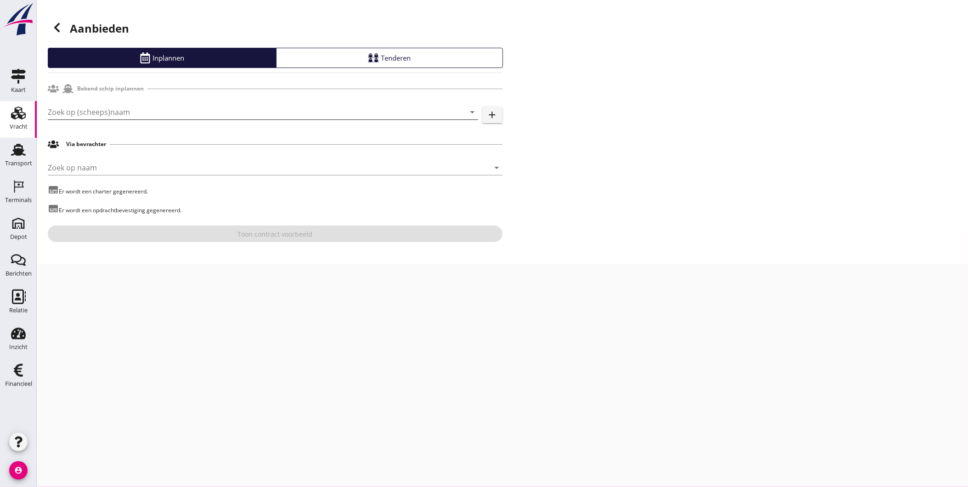
click at [152, 110] on input "Zoek op (scheeps)naam" at bounding box center [250, 112] width 405 height 15
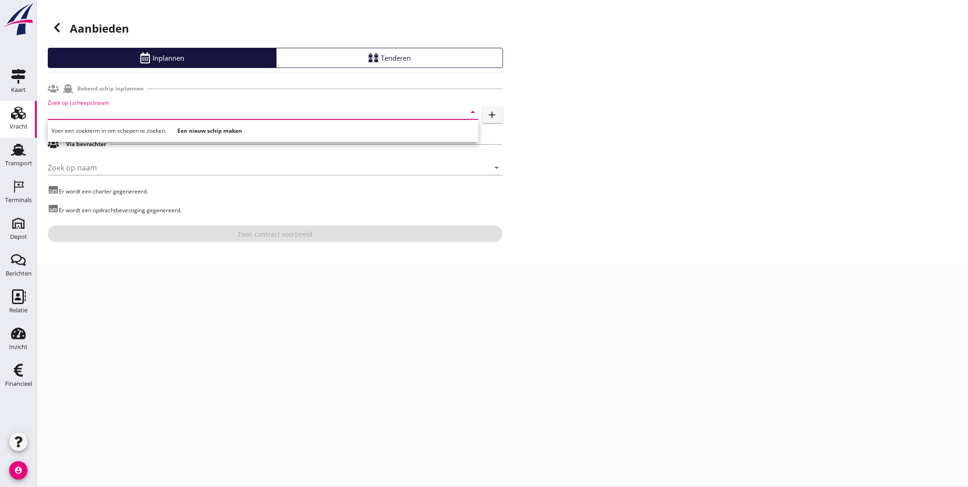
click at [139, 114] on input "Zoek op (scheeps)naam" at bounding box center [250, 112] width 405 height 15
click at [102, 107] on input "Zoek op (scheeps)naam" at bounding box center [250, 112] width 405 height 15
click at [107, 139] on div "ENI: 02309112 (L:66 x B:7.52)" at bounding box center [276, 141] width 390 height 10
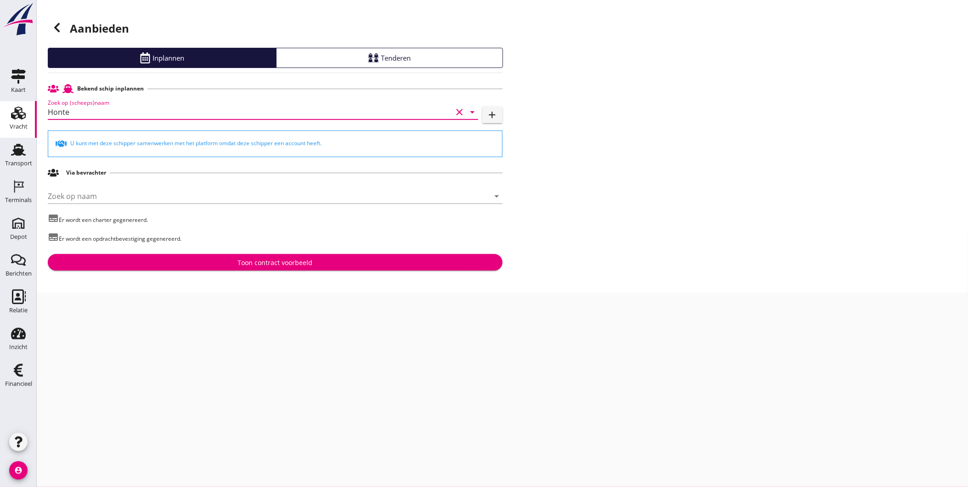
type input "Honte"
click at [215, 274] on div "Aanbieden Inplannen Tenderen Bekend schip inplannen Zoek op (scheeps)naam Honte…" at bounding box center [502, 146] width 931 height 293
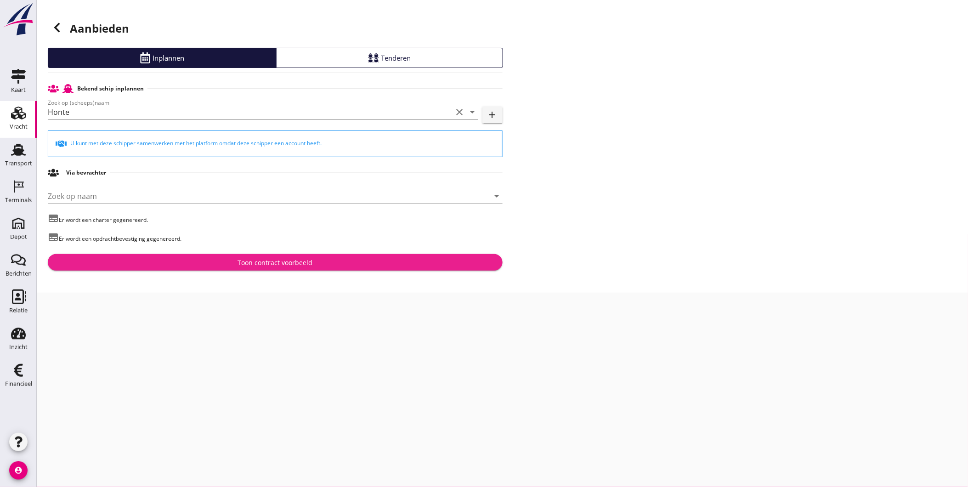
click at [214, 265] on div "Toon contract voorbeeld" at bounding box center [275, 263] width 440 height 10
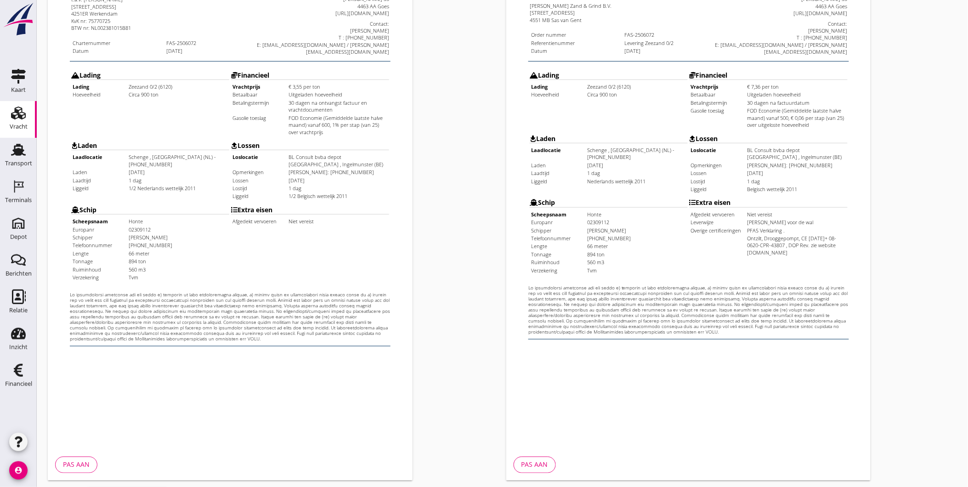
scroll to position [193, 0]
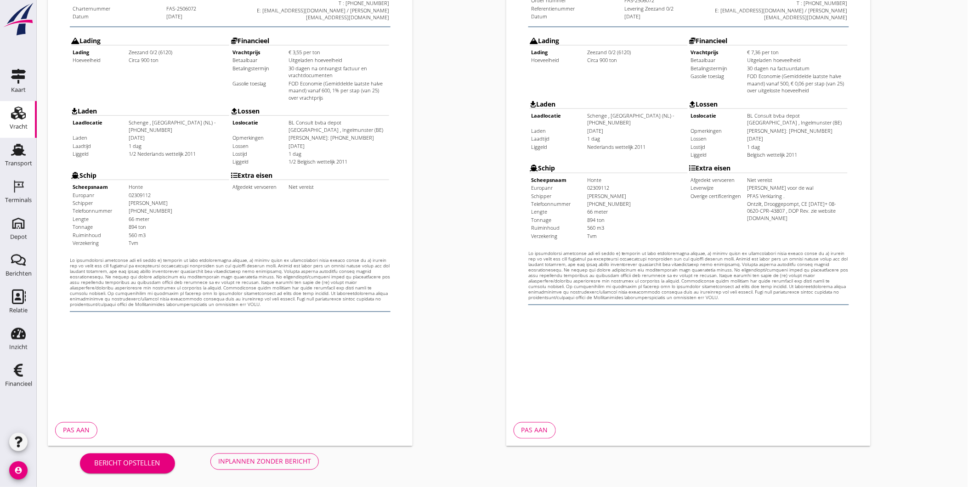
click at [277, 461] on div "Inplannen zonder bericht" at bounding box center [264, 462] width 93 height 10
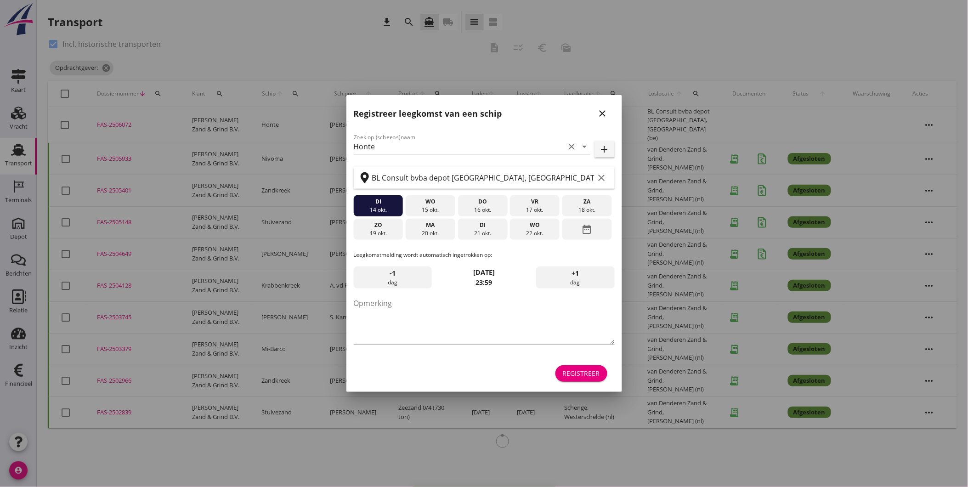
click at [607, 111] on icon "close" at bounding box center [602, 113] width 11 height 11
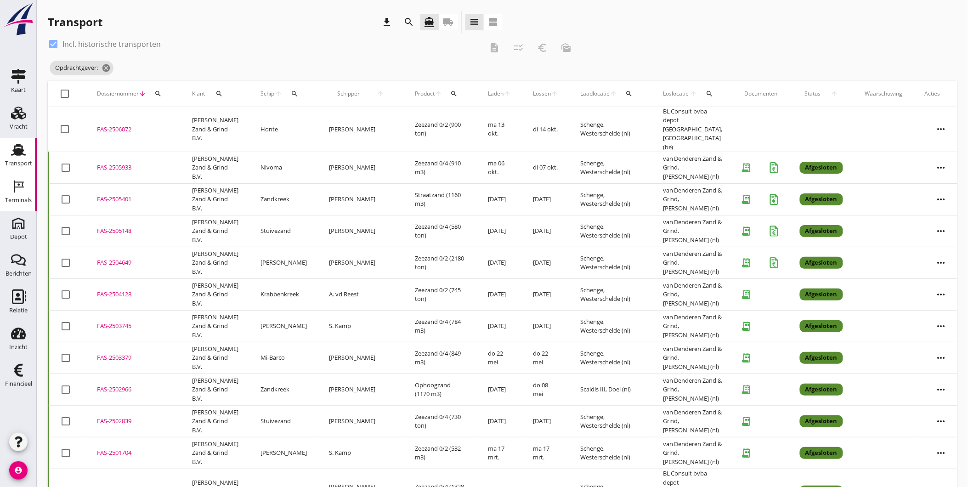
click at [20, 201] on div "Terminals" at bounding box center [18, 200] width 27 height 6
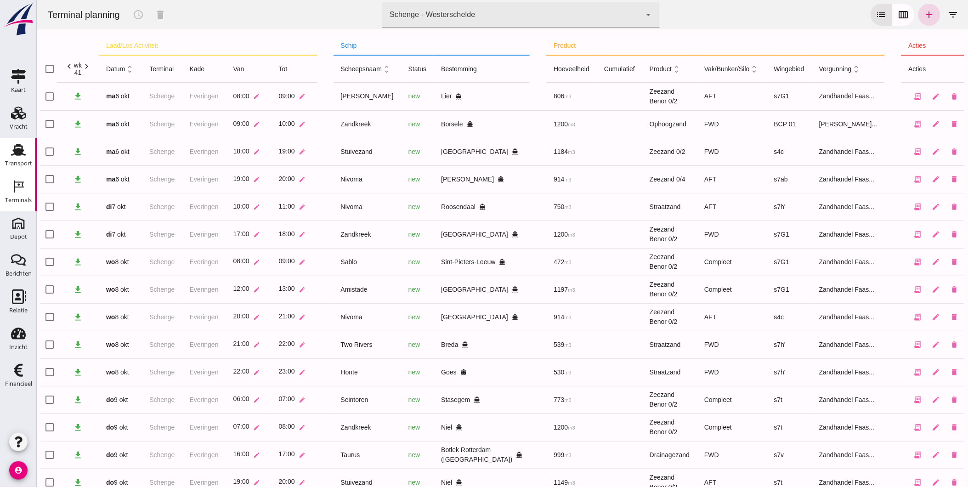
click at [16, 157] on div "Transport" at bounding box center [18, 163] width 27 height 13
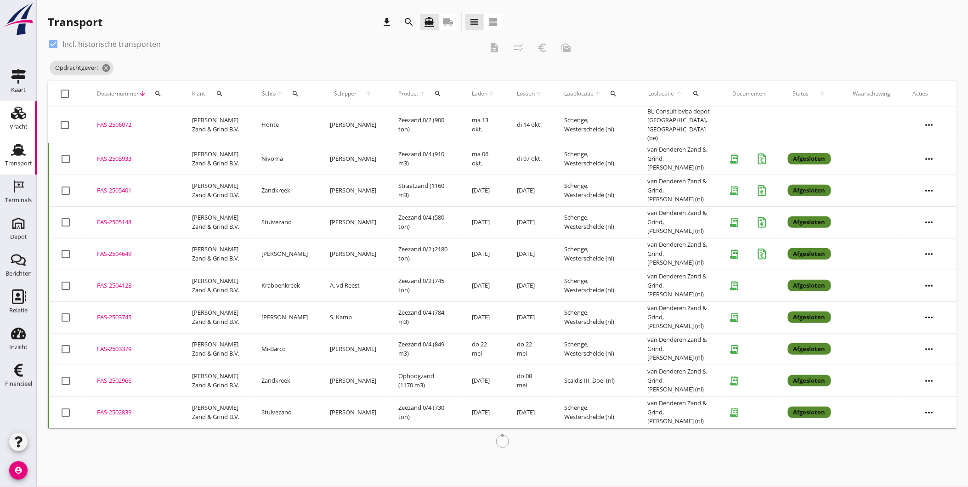
click at [21, 111] on use at bounding box center [18, 113] width 15 height 13
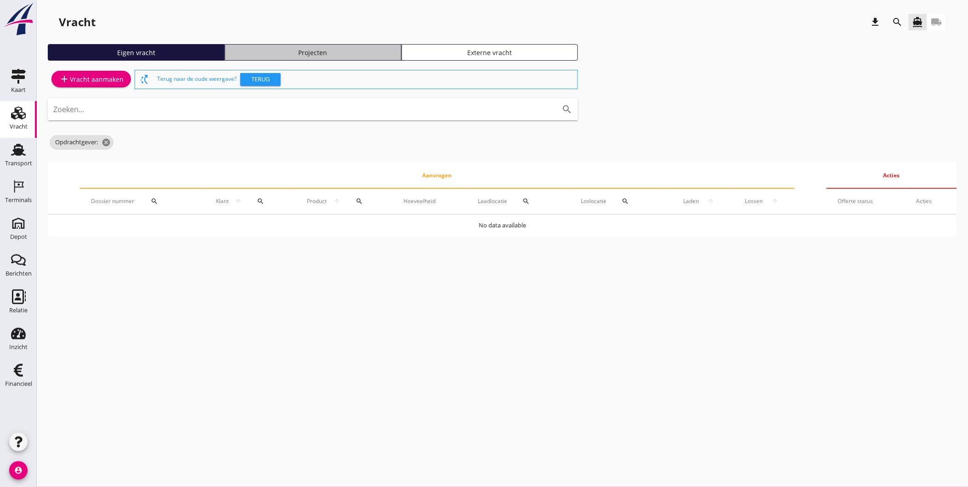
click at [293, 57] on div "Projecten" at bounding box center [313, 53] width 169 height 10
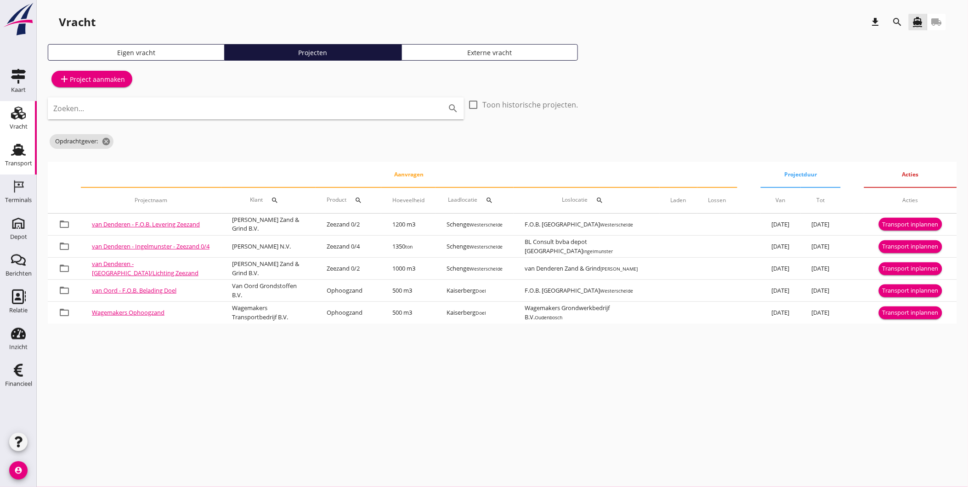
click at [17, 155] on use at bounding box center [18, 150] width 15 height 12
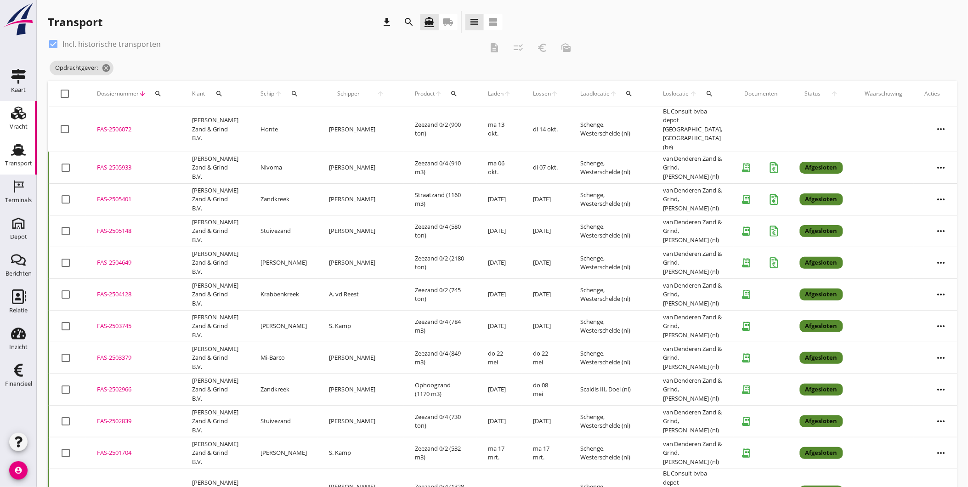
click at [18, 121] on div "Vracht" at bounding box center [19, 126] width 18 height 13
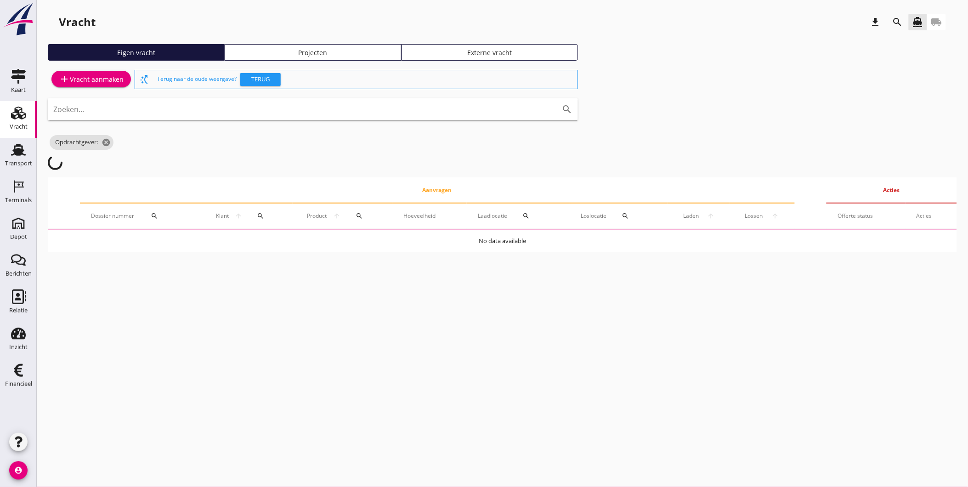
click at [356, 52] on div "Projecten" at bounding box center [313, 53] width 169 height 10
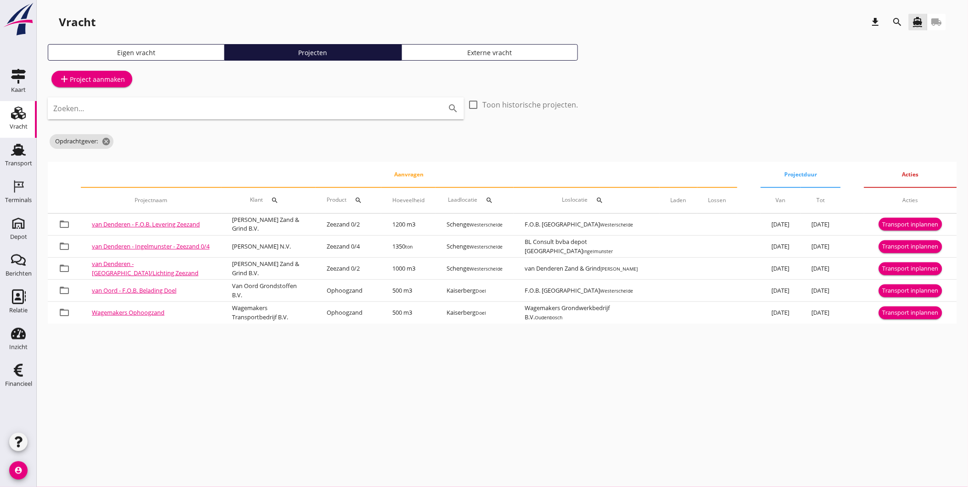
click at [271, 198] on icon "search" at bounding box center [274, 200] width 7 height 7
click at [289, 226] on input "Zoeken op opdrachtgever..." at bounding box center [300, 227] width 96 height 15
click at [308, 248] on div "Zeker Zand B.V." at bounding box center [310, 249] width 102 height 11
type input "Zeker Zand B.V."
click at [381, 227] on icon "check" at bounding box center [386, 226] width 11 height 11
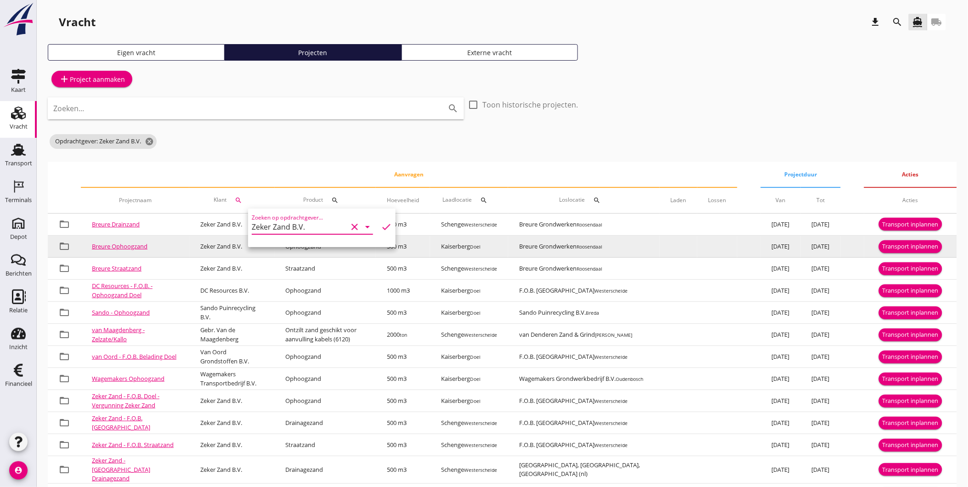
click at [893, 244] on div "Transport inplannen" at bounding box center [911, 246] width 56 height 9
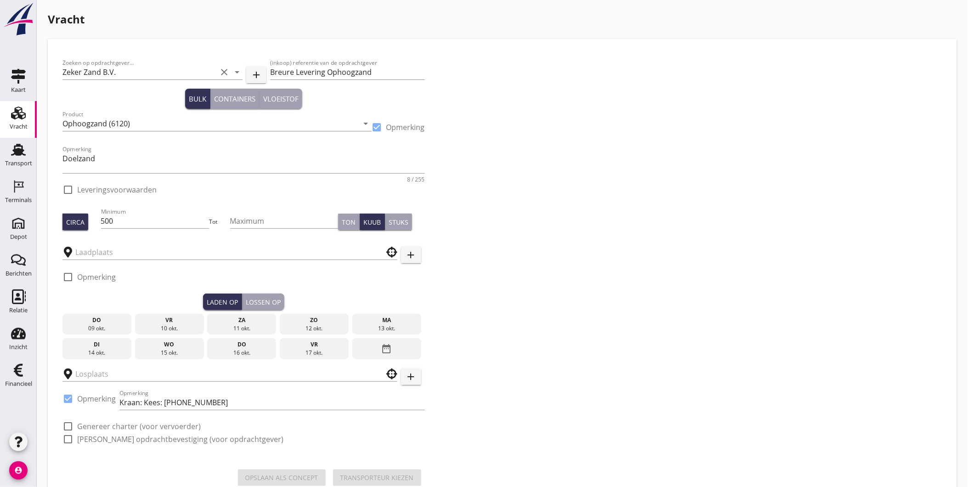
checkbox input "true"
type input "Kaiserberg"
type input "Breure Grondwerken"
checkbox input "true"
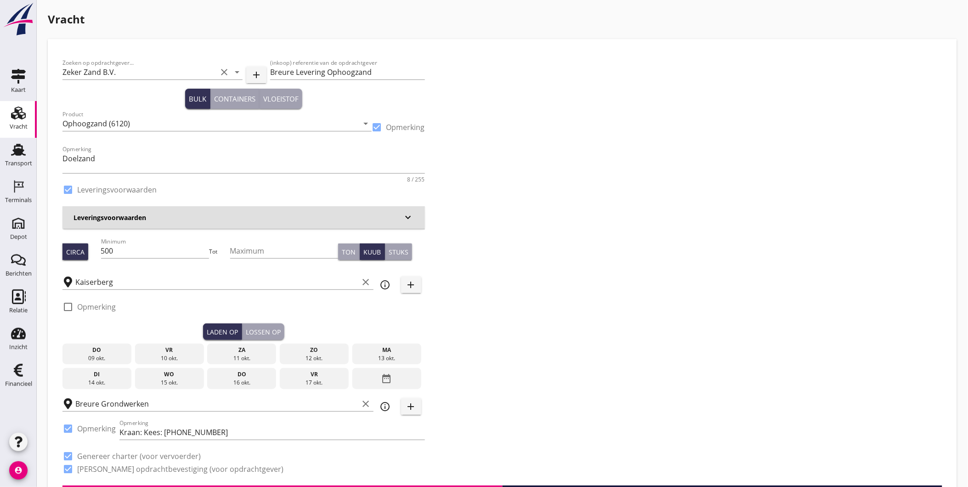
drag, startPoint x: 377, startPoint y: 354, endPoint x: 359, endPoint y: 351, distance: 18.1
click at [377, 354] on div "13 okt." at bounding box center [387, 358] width 64 height 8
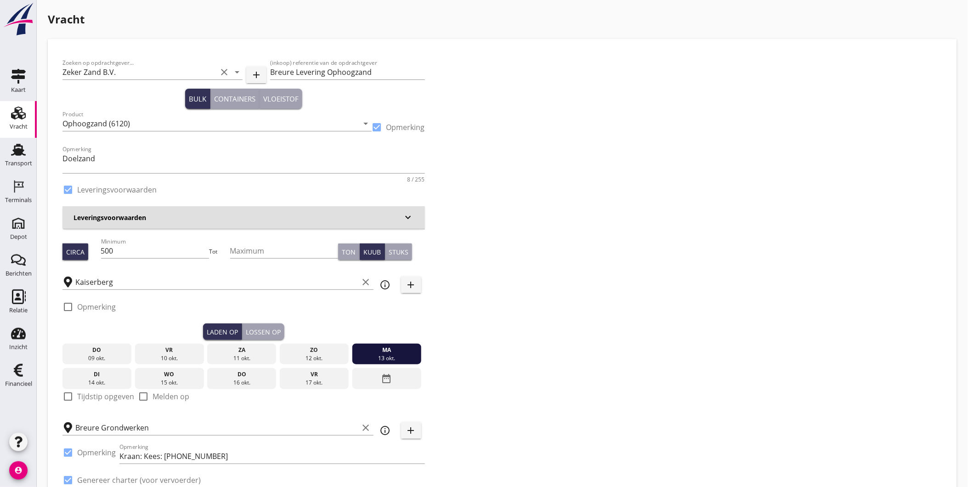
click at [259, 329] on div "Lossen op" at bounding box center [263, 332] width 35 height 10
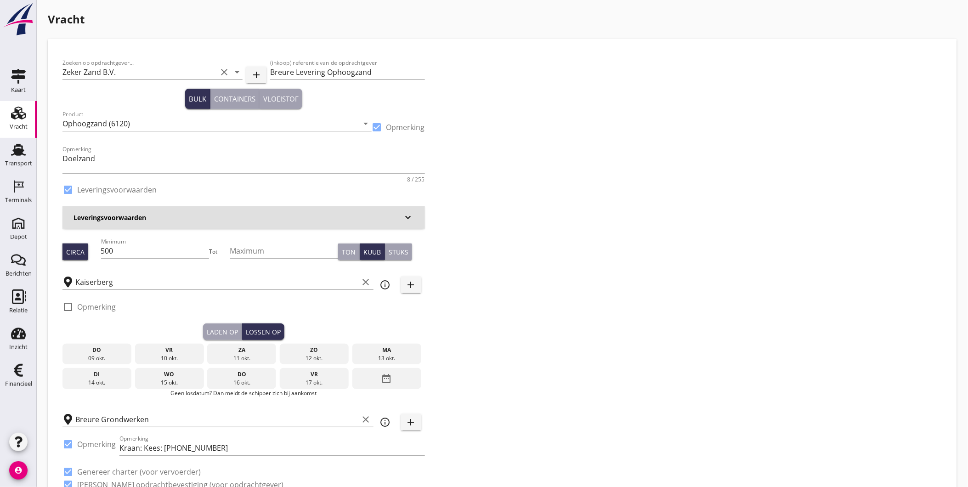
drag, startPoint x: 114, startPoint y: 375, endPoint x: 107, endPoint y: 375, distance: 6.9
click at [113, 375] on div "di" at bounding box center [97, 374] width 64 height 8
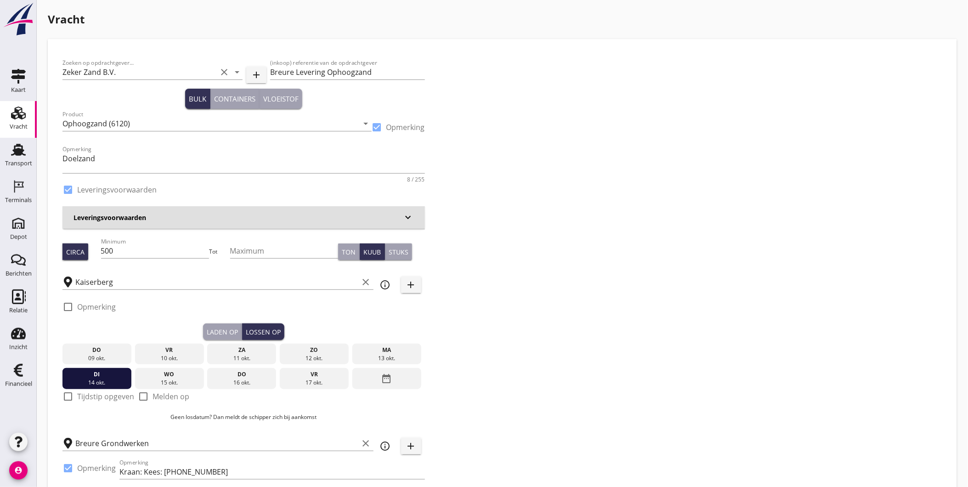
drag, startPoint x: 231, startPoint y: 331, endPoint x: 226, endPoint y: 334, distance: 6.2
click at [231, 331] on div "Laden op" at bounding box center [222, 332] width 31 height 10
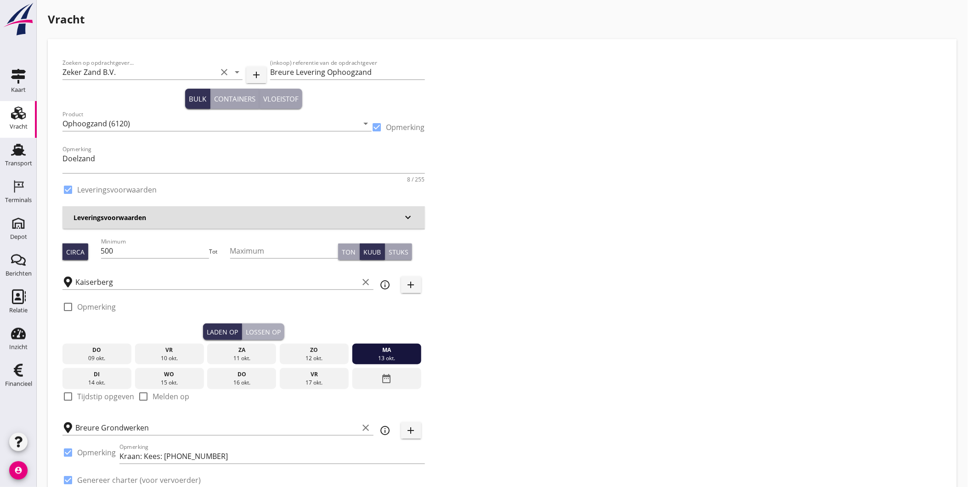
click at [253, 332] on div "Lossen op" at bounding box center [263, 332] width 35 height 10
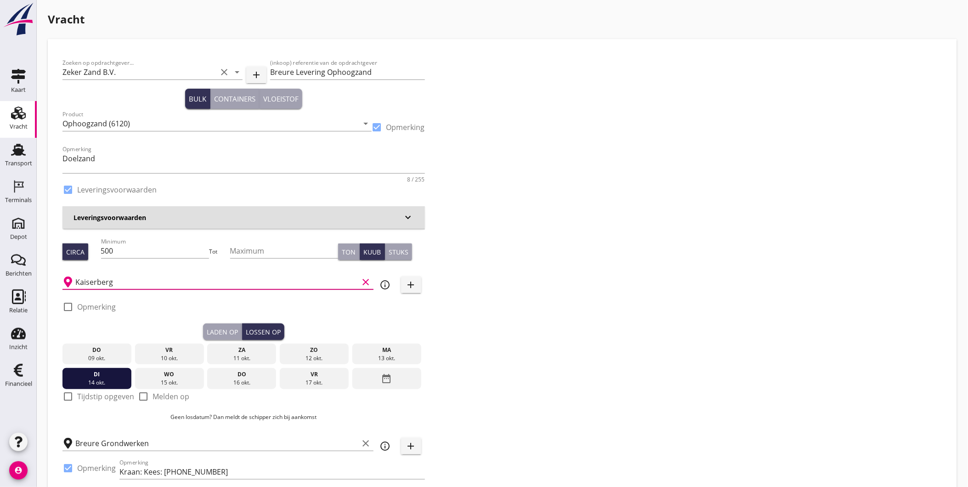
click at [140, 287] on input "Kaiserberg" at bounding box center [216, 282] width 283 height 15
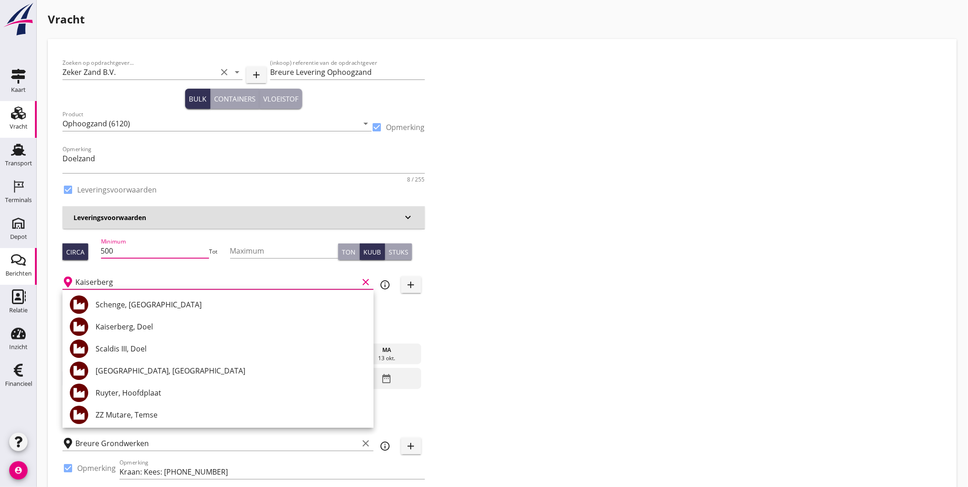
drag, startPoint x: 125, startPoint y: 247, endPoint x: 8, endPoint y: 249, distance: 116.7
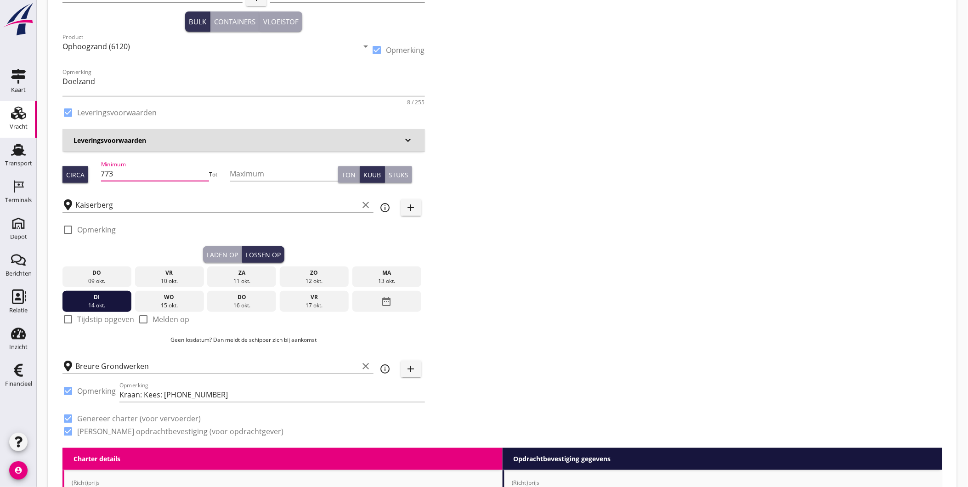
scroll to position [204, 0]
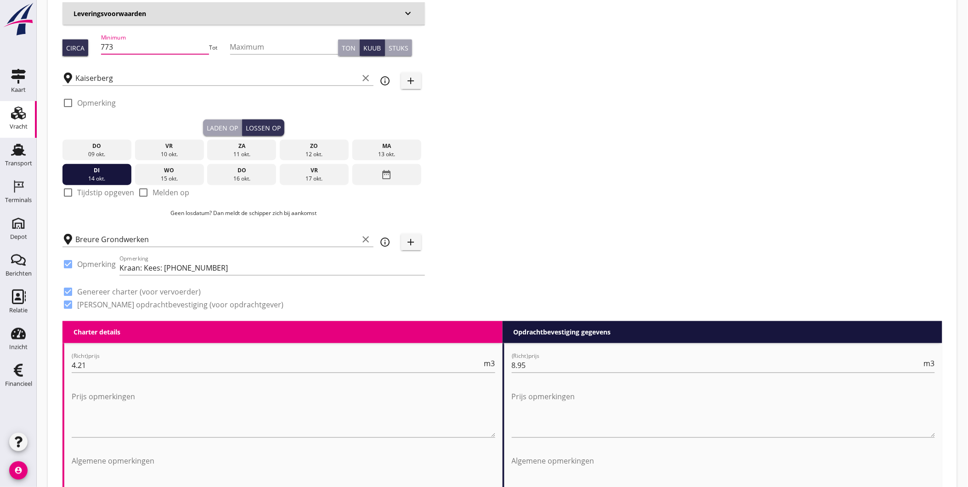
type input "773"
click at [221, 120] on button "Laden op" at bounding box center [222, 127] width 39 height 17
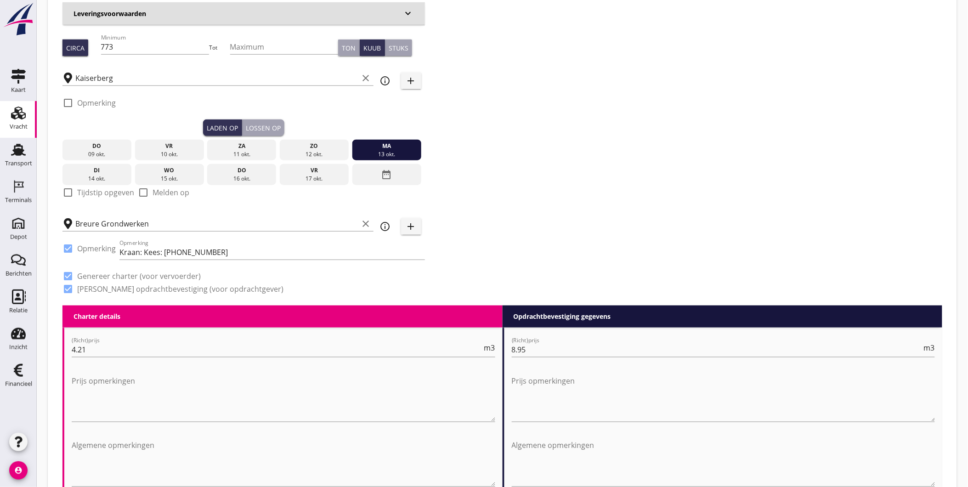
click at [262, 119] on button "Lossen op" at bounding box center [263, 127] width 42 height 17
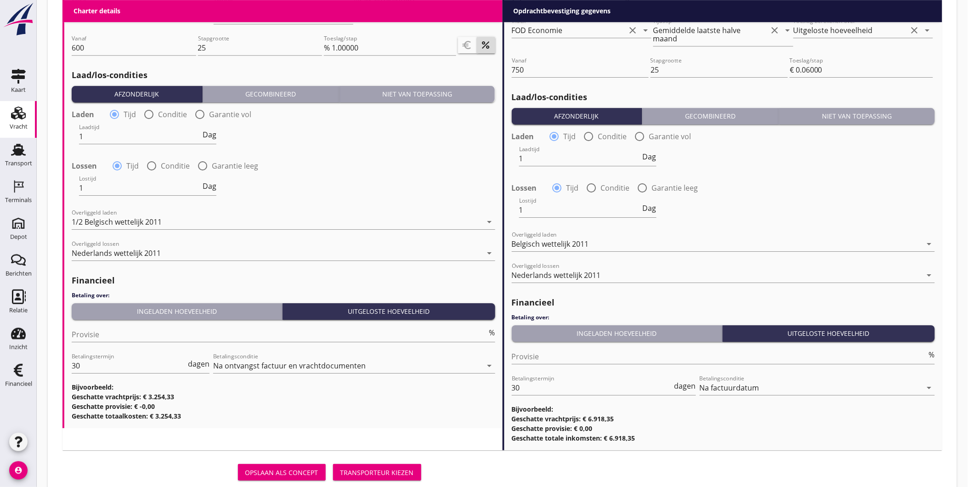
scroll to position [1045, 0]
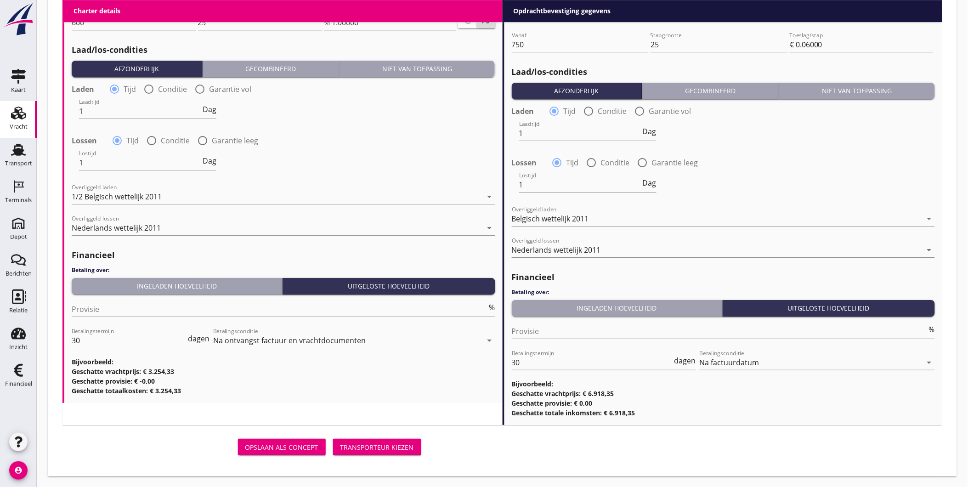
click at [389, 440] on button "Transporteur kiezen" at bounding box center [377, 447] width 88 height 17
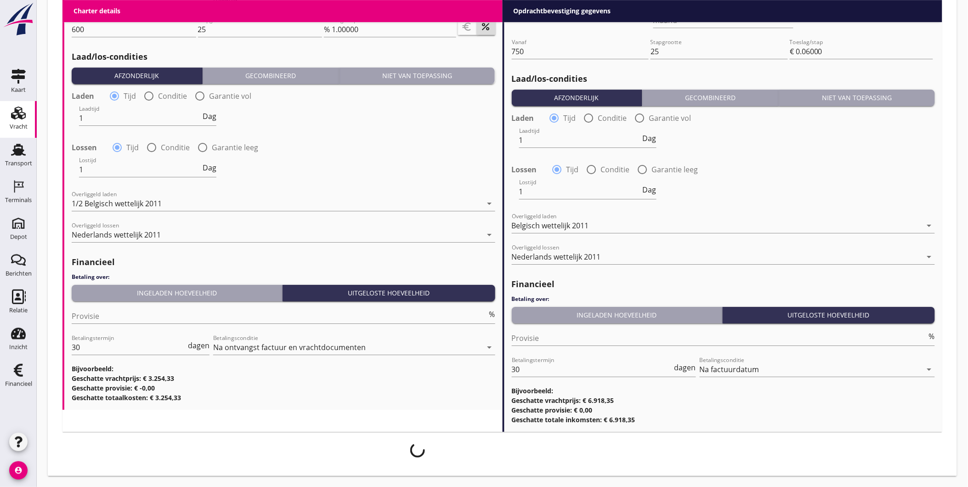
scroll to position [1037, 0]
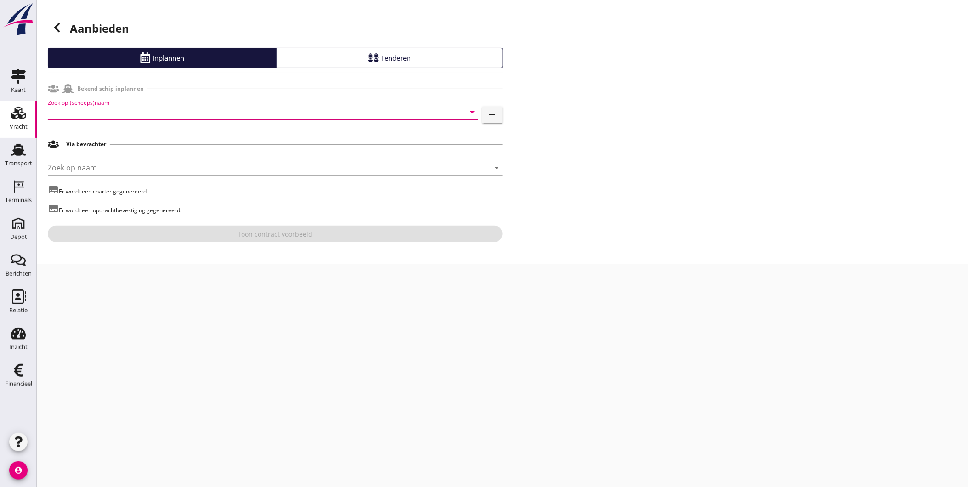
drag, startPoint x: 85, startPoint y: 104, endPoint x: 79, endPoint y: 116, distance: 13.2
click at [85, 105] on input "Zoek op (scheeps)naam" at bounding box center [250, 112] width 405 height 15
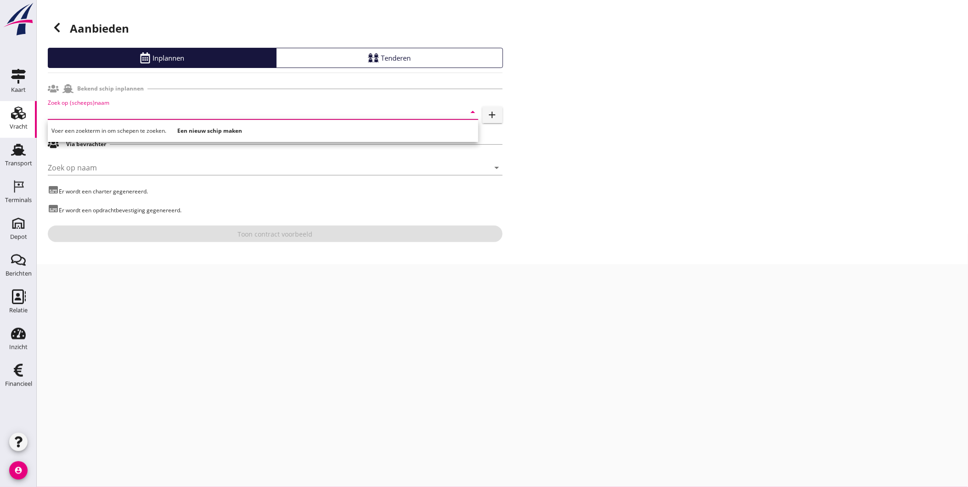
click at [84, 107] on input "Zoek op (scheeps)naam" at bounding box center [250, 112] width 405 height 15
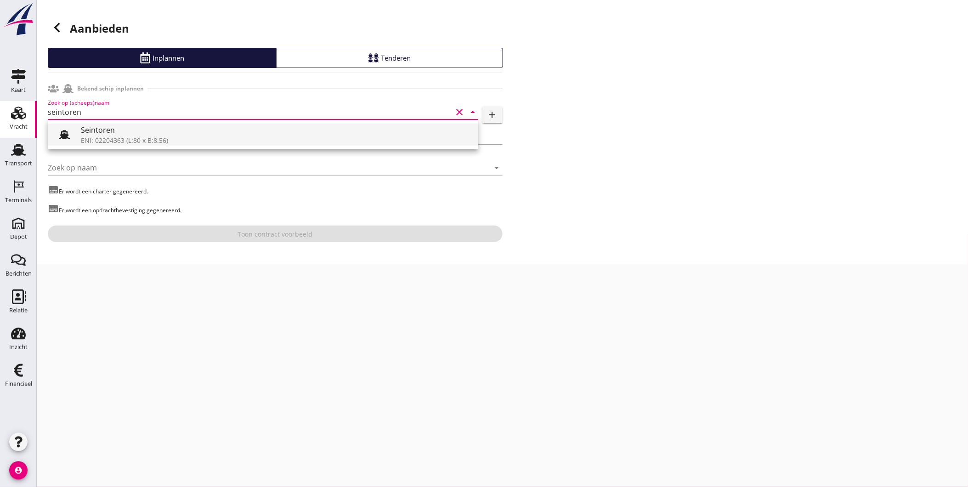
click at [101, 132] on div "Seintoren" at bounding box center [276, 129] width 390 height 11
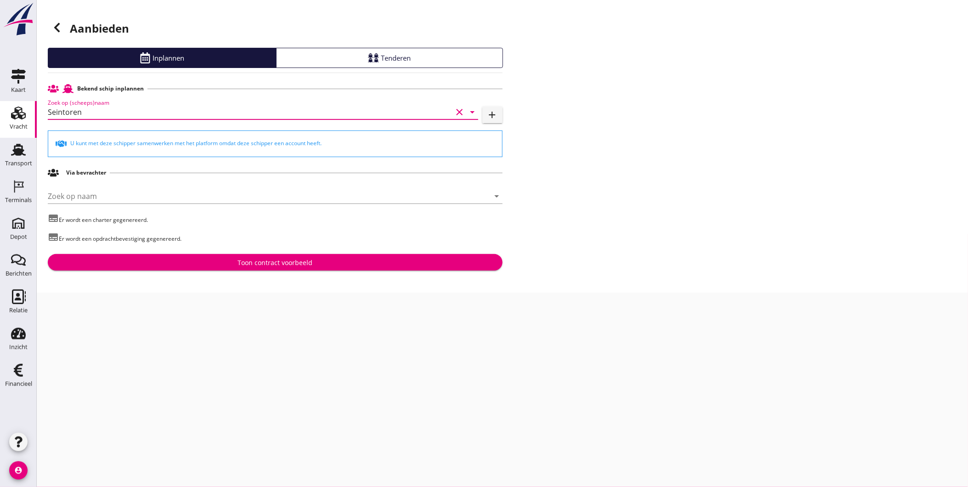
type input "Seintoren"
click at [185, 263] on div "Toon contract voorbeeld" at bounding box center [275, 263] width 440 height 10
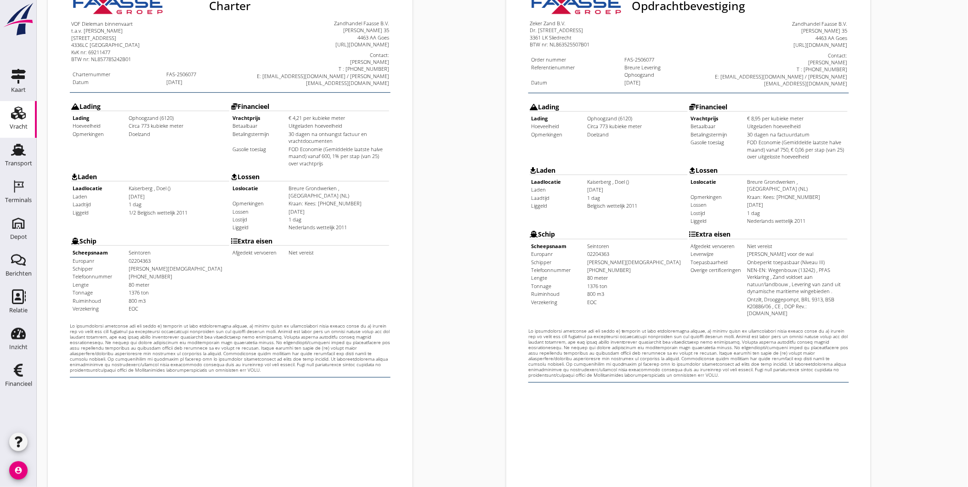
scroll to position [193, 0]
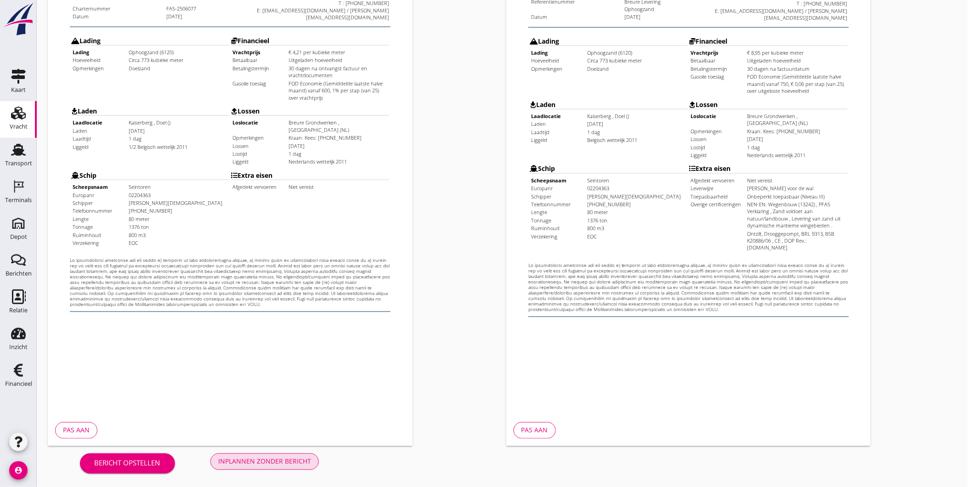
click at [242, 454] on button "Inplannen zonder bericht" at bounding box center [264, 461] width 108 height 17
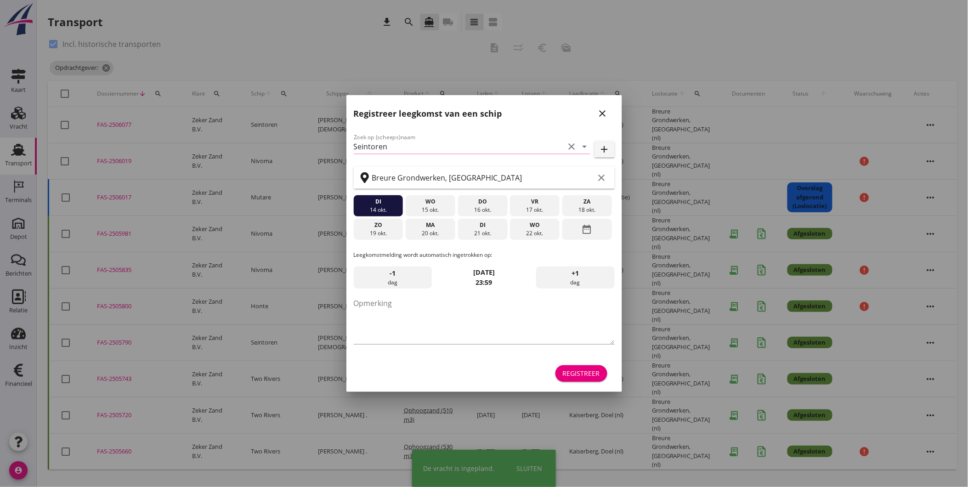
click at [23, 199] on div at bounding box center [484, 243] width 968 height 487
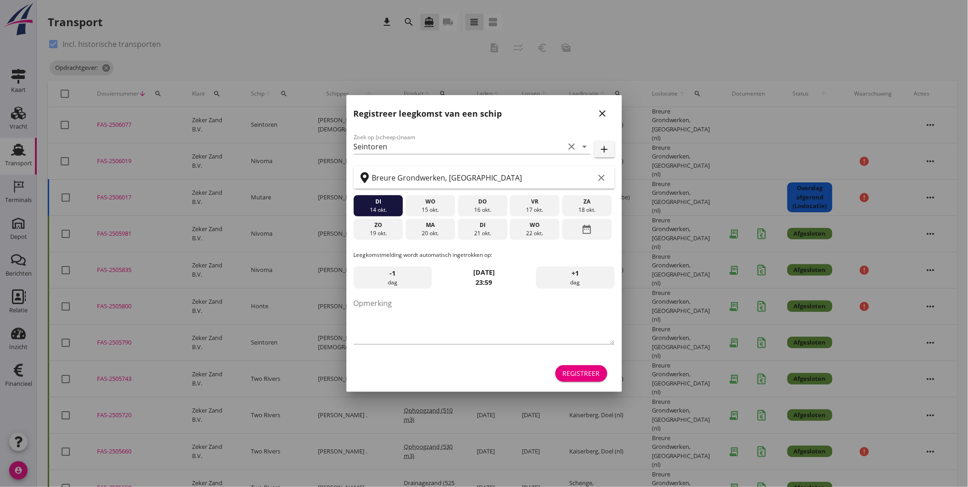
click at [604, 113] on icon "close" at bounding box center [602, 113] width 11 height 11
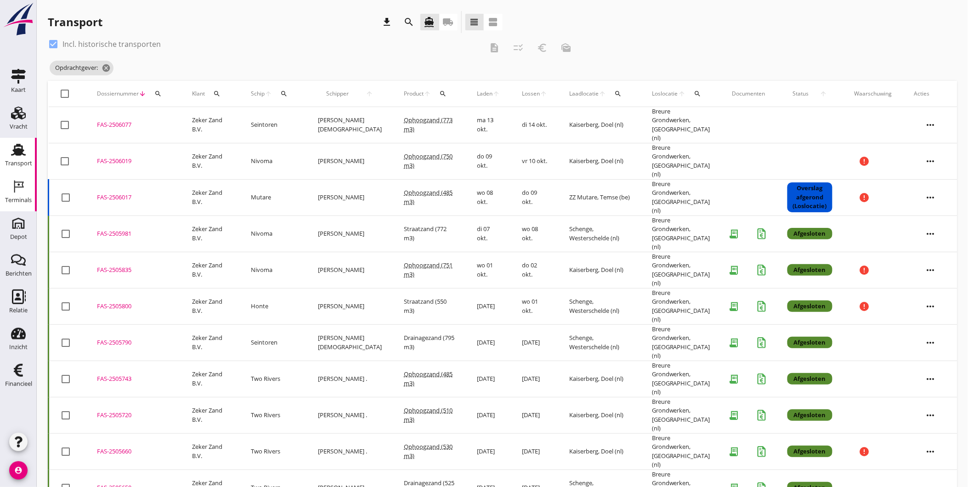
click at [14, 198] on div "Terminals" at bounding box center [18, 200] width 27 height 6
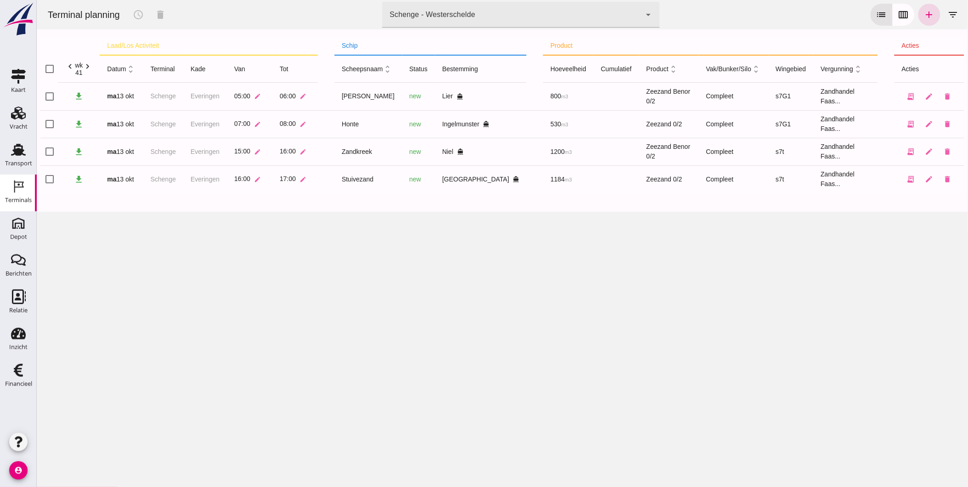
click at [529, 29] on div at bounding box center [502, 32] width 924 height 7
click at [525, 22] on div "Schenge - Westerschelde 9c876888-926f-4f5f-969d-c779b766b815" at bounding box center [511, 15] width 259 height 26
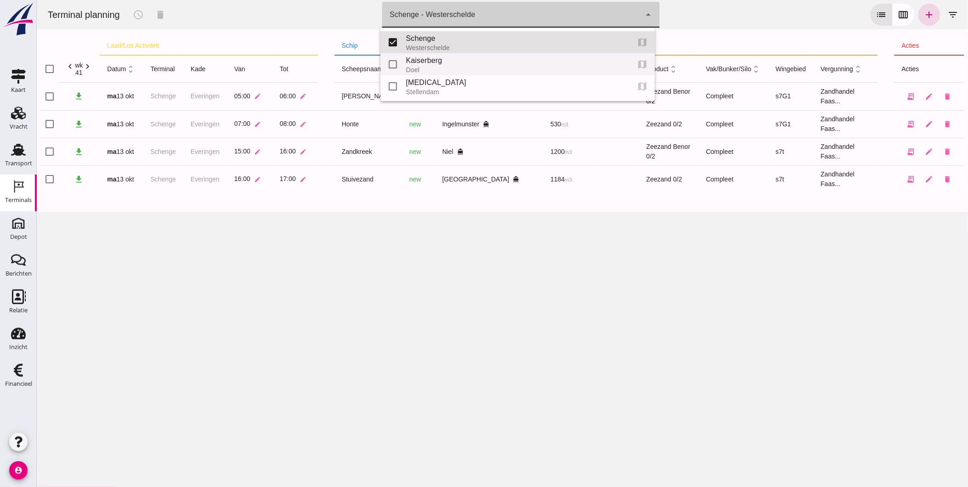
click at [494, 57] on div "Kaiserberg" at bounding box center [514, 60] width 216 height 11
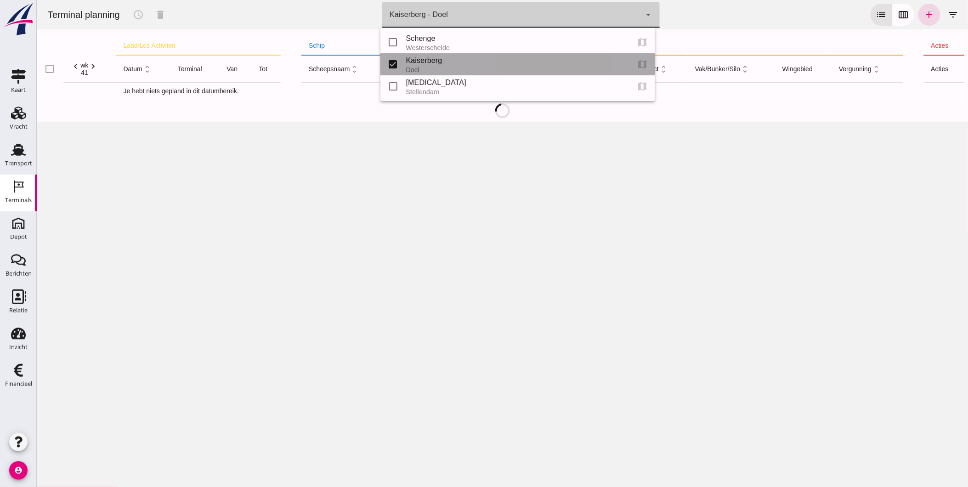
type input "7f603609-51ae-4e75-986b-c9057e559465"
checkbox input "false"
checkbox input "true"
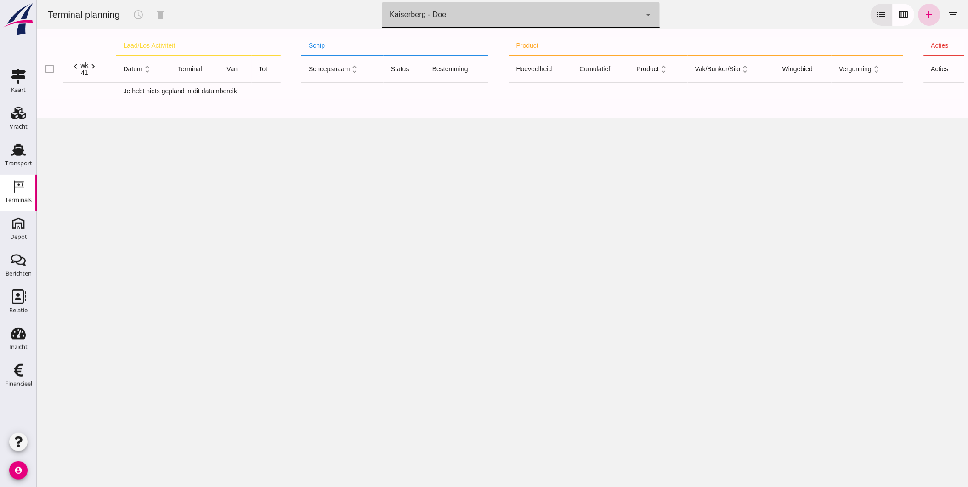
click at [932, 12] on link "add" at bounding box center [929, 15] width 22 height 22
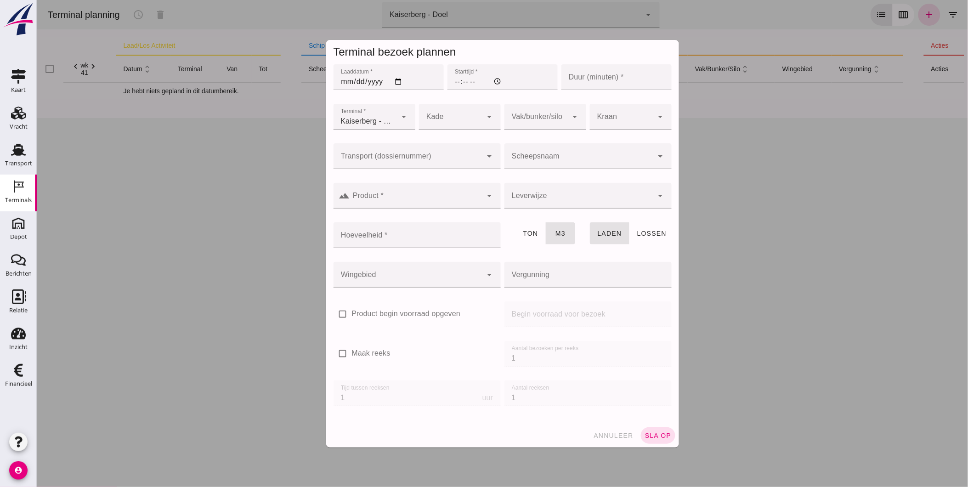
type input "Zandhandel Faasse B.V."
click at [407, 155] on input "Transport (dossiernummer)" at bounding box center [407, 160] width 149 height 11
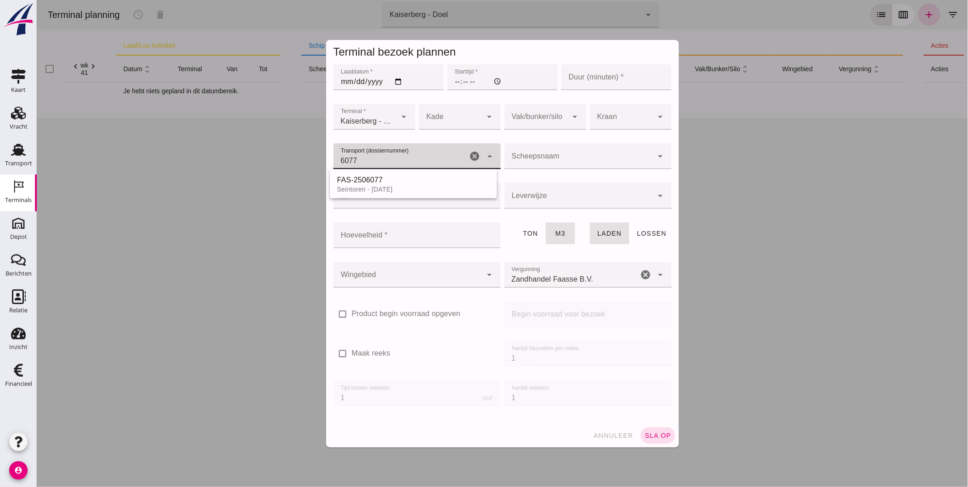
drag, startPoint x: 369, startPoint y: 176, endPoint x: 362, endPoint y: 170, distance: 9.1
click at [363, 170] on div "FAS-2506077 Seintoren - [DATE]" at bounding box center [412, 183] width 167 height 29
click at [379, 183] on div "FAS-2506077" at bounding box center [413, 180] width 153 height 11
type input "FAS-2506077"
type input "franco_on_shore"
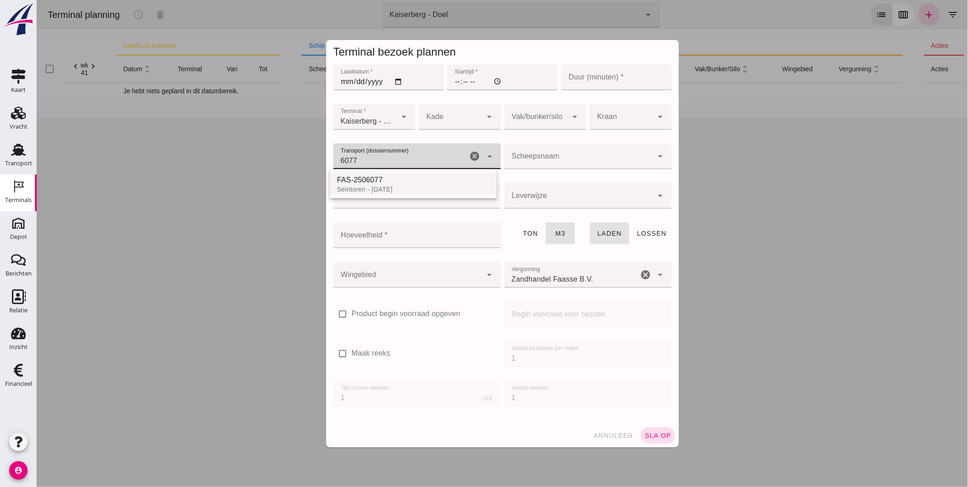
type input "800"
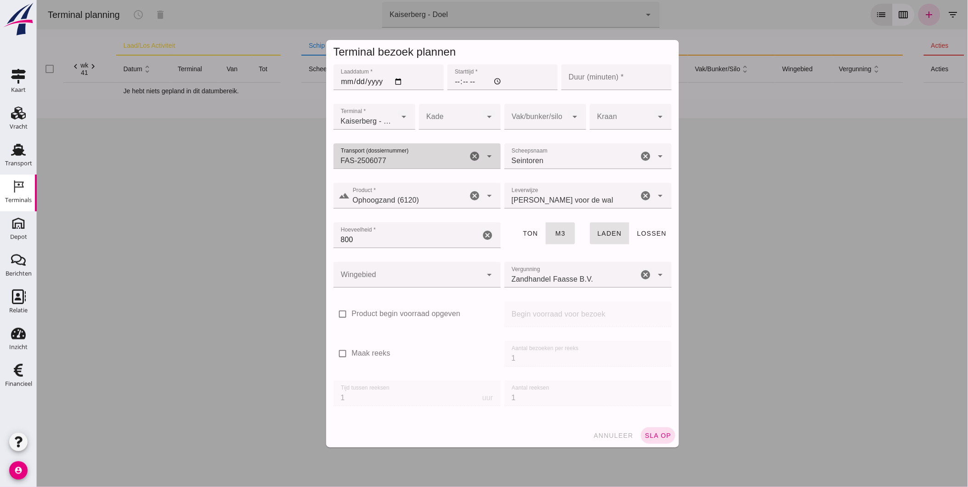
type input "FAS-2506077"
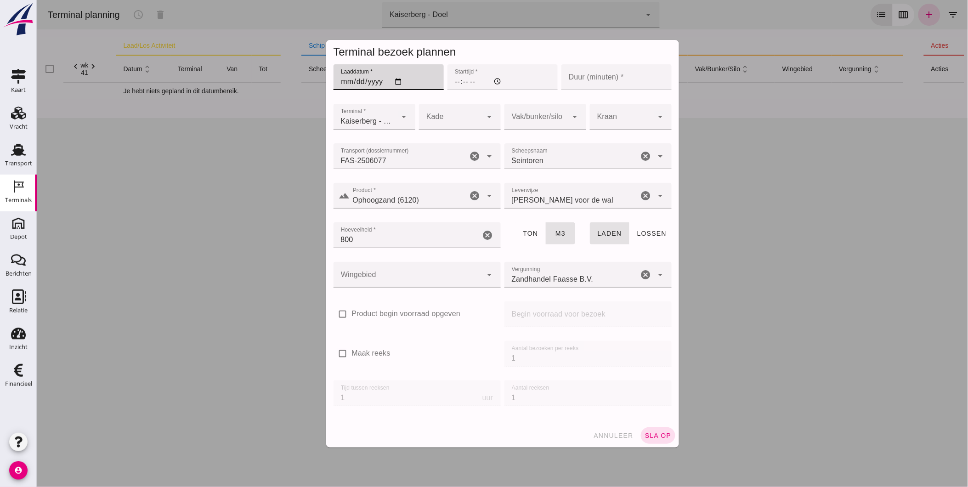
click at [342, 78] on input "Laaddatum *" at bounding box center [388, 77] width 110 height 26
type input "0030-10-13"
type input "[DATE]"
click at [449, 81] on input "Starttijd *" at bounding box center [502, 77] width 110 height 26
click at [451, 84] on input "Starttijd *" at bounding box center [502, 77] width 110 height 26
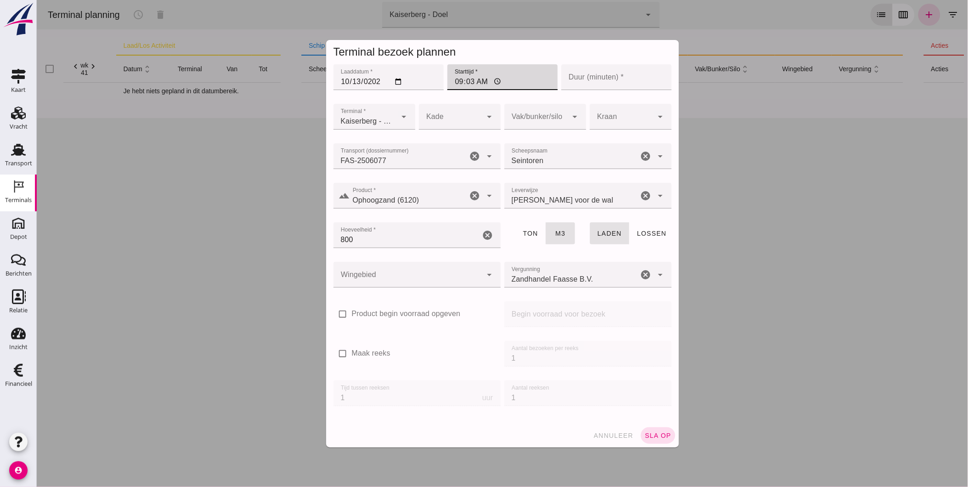
type input "09:30"
click at [571, 79] on input "Duur (minuten) *" at bounding box center [616, 77] width 110 height 26
type input "120"
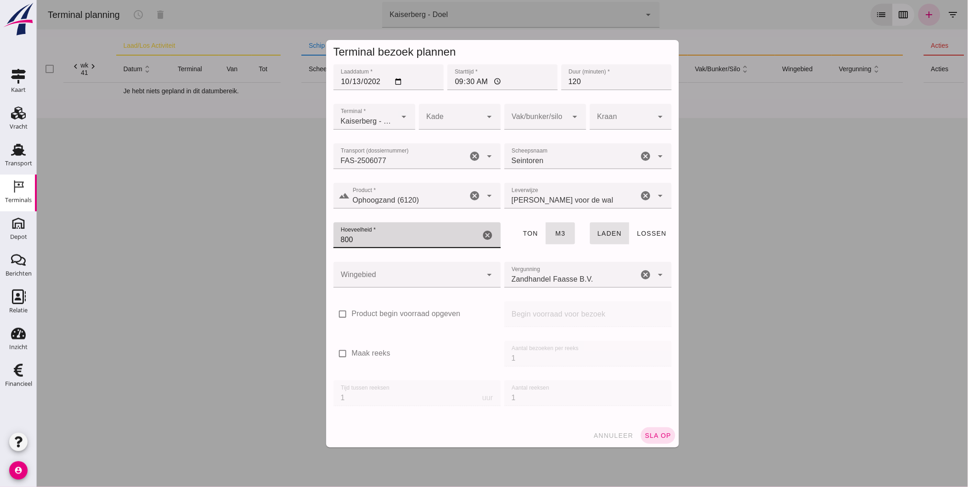
drag, startPoint x: 382, startPoint y: 237, endPoint x: 289, endPoint y: 245, distance: 93.1
click at [289, 244] on div "Terminal bezoek plannen Laaddatum * Laaddatum * [DATE] Starttijd * Starttijd * …" at bounding box center [501, 243] width 931 height 487
type input "773"
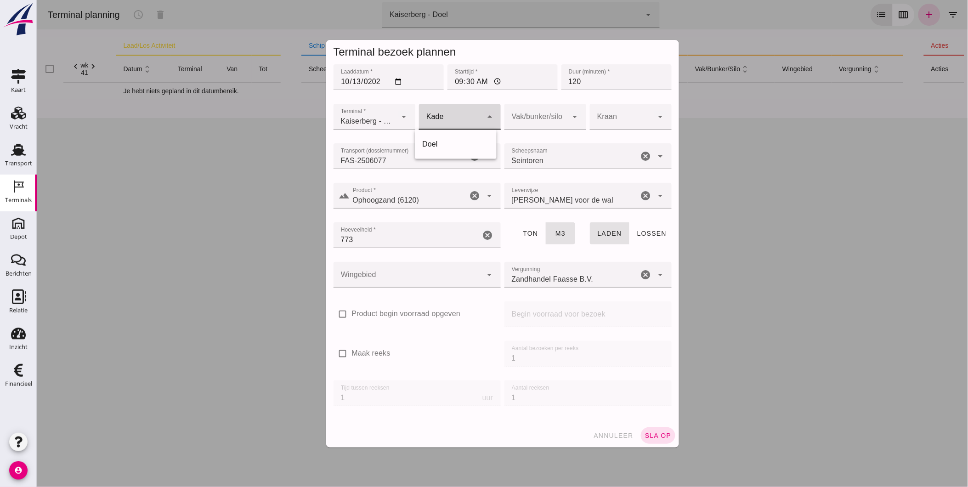
click at [465, 108] on div at bounding box center [450, 117] width 63 height 26
click at [442, 149] on div "Doel" at bounding box center [455, 144] width 67 height 11
type input "11"
click at [530, 117] on div at bounding box center [535, 117] width 63 height 26
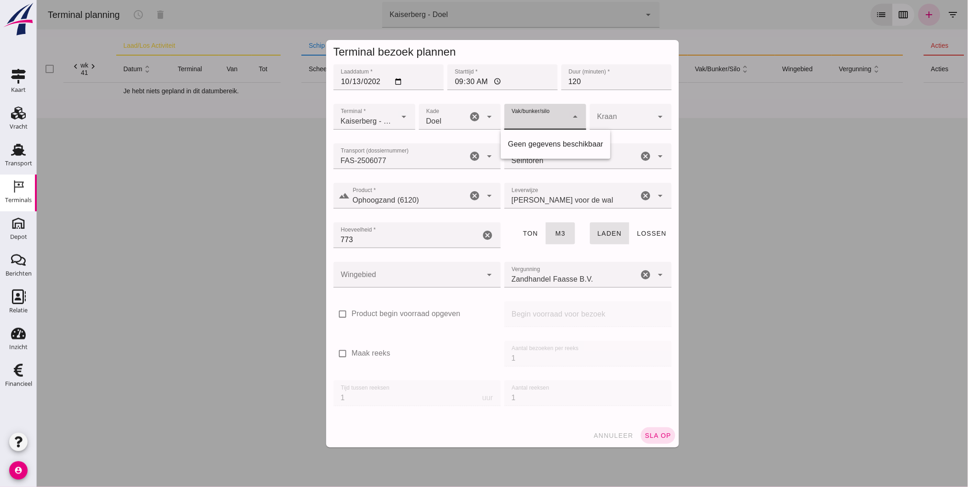
drag, startPoint x: 534, startPoint y: 143, endPoint x: 553, endPoint y: 149, distance: 19.6
click at [536, 143] on div "Geen gegevens beschikbaar" at bounding box center [555, 144] width 95 height 11
click at [417, 271] on div at bounding box center [407, 275] width 149 height 26
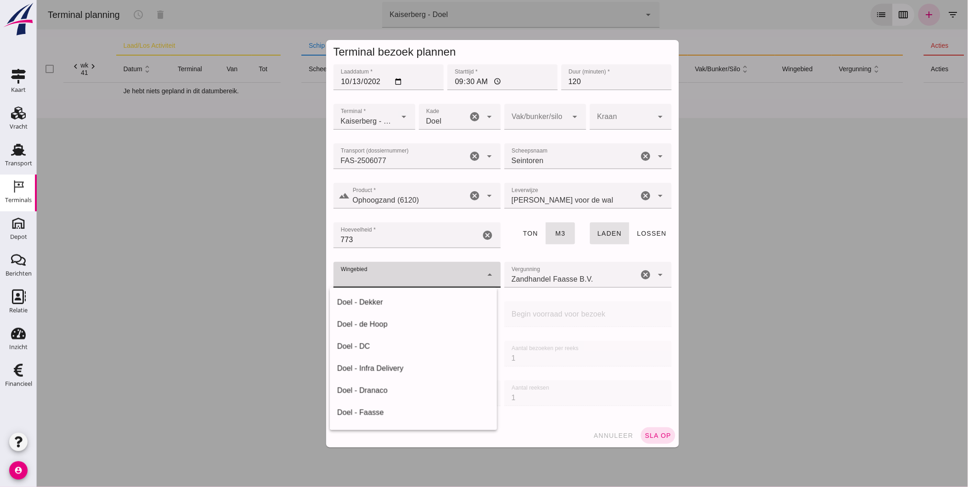
click at [383, 419] on div "Doel - Faasse" at bounding box center [412, 413] width 167 height 22
type input "197"
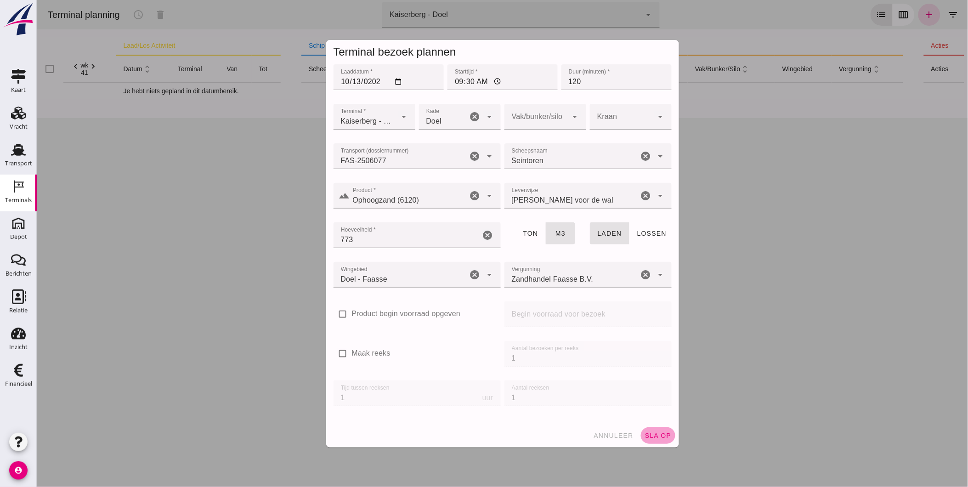
click at [660, 434] on span "sla op" at bounding box center [657, 435] width 27 height 7
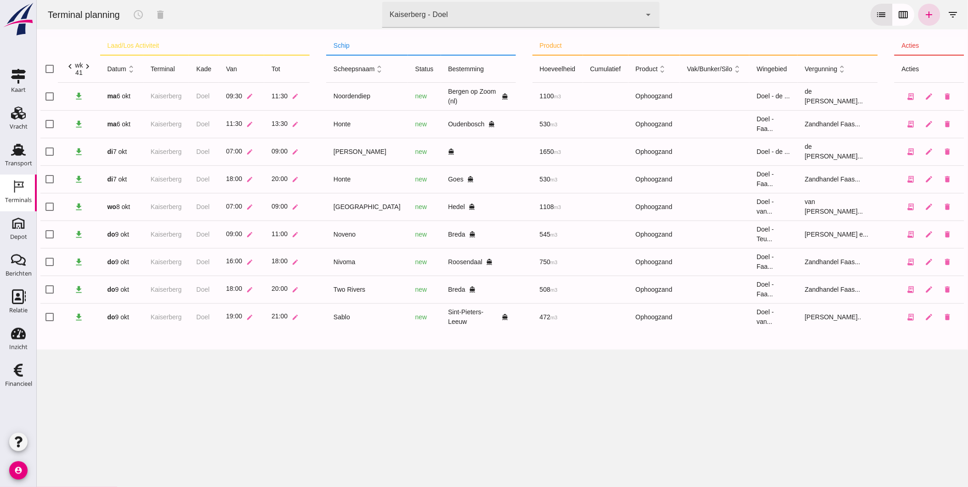
click at [88, 65] on icon "chevron_right" at bounding box center [88, 67] width 10 height 10
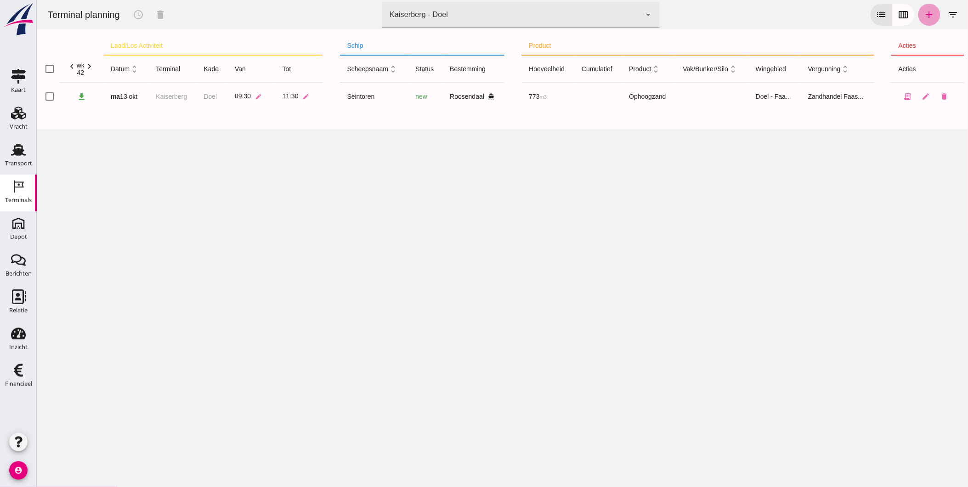
click at [918, 20] on link "add" at bounding box center [929, 15] width 22 height 22
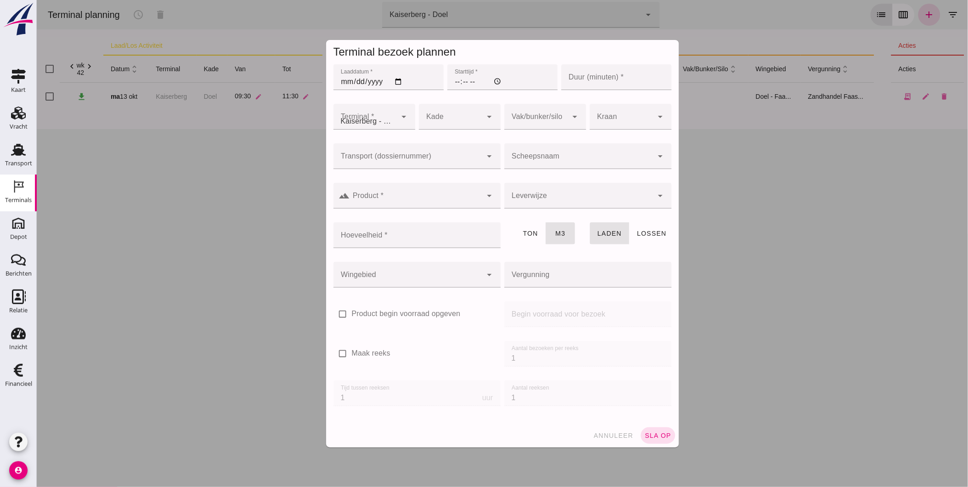
type input "Zandhandel Faasse B.V."
click at [339, 80] on input "Laaddatum *" at bounding box center [388, 77] width 110 height 26
type input "[DATE]"
click at [451, 80] on input "Starttijd *" at bounding box center [502, 77] width 110 height 26
type input "16:00"
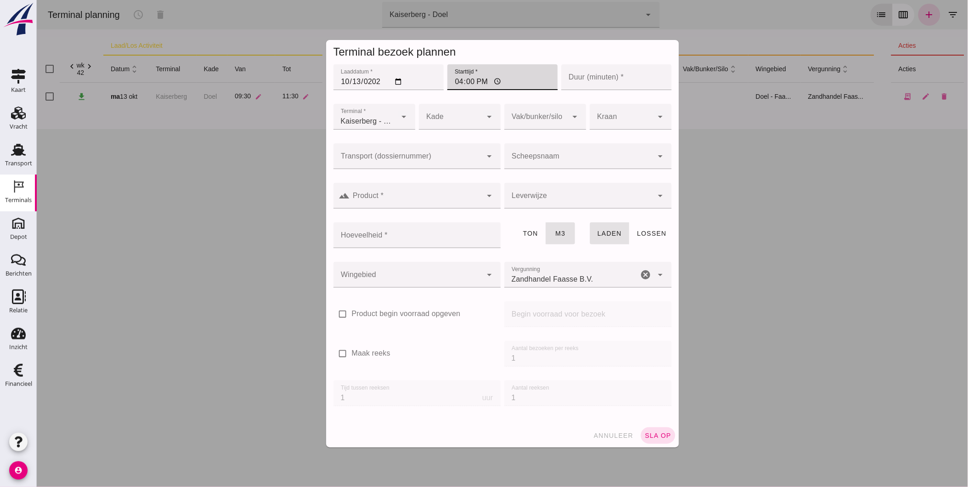
click at [584, 79] on input "Duur (minuten) *" at bounding box center [616, 77] width 110 height 26
type input "120"
click at [441, 124] on div at bounding box center [450, 117] width 63 height 26
click at [444, 149] on div "Doel" at bounding box center [455, 144] width 67 height 11
type input "11"
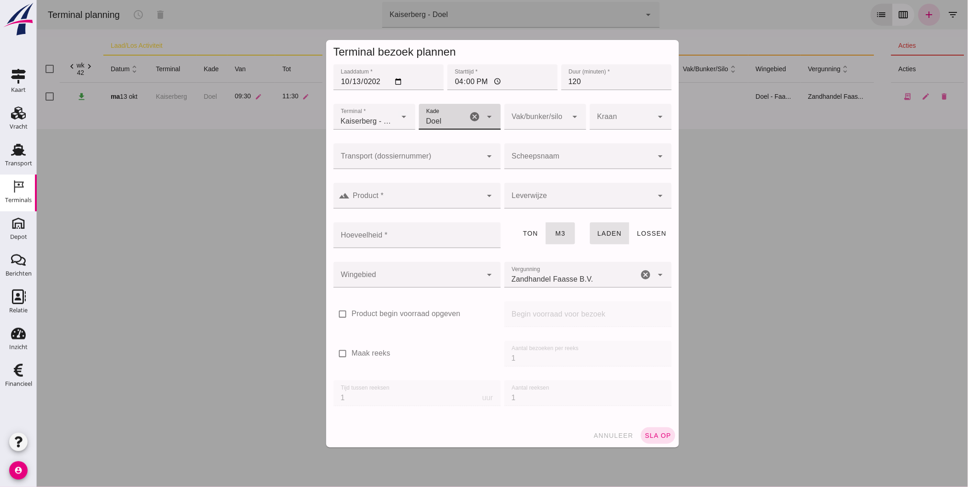
click at [538, 118] on div at bounding box center [535, 117] width 63 height 26
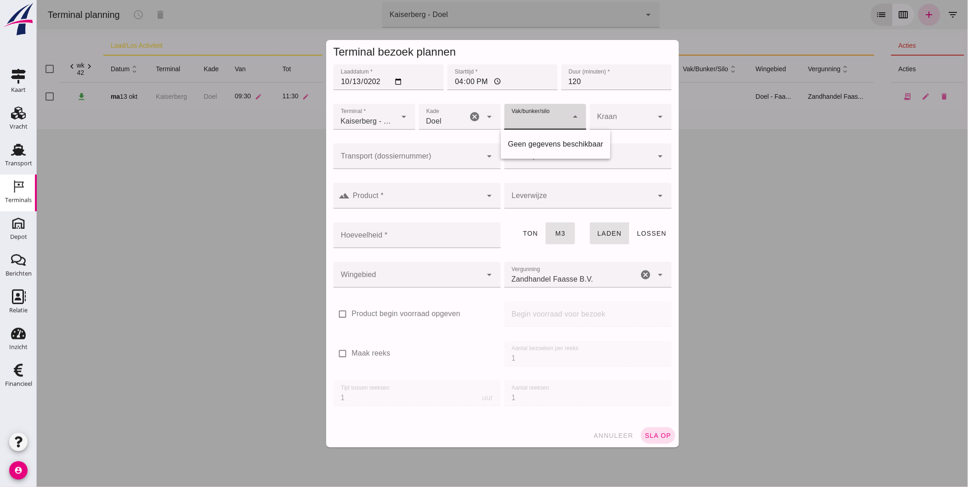
click at [617, 119] on div at bounding box center [620, 117] width 63 height 26
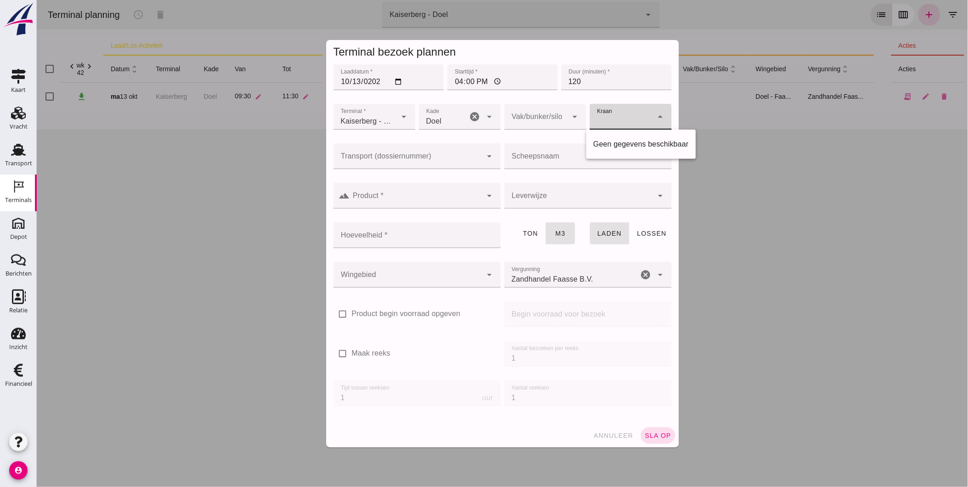
click at [407, 158] on input "Transport (dossiernummer)" at bounding box center [407, 160] width 149 height 11
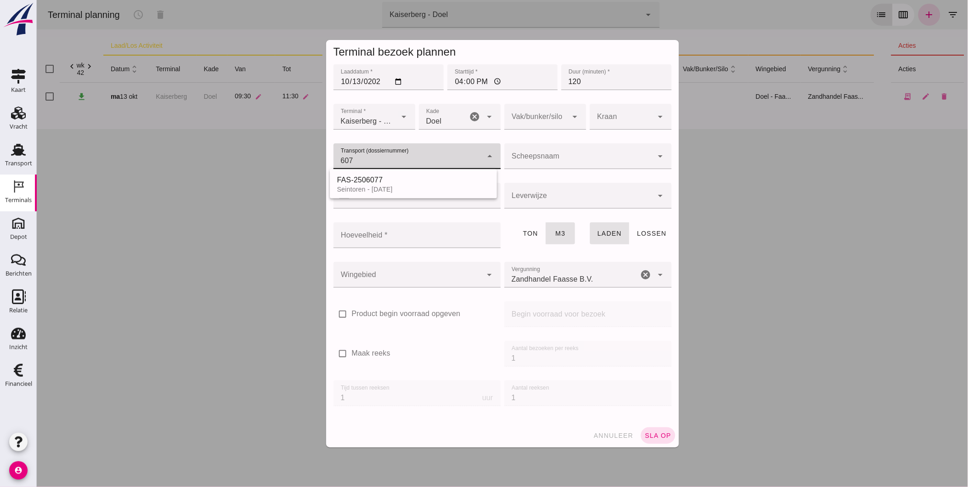
type input "6078"
drag, startPoint x: 373, startPoint y: 189, endPoint x: 533, endPoint y: 149, distance: 164.8
click at [374, 189] on div "Eemsteyn - [DATE]" at bounding box center [413, 189] width 153 height 7
type input "FAS-2506078"
type input "franco_on_board"
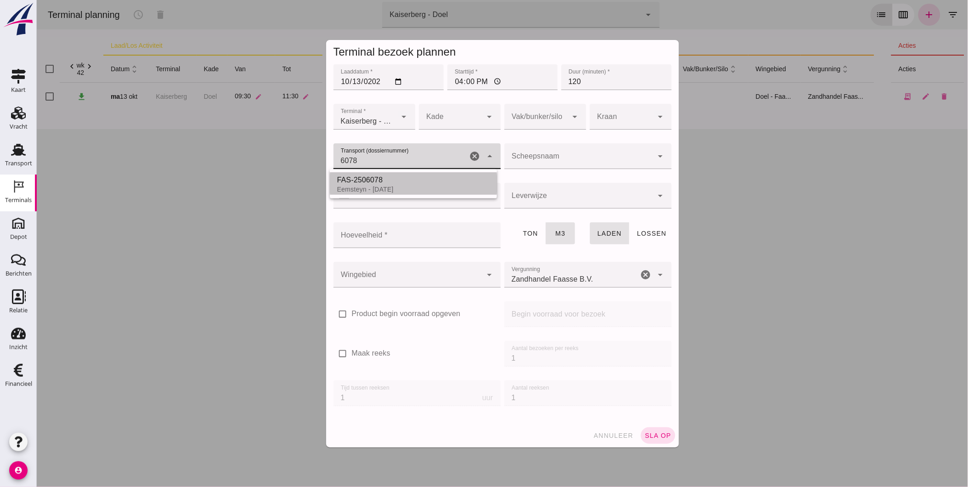
type input "1643"
type input "FAS-2506078"
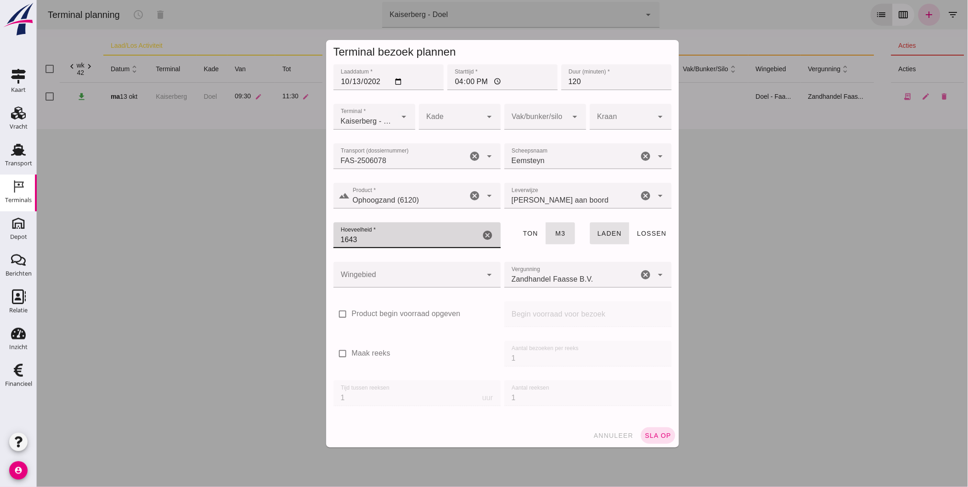
click at [407, 239] on input "1643" at bounding box center [406, 235] width 147 height 26
type input "1505"
click at [393, 268] on div at bounding box center [407, 275] width 149 height 26
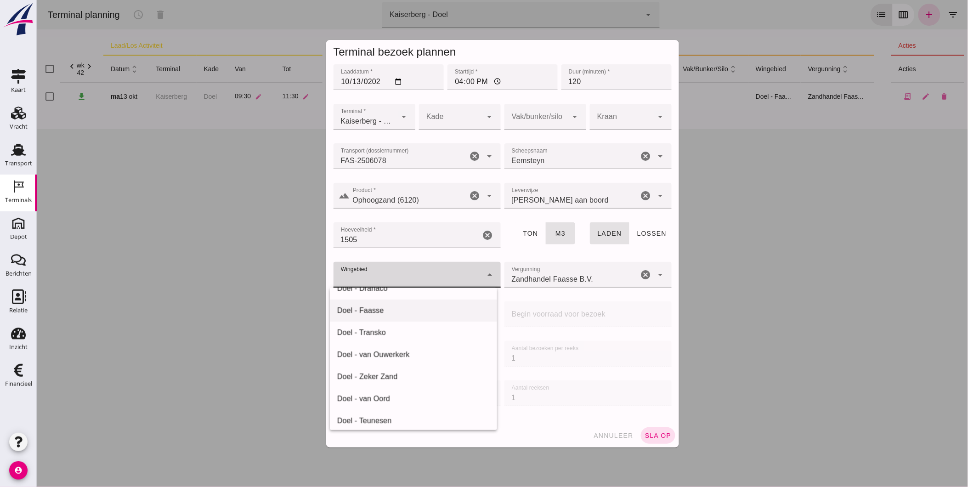
scroll to position [130, 0]
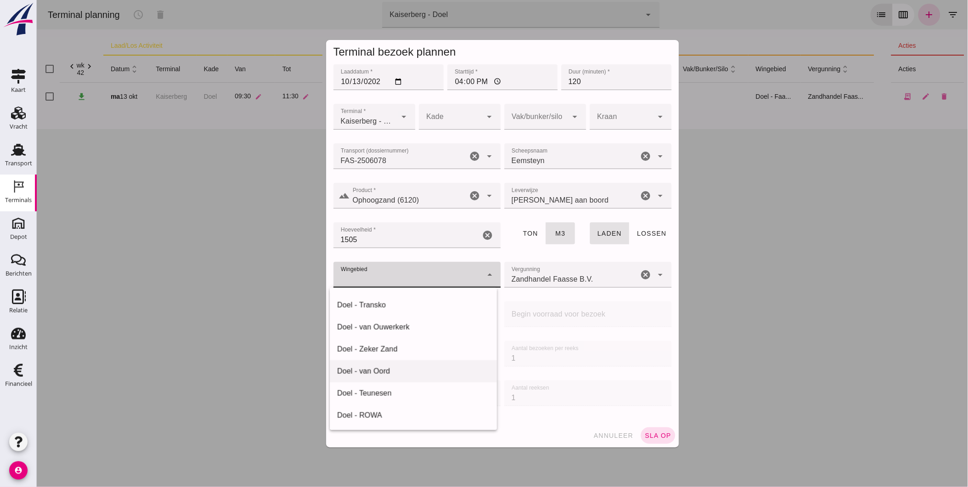
click at [388, 373] on div "Doel - van Oord" at bounding box center [413, 371] width 153 height 11
type input "203"
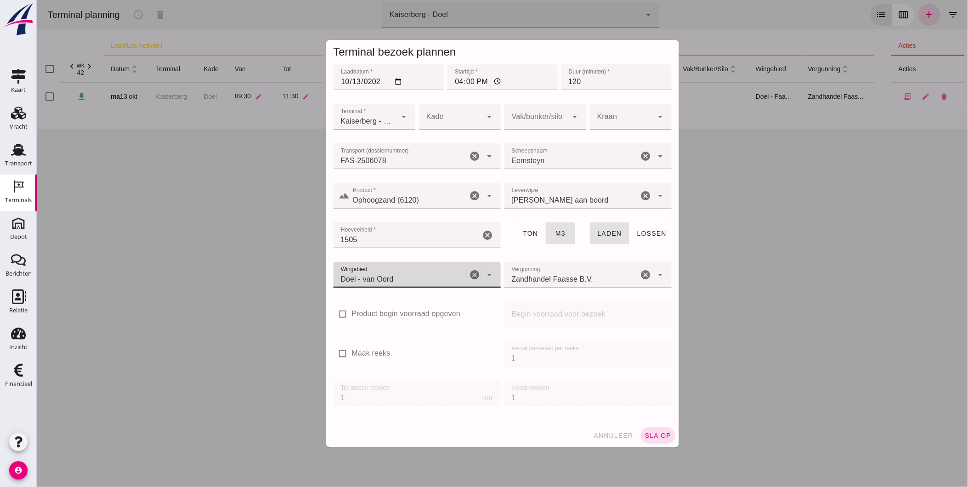
click at [522, 274] on input "Zandhandel Faasse B.V." at bounding box center [571, 279] width 134 height 11
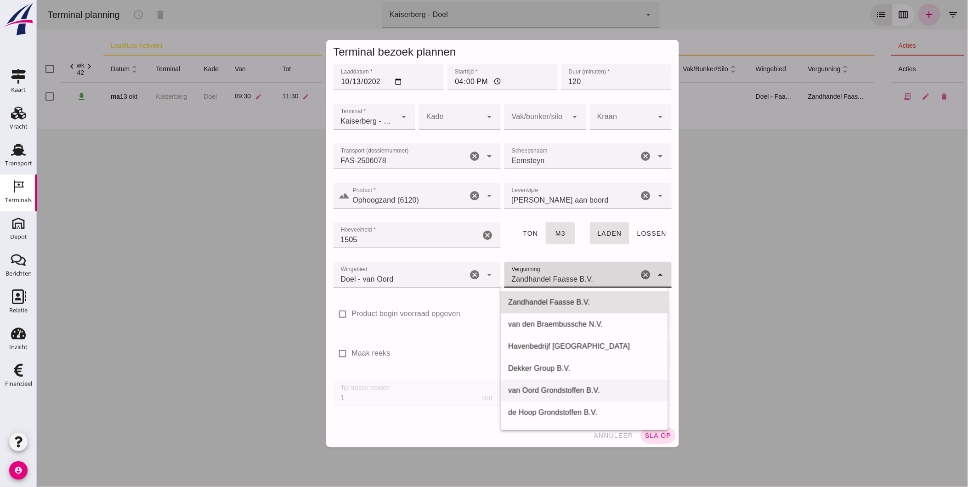
click at [562, 392] on div "van Oord Grondstoffen B.V." at bounding box center [584, 390] width 153 height 11
type input "van Oord Grondstoffen B.V."
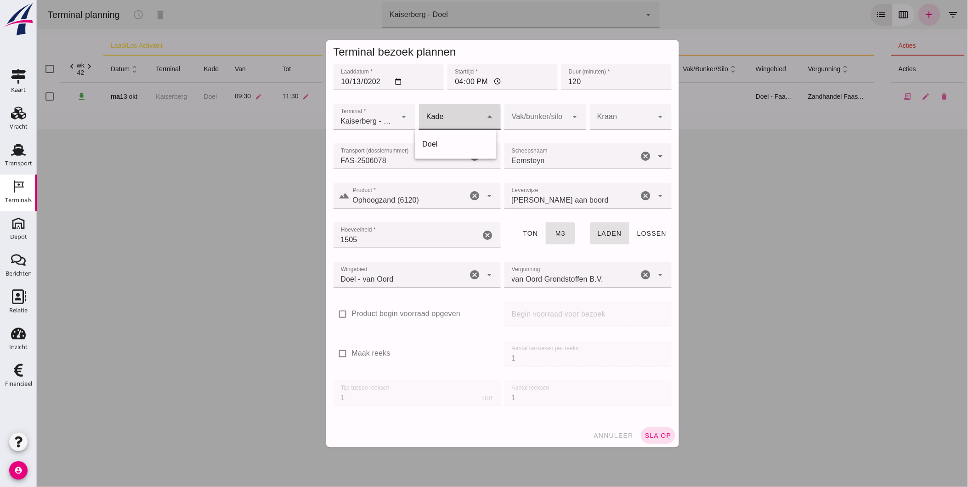
click at [465, 125] on div at bounding box center [450, 117] width 63 height 26
click at [469, 141] on div "Doel" at bounding box center [455, 144] width 67 height 11
type input "11"
click at [544, 123] on div at bounding box center [535, 117] width 63 height 26
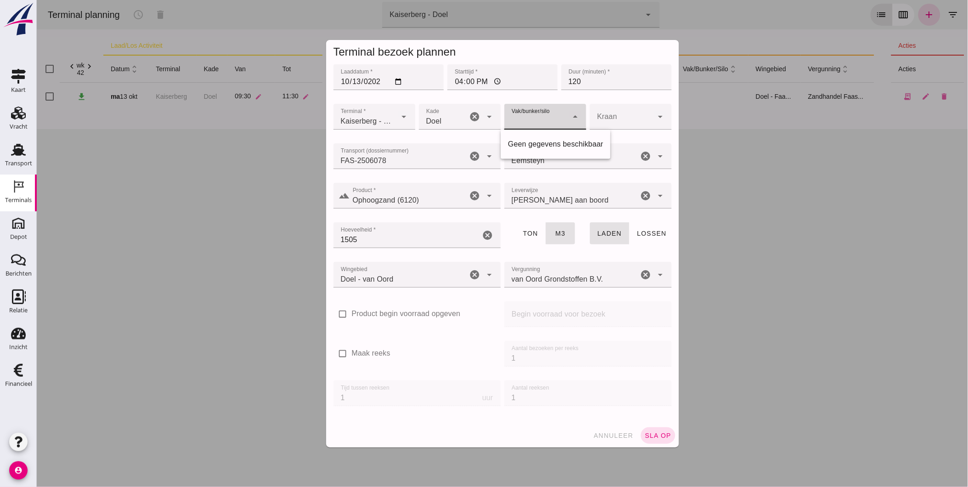
click at [551, 122] on div at bounding box center [535, 117] width 63 height 26
click at [652, 435] on span "sla op" at bounding box center [657, 435] width 27 height 7
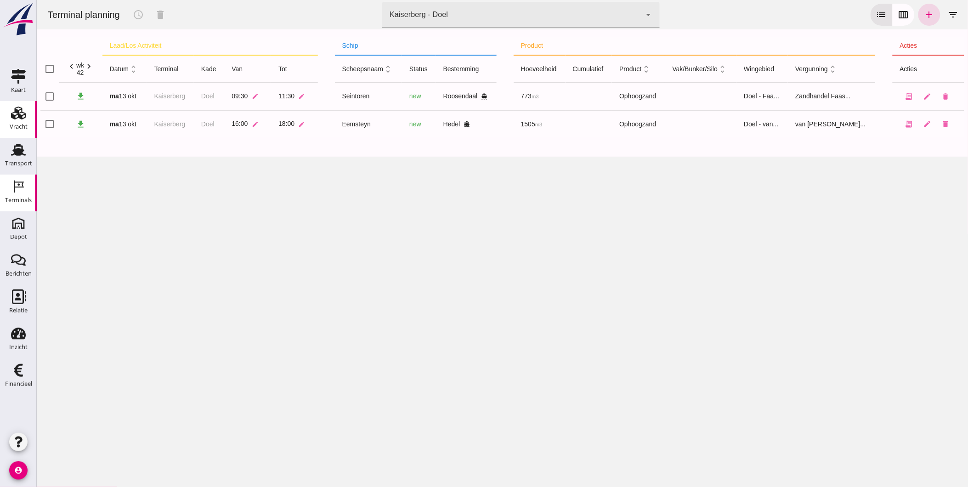
drag, startPoint x: 19, startPoint y: 156, endPoint x: 25, endPoint y: 134, distance: 22.8
click at [19, 156] on icon "Transport" at bounding box center [18, 149] width 15 height 15
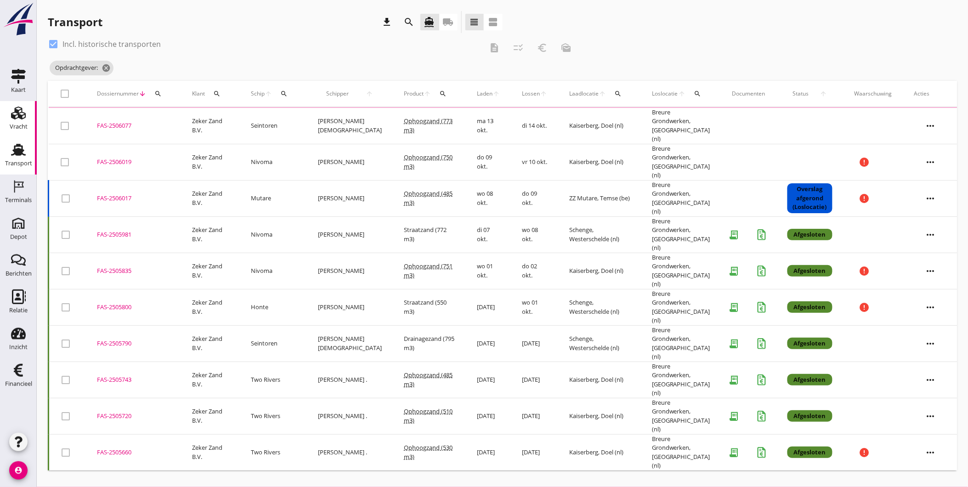
click at [19, 119] on icon "Vracht" at bounding box center [18, 113] width 15 height 15
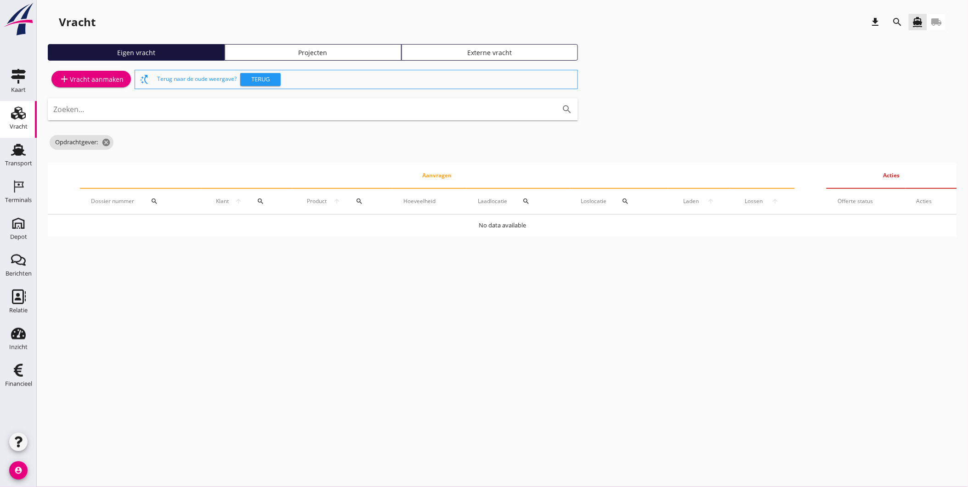
click at [371, 58] on link "Projecten" at bounding box center [313, 52] width 177 height 17
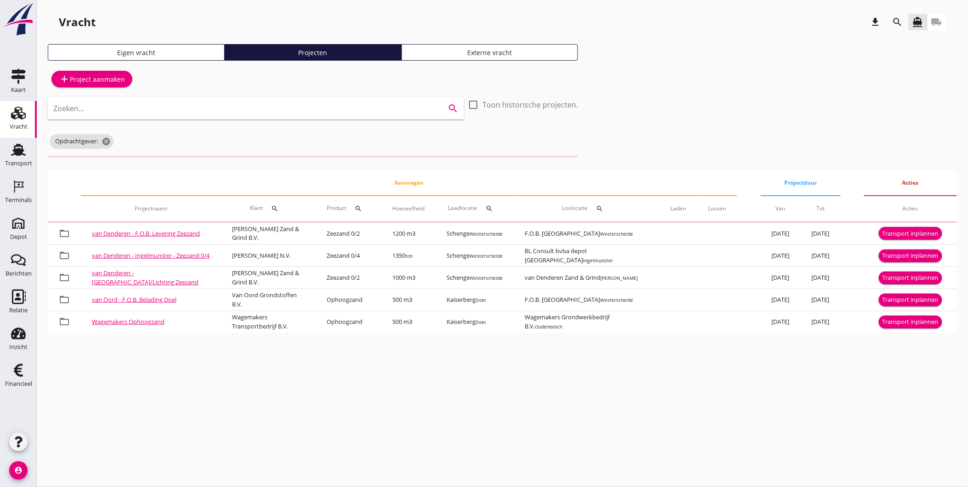
click at [251, 101] on input "Zoeken..." at bounding box center [242, 108] width 379 height 15
click at [901, 22] on icon "search" at bounding box center [897, 22] width 11 height 11
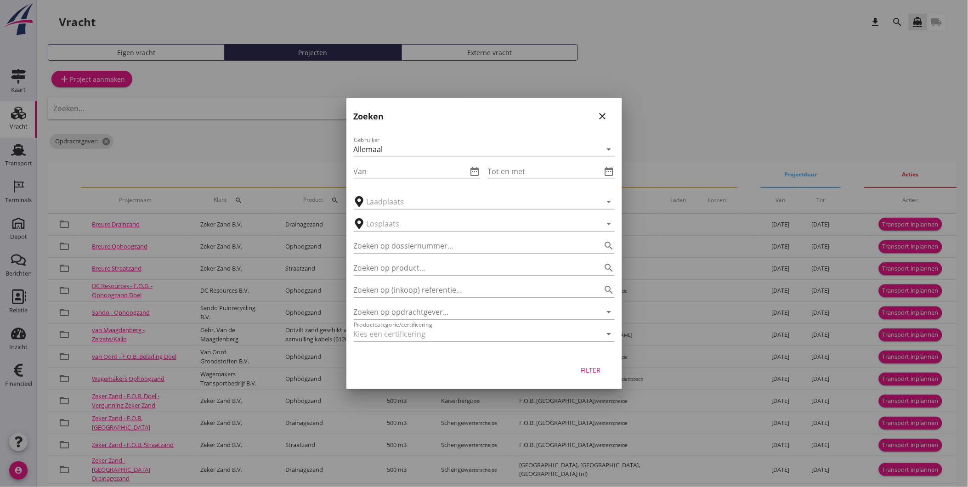
click at [617, 115] on div "Zoeken close" at bounding box center [484, 112] width 276 height 29
click at [614, 113] on div "Zoeken close" at bounding box center [484, 112] width 276 height 29
click at [613, 115] on div "Zoeken close" at bounding box center [484, 112] width 276 height 29
drag, startPoint x: 613, startPoint y: 115, endPoint x: 584, endPoint y: 115, distance: 28.9
click at [582, 115] on div "Zoeken close" at bounding box center [484, 112] width 276 height 29
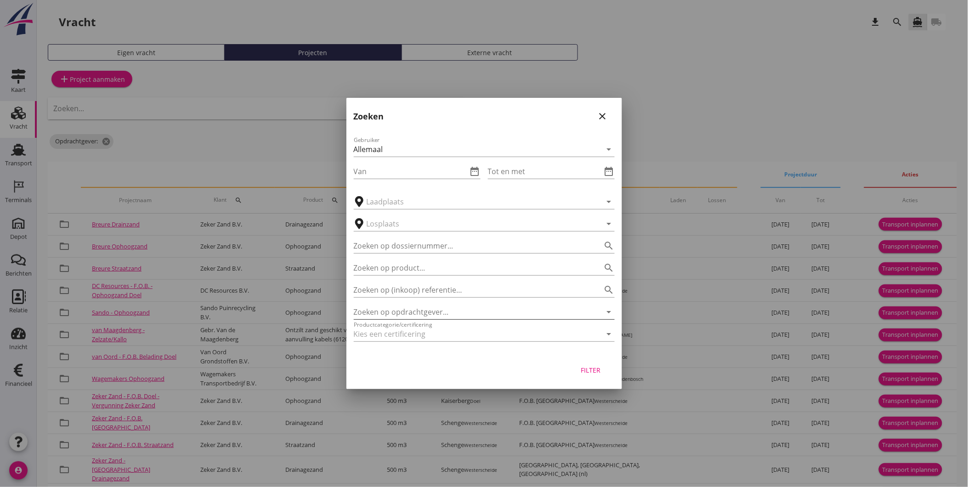
click at [419, 308] on input "Zoeken op opdrachtgever..." at bounding box center [471, 312] width 235 height 15
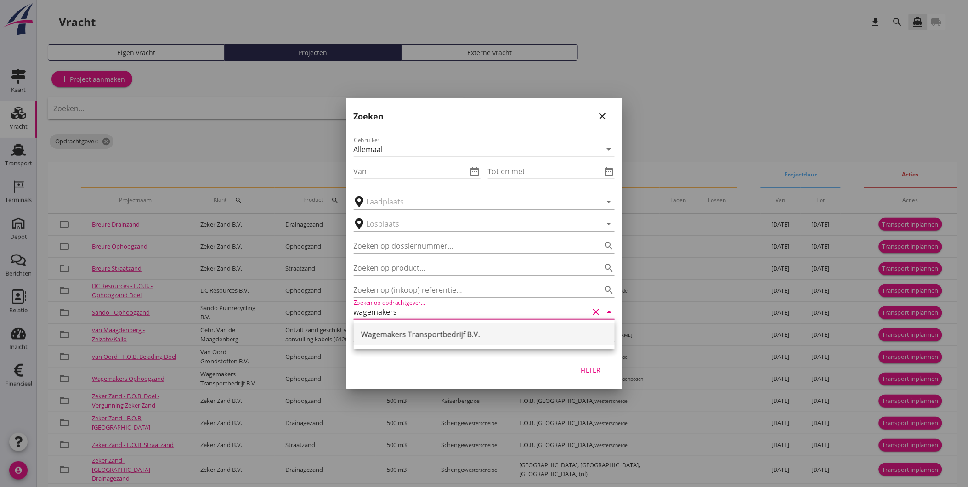
click at [445, 329] on div "Wagemakers Transportbedrijf B.V." at bounding box center [484, 334] width 246 height 11
type input "Wagemakers Transportbedrijf B.V."
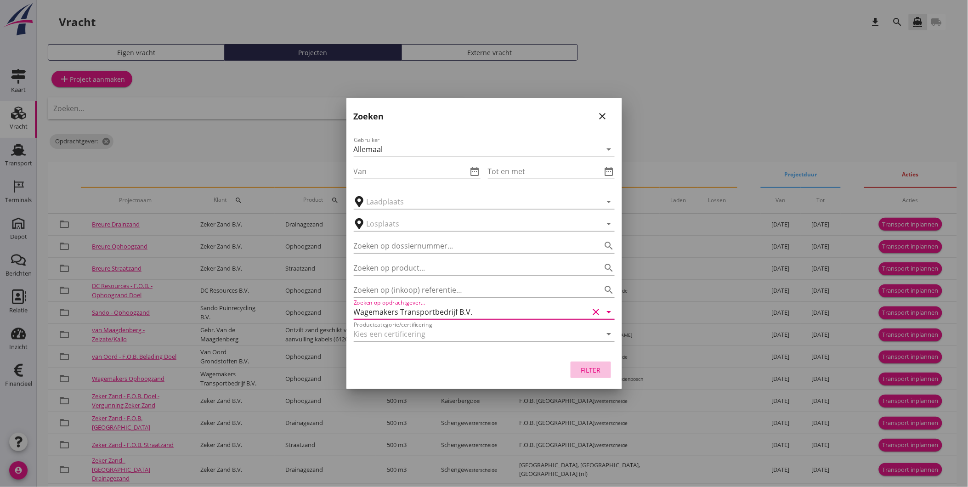
click at [584, 371] on div "Filter" at bounding box center [591, 370] width 26 height 10
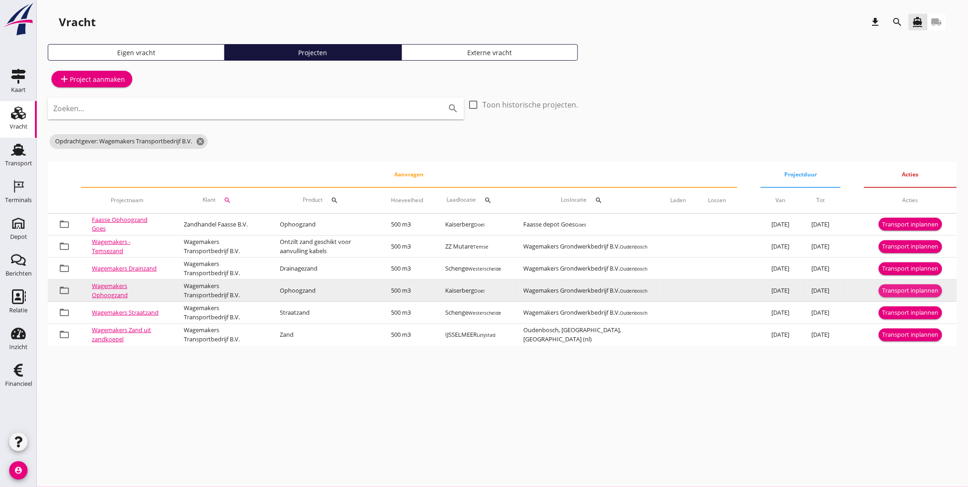
click at [901, 287] on div "Transport inplannen" at bounding box center [911, 290] width 56 height 9
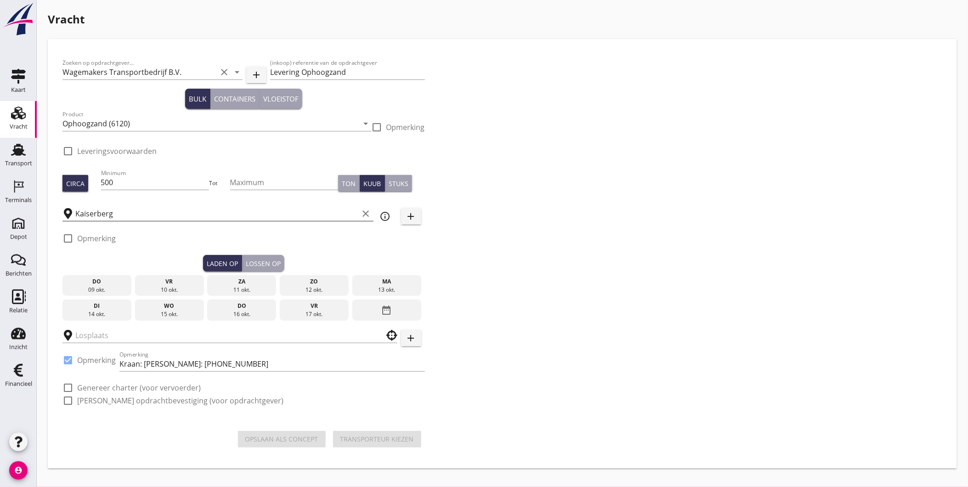
checkbox input "true"
type input "Wagemakers Grondwerkbedrijf B.V."
checkbox input "true"
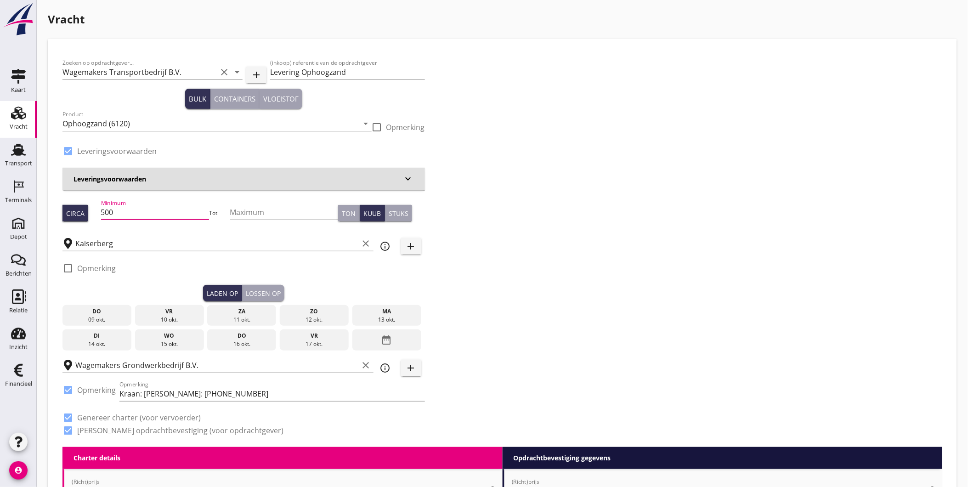
click at [164, 211] on input "500" at bounding box center [155, 212] width 108 height 15
type input "539"
click at [398, 316] on div "13 okt." at bounding box center [387, 320] width 64 height 8
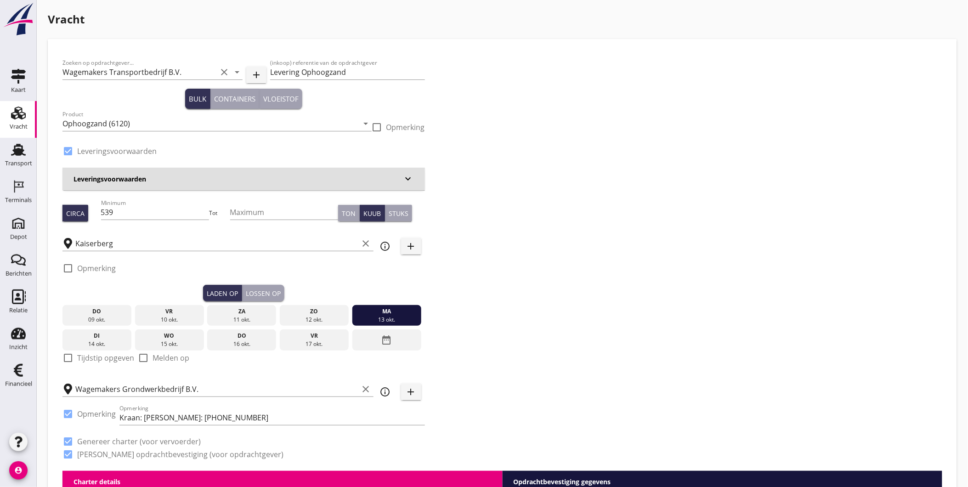
click at [260, 283] on div "check_box_outline_blank Opmerking" at bounding box center [243, 271] width 362 height 28
click at [256, 293] on div "Lossen op" at bounding box center [263, 294] width 35 height 10
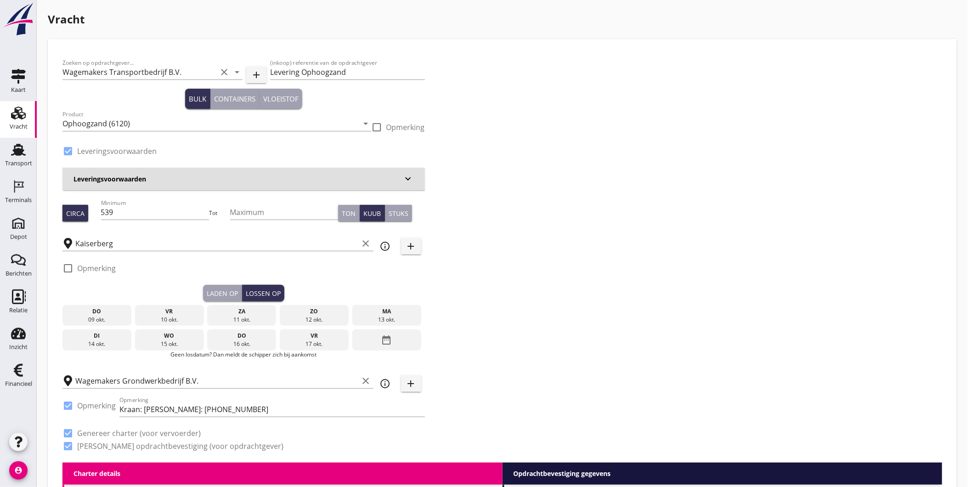
click at [90, 339] on div "di" at bounding box center [97, 336] width 64 height 8
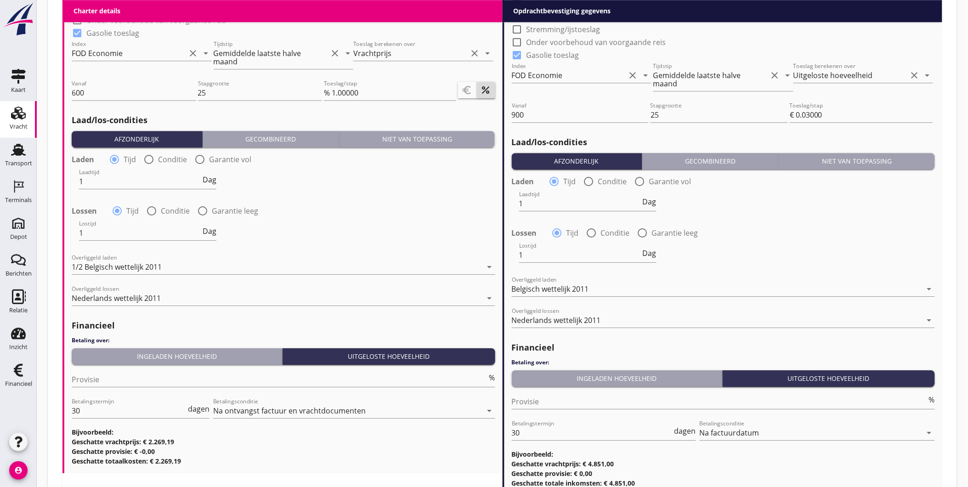
scroll to position [1007, 0]
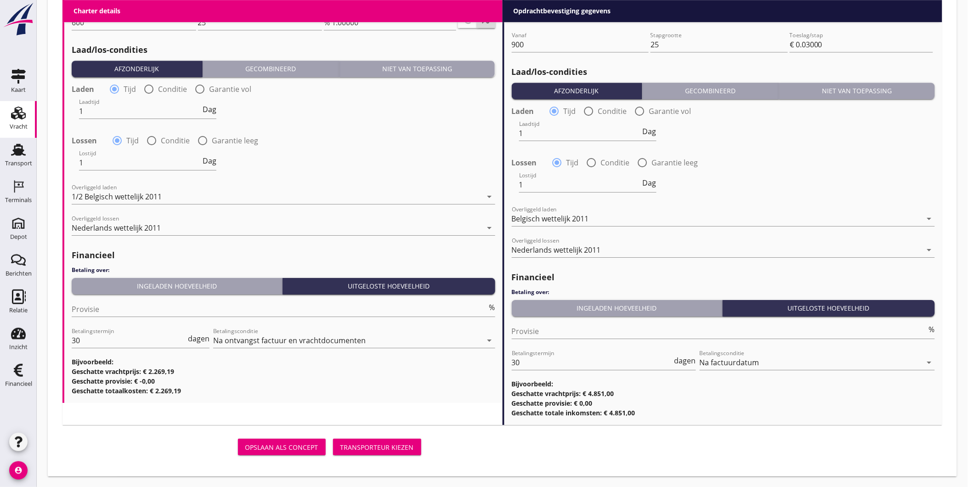
click at [358, 442] on div "Transporteur kiezen" at bounding box center [377, 447] width 74 height 10
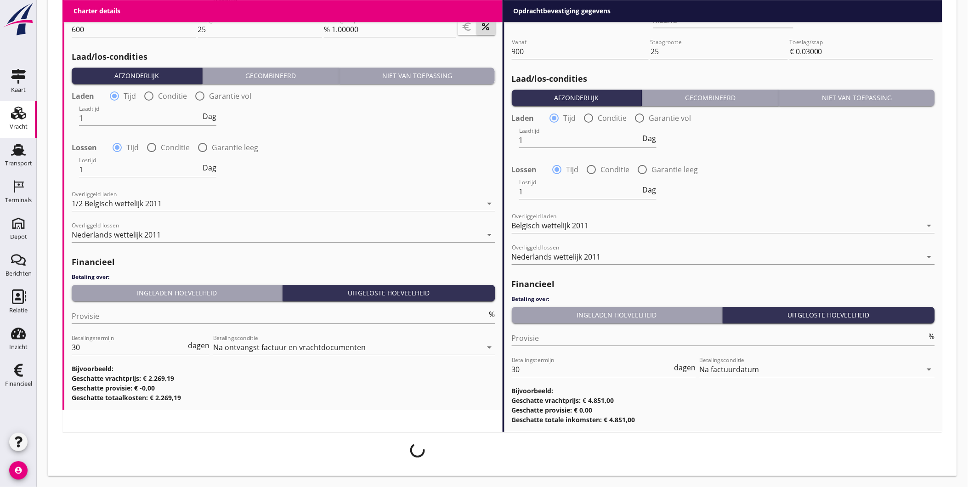
scroll to position [999, 0]
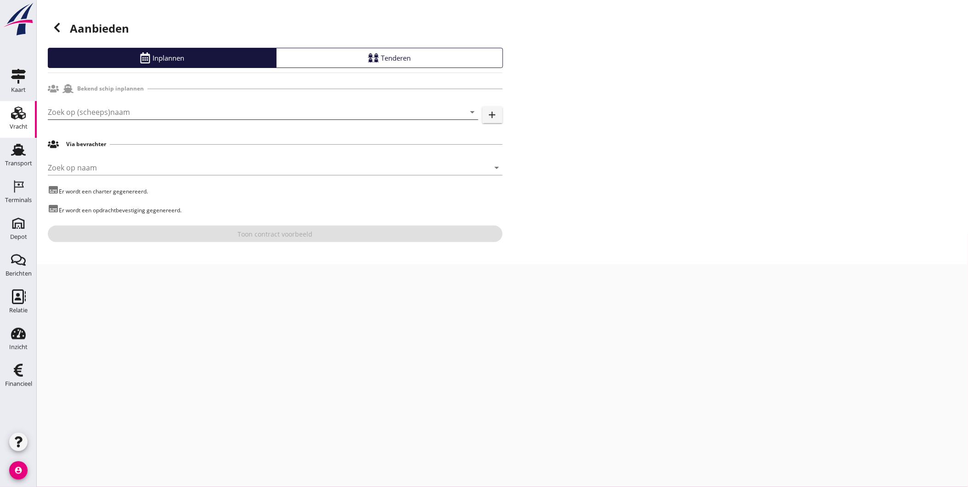
click at [92, 111] on input "Zoek op (scheeps)naam" at bounding box center [250, 112] width 405 height 15
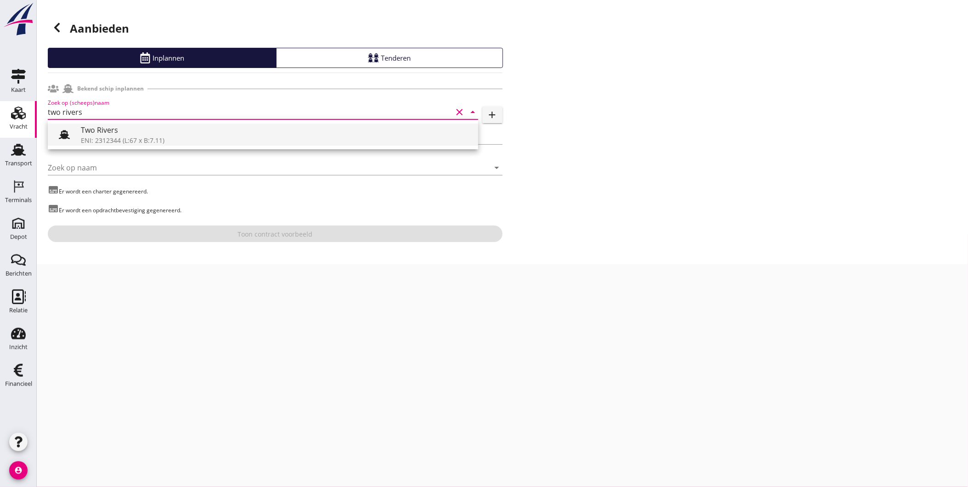
drag, startPoint x: 96, startPoint y: 123, endPoint x: 96, endPoint y: 134, distance: 11.5
click at [96, 134] on div "Two Rivers" at bounding box center [276, 129] width 390 height 11
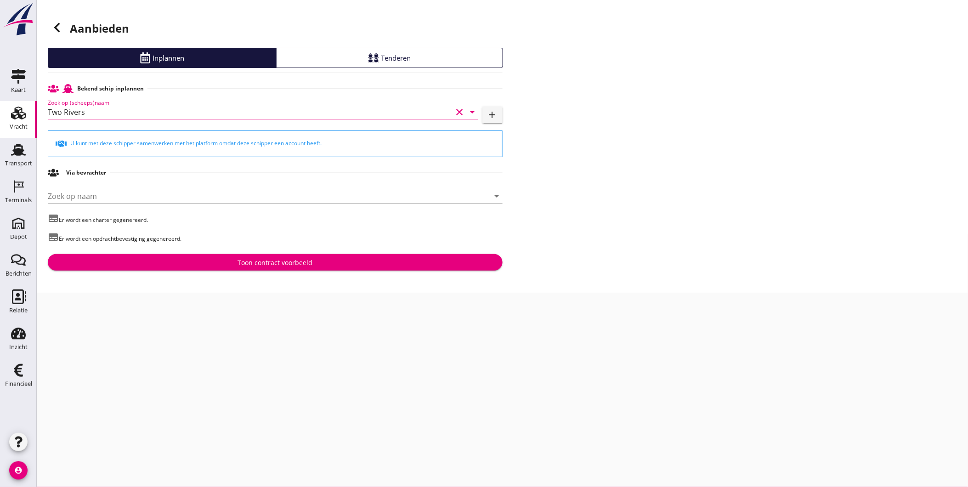
type input "Two Rivers"
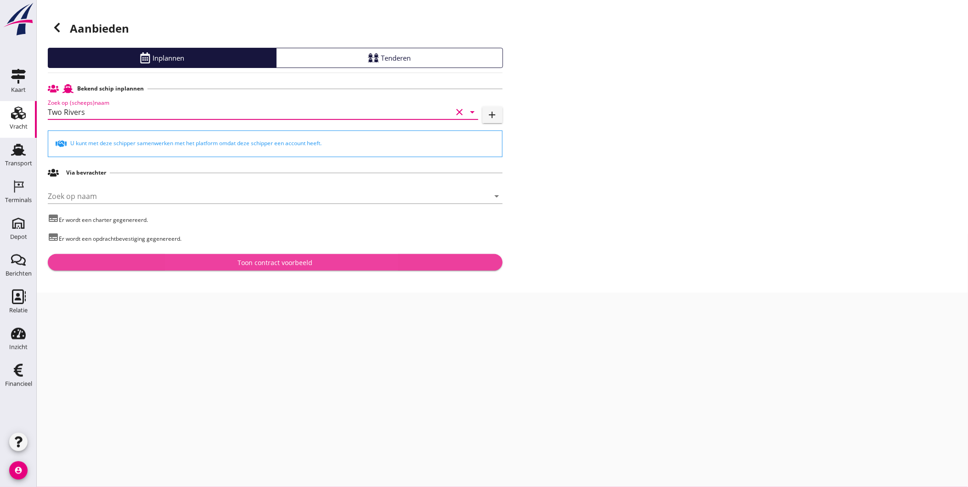
click at [172, 255] on button "Toon contract voorbeeld" at bounding box center [275, 262] width 455 height 17
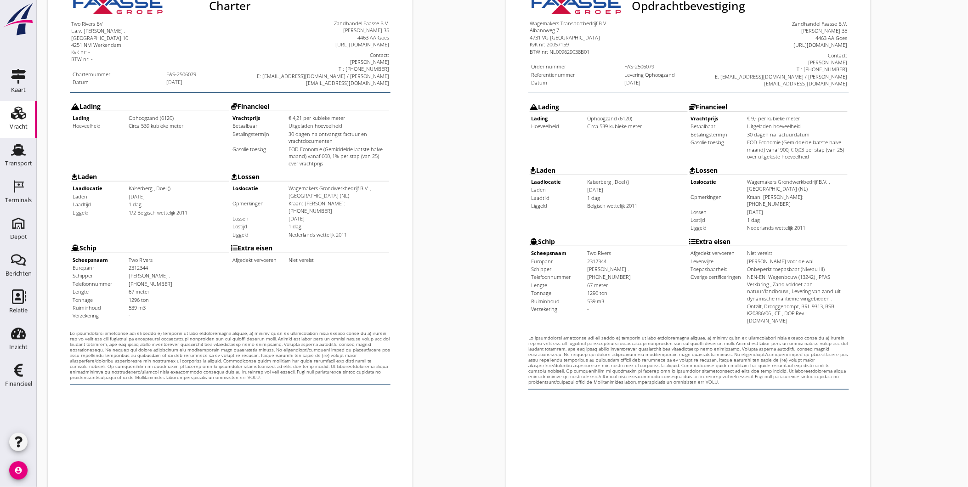
scroll to position [193, 0]
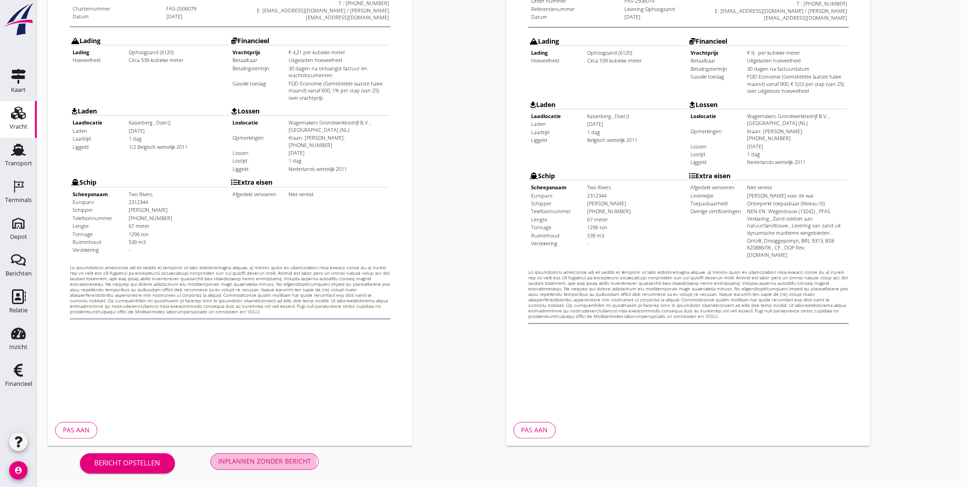
click at [276, 459] on div "Inplannen zonder bericht" at bounding box center [264, 462] width 93 height 10
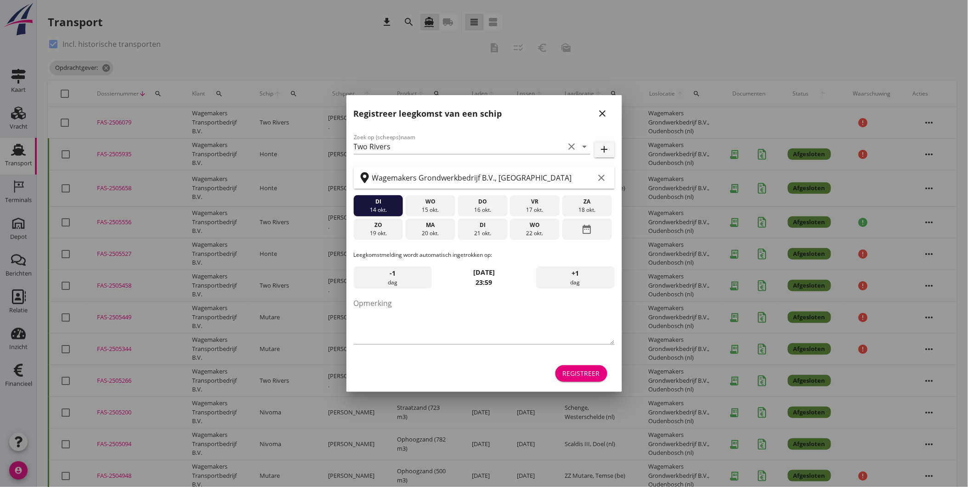
click at [599, 112] on icon "close" at bounding box center [602, 113] width 11 height 11
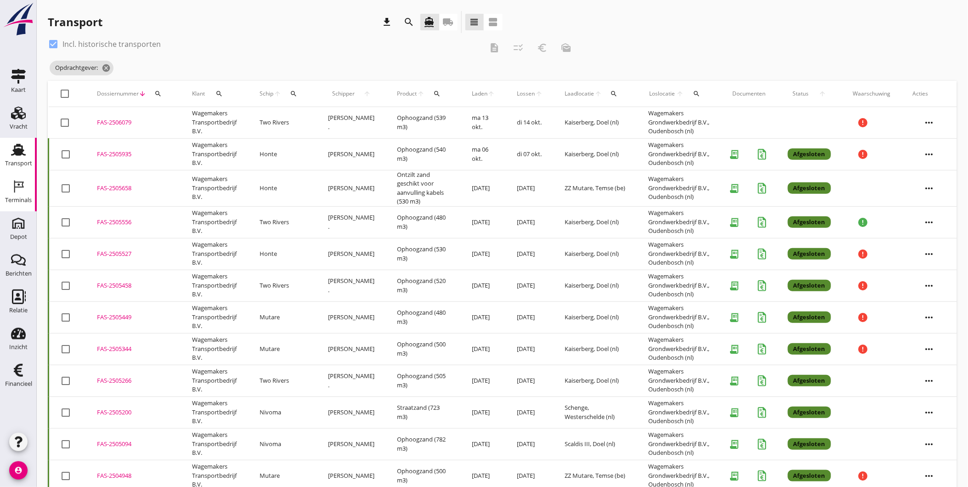
click at [16, 192] on icon "Terminals" at bounding box center [18, 186] width 15 height 15
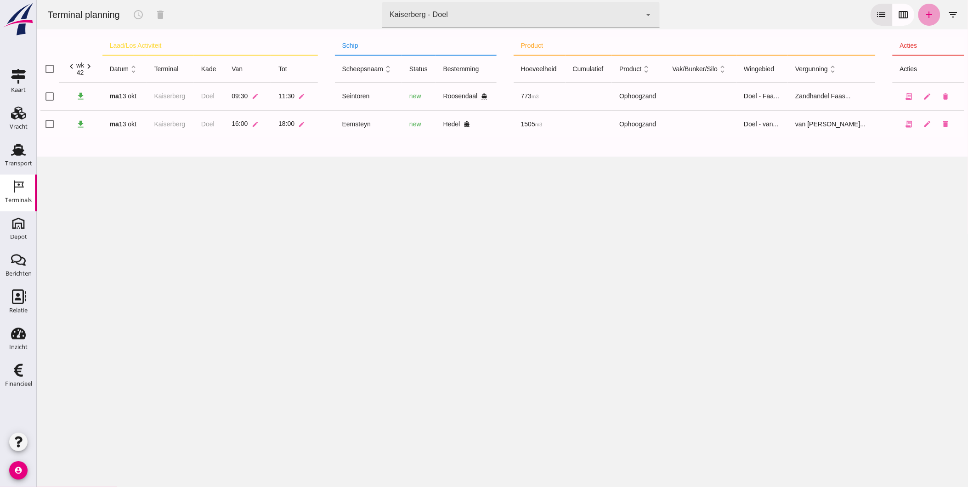
click at [929, 12] on link "add" at bounding box center [929, 15] width 22 height 22
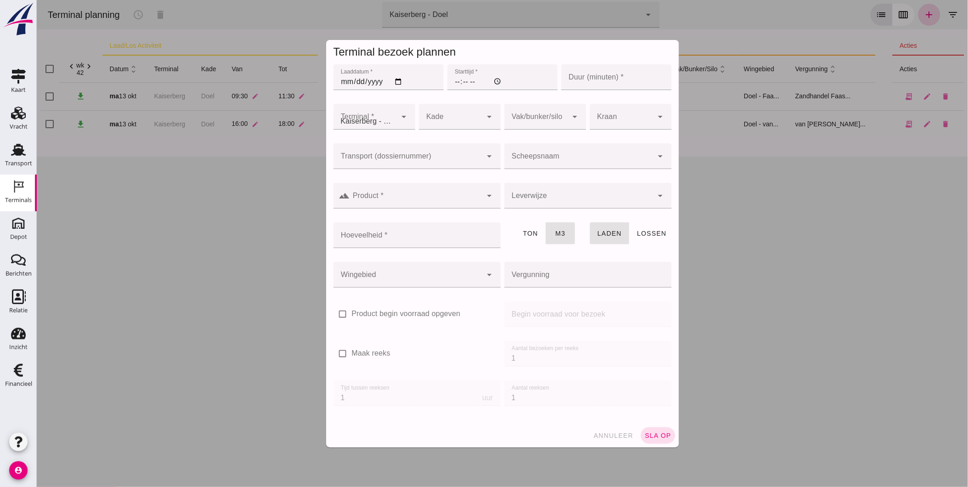
type input "Zandhandel Faasse B.V."
click at [379, 159] on input "Transport (dossiernummer)" at bounding box center [407, 160] width 149 height 11
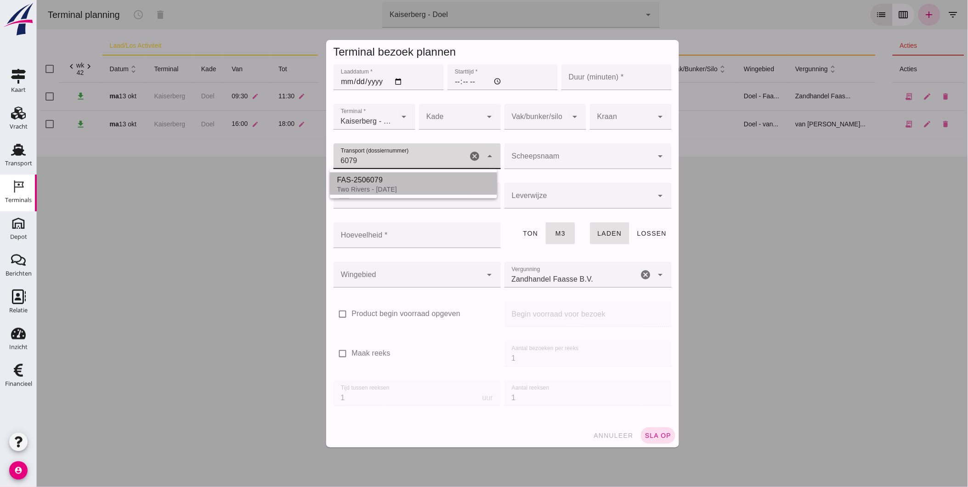
click at [398, 190] on div "Two Rivers - [DATE]" at bounding box center [413, 189] width 153 height 7
type input "FAS-2506079"
type input "franco_on_shore"
type input "539"
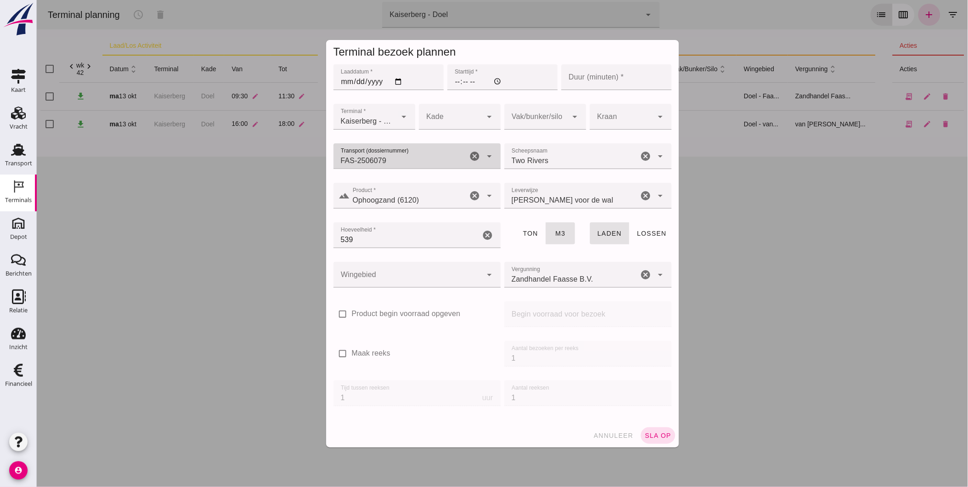
type input "FAS-2506079"
click at [436, 119] on div at bounding box center [450, 117] width 63 height 26
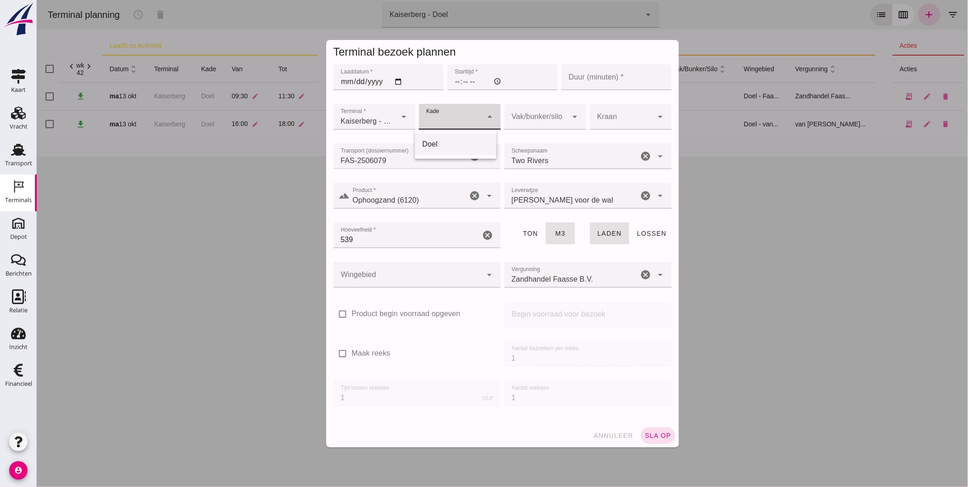
click at [446, 148] on div "Doel" at bounding box center [455, 144] width 67 height 11
type input "11"
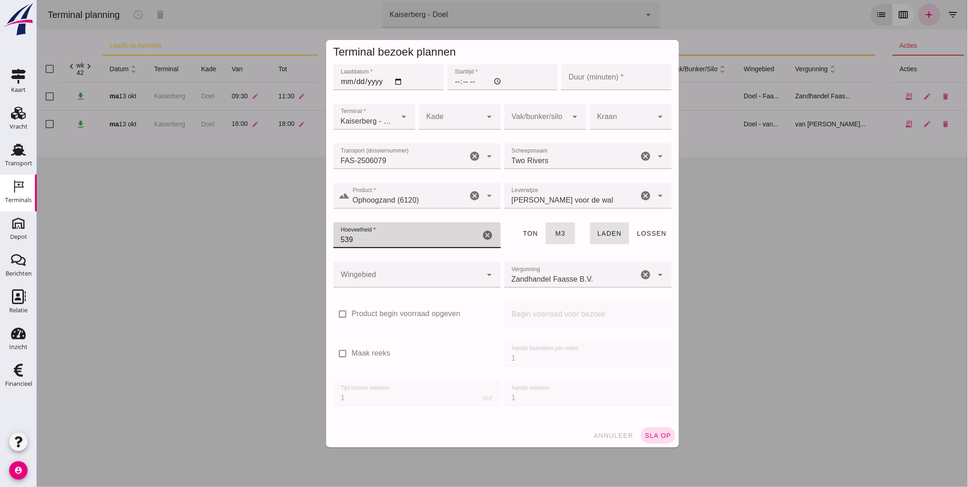
click at [396, 248] on input "539" at bounding box center [406, 235] width 147 height 26
click at [419, 288] on div at bounding box center [416, 293] width 167 height 10
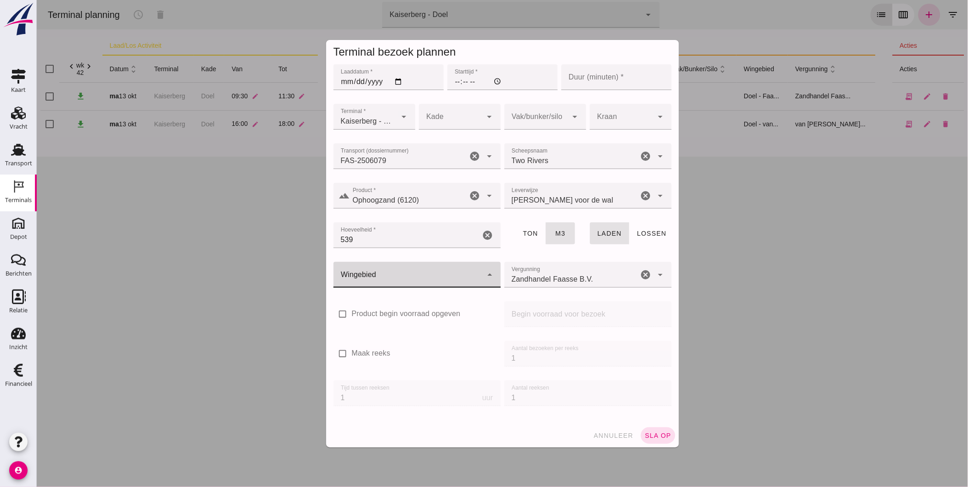
click at [411, 276] on div at bounding box center [407, 275] width 149 height 26
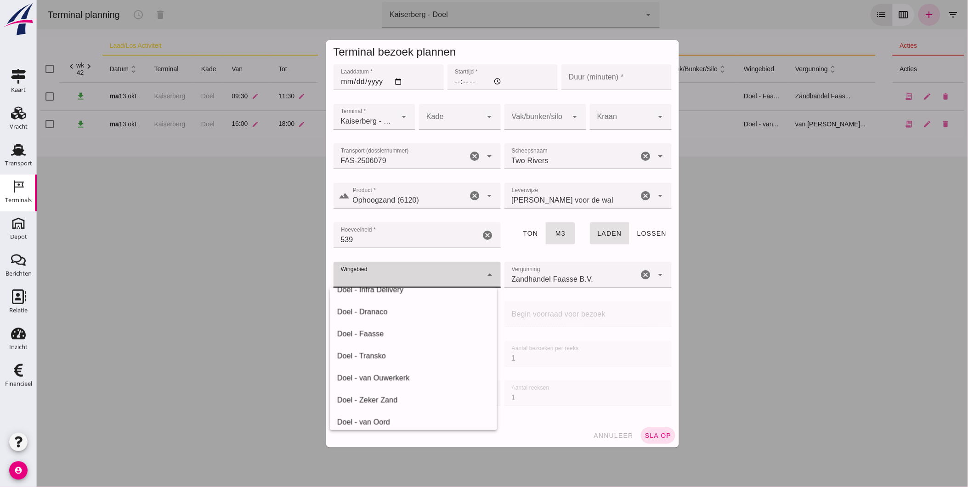
scroll to position [28, 0]
click at [372, 385] on div "Doel - Faasse" at bounding box center [413, 384] width 153 height 11
type input "197"
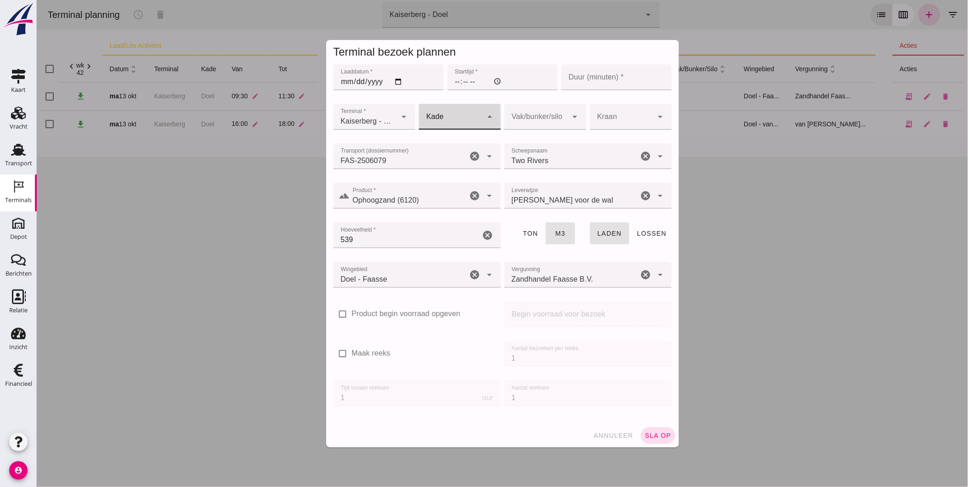
click at [431, 121] on div at bounding box center [450, 117] width 63 height 26
click at [448, 146] on div "Doel" at bounding box center [455, 144] width 67 height 11
type input "11"
click at [343, 81] on input "Laaddatum *" at bounding box center [388, 77] width 110 height 26
type input "[DATE]"
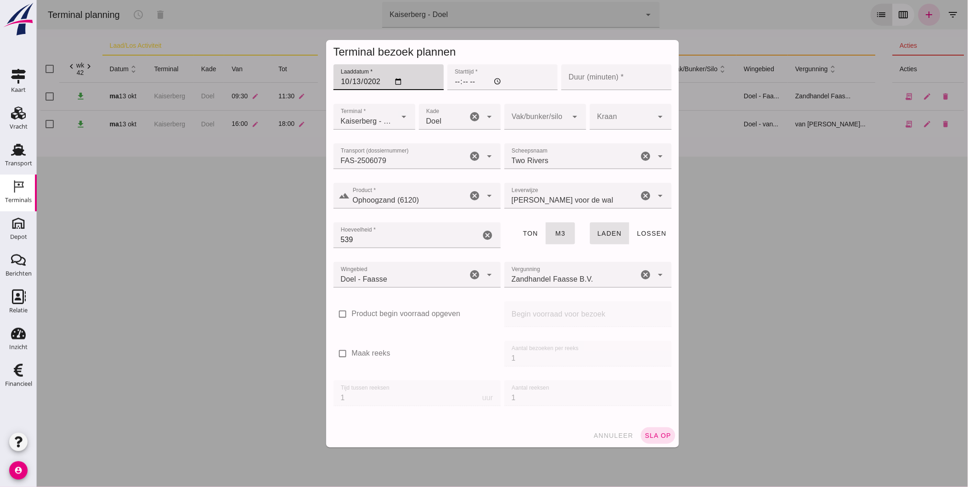
click at [456, 79] on input "Starttijd *" at bounding box center [502, 77] width 110 height 26
type input "19:00"
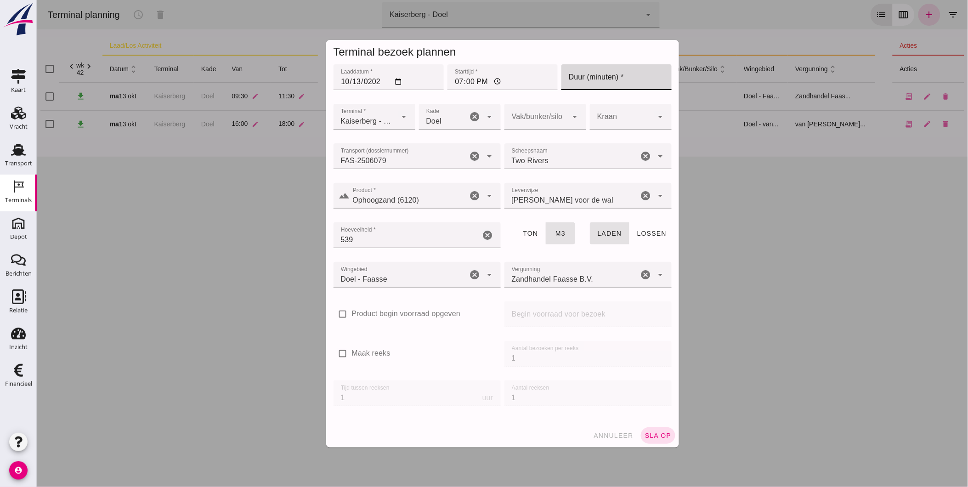
click at [572, 73] on input "Duur (minuten) *" at bounding box center [616, 77] width 110 height 26
type input "120"
click at [657, 434] on span "sla op" at bounding box center [657, 435] width 27 height 7
